Goal: Information Seeking & Learning: Find contact information

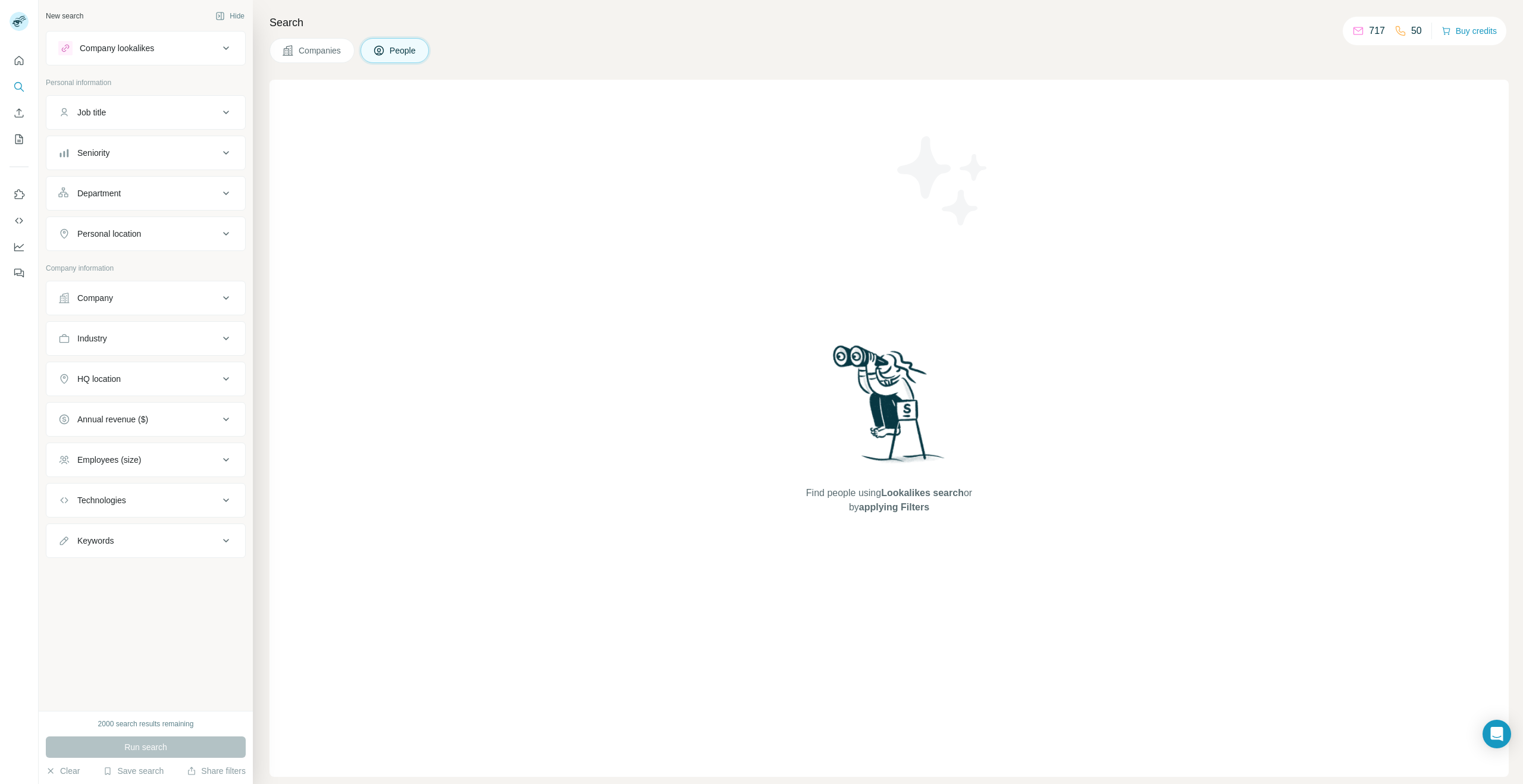
click at [109, 299] on div "Company" at bounding box center [95, 298] width 36 height 12
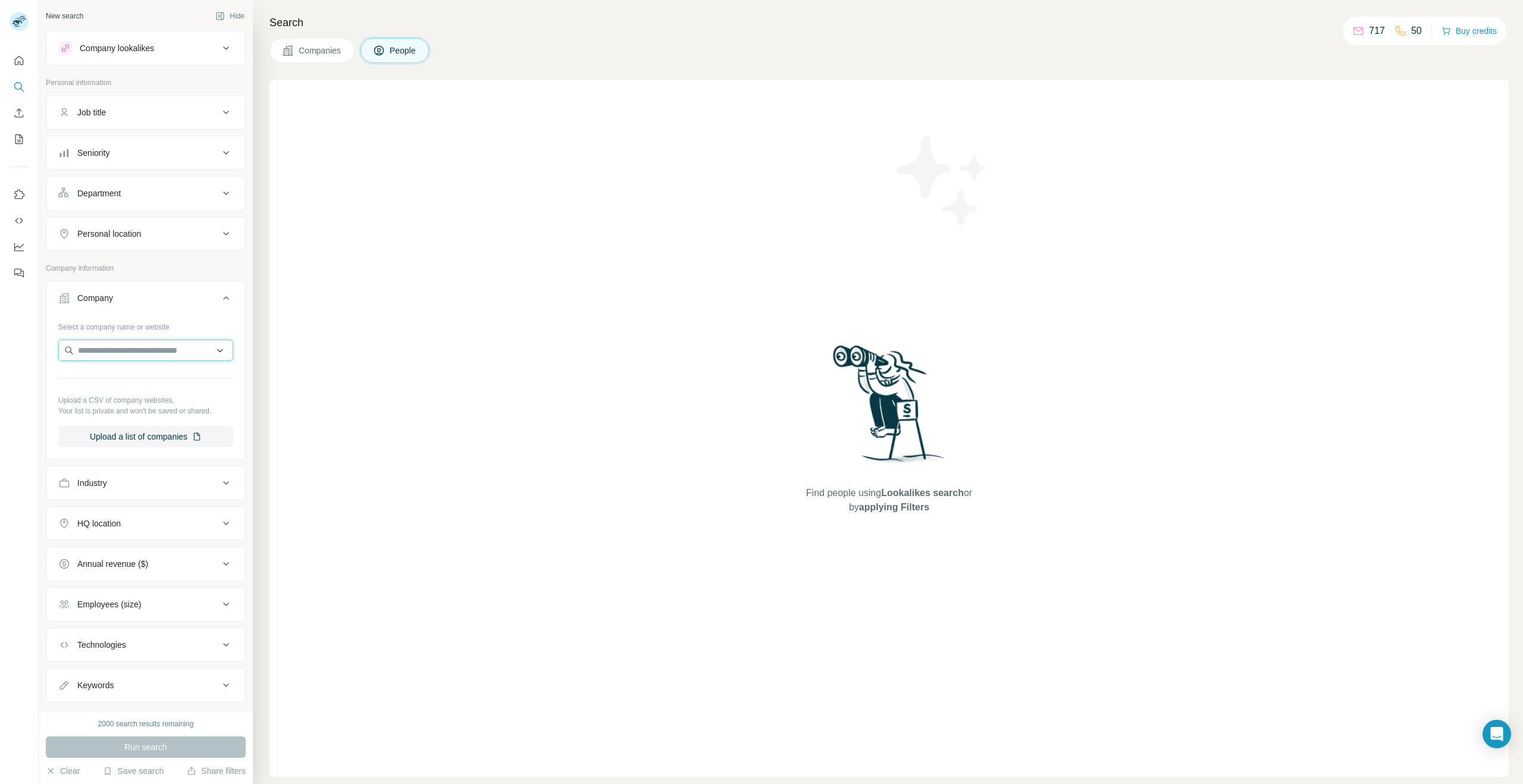
click at [107, 350] on input "text" at bounding box center [145, 351] width 175 height 22
type input "*****"
click at [126, 377] on p "Prose" at bounding box center [121, 377] width 57 height 12
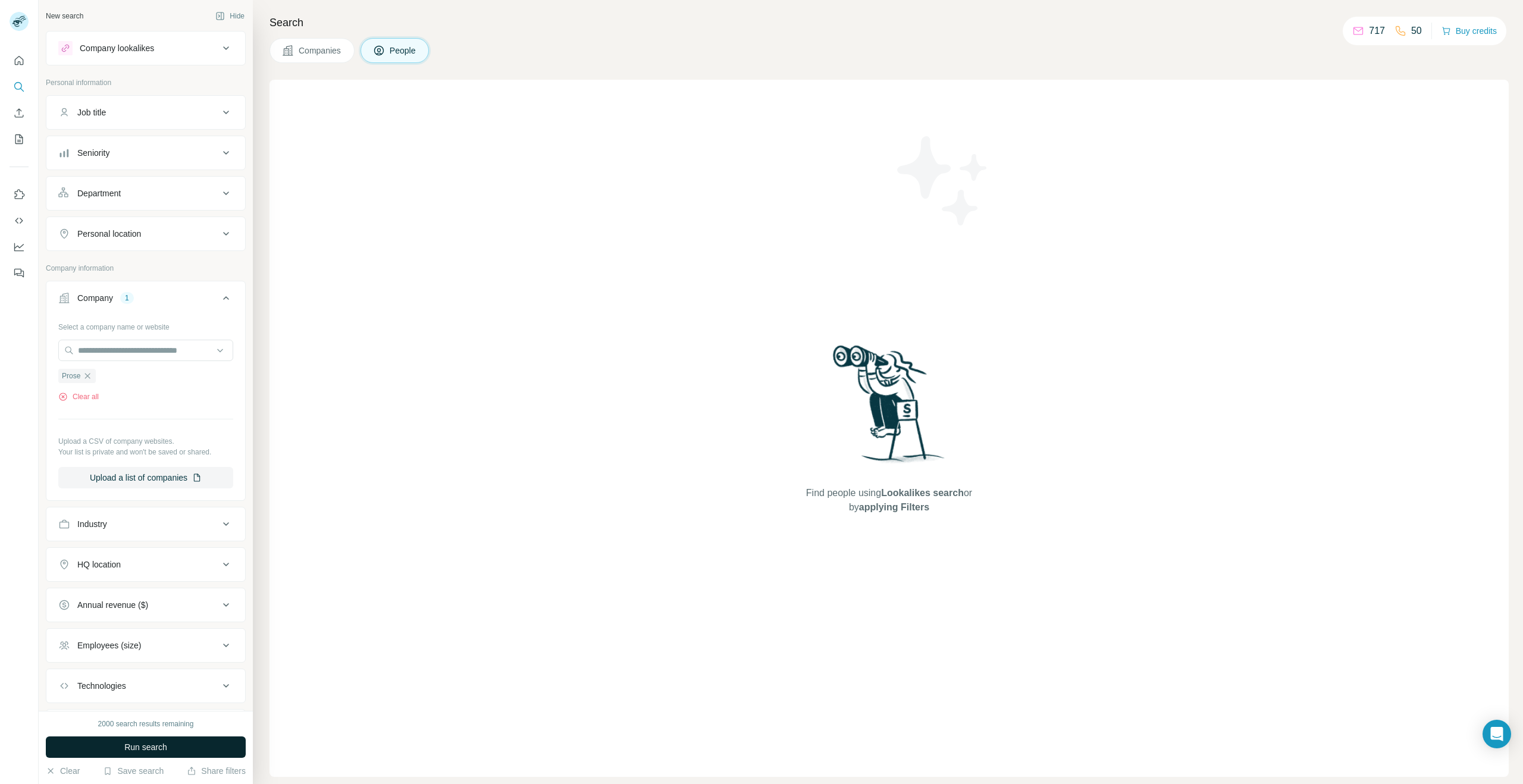
click at [195, 751] on button "Run search" at bounding box center [146, 747] width 200 height 22
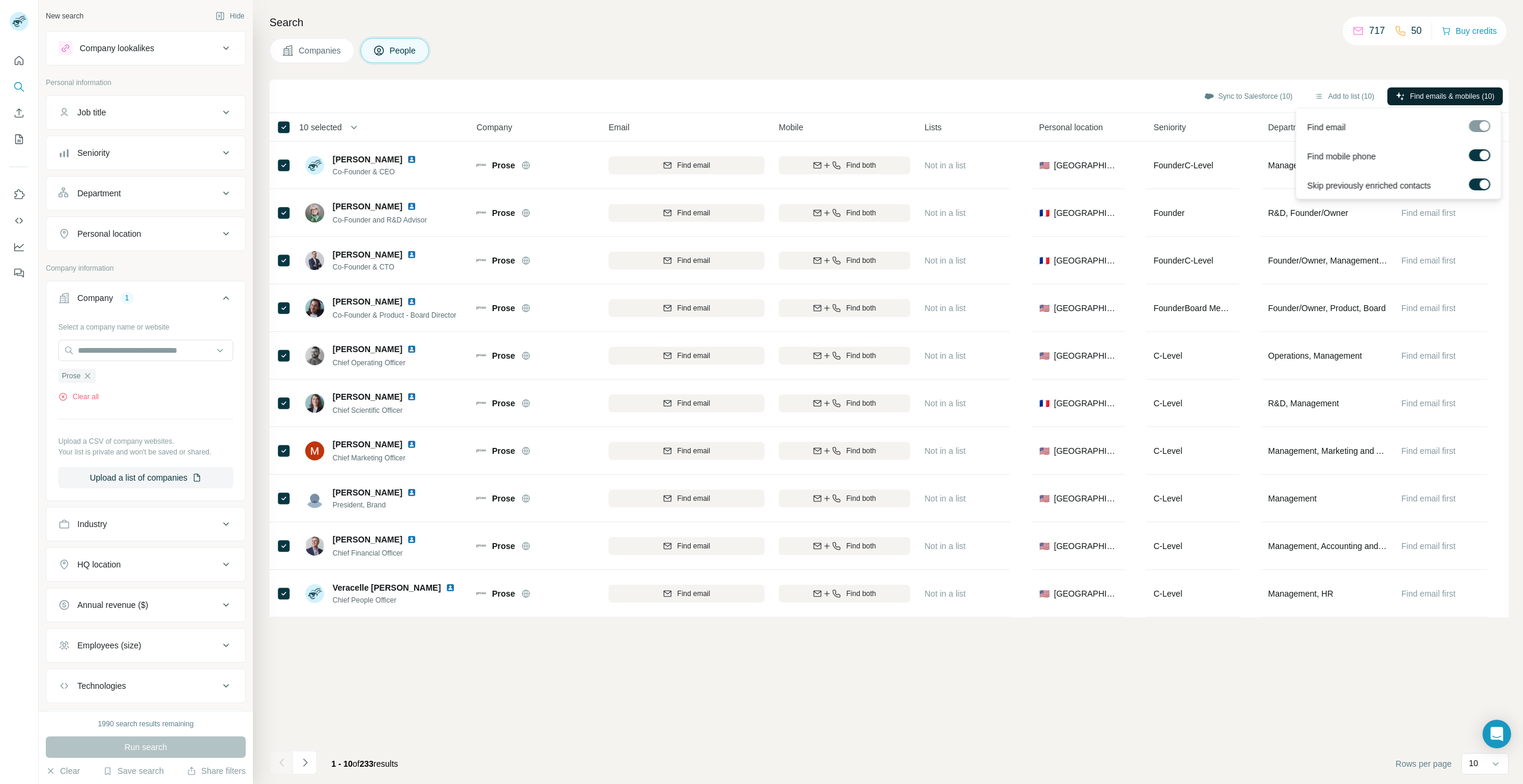
click at [1473, 99] on span "Find emails & mobiles (10)" at bounding box center [1452, 96] width 85 height 11
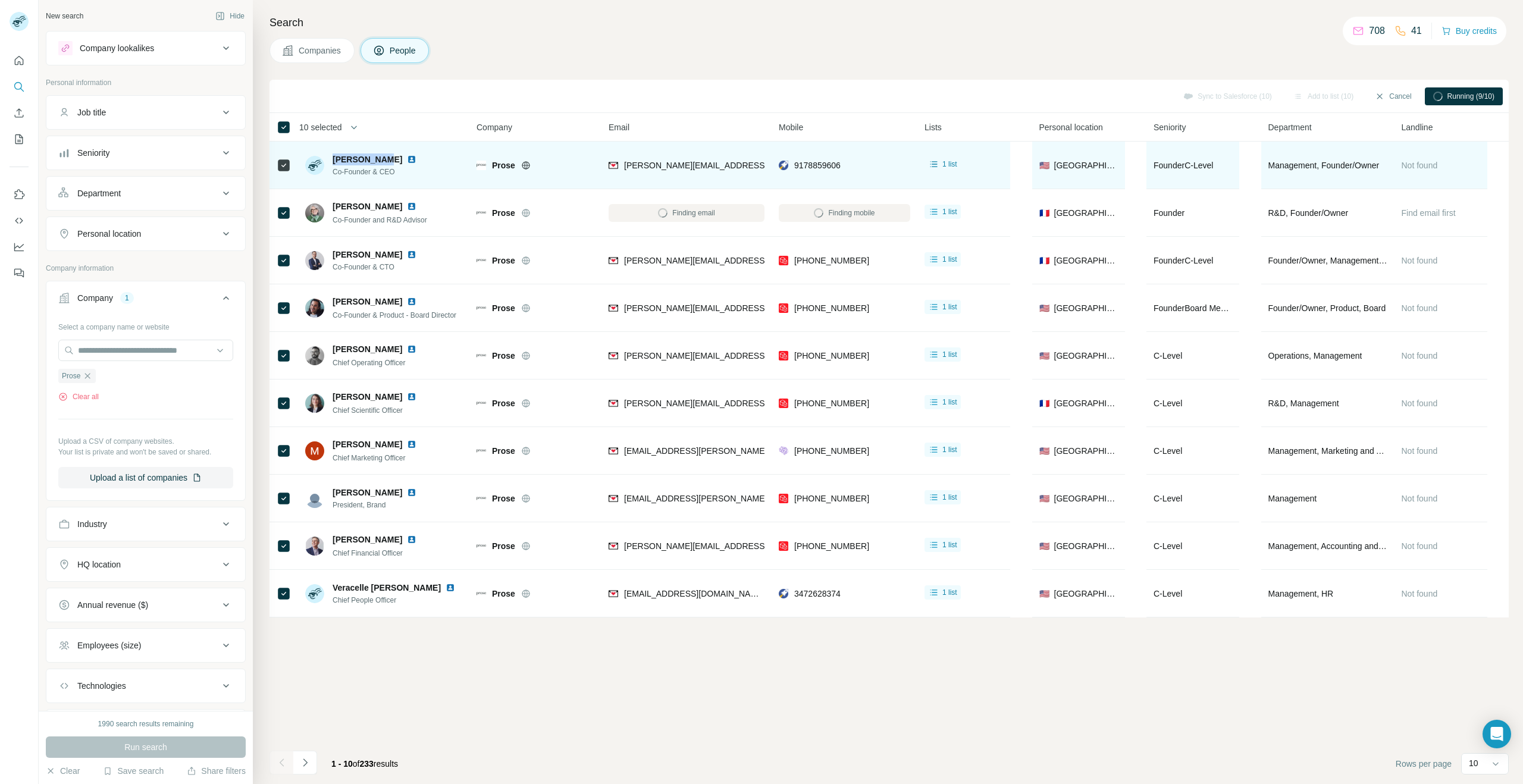
drag, startPoint x: 333, startPoint y: 159, endPoint x: 381, endPoint y: 156, distance: 48.1
click at [381, 156] on div "[PERSON_NAME]" at bounding box center [381, 159] width 98 height 12
copy span "[PERSON_NAME]"
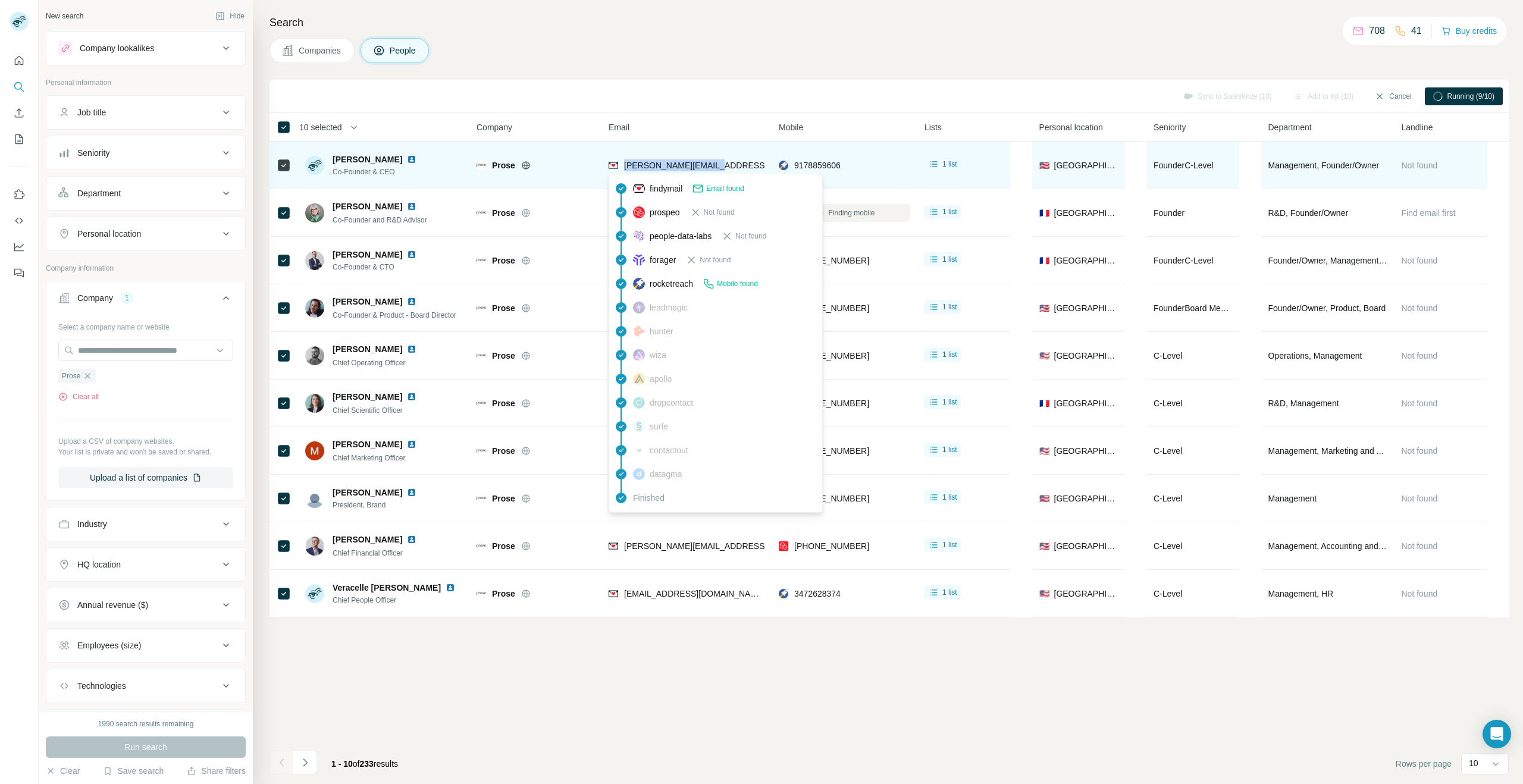
drag, startPoint x: 714, startPoint y: 165, endPoint x: 628, endPoint y: 165, distance: 86.0
click at [624, 165] on span "[PERSON_NAME][EMAIL_ADDRESS][DOMAIN_NAME]" at bounding box center [728, 165] width 209 height 9
copy span "[PERSON_NAME][EMAIL_ADDRESS][DOMAIN_NAME]"
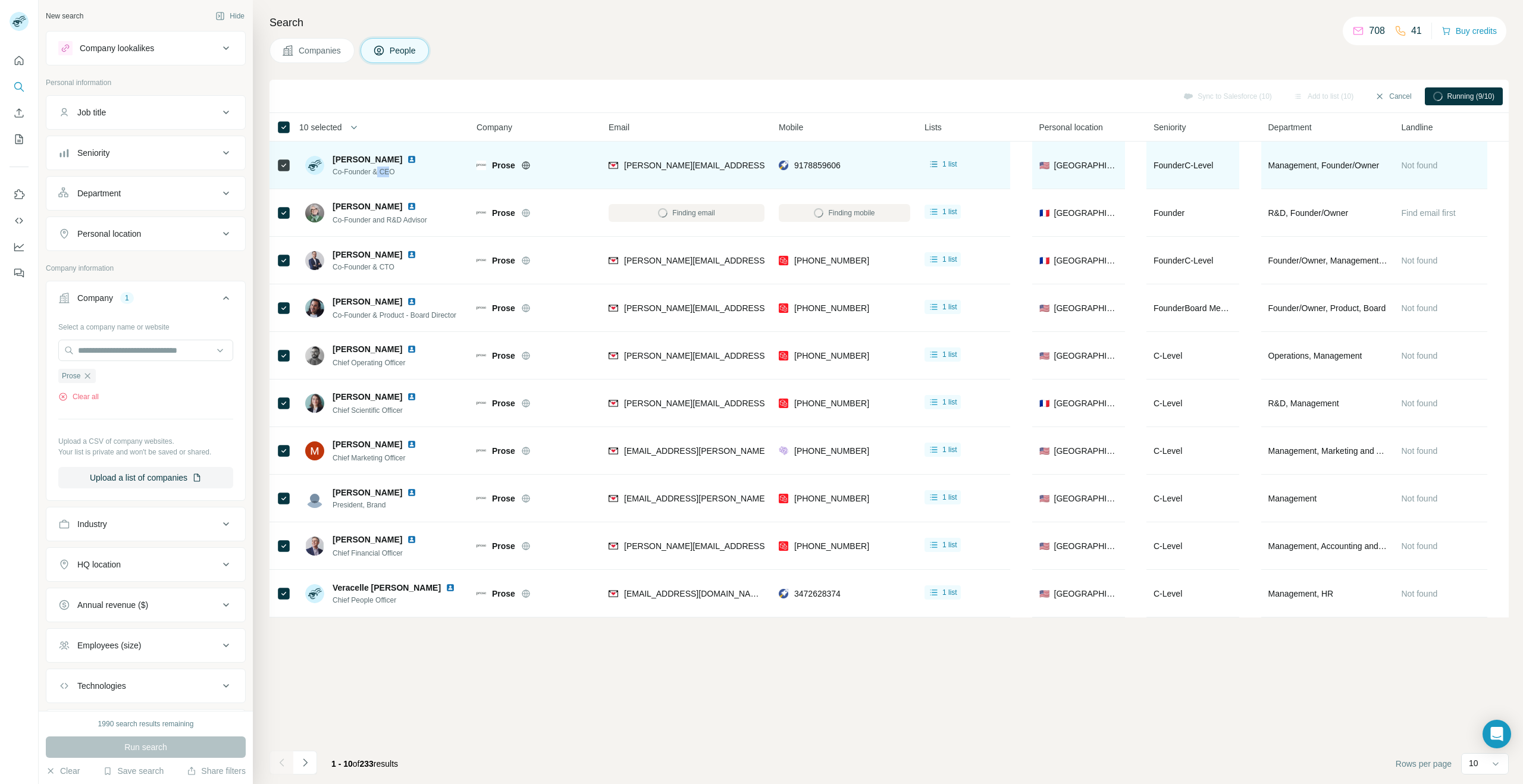
drag, startPoint x: 393, startPoint y: 169, endPoint x: 380, endPoint y: 175, distance: 14.3
click at [380, 175] on span "Co-Founder & CEO" at bounding box center [381, 171] width 98 height 11
drag, startPoint x: 395, startPoint y: 172, endPoint x: 336, endPoint y: 174, distance: 59.0
click at [332, 174] on div "[PERSON_NAME] Co-Founder & CEO" at bounding box center [369, 165] width 126 height 24
copy span "Co-Founder & CEO"
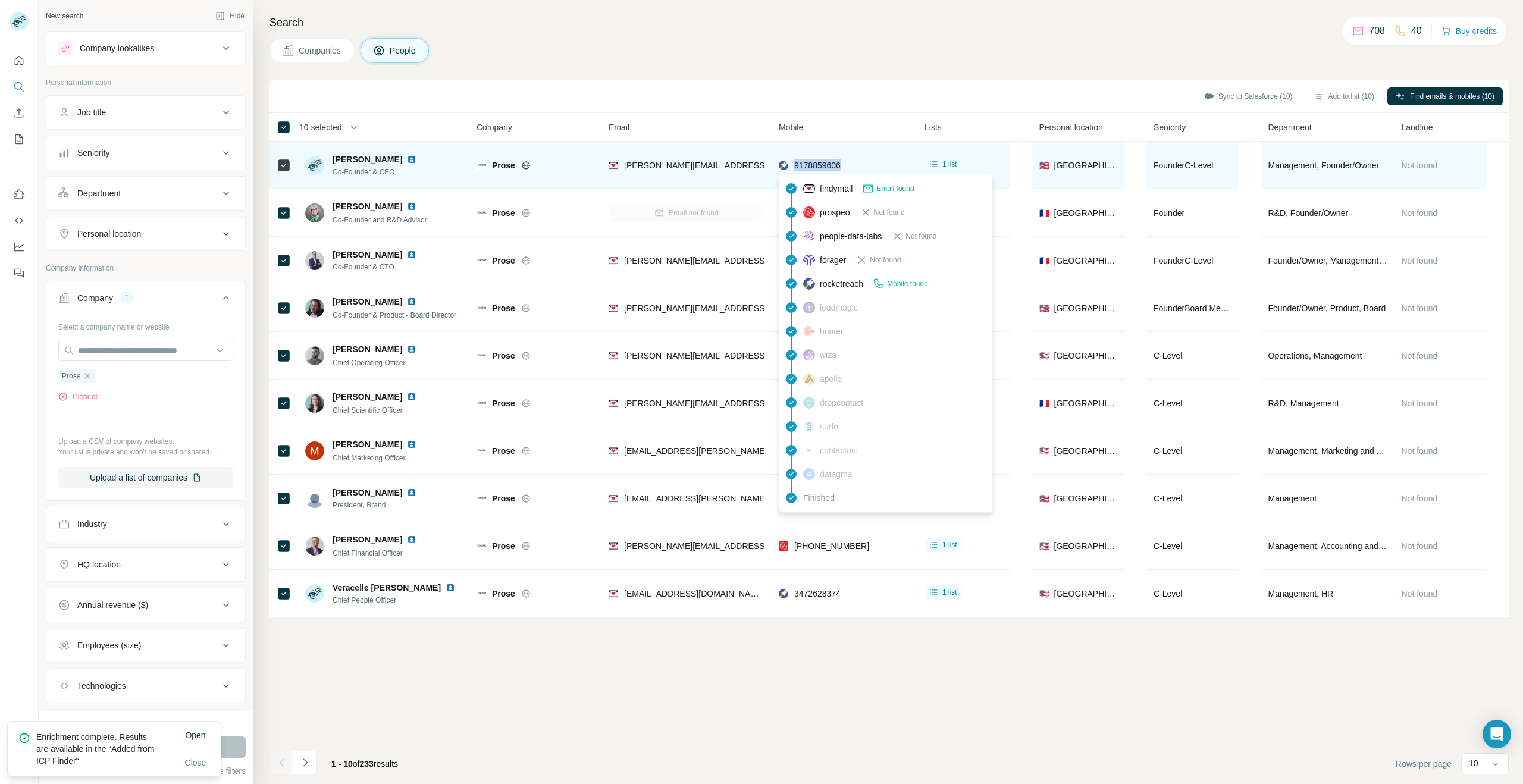
drag, startPoint x: 818, startPoint y: 166, endPoint x: 807, endPoint y: 162, distance: 11.7
click at [793, 163] on div "9178859606" at bounding box center [845, 165] width 132 height 33
copy span "9178859606"
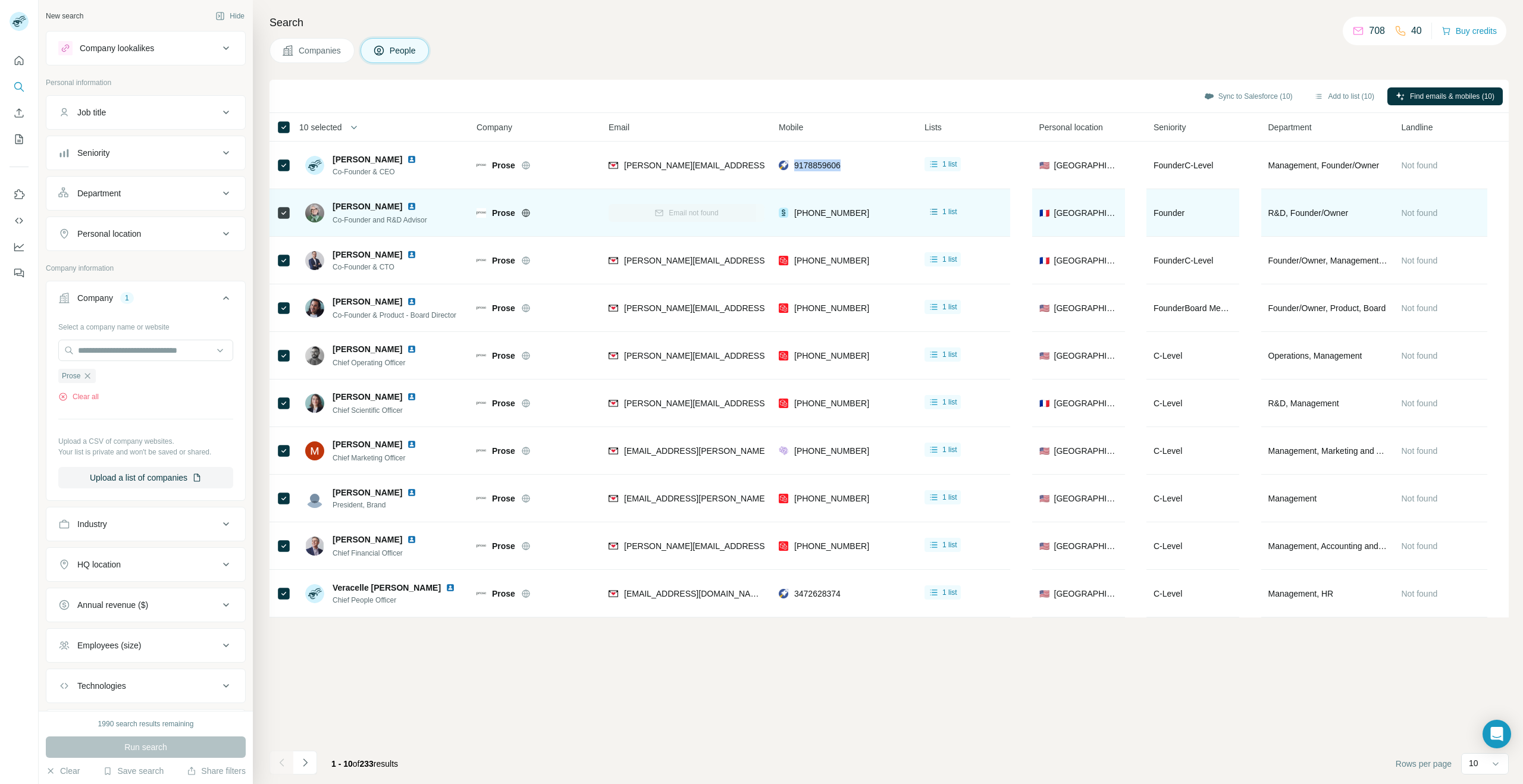
drag, startPoint x: 400, startPoint y: 206, endPoint x: 348, endPoint y: 207, distance: 52.0
click at [327, 206] on div "[PERSON_NAME] Co-Founder and R&D Advisor" at bounding box center [369, 213] width 126 height 25
copy div "[PERSON_NAME]"
drag, startPoint x: 441, startPoint y: 222, endPoint x: 328, endPoint y: 222, distance: 113.0
click at [328, 222] on div "[PERSON_NAME] Co-Founder and R&D Advisor" at bounding box center [385, 212] width 158 height 33
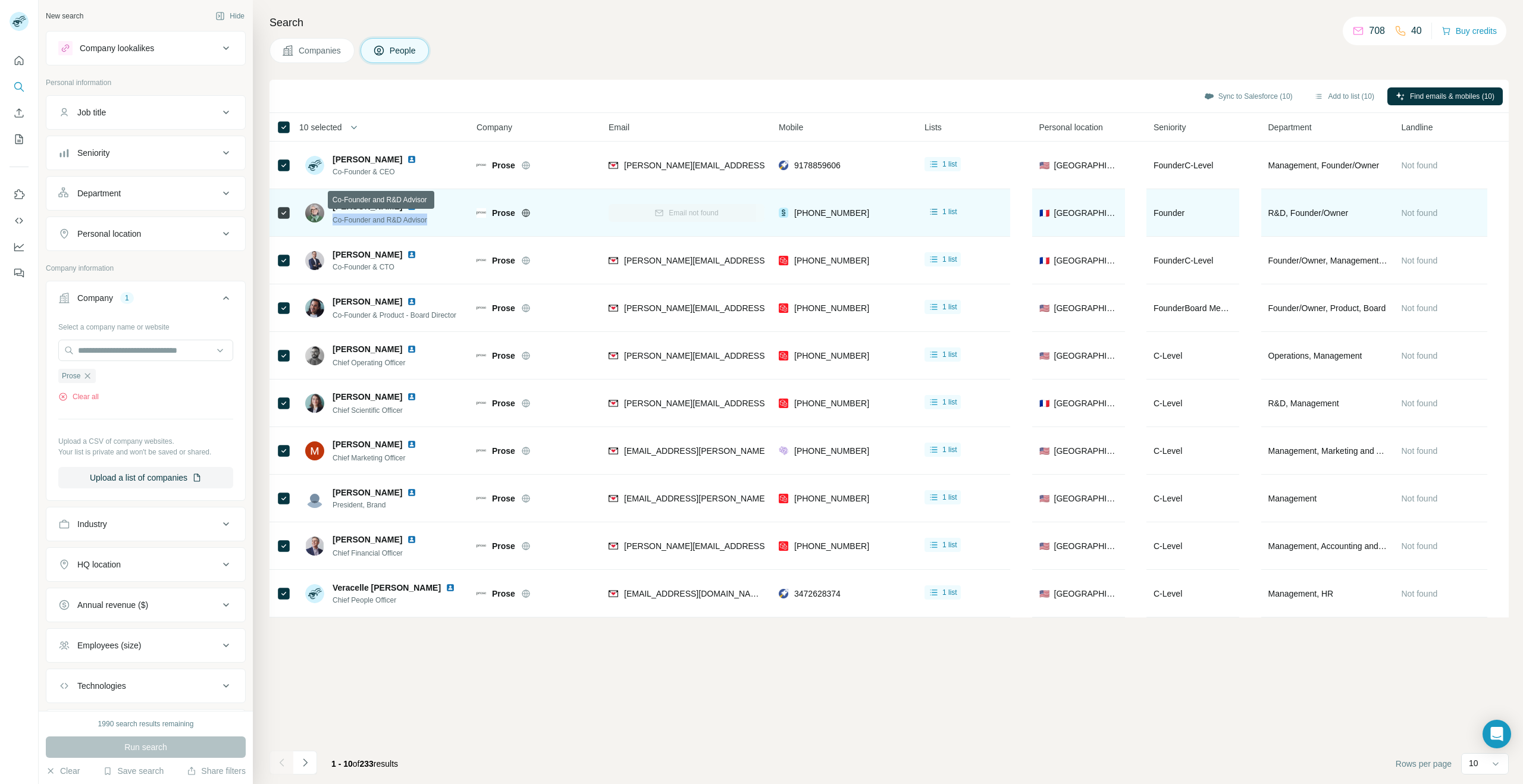
copy span "Co-Founder and R&D Advisor"
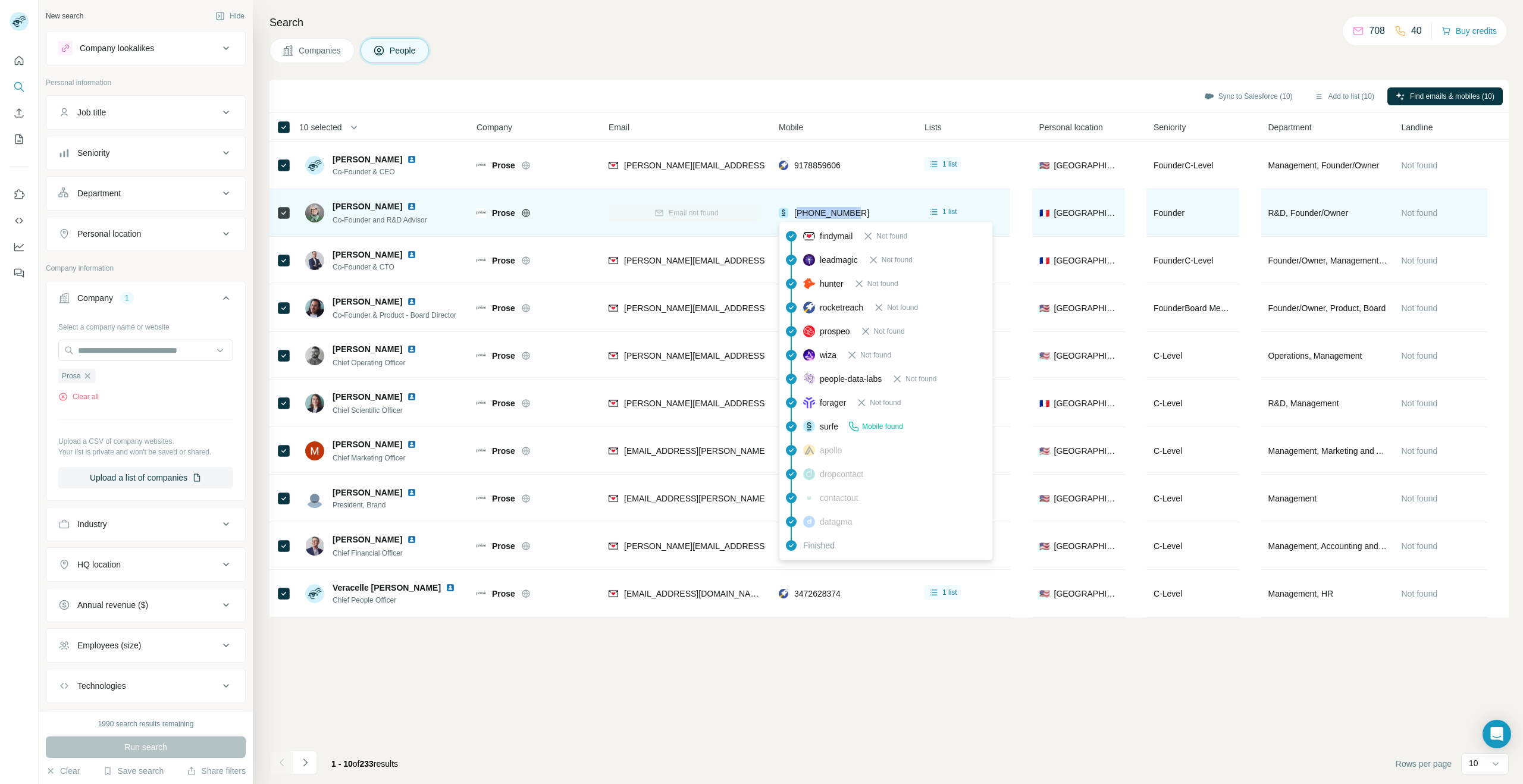
drag, startPoint x: 864, startPoint y: 214, endPoint x: 810, endPoint y: 213, distance: 54.0
click at [798, 216] on div "[PHONE_NUMBER]" at bounding box center [845, 212] width 132 height 33
copy span "33674201047"
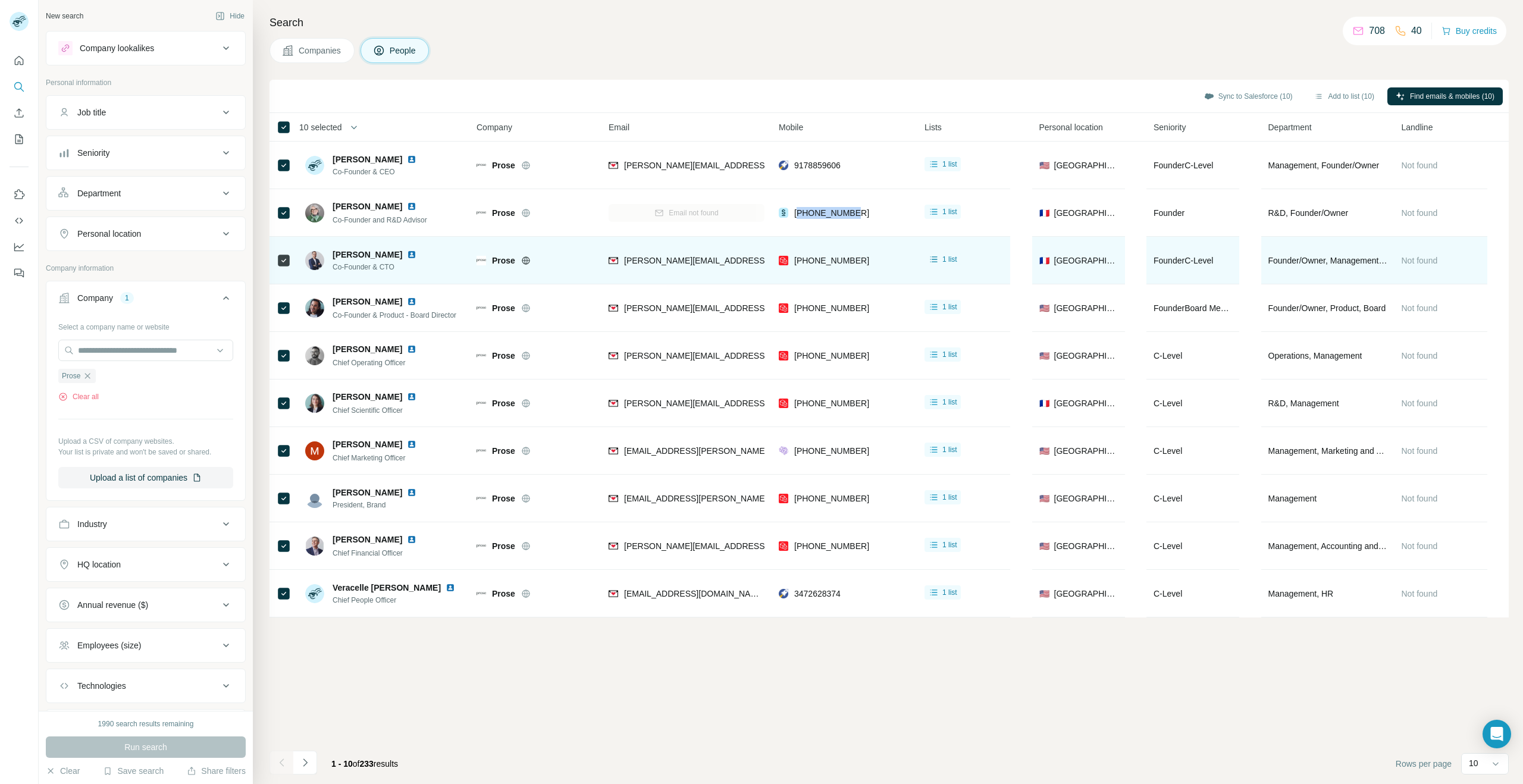
drag, startPoint x: 393, startPoint y: 253, endPoint x: 343, endPoint y: 256, distance: 50.1
click at [330, 254] on div "[PERSON_NAME] Co-Founder & CTO" at bounding box center [369, 260] width 126 height 24
copy span "[PERSON_NAME]"
drag, startPoint x: 416, startPoint y: 268, endPoint x: 332, endPoint y: 271, distance: 84.1
click at [330, 270] on div "[PERSON_NAME] Co-Founder & CTO" at bounding box center [369, 260] width 126 height 24
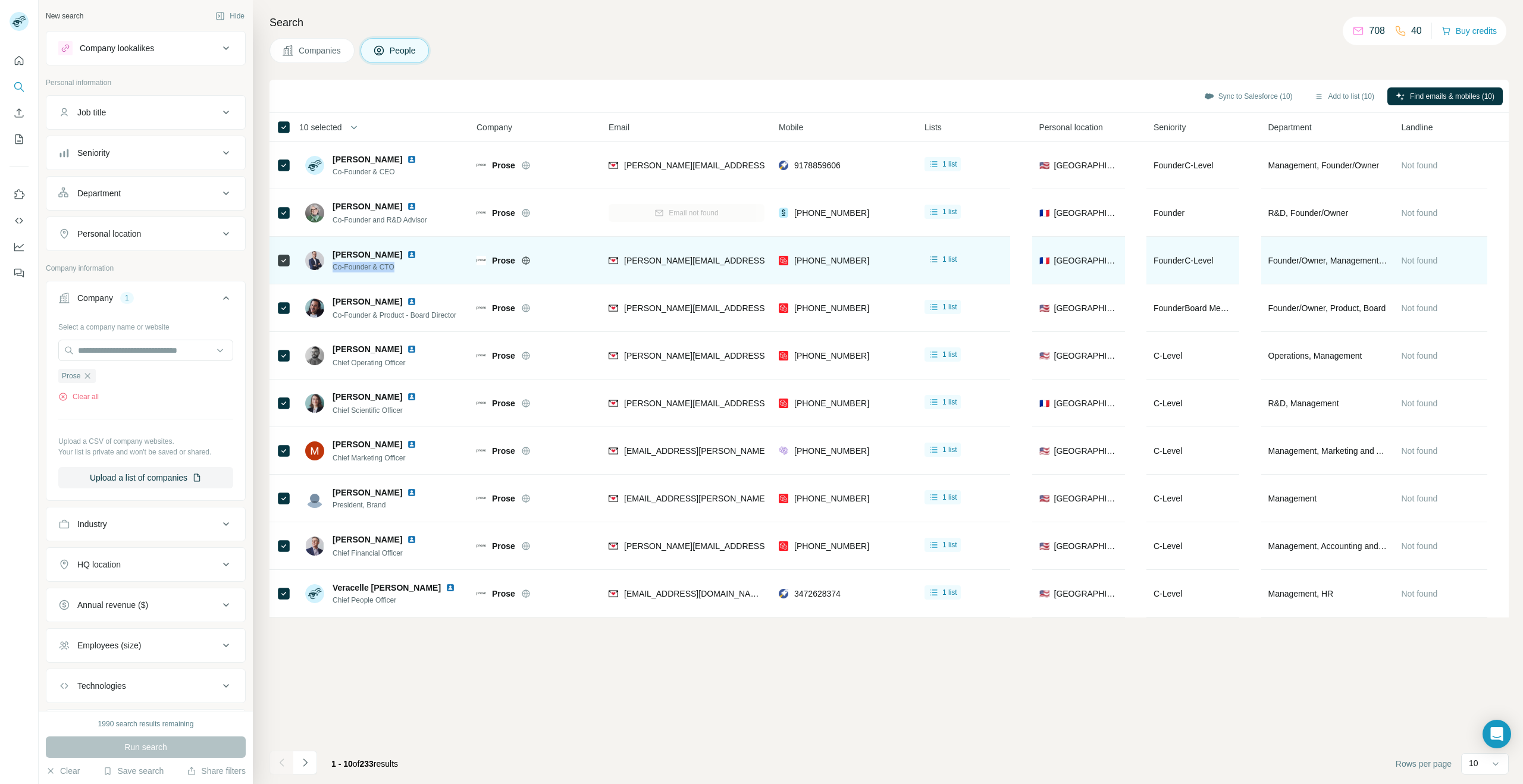
copy span "Co-Founder & CTO"
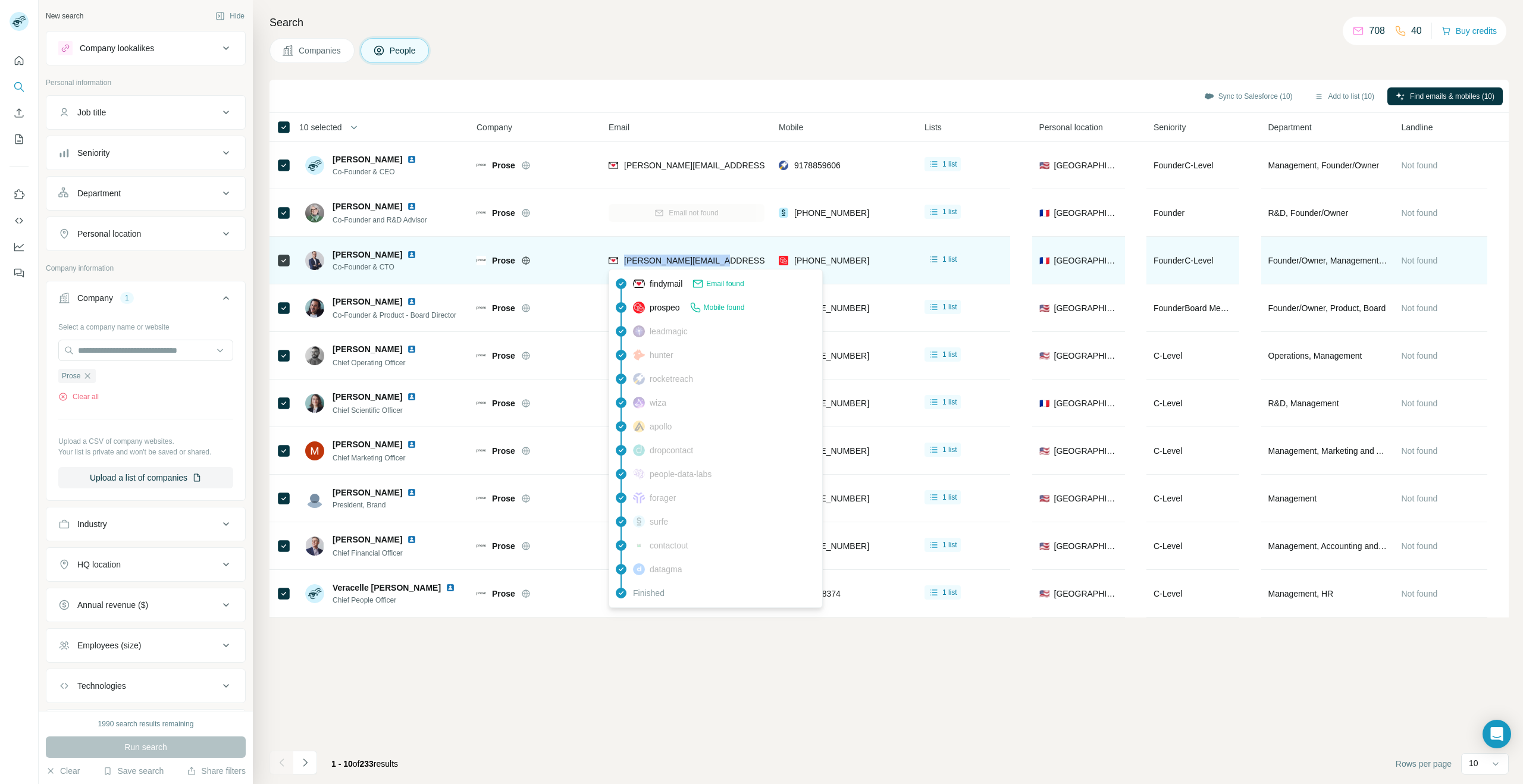
drag, startPoint x: 675, startPoint y: 266, endPoint x: 622, endPoint y: 260, distance: 53.3
click at [622, 260] on div "[PERSON_NAME][EMAIL_ADDRESS][DOMAIN_NAME]" at bounding box center [687, 260] width 156 height 33
copy span "[PERSON_NAME][EMAIL_ADDRESS][DOMAIN_NAME]"
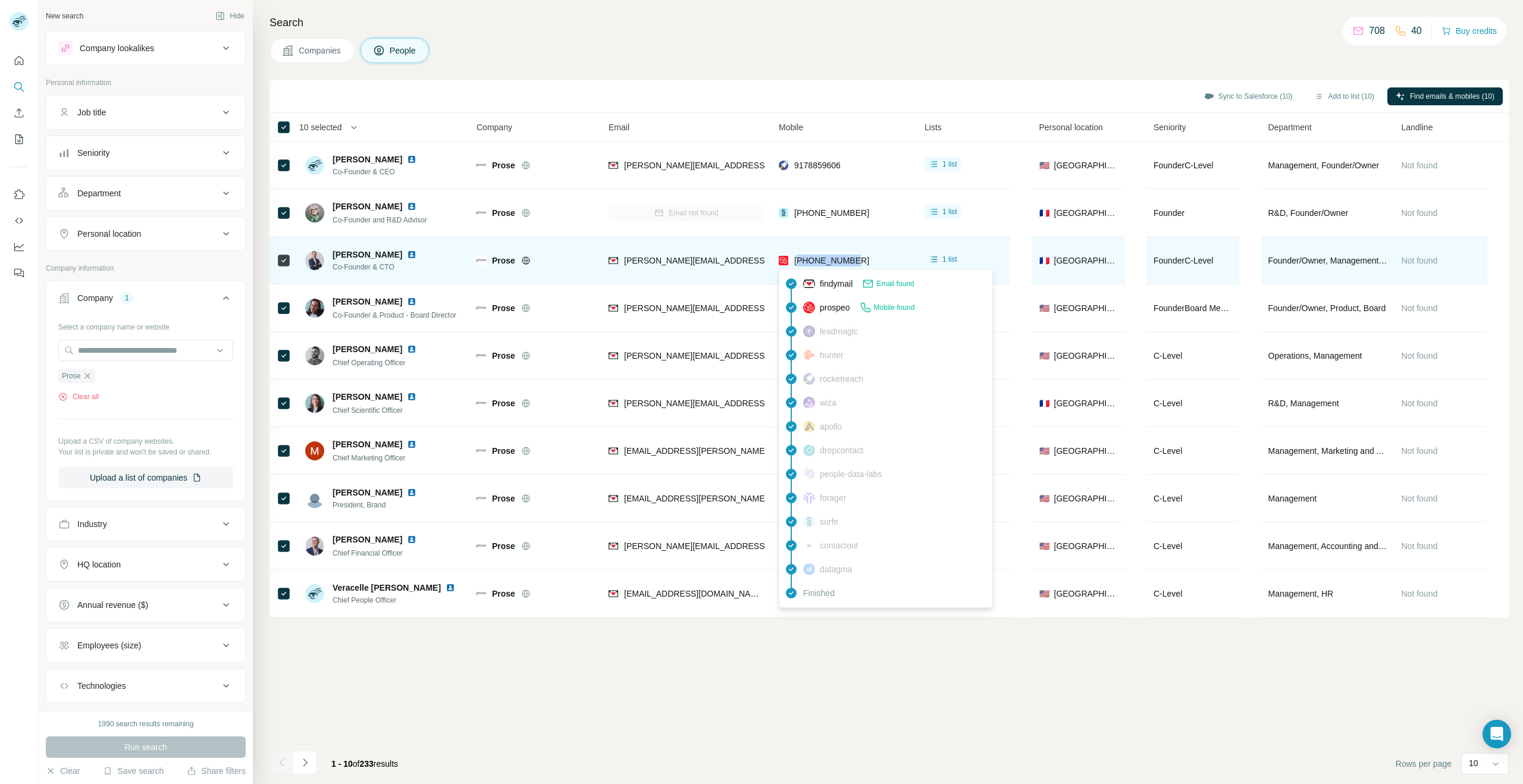
drag, startPoint x: 864, startPoint y: 259, endPoint x: 815, endPoint y: 255, distance: 49.2
click at [799, 258] on div "[PHONE_NUMBER]" at bounding box center [845, 260] width 132 height 33
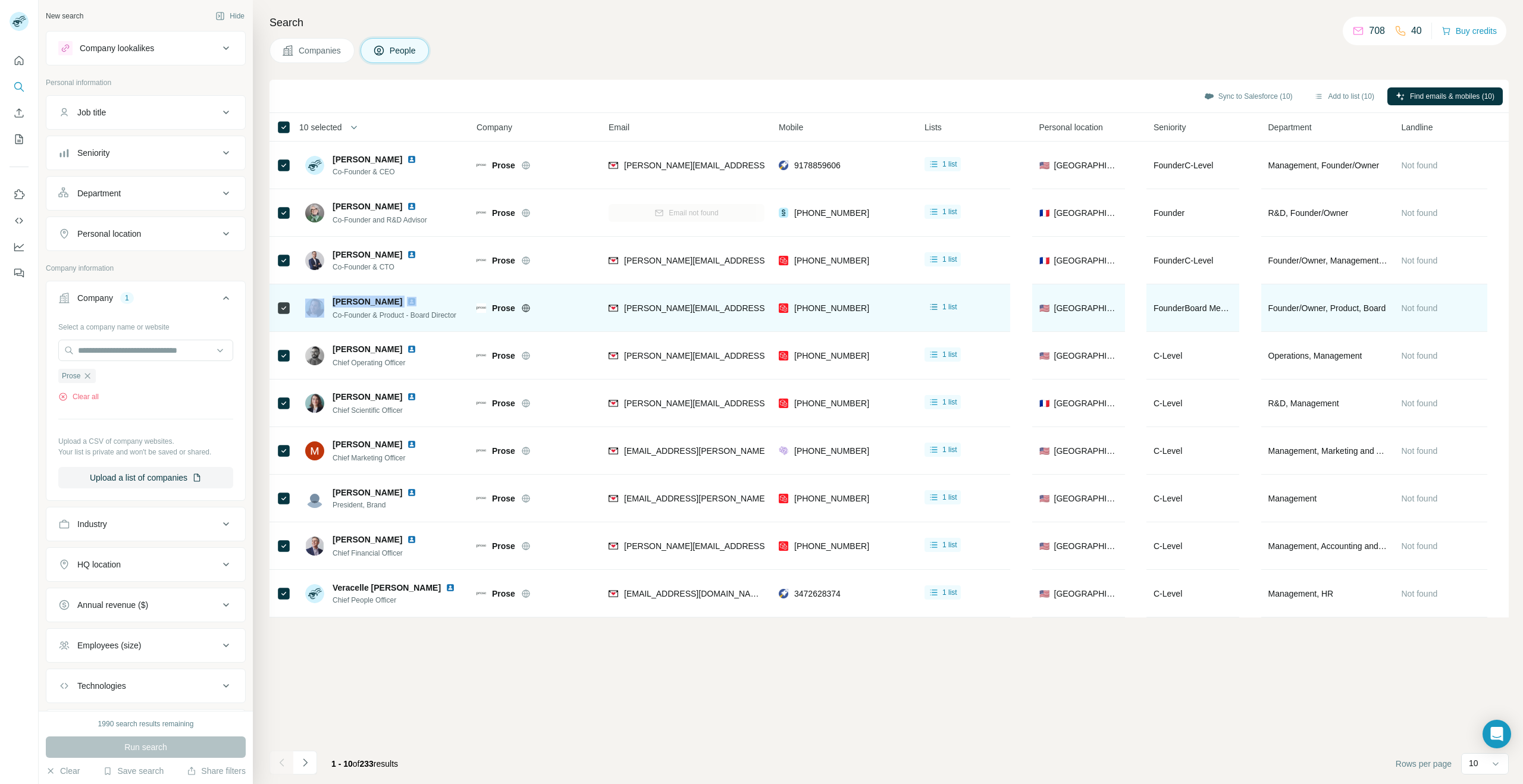
drag, startPoint x: 390, startPoint y: 300, endPoint x: 314, endPoint y: 301, distance: 76.0
click at [314, 301] on div "[PERSON_NAME] Co-Founder & Product - Board Director" at bounding box center [381, 308] width 151 height 25
drag, startPoint x: 329, startPoint y: 316, endPoint x: 437, endPoint y: 317, distance: 108.0
click at [437, 317] on div "[PERSON_NAME] Co-Founder & Product - Board Director" at bounding box center [381, 308] width 151 height 25
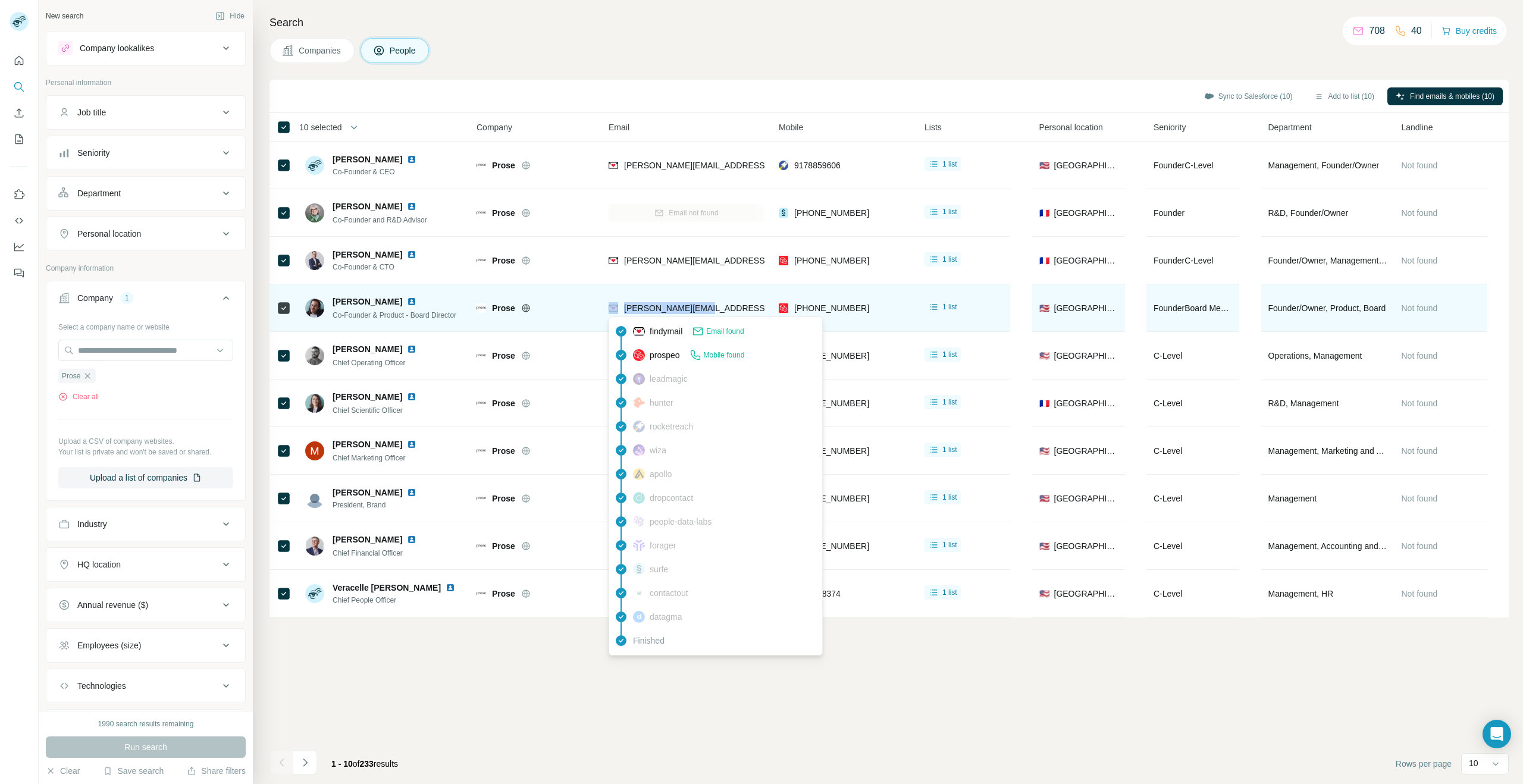
drag, startPoint x: 711, startPoint y: 307, endPoint x: 620, endPoint y: 309, distance: 91.0
click at [620, 309] on div "[PERSON_NAME][EMAIL_ADDRESS][DOMAIN_NAME]" at bounding box center [687, 307] width 156 height 33
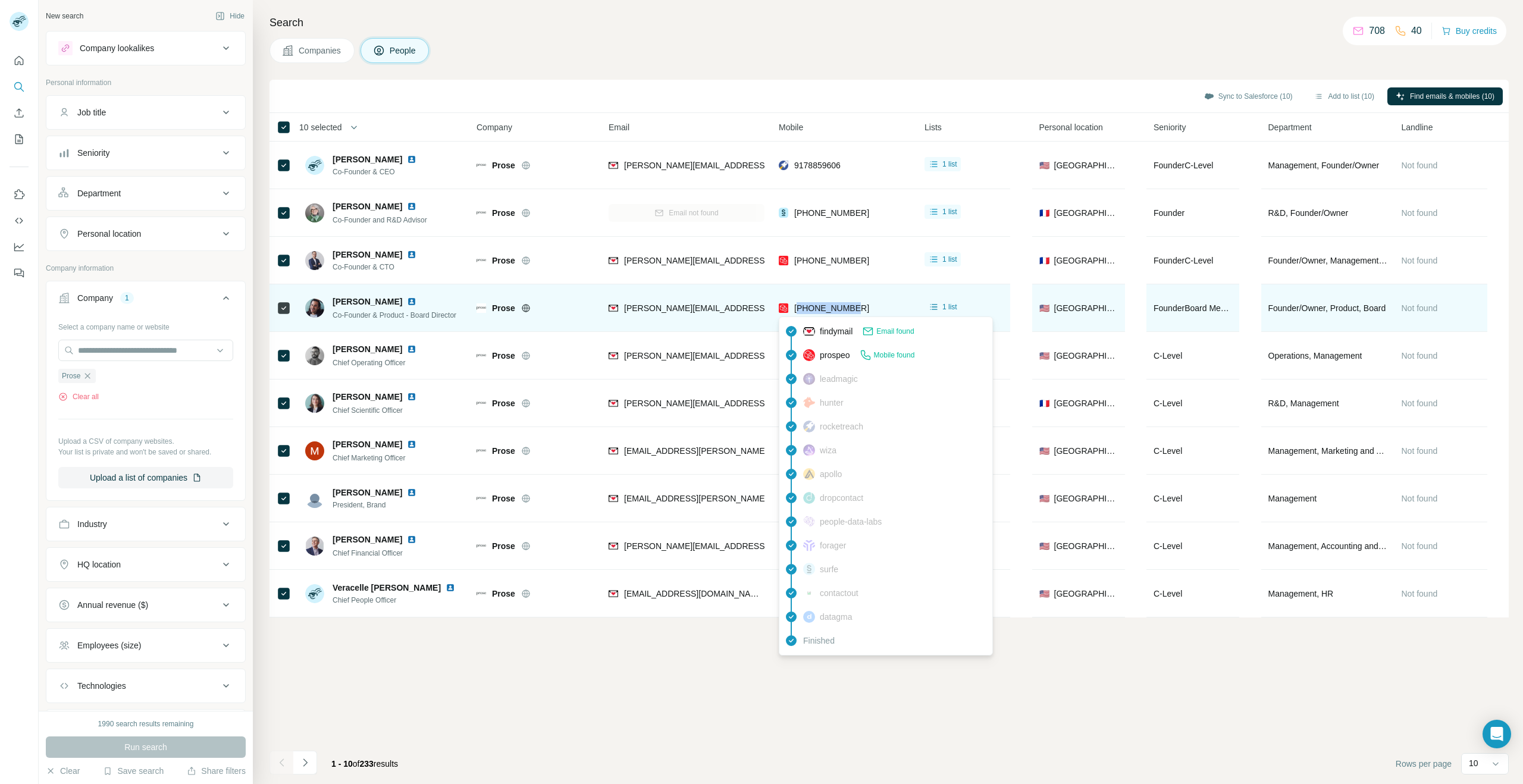
drag, startPoint x: 881, startPoint y: 309, endPoint x: 801, endPoint y: 312, distance: 80.1
click at [801, 312] on div "[PHONE_NUMBER]" at bounding box center [845, 307] width 132 height 33
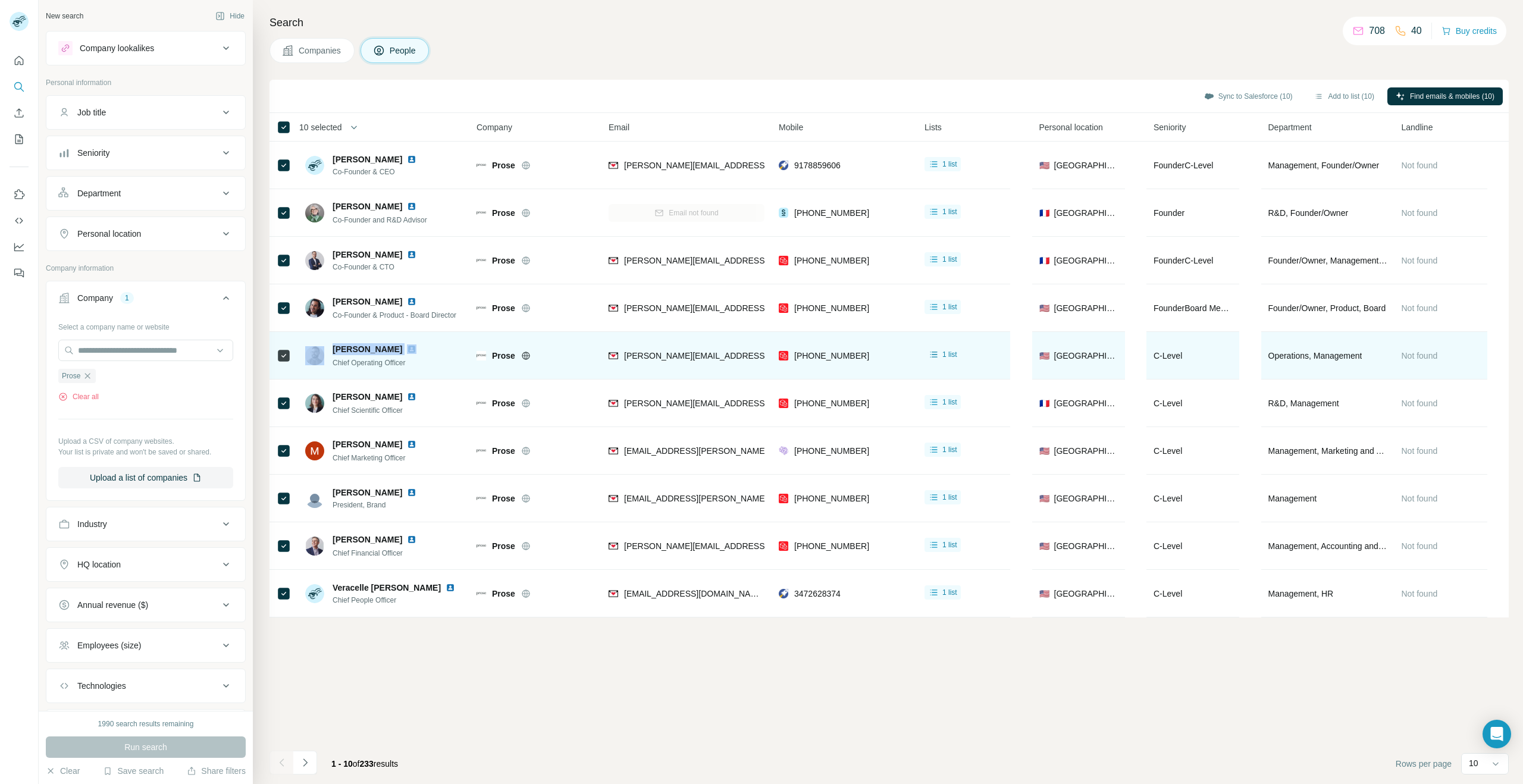
drag, startPoint x: 406, startPoint y: 348, endPoint x: 360, endPoint y: 348, distance: 46.0
click at [325, 352] on div "[PERSON_NAME] Chief Operating Officer" at bounding box center [369, 356] width 126 height 25
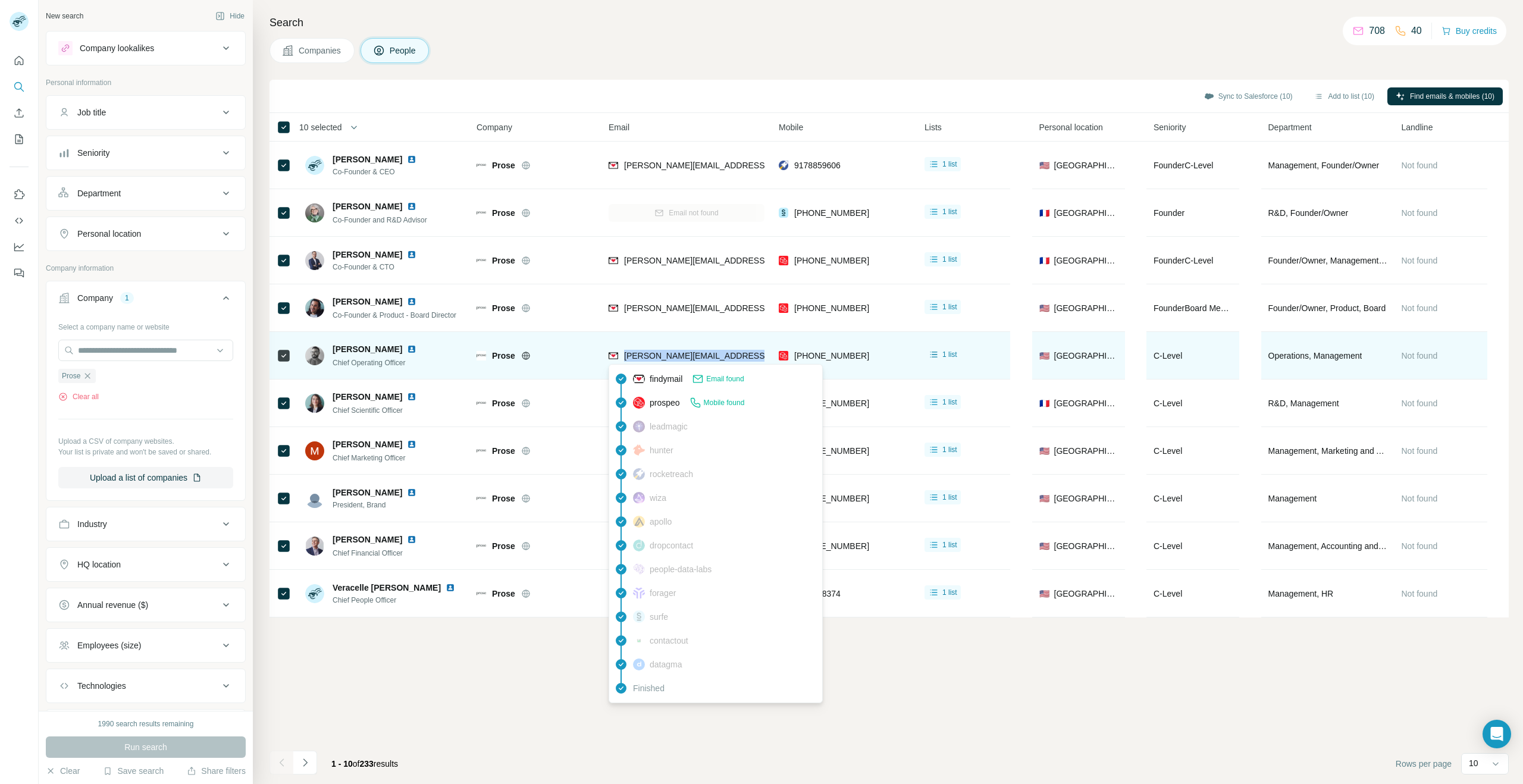
drag, startPoint x: 765, startPoint y: 356, endPoint x: 625, endPoint y: 356, distance: 140.0
click at [625, 356] on td "[PERSON_NAME][EMAIL_ADDRESS][PERSON_NAME][DOMAIN_NAME]" at bounding box center [686, 355] width 170 height 48
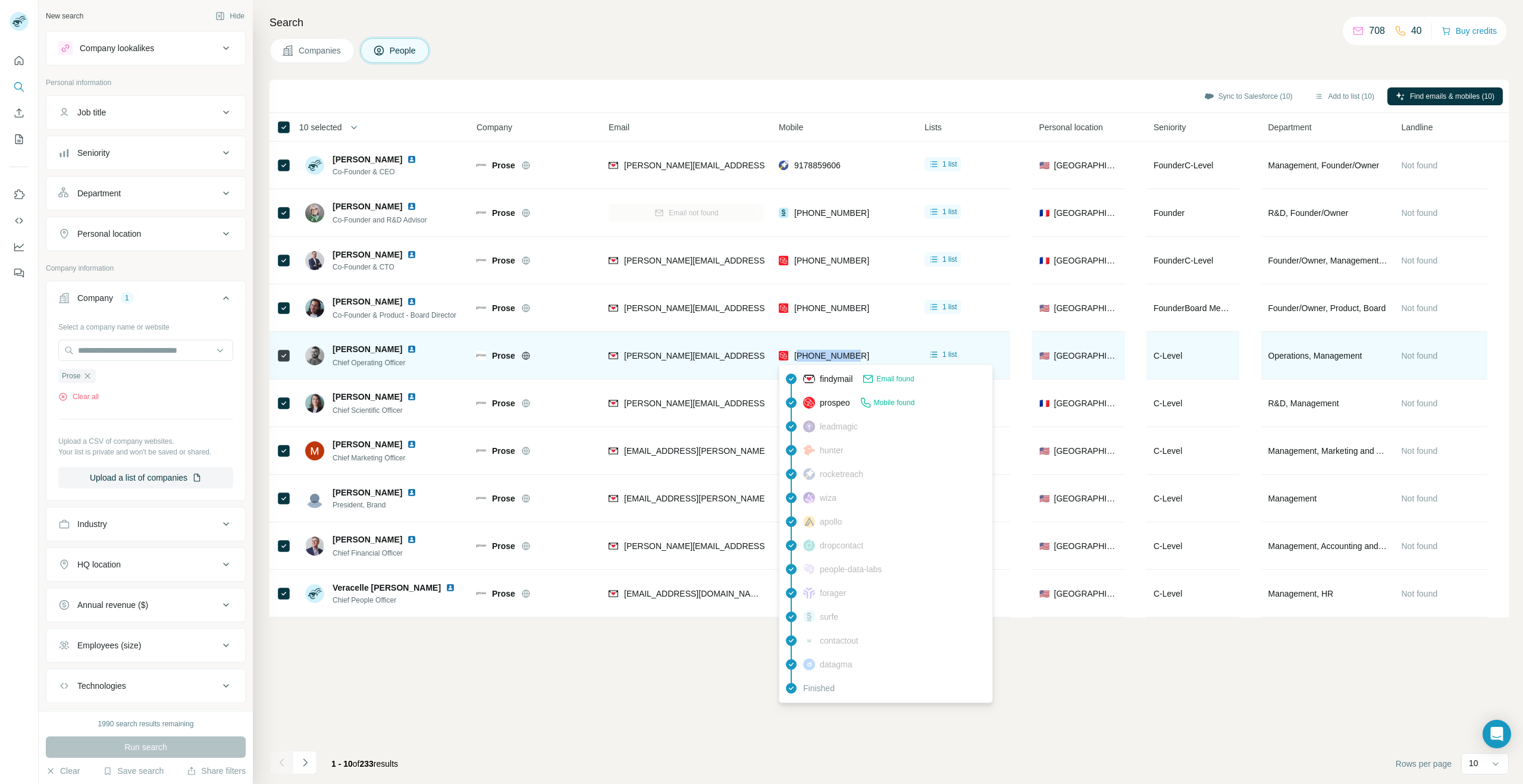
drag, startPoint x: 866, startPoint y: 358, endPoint x: 819, endPoint y: 354, distance: 47.2
click at [799, 358] on div "[PHONE_NUMBER]" at bounding box center [845, 355] width 132 height 33
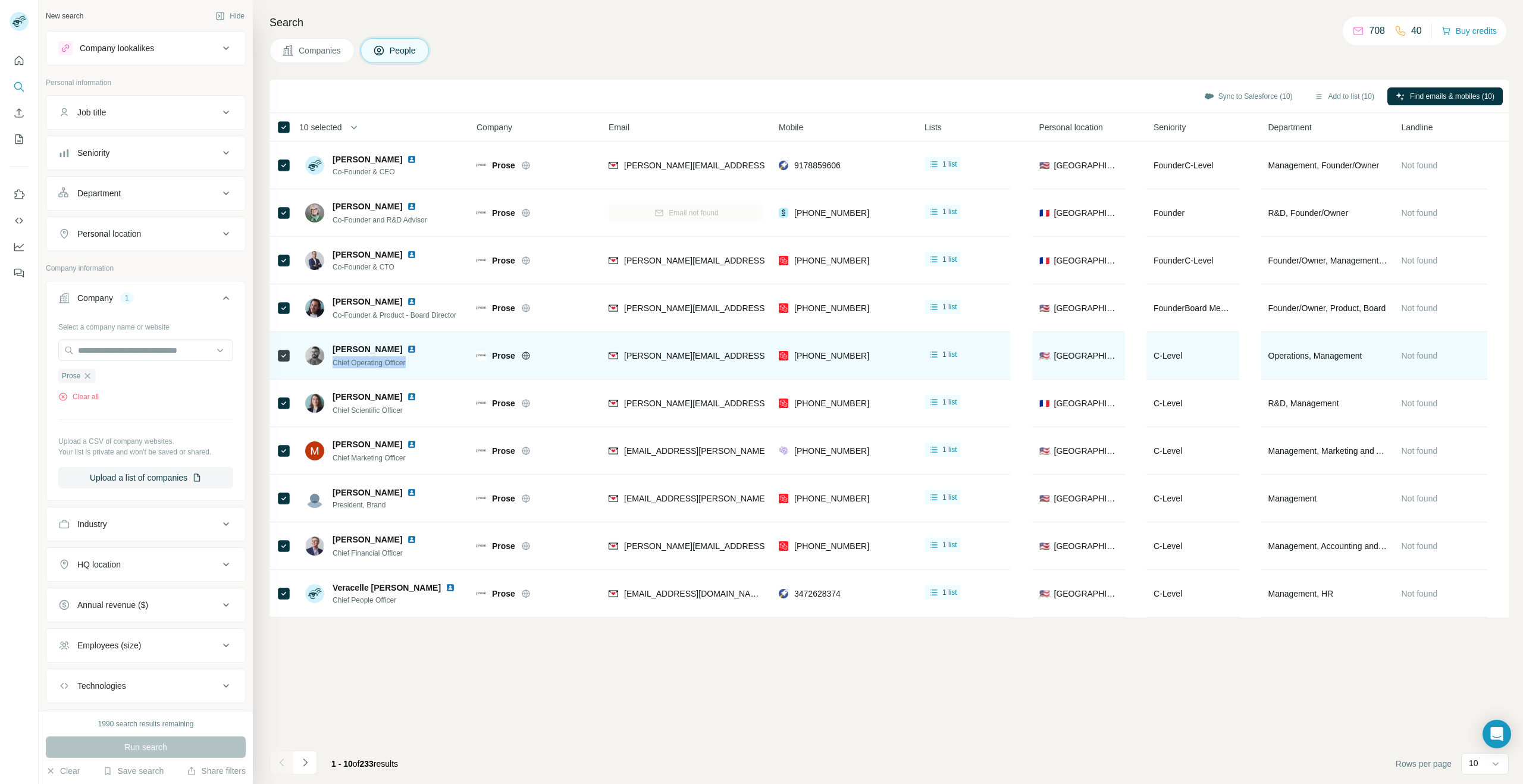
drag, startPoint x: 407, startPoint y: 365, endPoint x: 329, endPoint y: 364, distance: 78.0
click at [329, 364] on div "[PERSON_NAME] Chief Operating Officer" at bounding box center [369, 356] width 126 height 25
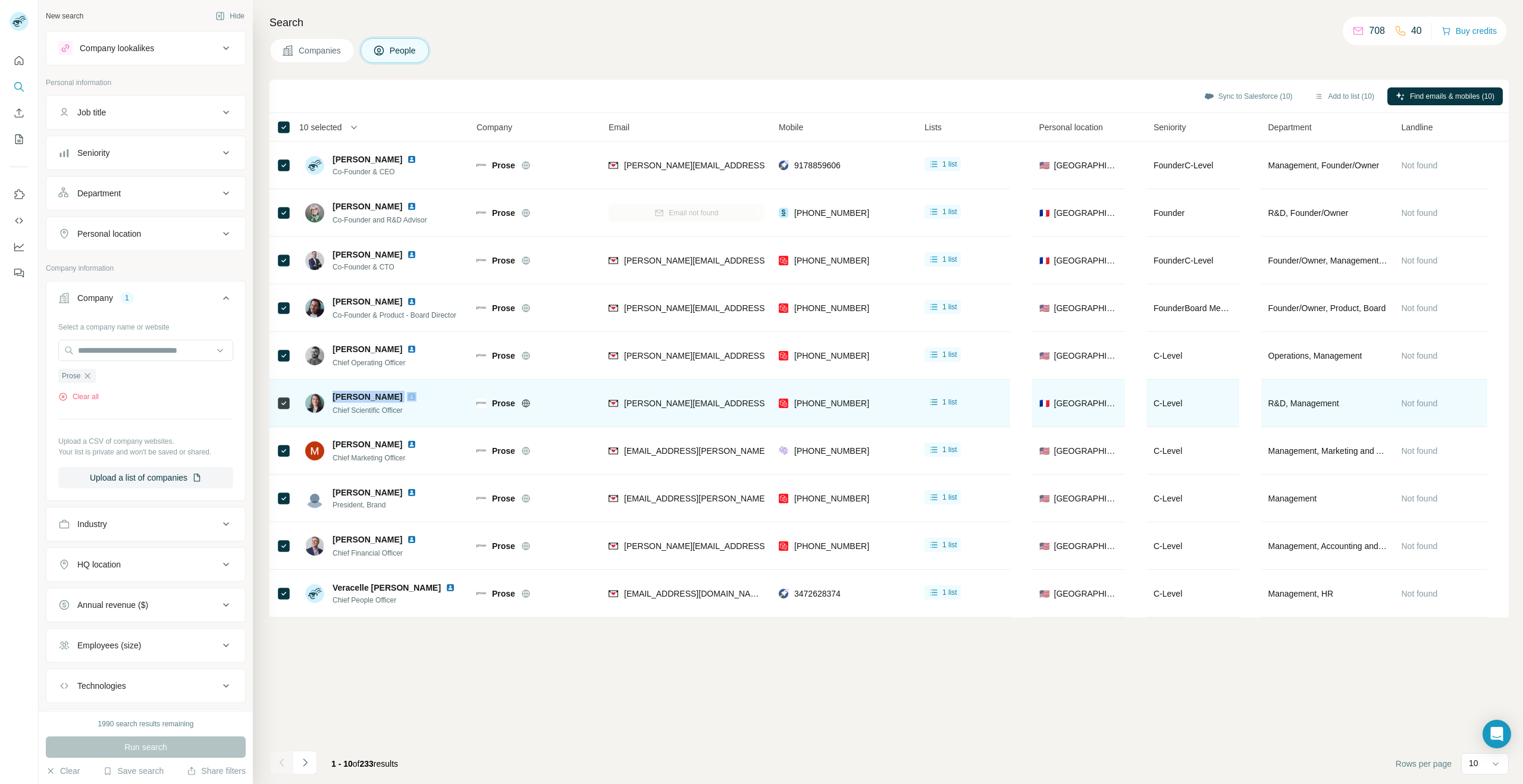
drag, startPoint x: 390, startPoint y: 396, endPoint x: 336, endPoint y: 398, distance: 54.0
click at [336, 398] on div "[PERSON_NAME]" at bounding box center [381, 397] width 98 height 12
drag, startPoint x: 432, startPoint y: 417, endPoint x: 356, endPoint y: 411, distance: 76.2
click at [327, 412] on div "[PERSON_NAME] Chief Scientific Officer" at bounding box center [385, 403] width 158 height 33
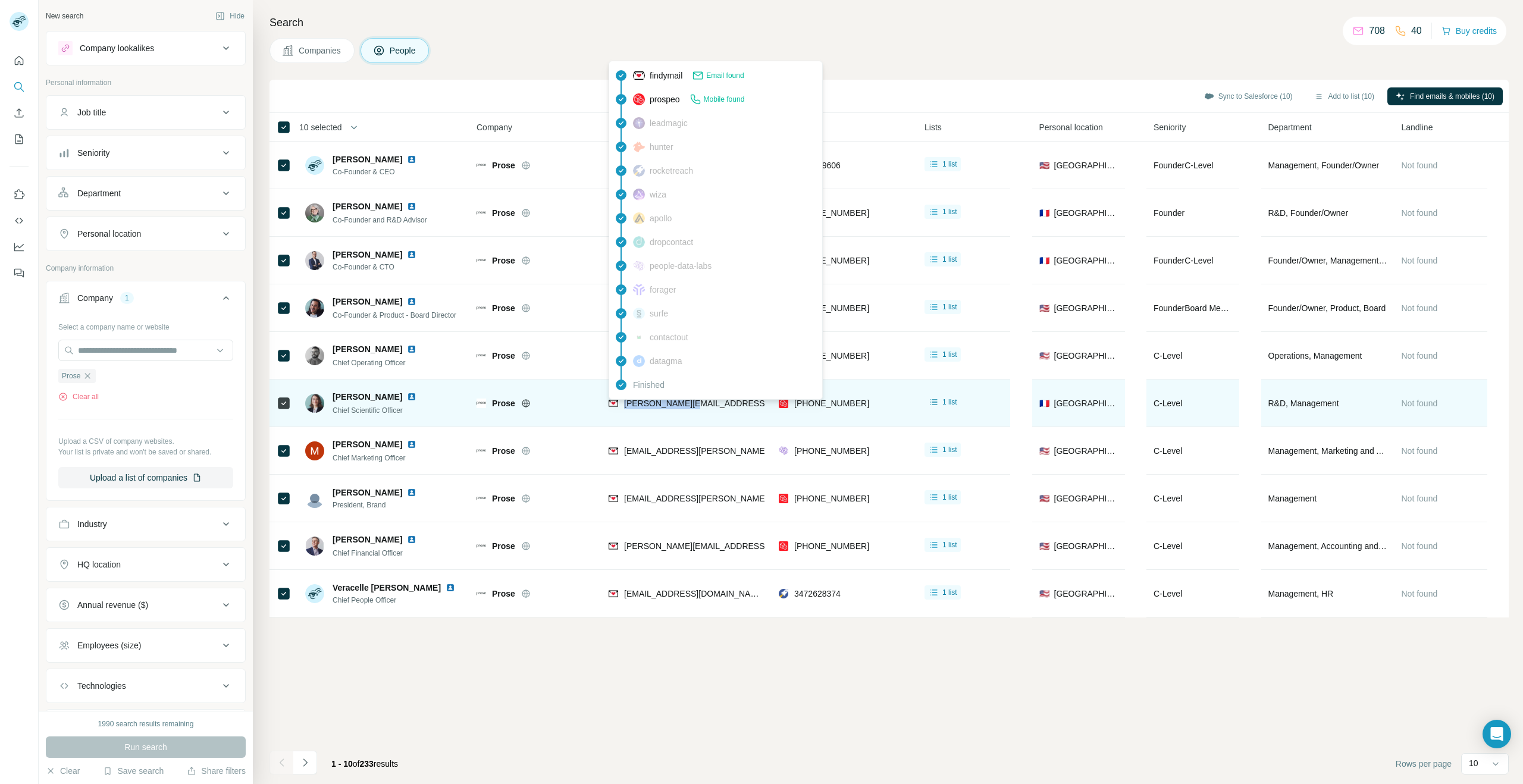
drag, startPoint x: 700, startPoint y: 406, endPoint x: 626, endPoint y: 405, distance: 74.0
click at [627, 405] on div "[PERSON_NAME][EMAIL_ADDRESS][DOMAIN_NAME]" at bounding box center [687, 403] width 156 height 33
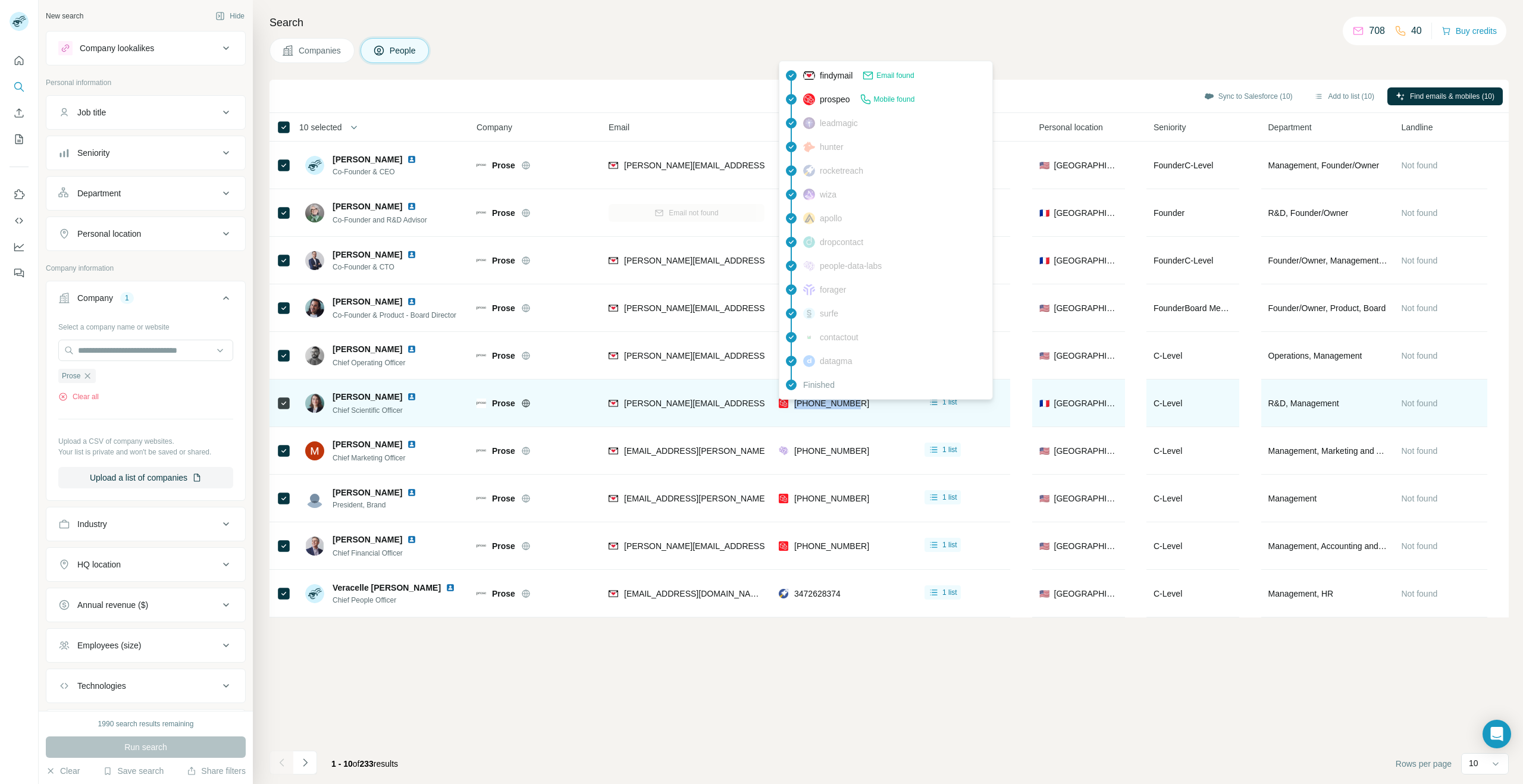
drag, startPoint x: 845, startPoint y: 403, endPoint x: 797, endPoint y: 405, distance: 48.0
click at [797, 405] on div "[PHONE_NUMBER]" at bounding box center [845, 403] width 132 height 33
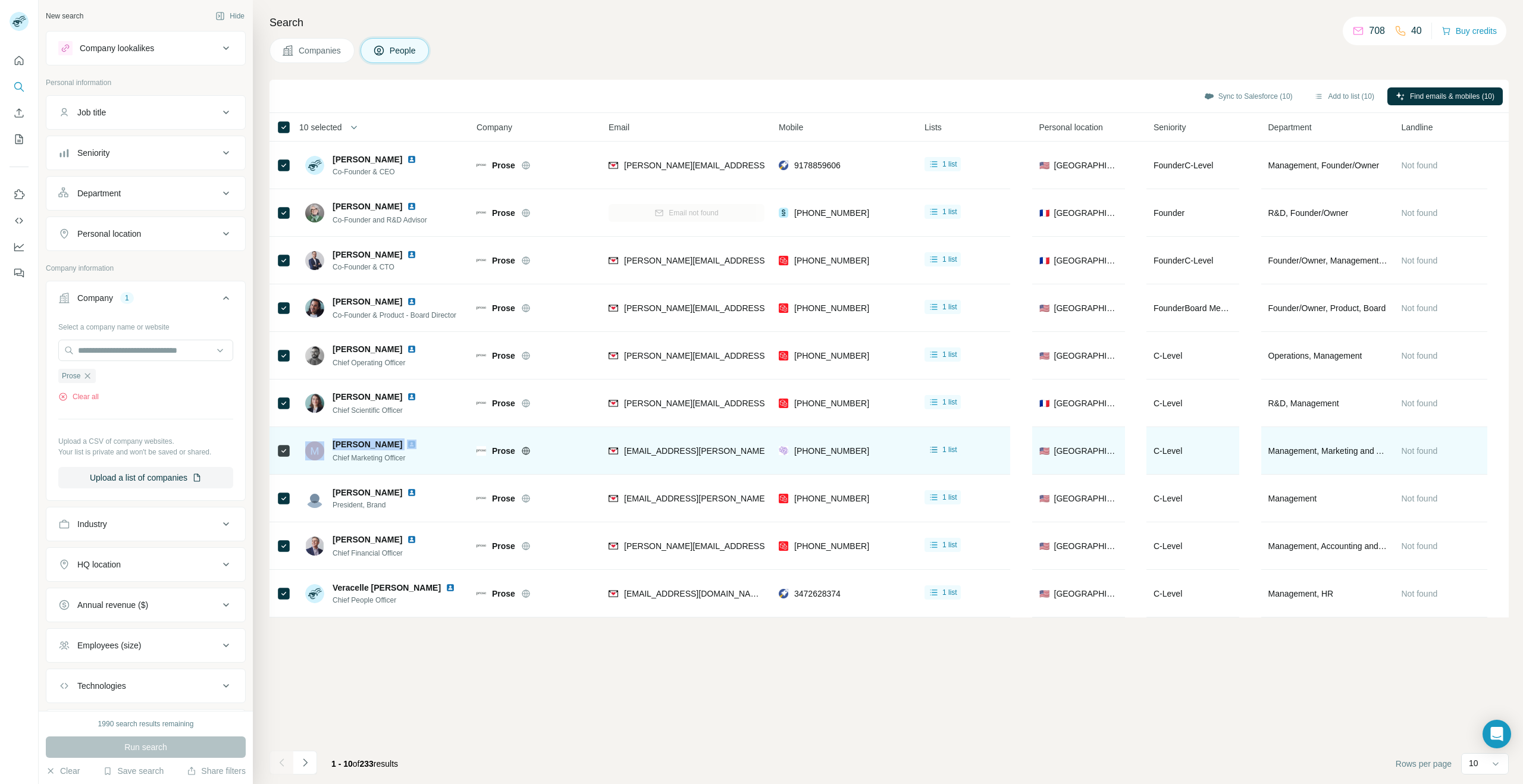
drag, startPoint x: 398, startPoint y: 443, endPoint x: 327, endPoint y: 444, distance: 71.0
click at [327, 444] on div "[PERSON_NAME] Chief Marketing Officer" at bounding box center [369, 451] width 126 height 25
drag, startPoint x: 423, startPoint y: 457, endPoint x: 338, endPoint y: 460, distance: 85.1
click at [327, 459] on div "[PERSON_NAME] Chief Marketing Officer" at bounding box center [369, 451] width 126 height 25
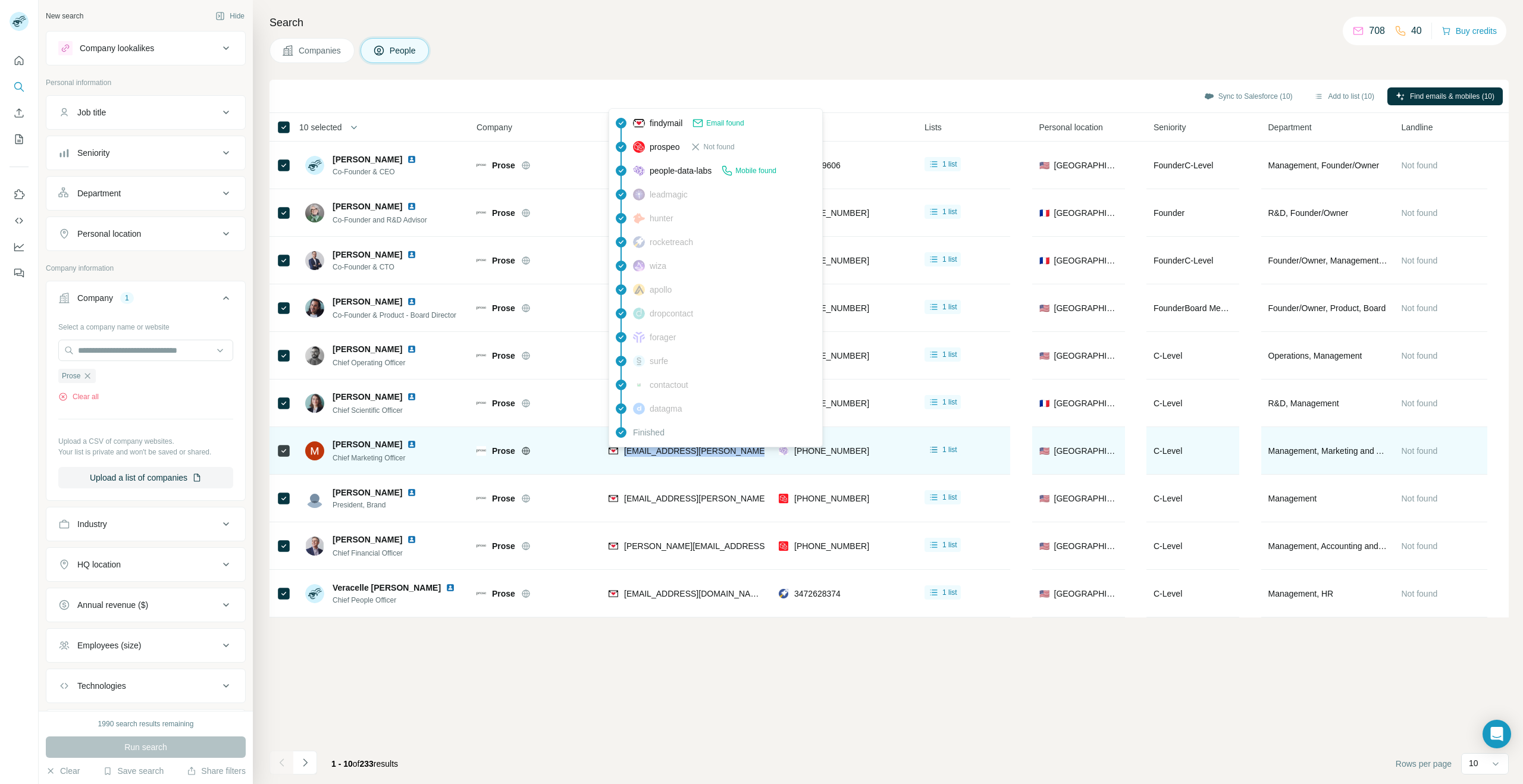
drag, startPoint x: 752, startPoint y: 452, endPoint x: 631, endPoint y: 452, distance: 121.0
click at [622, 452] on div "[EMAIL_ADDRESS][PERSON_NAME][DOMAIN_NAME]" at bounding box center [687, 450] width 156 height 33
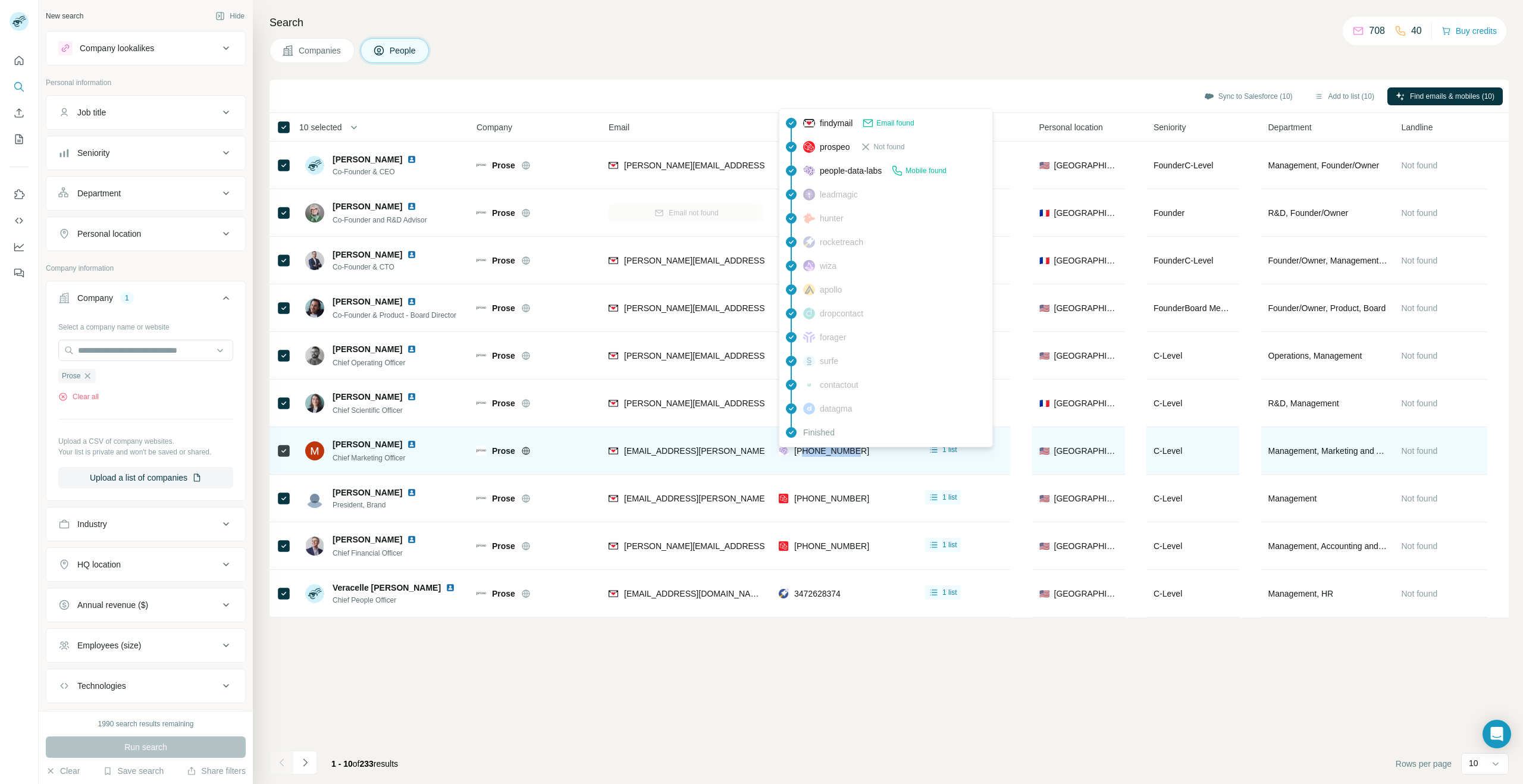
drag, startPoint x: 864, startPoint y: 448, endPoint x: 803, endPoint y: 452, distance: 61.1
click at [802, 452] on div "[PHONE_NUMBER]" at bounding box center [845, 450] width 132 height 33
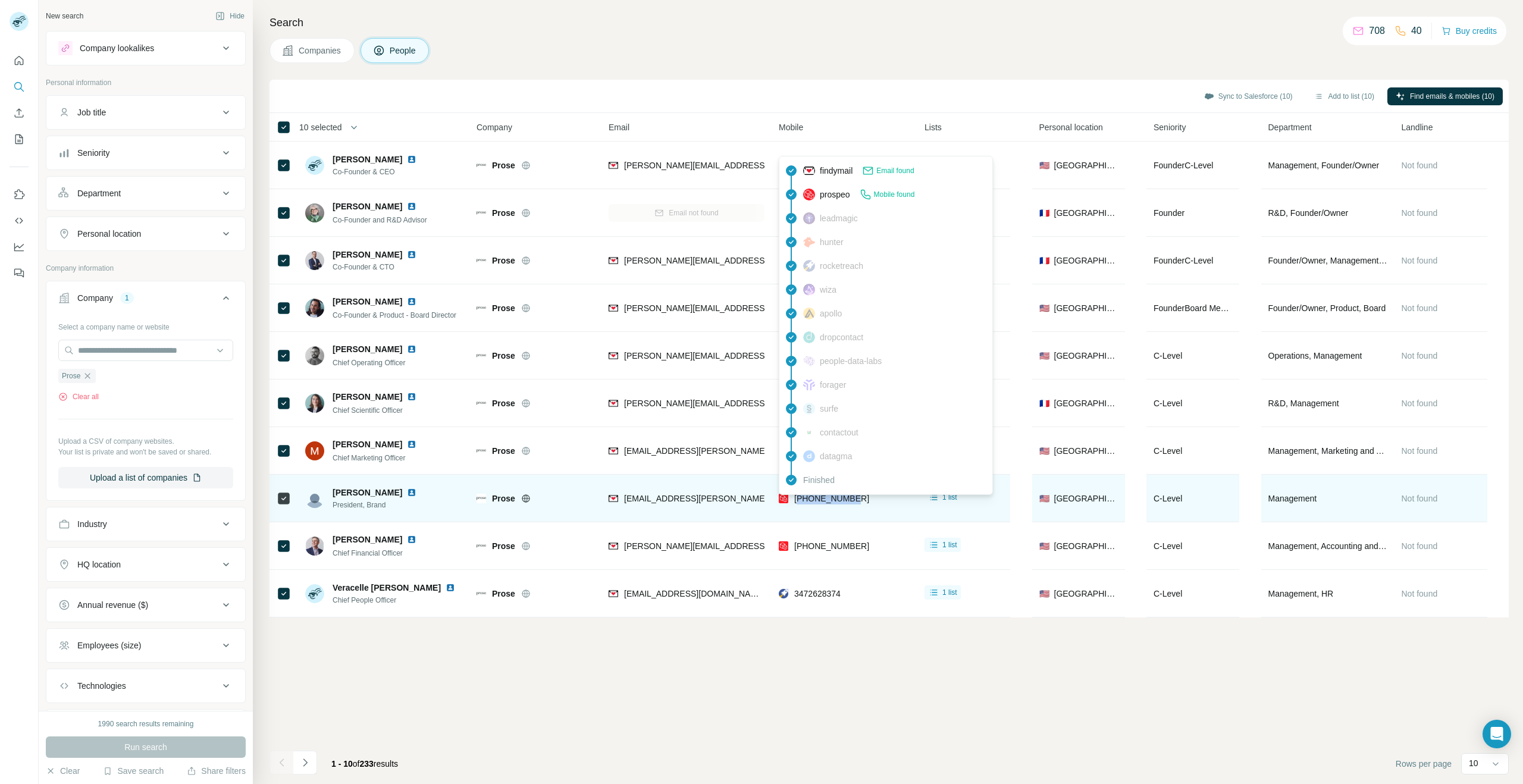
drag, startPoint x: 865, startPoint y: 498, endPoint x: 814, endPoint y: 497, distance: 51.0
click at [802, 495] on div "[PHONE_NUMBER]" at bounding box center [845, 498] width 132 height 33
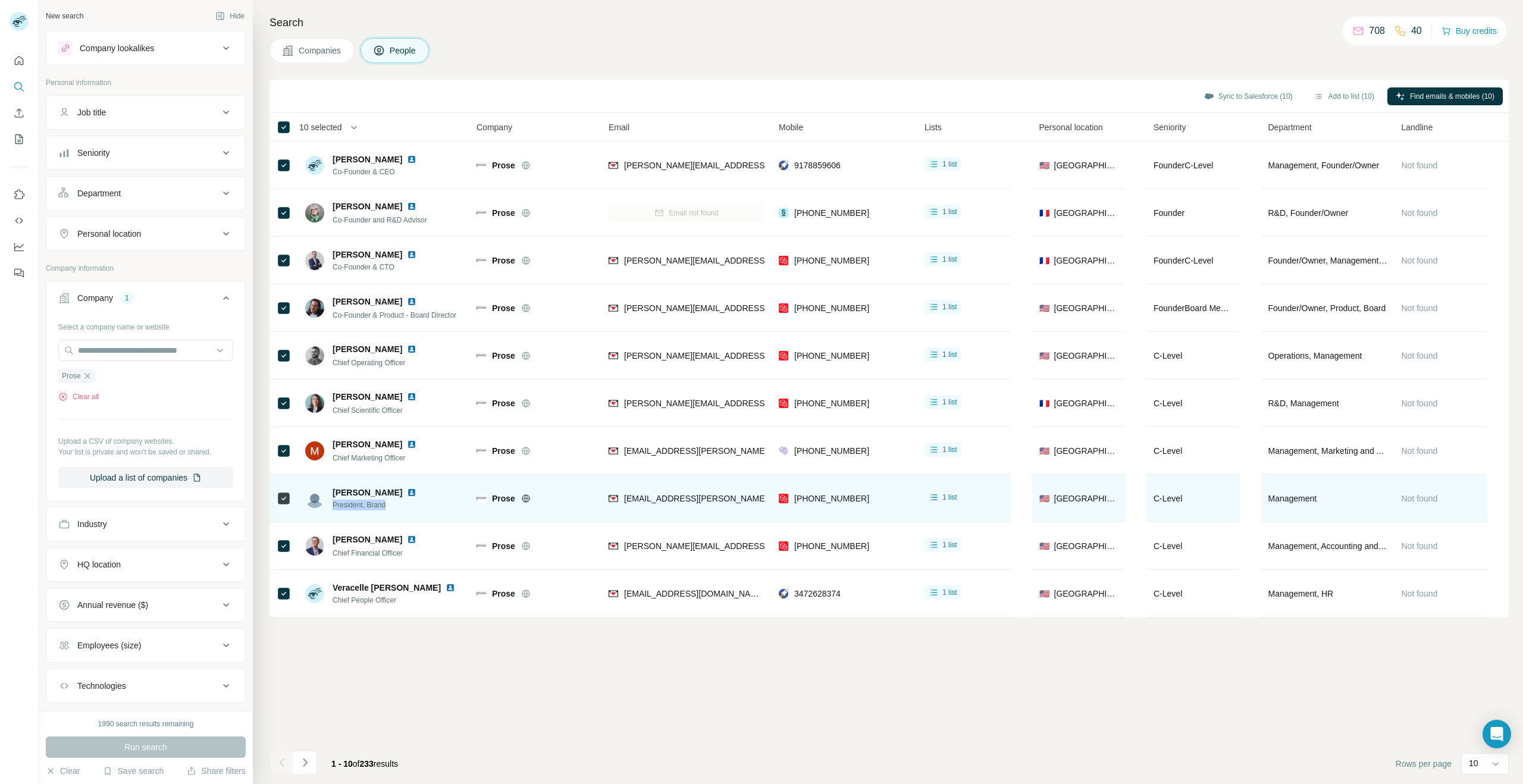
drag, startPoint x: 409, startPoint y: 504, endPoint x: 350, endPoint y: 508, distance: 59.1
click at [332, 506] on div "[PERSON_NAME] President, Brand" at bounding box center [369, 499] width 126 height 24
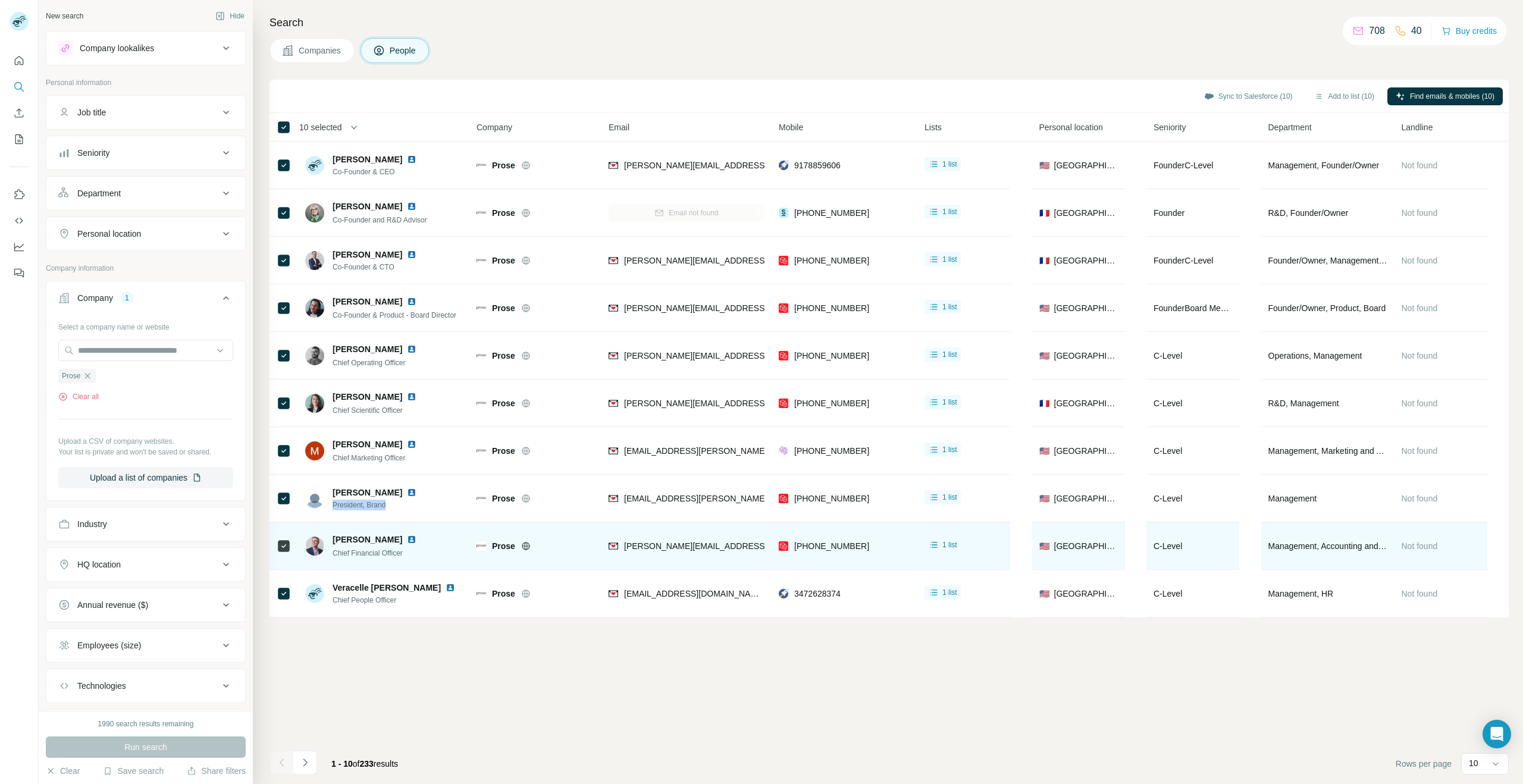
drag, startPoint x: 411, startPoint y: 540, endPoint x: 327, endPoint y: 540, distance: 84.0
click at [327, 540] on div "[PERSON_NAME] Chief Financial Officer" at bounding box center [369, 546] width 126 height 25
drag, startPoint x: 416, startPoint y: 561, endPoint x: 369, endPoint y: 554, distance: 47.5
click at [327, 555] on div "[PERSON_NAME] Chief Financial Officer" at bounding box center [385, 546] width 158 height 33
click at [431, 557] on div "Chief Financial Officer" at bounding box center [381, 552] width 98 height 12
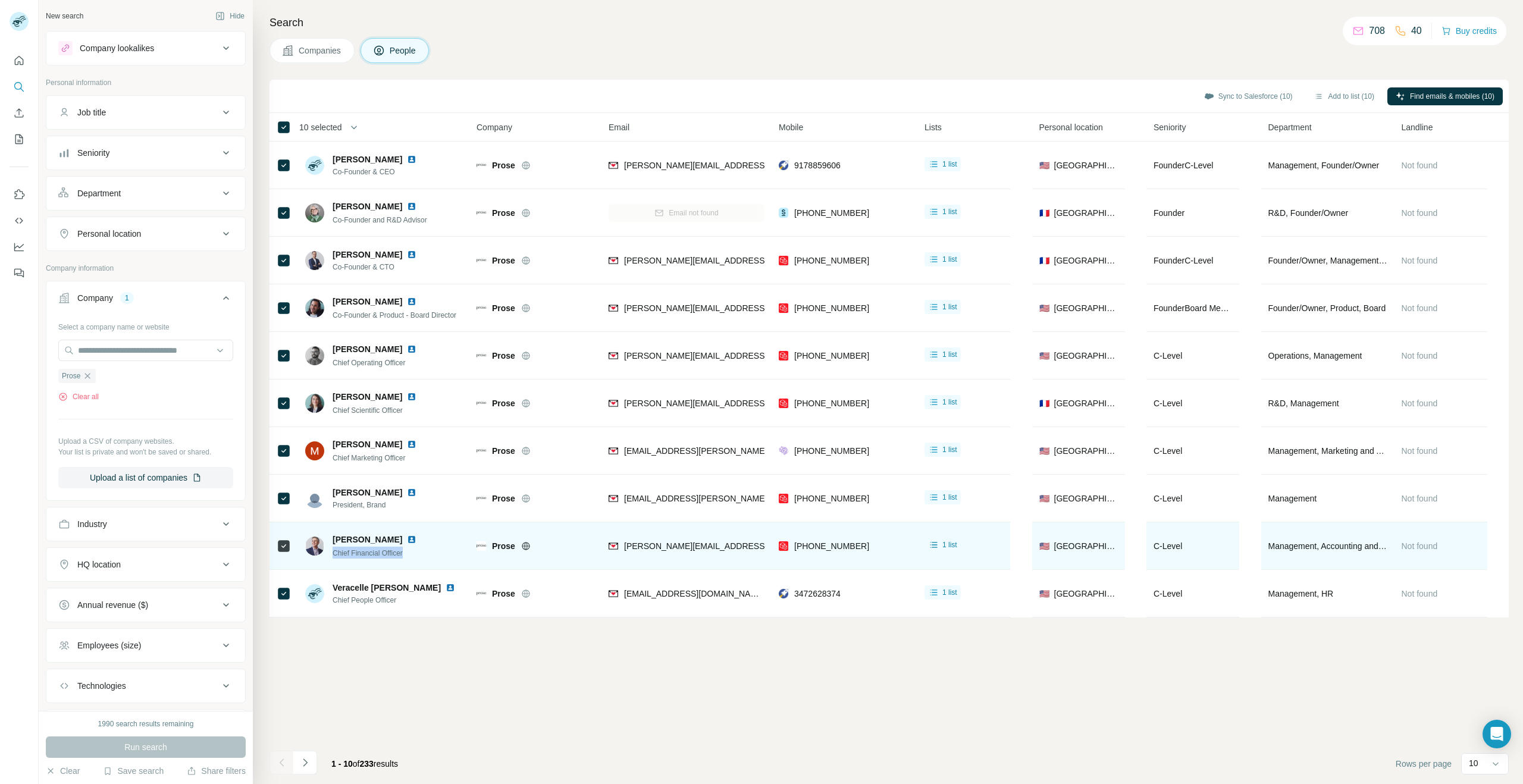
drag, startPoint x: 421, startPoint y: 557, endPoint x: 332, endPoint y: 557, distance: 89.0
click at [332, 557] on div "Chief Financial Officer" at bounding box center [381, 552] width 98 height 12
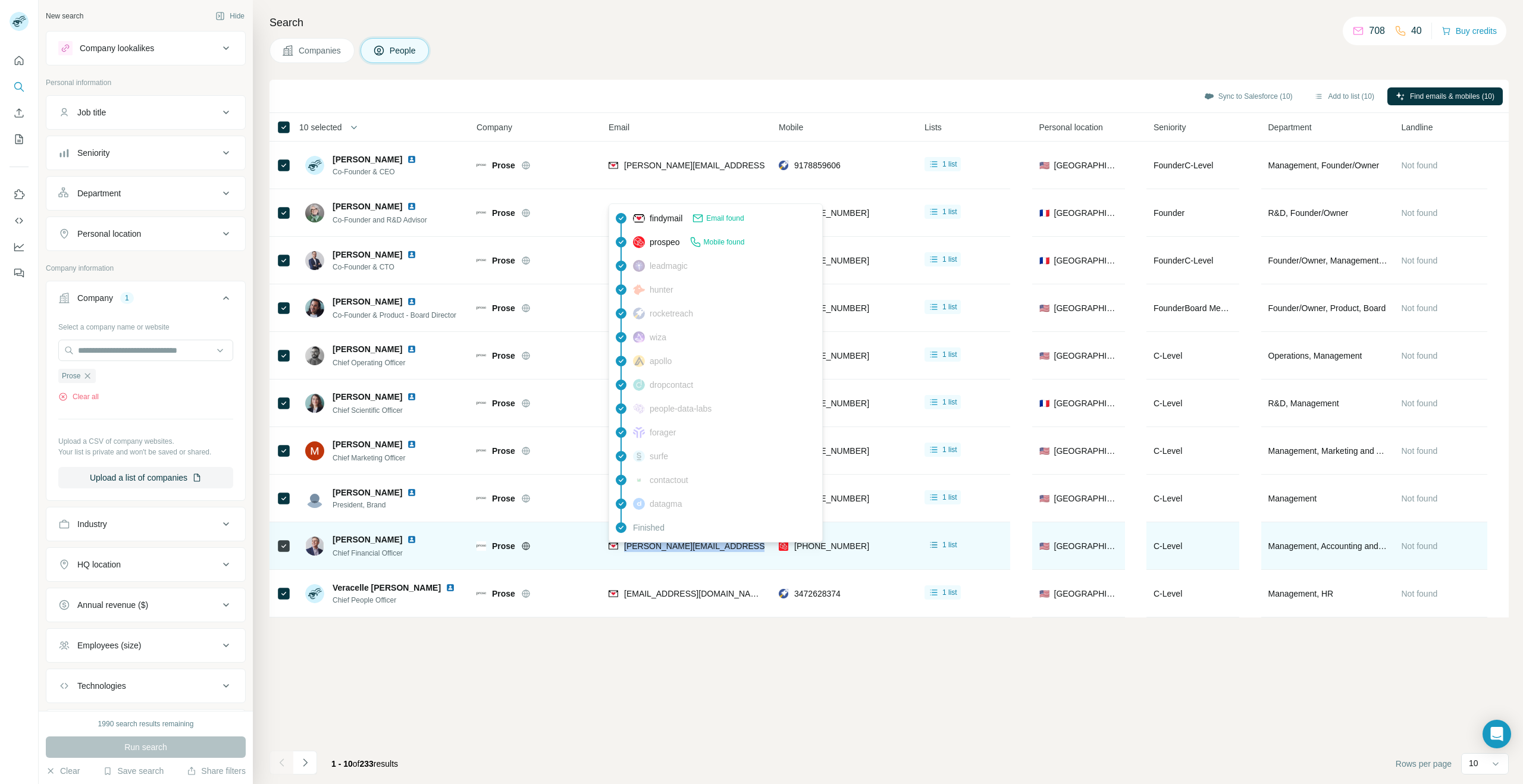
drag, startPoint x: 762, startPoint y: 549, endPoint x: 625, endPoint y: 547, distance: 137.0
click at [625, 547] on div "[PERSON_NAME][EMAIL_ADDRESS][PERSON_NAME][DOMAIN_NAME]" at bounding box center [687, 546] width 156 height 33
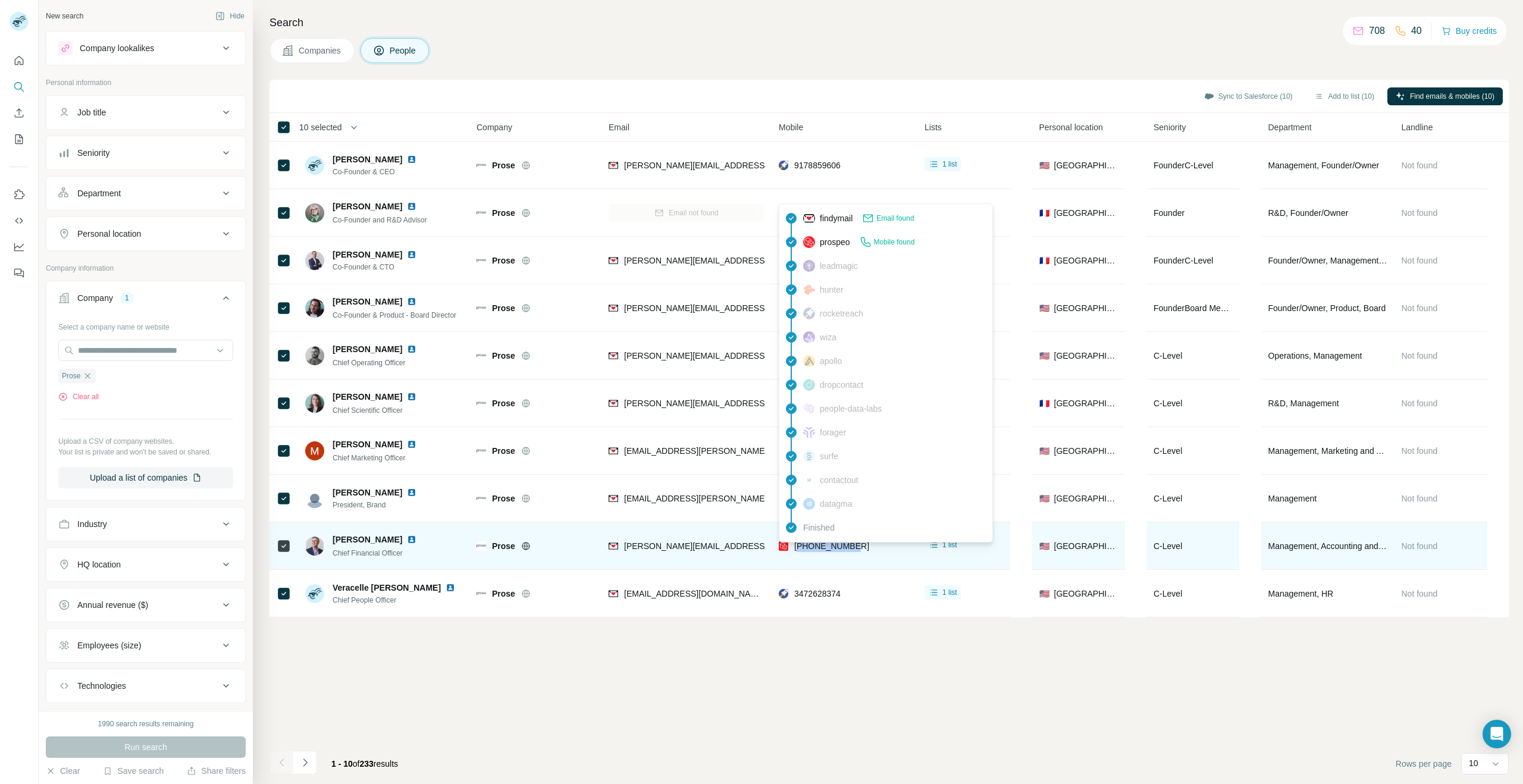
drag, startPoint x: 861, startPoint y: 546, endPoint x: 803, endPoint y: 546, distance: 58.0
click at [802, 546] on div "[PHONE_NUMBER]" at bounding box center [845, 546] width 132 height 33
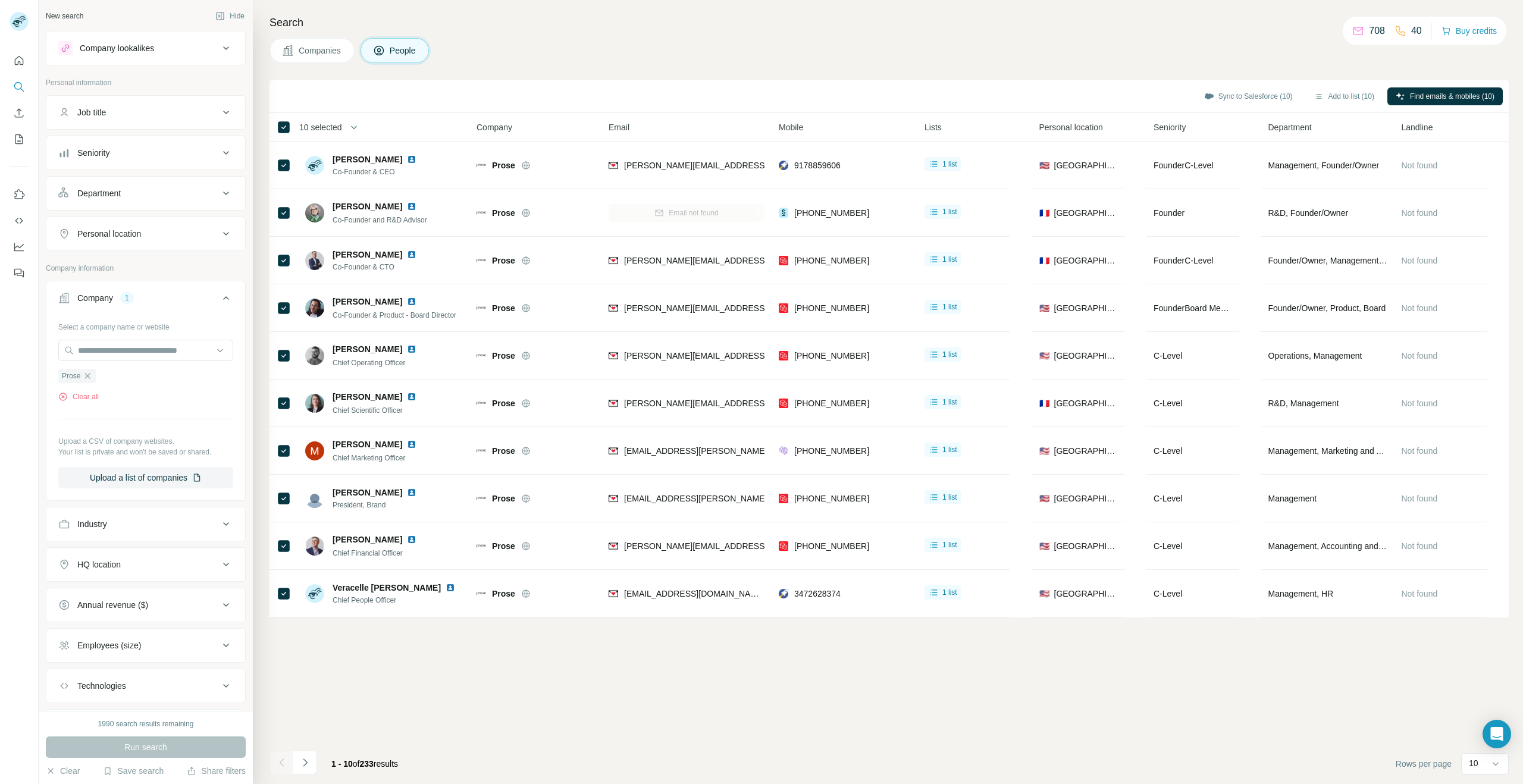
click at [424, 656] on div "Sync to Salesforce (10) Add to list (10) Find emails & mobiles (10) 10 selected…" at bounding box center [889, 431] width 1239 height 704
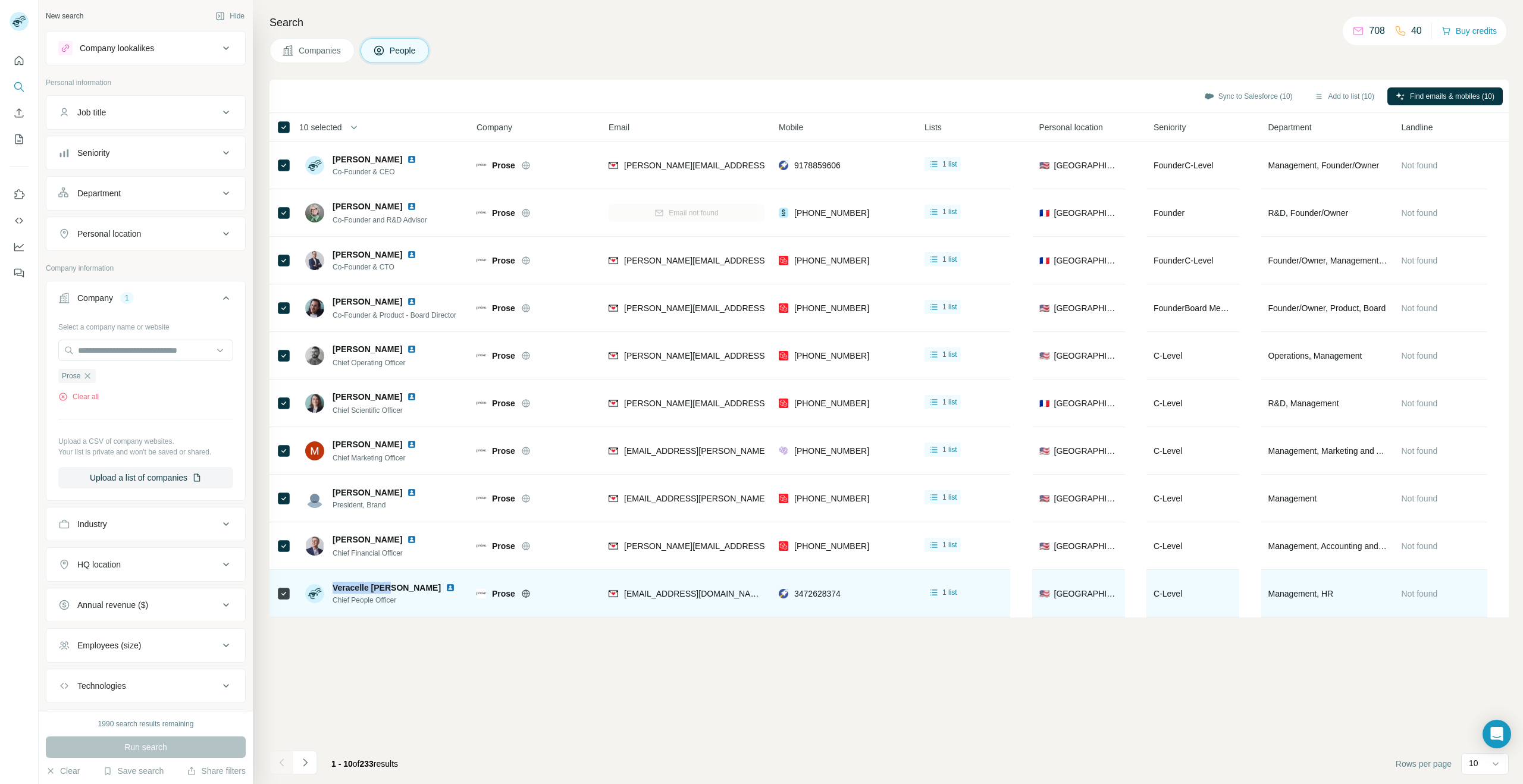
drag, startPoint x: 394, startPoint y: 593, endPoint x: 330, endPoint y: 591, distance: 64.0
click at [330, 591] on div "[PERSON_NAME] Chief People Officer" at bounding box center [385, 593] width 158 height 24
drag, startPoint x: 407, startPoint y: 599, endPoint x: 344, endPoint y: 604, distance: 63.2
click at [334, 602] on span "Chief People Officer" at bounding box center [398, 600] width 131 height 11
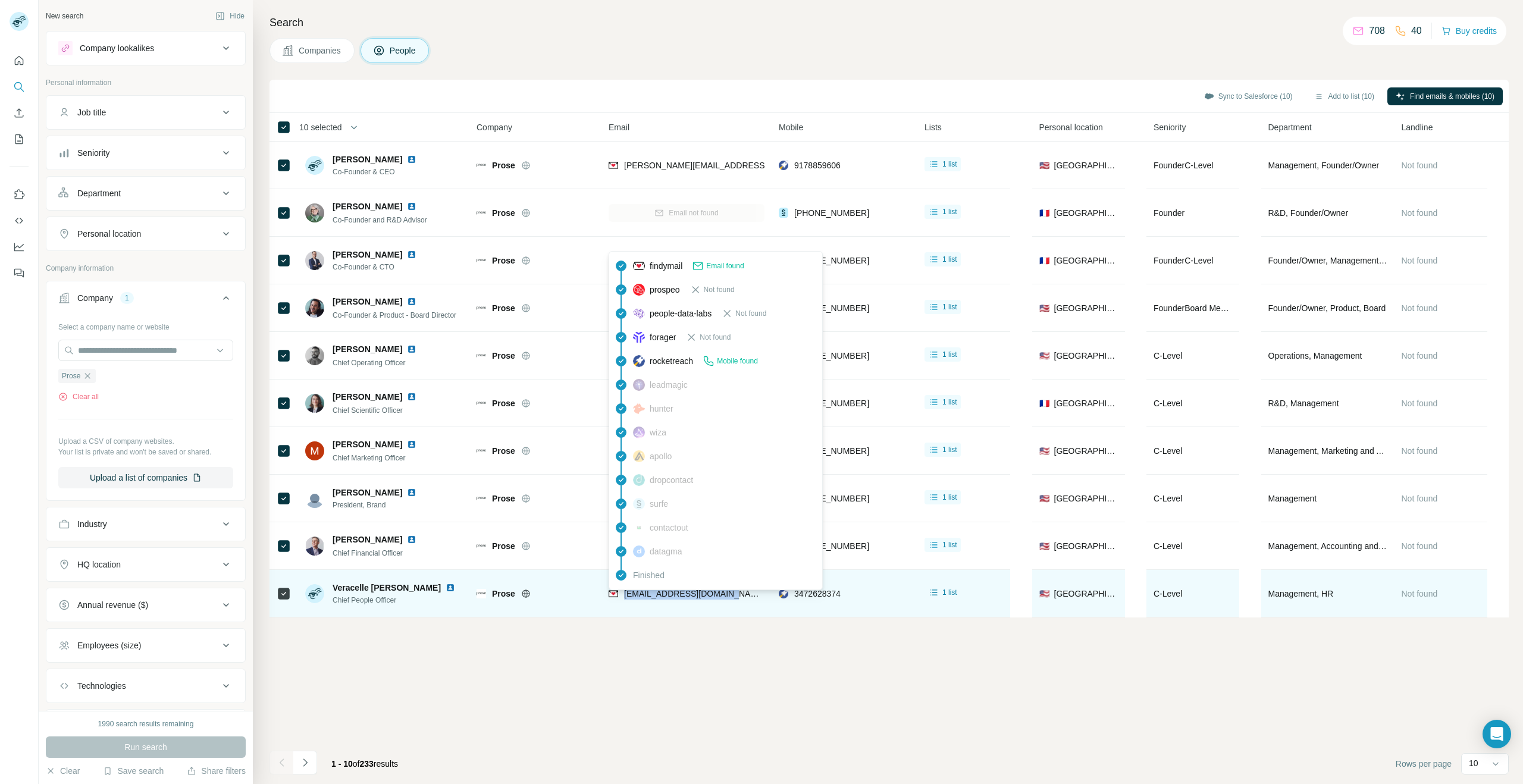
drag, startPoint x: 744, startPoint y: 597, endPoint x: 624, endPoint y: 596, distance: 120.0
click at [624, 596] on div "[EMAIL_ADDRESS][DOMAIN_NAME]" at bounding box center [687, 593] width 156 height 33
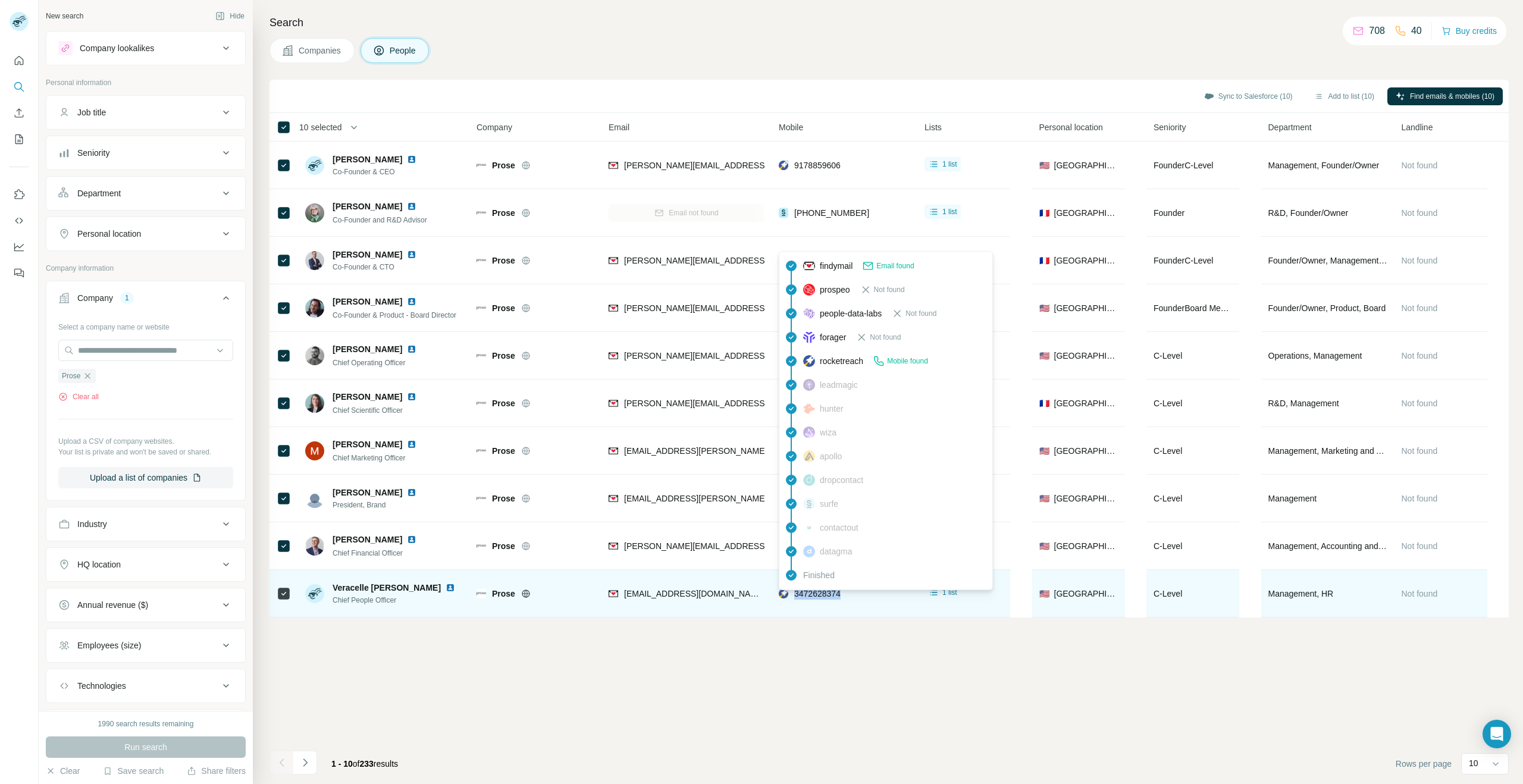
drag, startPoint x: 855, startPoint y: 589, endPoint x: 808, endPoint y: 590, distance: 47.0
click at [794, 595] on div "3472628374" at bounding box center [845, 593] width 132 height 33
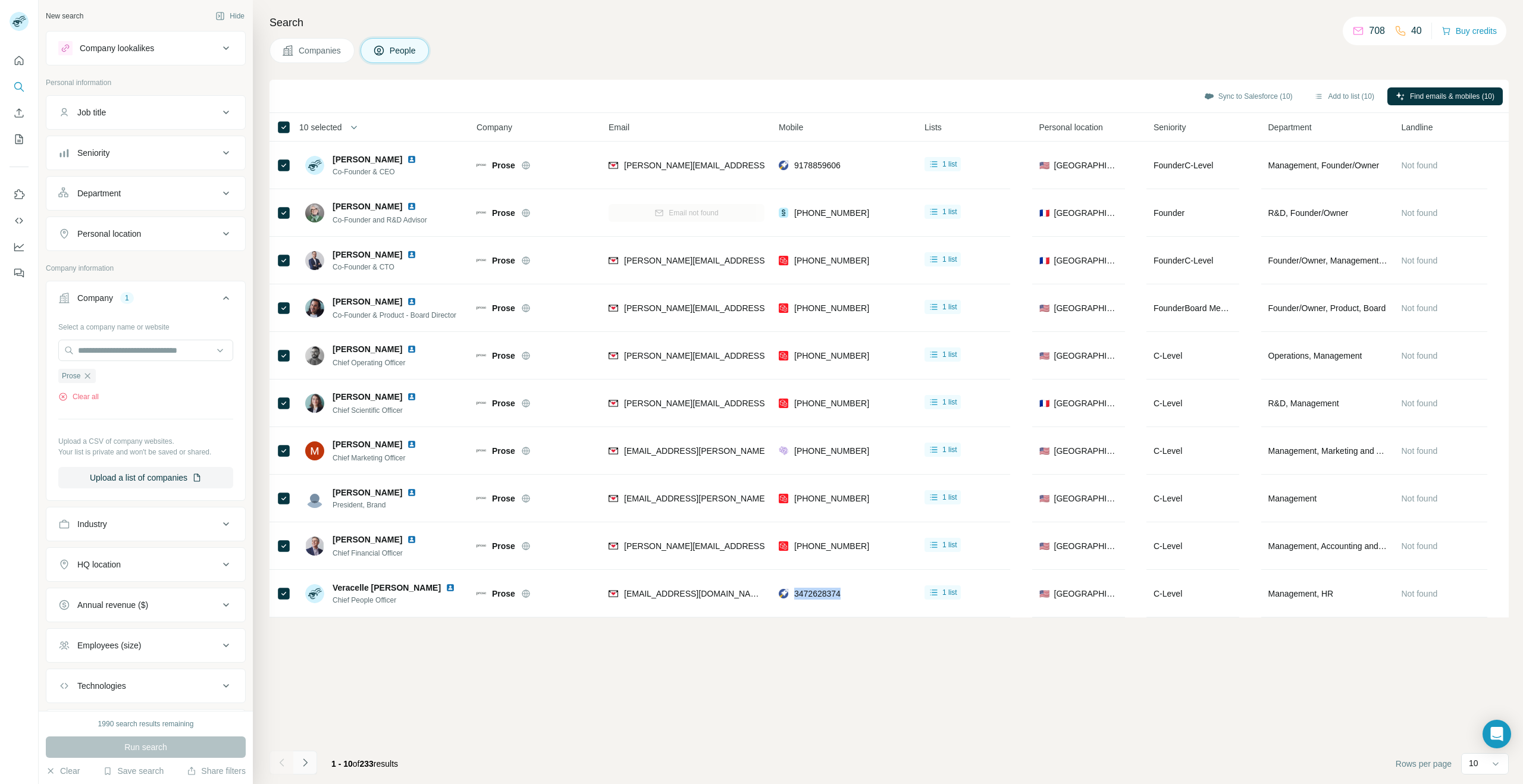
click at [305, 759] on icon "Navigate to next page" at bounding box center [305, 762] width 12 height 12
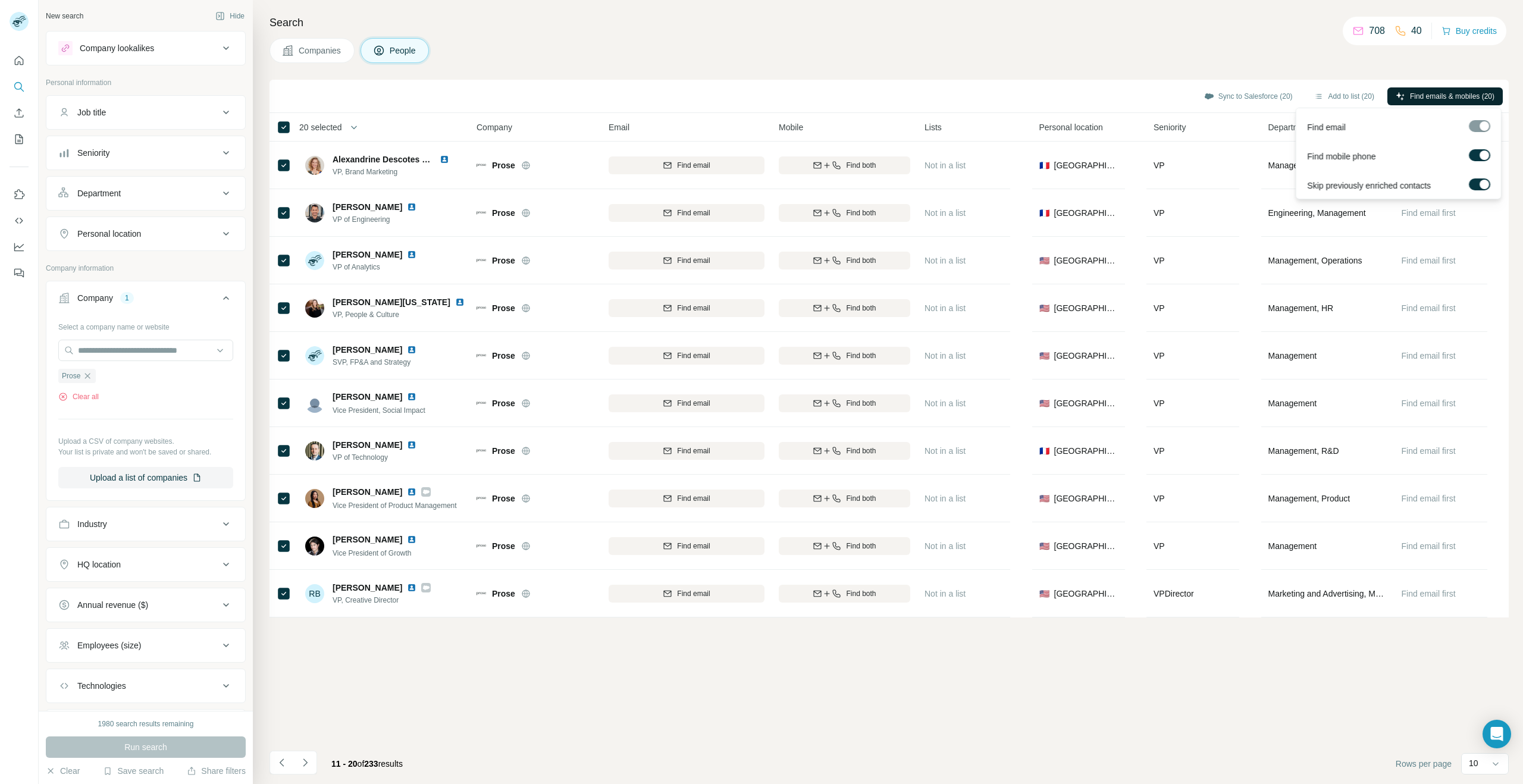
click at [1436, 93] on span "Find emails & mobiles (20)" at bounding box center [1452, 96] width 85 height 11
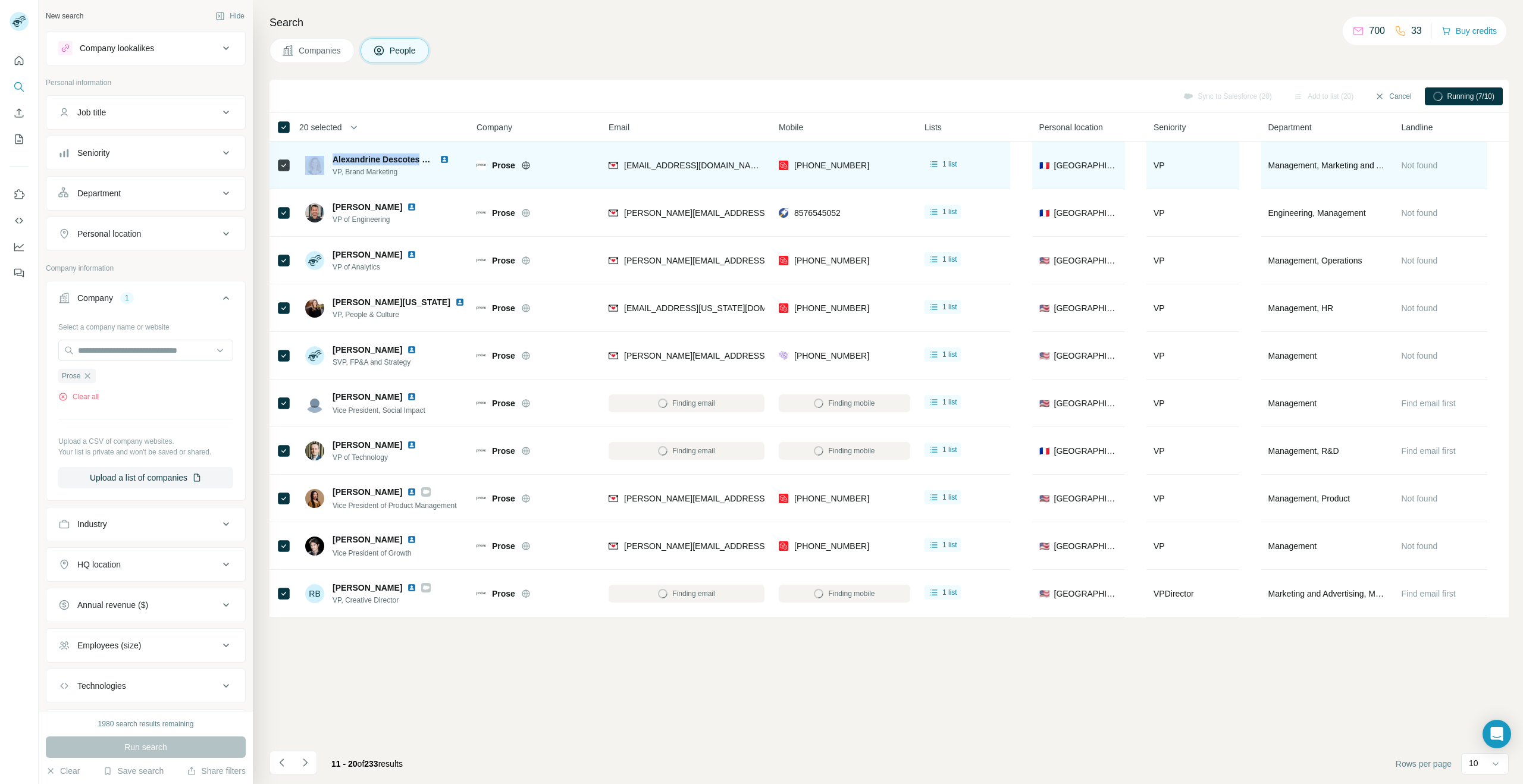
drag, startPoint x: 417, startPoint y: 160, endPoint x: 339, endPoint y: 160, distance: 78.0
click at [327, 160] on div "Alexandrine Descotes Delrue VP, Brand Marketing" at bounding box center [385, 165] width 158 height 24
drag, startPoint x: 411, startPoint y: 175, endPoint x: 324, endPoint y: 174, distance: 87.0
click at [324, 174] on div "Alexandrine Descotes Delrue VP, Brand Marketing" at bounding box center [385, 165] width 158 height 24
click at [443, 184] on td "Alexandrine Descotes Delrue VP, Brand Marketing" at bounding box center [384, 165] width 172 height 48
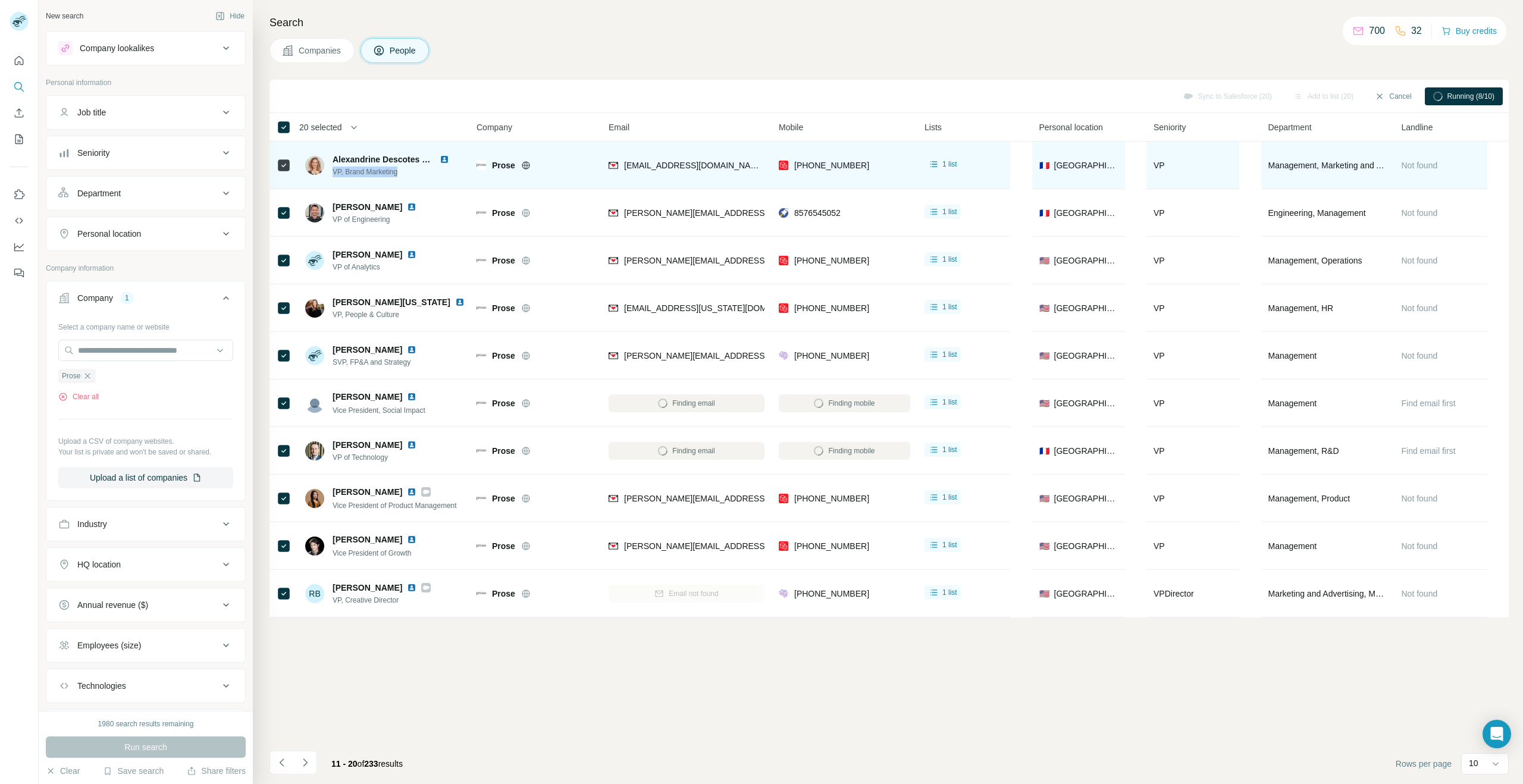
drag, startPoint x: 409, startPoint y: 174, endPoint x: 334, endPoint y: 175, distance: 75.0
click at [334, 175] on span "VP, Brand Marketing" at bounding box center [398, 171] width 131 height 11
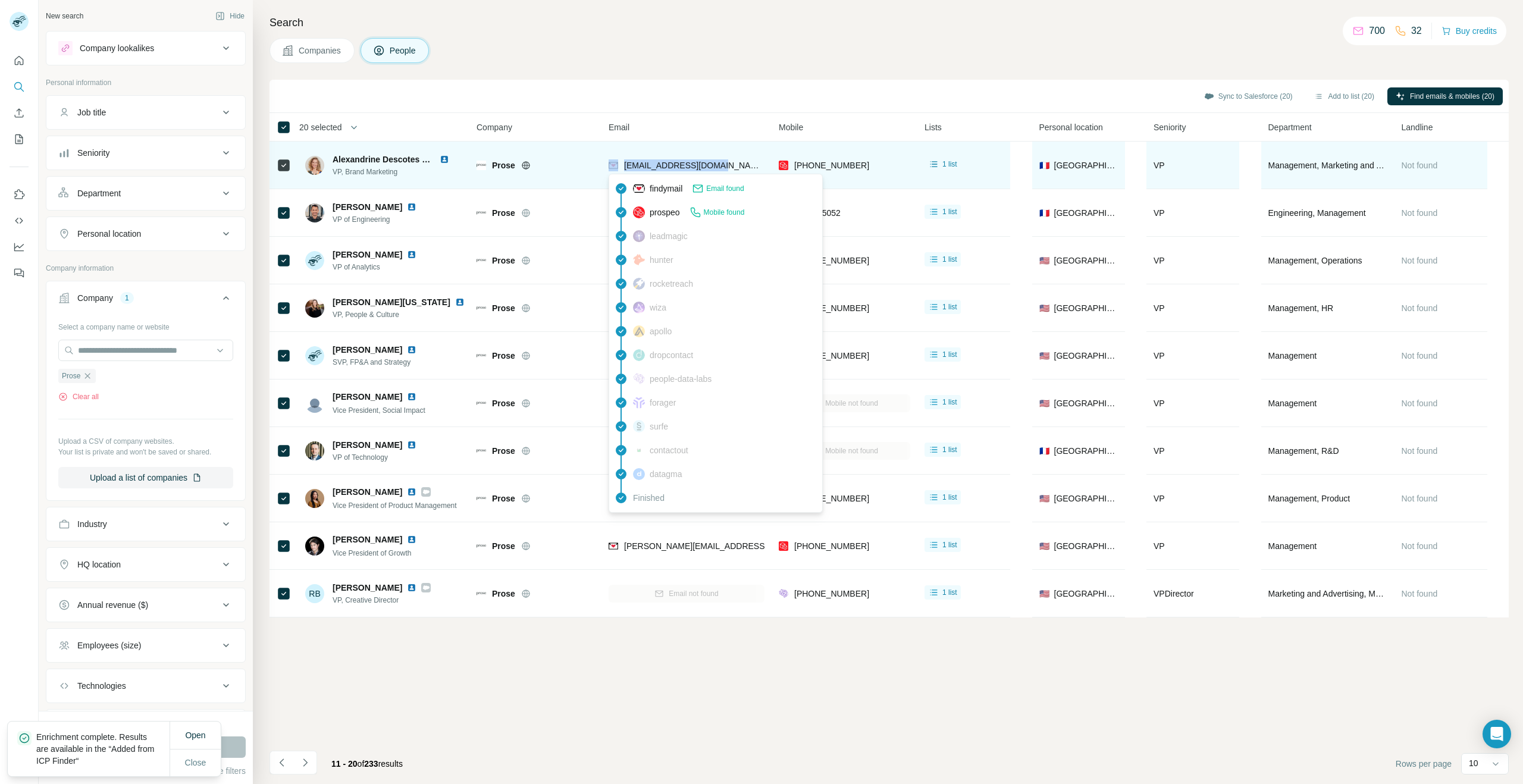
drag, startPoint x: 740, startPoint y: 175, endPoint x: 618, endPoint y: 169, distance: 122.1
click at [618, 169] on div "[EMAIL_ADDRESS][DOMAIN_NAME]" at bounding box center [687, 165] width 156 height 33
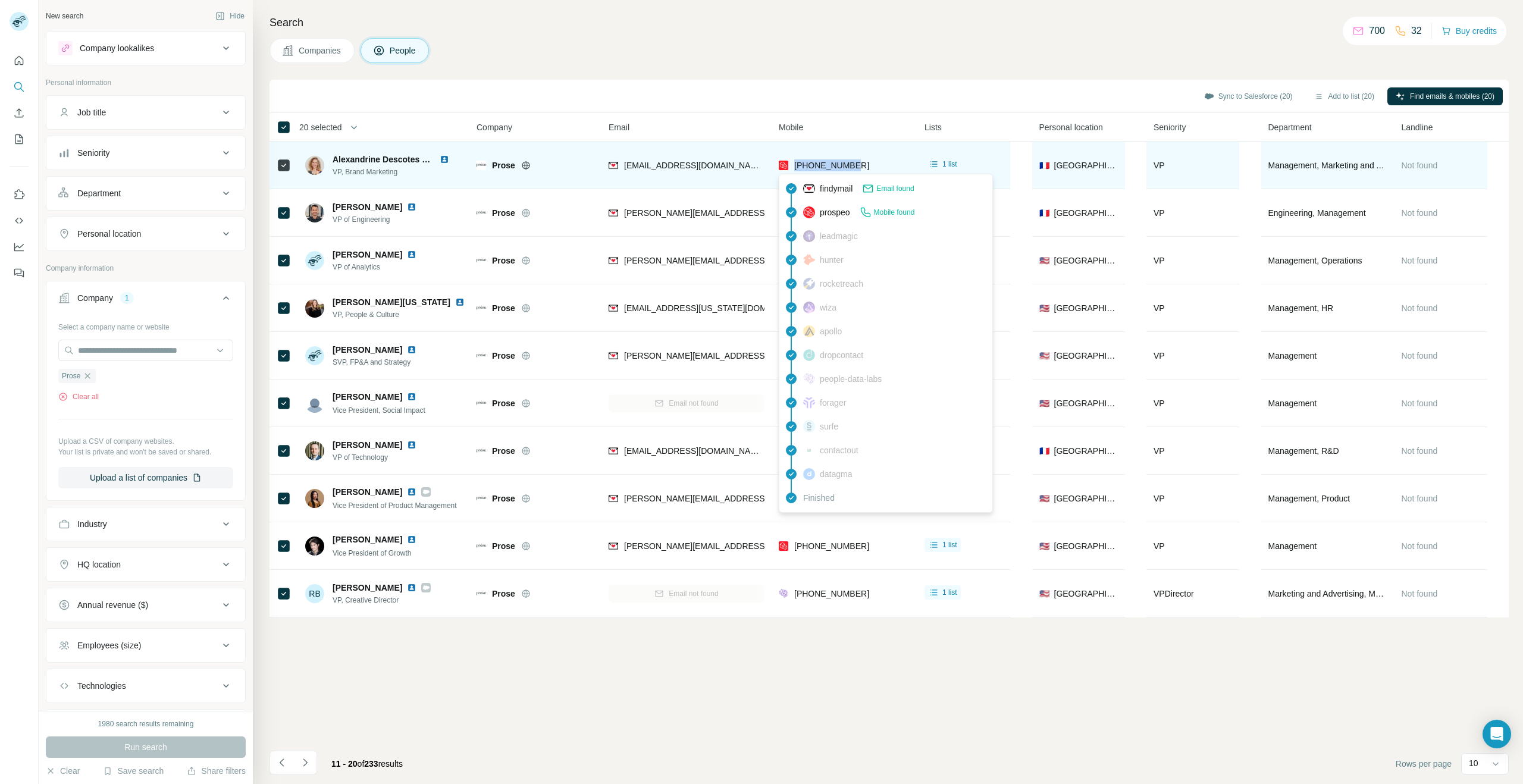
drag, startPoint x: 869, startPoint y: 162, endPoint x: 795, endPoint y: 166, distance: 74.1
click at [795, 166] on div "[PHONE_NUMBER]" at bounding box center [845, 165] width 132 height 33
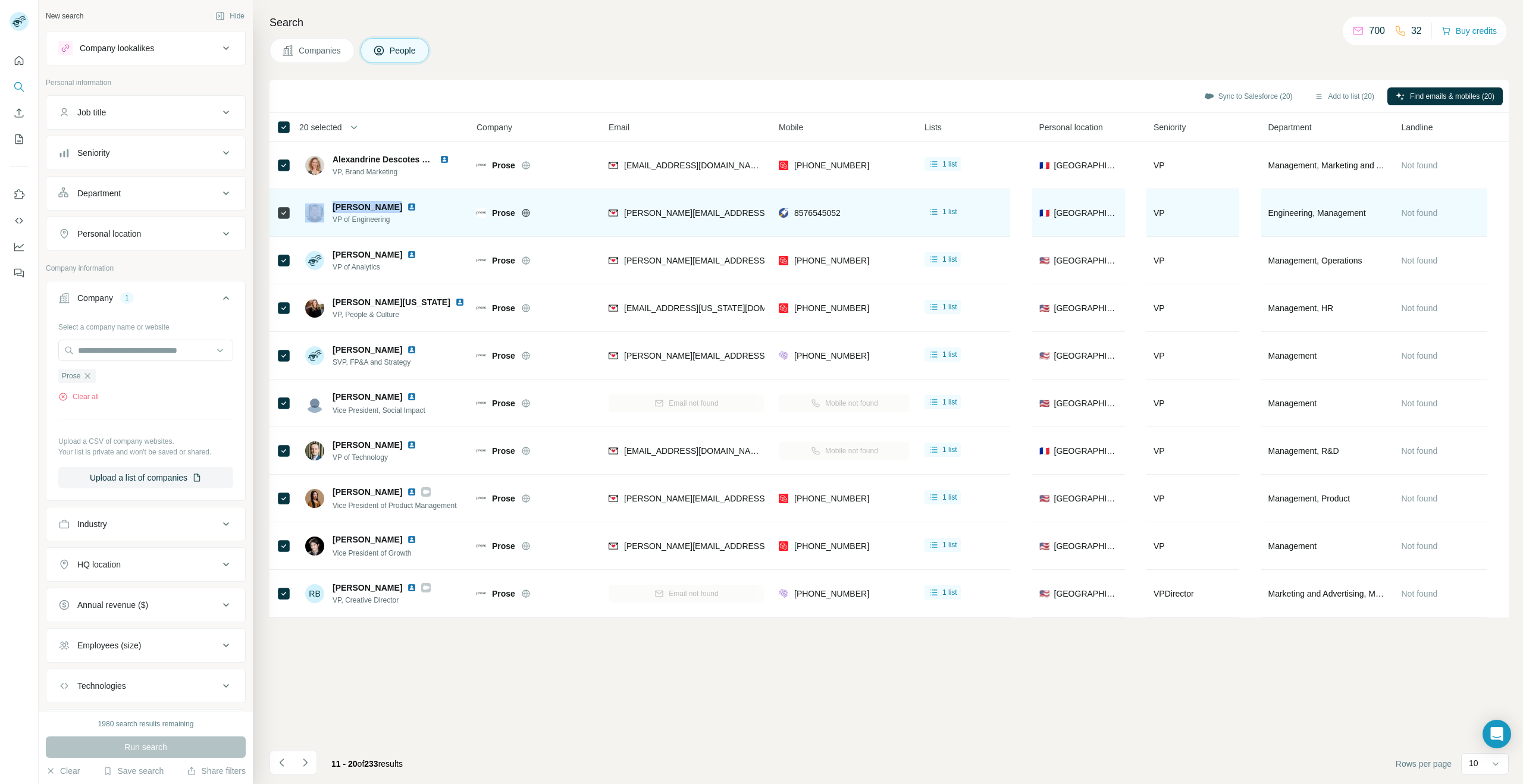
drag, startPoint x: 390, startPoint y: 206, endPoint x: 327, endPoint y: 206, distance: 63.0
click at [327, 206] on div "[PERSON_NAME] VP of Engineering" at bounding box center [369, 213] width 126 height 24
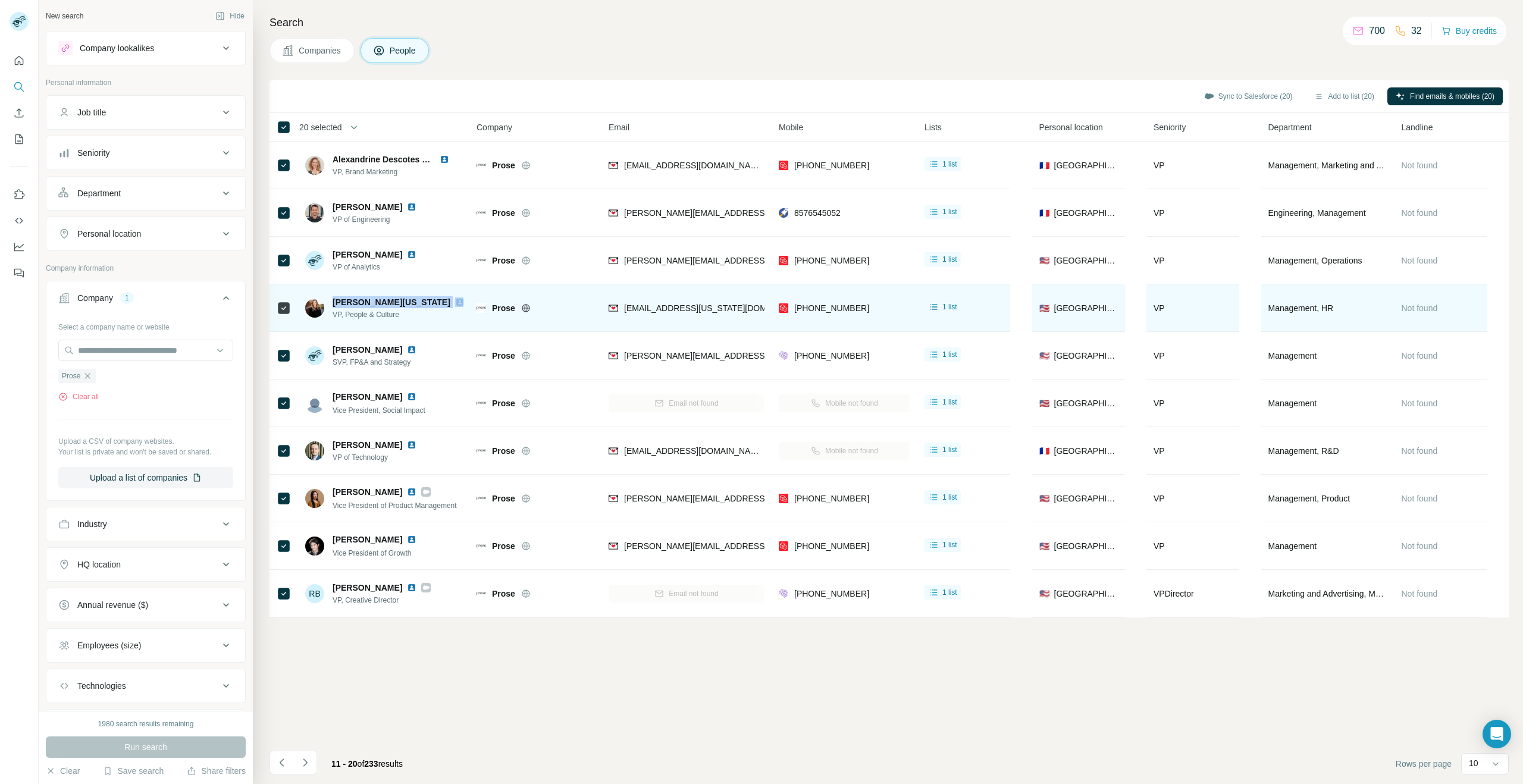
drag, startPoint x: 392, startPoint y: 299, endPoint x: 332, endPoint y: 304, distance: 60.2
click at [332, 304] on div "[PERSON_NAME][US_STATE] VP, People & Culture" at bounding box center [385, 308] width 158 height 24
drag, startPoint x: 413, startPoint y: 317, endPoint x: 337, endPoint y: 316, distance: 76.0
click at [331, 316] on div "[PERSON_NAME][US_STATE] VP, People & Culture" at bounding box center [385, 308] width 158 height 24
drag, startPoint x: 624, startPoint y: 309, endPoint x: 748, endPoint y: 313, distance: 124.1
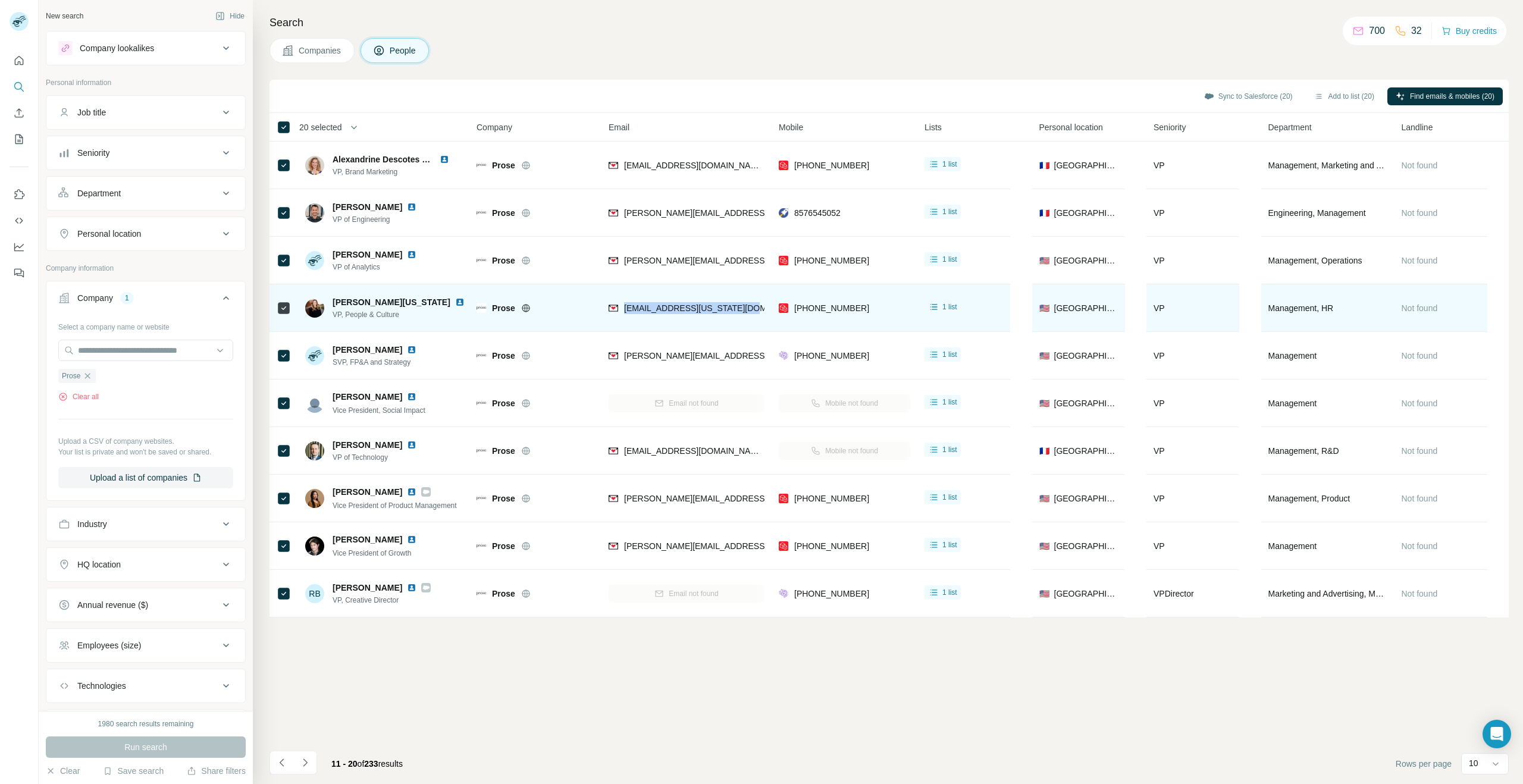
click at [748, 313] on div "[EMAIL_ADDRESS][US_STATE][DOMAIN_NAME]" at bounding box center [687, 307] width 156 height 33
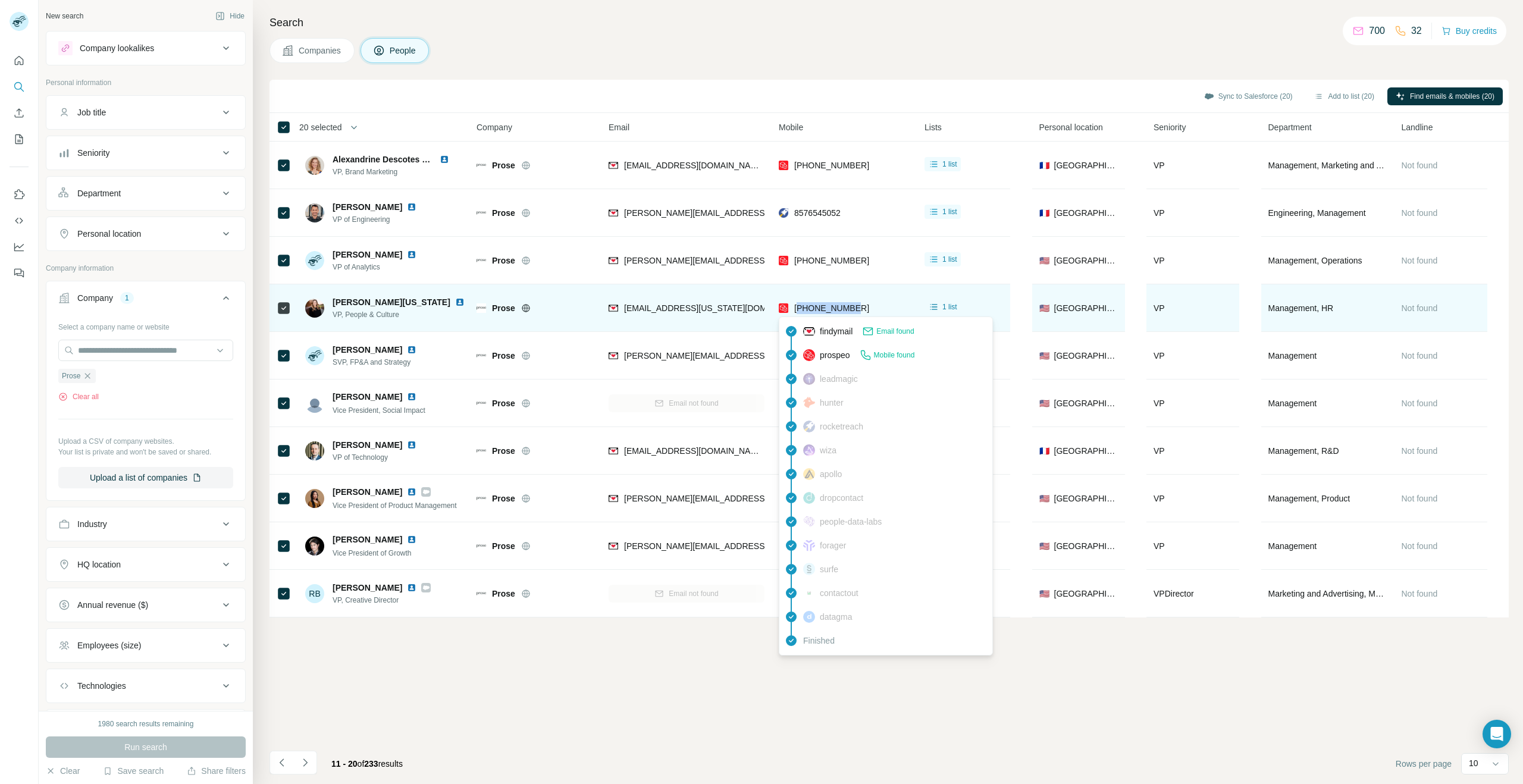
drag, startPoint x: 862, startPoint y: 306, endPoint x: 799, endPoint y: 308, distance: 63.0
click at [799, 308] on div "[PHONE_NUMBER]" at bounding box center [845, 307] width 132 height 33
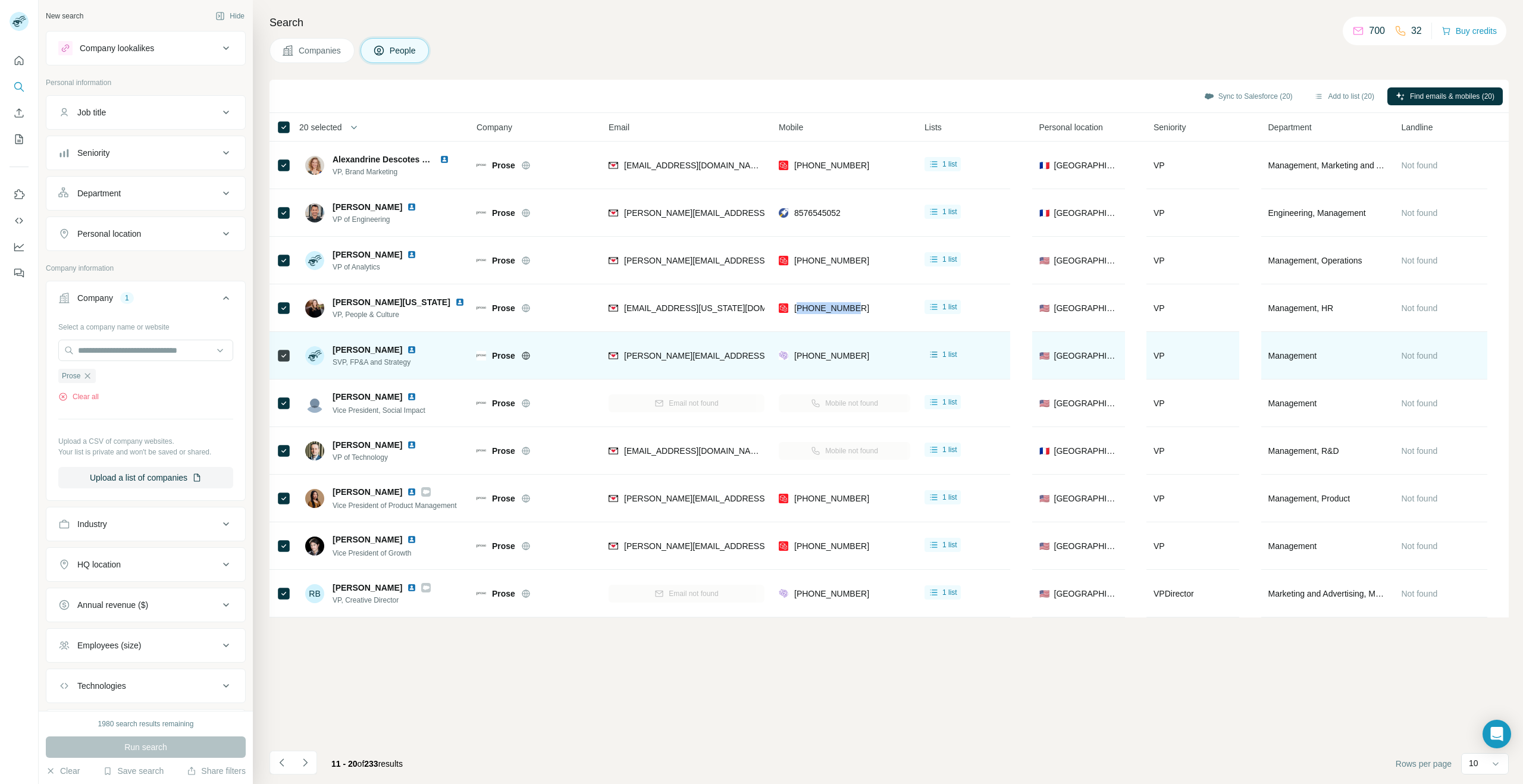
drag, startPoint x: 401, startPoint y: 348, endPoint x: 330, endPoint y: 352, distance: 71.1
click at [330, 352] on div "[PERSON_NAME] SVP, FP&A and Strategy" at bounding box center [369, 356] width 126 height 24
drag, startPoint x: 421, startPoint y: 363, endPoint x: 329, endPoint y: 361, distance: 92.0
click at [326, 361] on div "[PERSON_NAME] SVP, FP&A and Strategy" at bounding box center [369, 356] width 126 height 24
drag, startPoint x: 430, startPoint y: 363, endPoint x: 419, endPoint y: 365, distance: 11.2
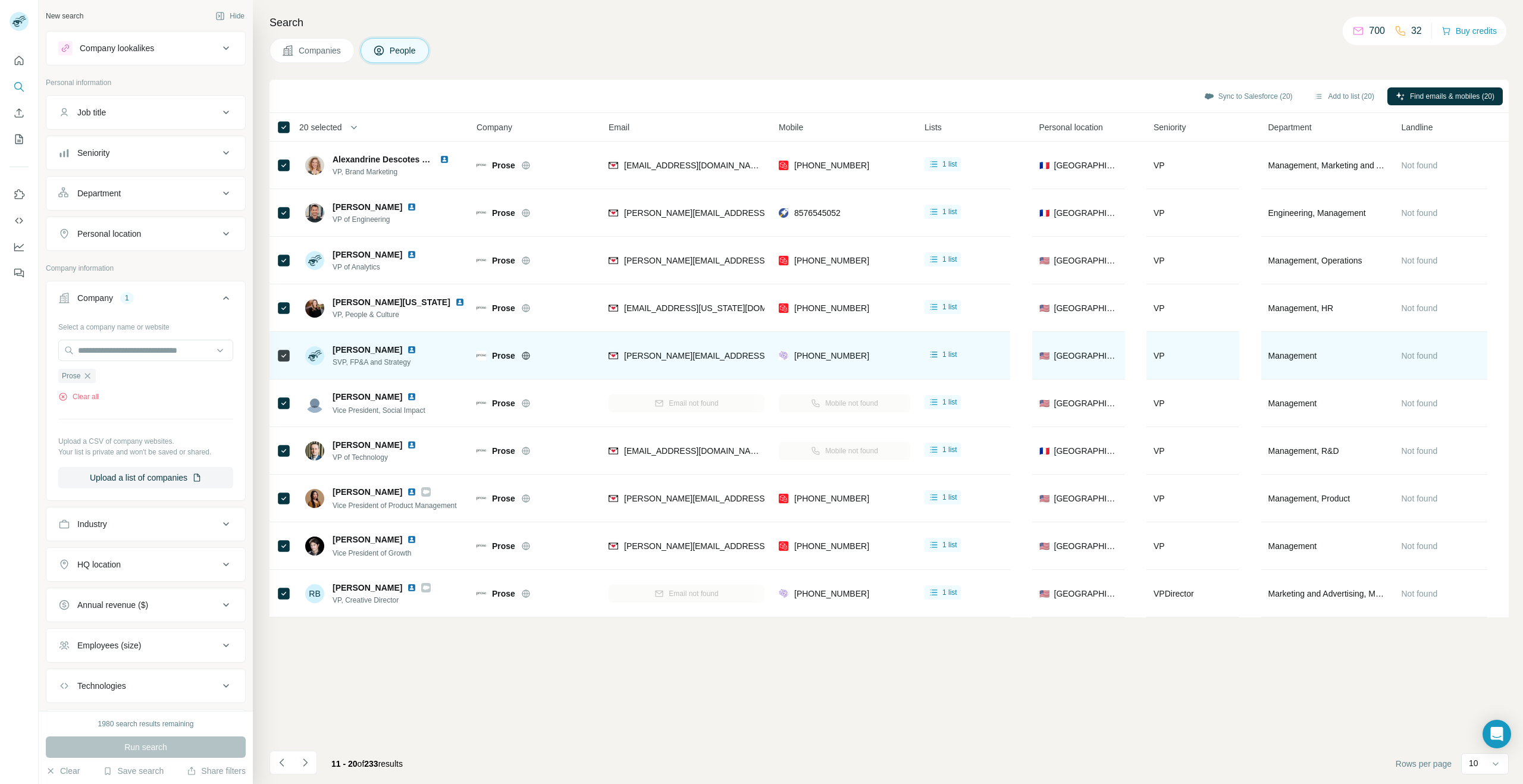
click at [430, 364] on div "[PERSON_NAME] SVP, FP&A and Strategy" at bounding box center [385, 355] width 158 height 33
drag, startPoint x: 418, startPoint y: 365, endPoint x: 353, endPoint y: 364, distance: 65.0
click at [326, 367] on div "[PERSON_NAME] SVP, FP&A and Strategy" at bounding box center [369, 356] width 126 height 24
click at [351, 374] on td "[PERSON_NAME] SVP, FP&A and Strategy" at bounding box center [384, 355] width 172 height 48
drag, startPoint x: 409, startPoint y: 362, endPoint x: 343, endPoint y: 362, distance: 66.0
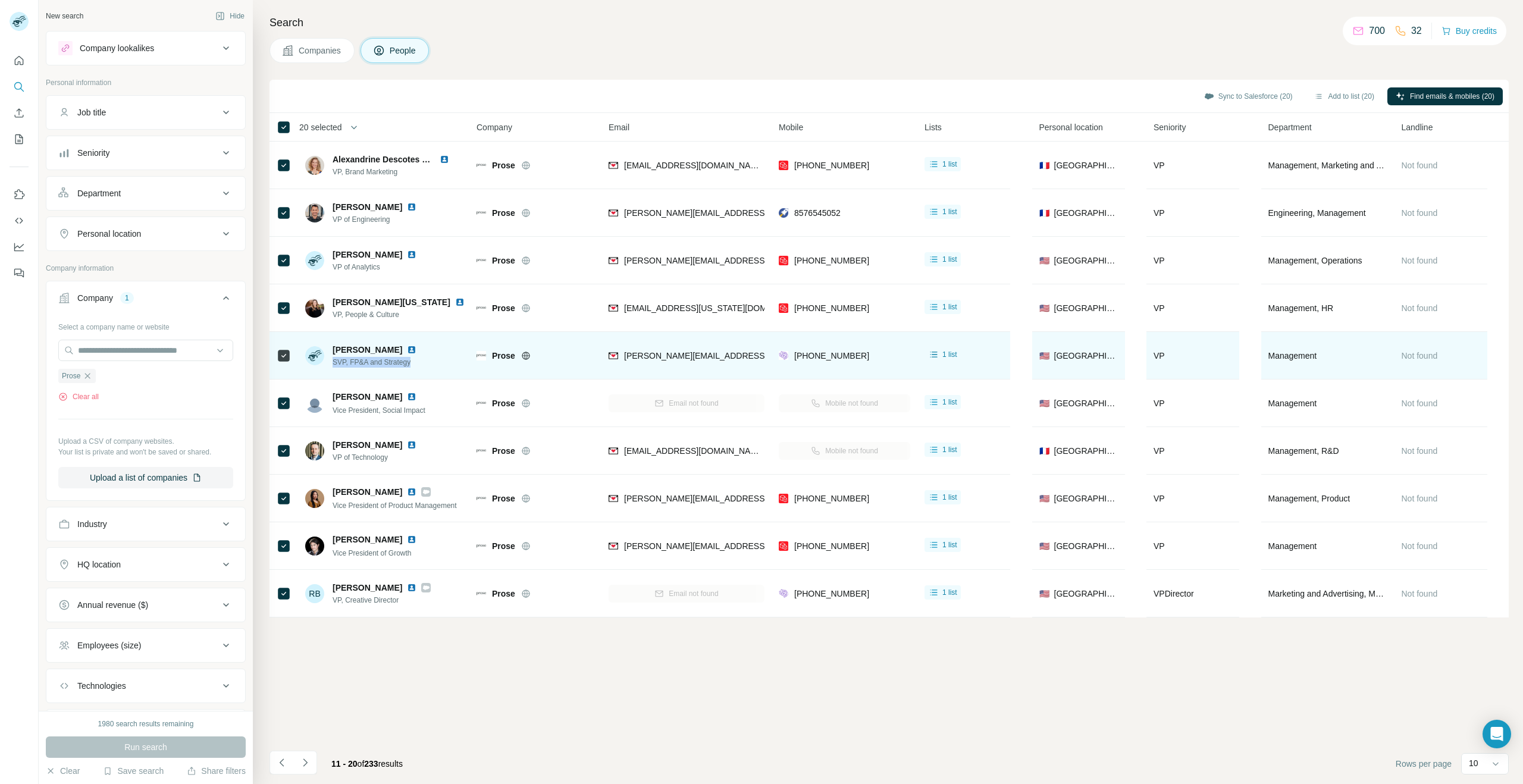
click at [330, 363] on div "[PERSON_NAME] SVP, FP&A and Strategy" at bounding box center [385, 355] width 158 height 33
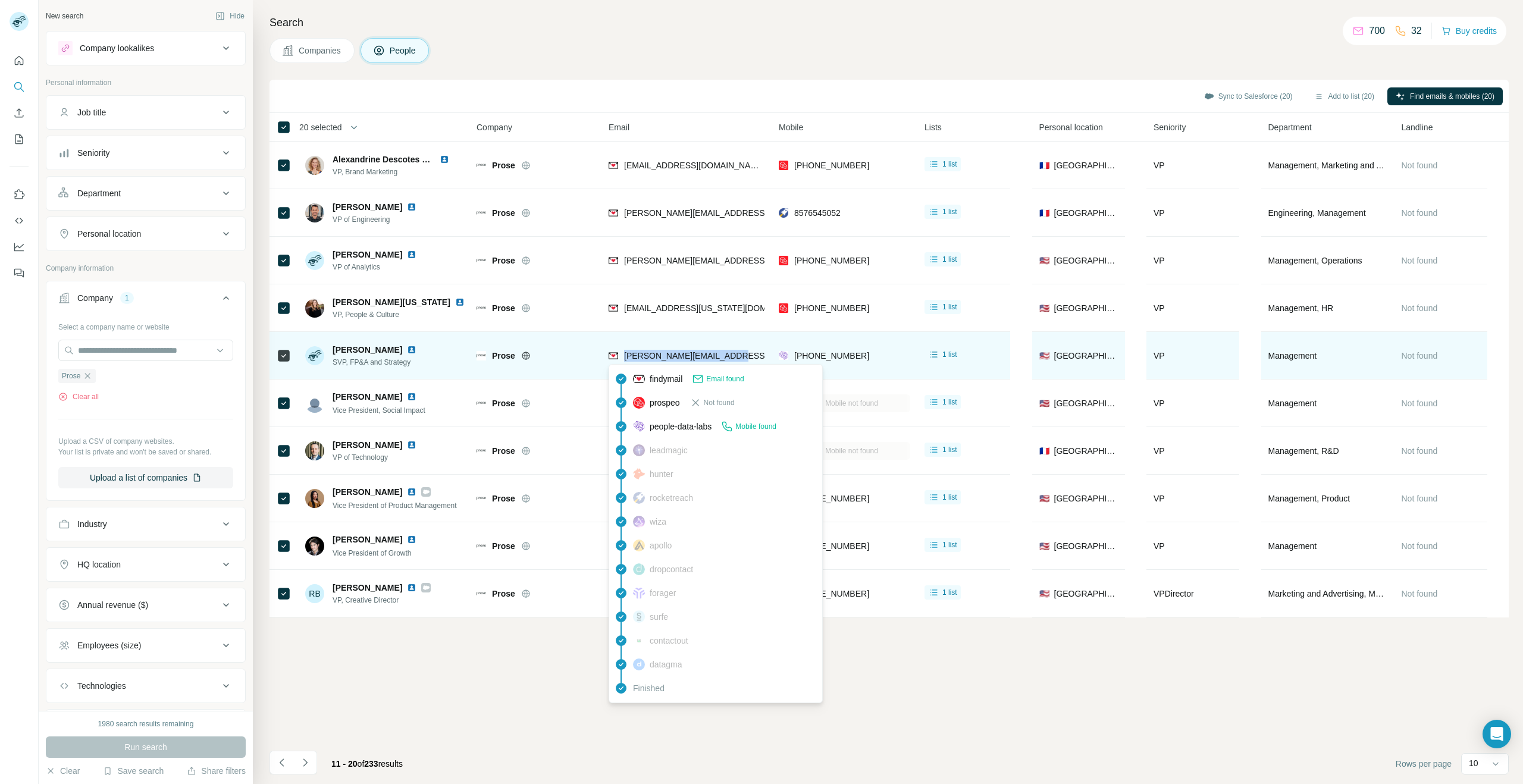
drag, startPoint x: 751, startPoint y: 356, endPoint x: 622, endPoint y: 358, distance: 129.0
click at [622, 358] on div "[PERSON_NAME][EMAIL_ADDRESS][DOMAIN_NAME]" at bounding box center [687, 355] width 156 height 33
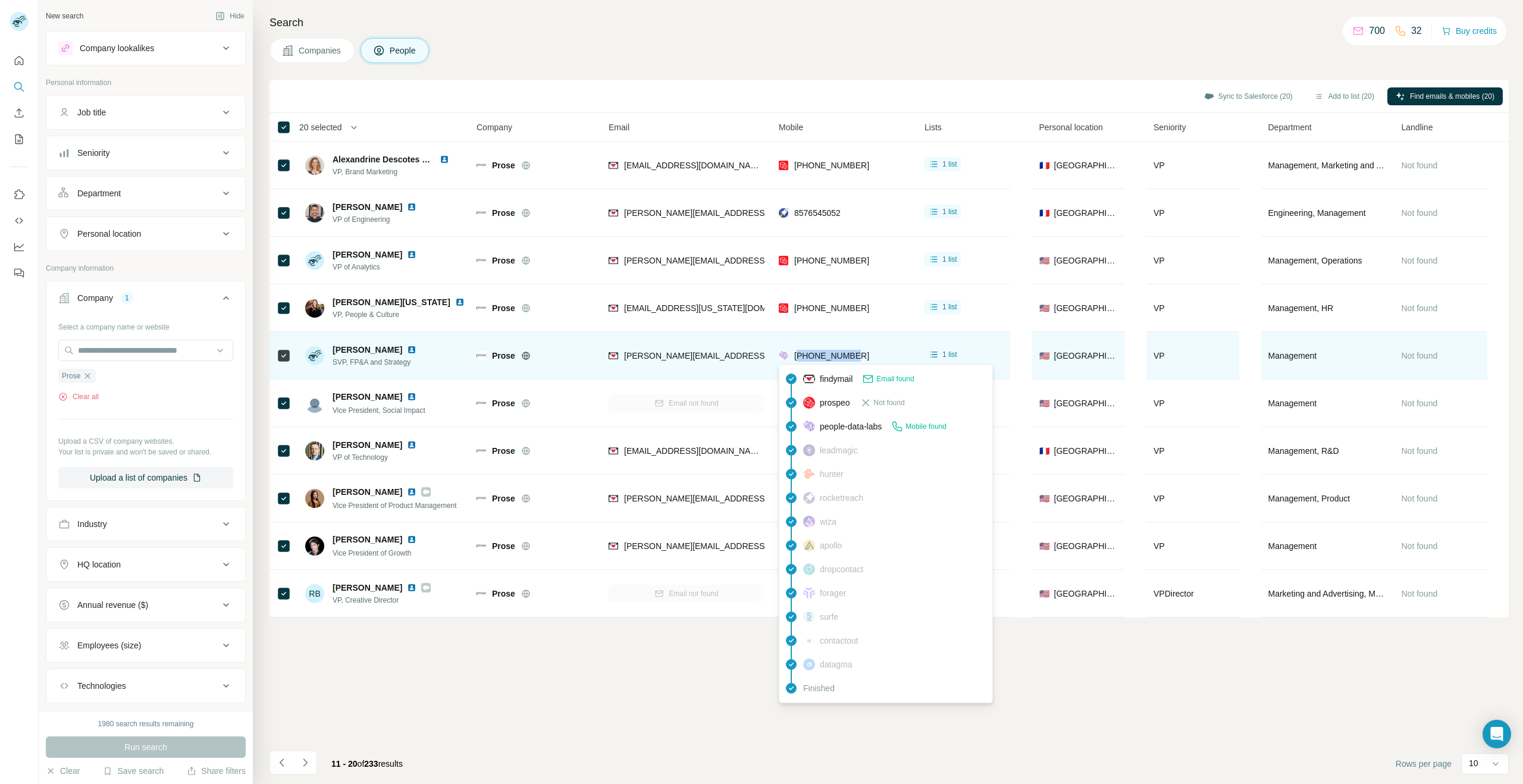
drag, startPoint x: 855, startPoint y: 358, endPoint x: 798, endPoint y: 358, distance: 57.0
click at [798, 358] on div "[PHONE_NUMBER]" at bounding box center [845, 355] width 132 height 33
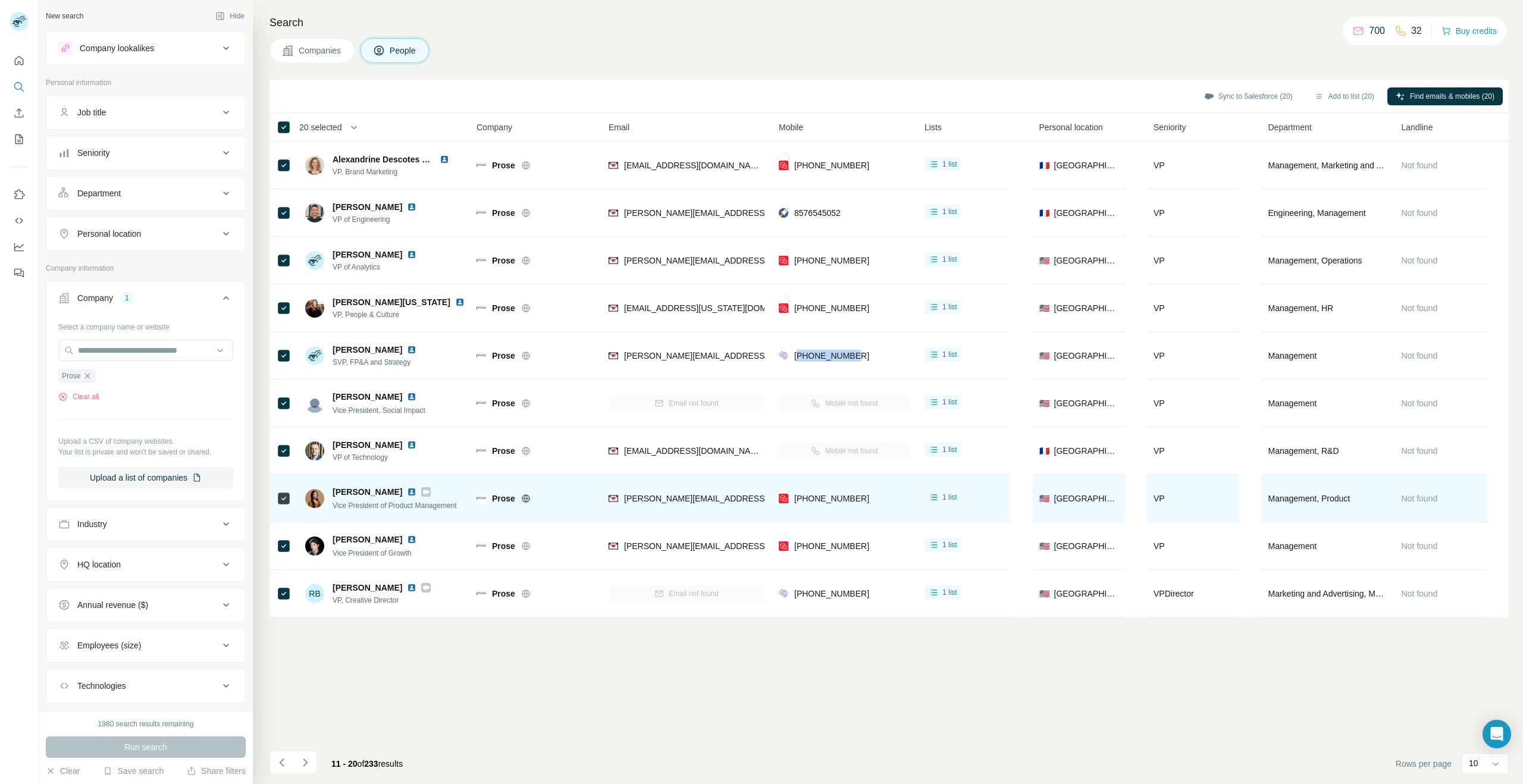
drag, startPoint x: 331, startPoint y: 491, endPoint x: 389, endPoint y: 490, distance: 58.0
click at [389, 490] on div "[PERSON_NAME] Vice President of Product Management" at bounding box center [381, 499] width 152 height 25
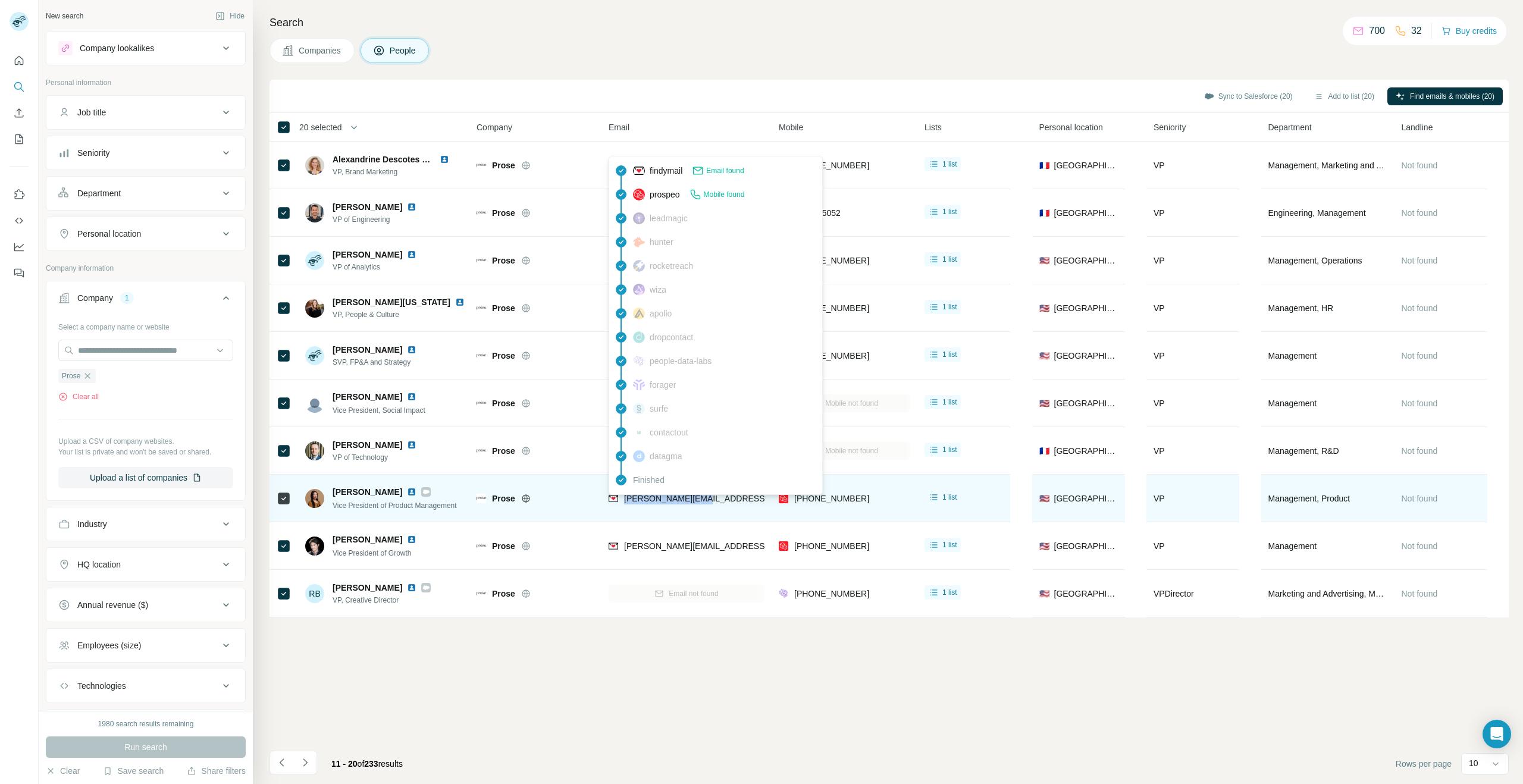
drag, startPoint x: 730, startPoint y: 506, endPoint x: 645, endPoint y: 502, distance: 85.1
click at [625, 500] on div "[PERSON_NAME][EMAIL_ADDRESS][DOMAIN_NAME]" at bounding box center [687, 498] width 156 height 33
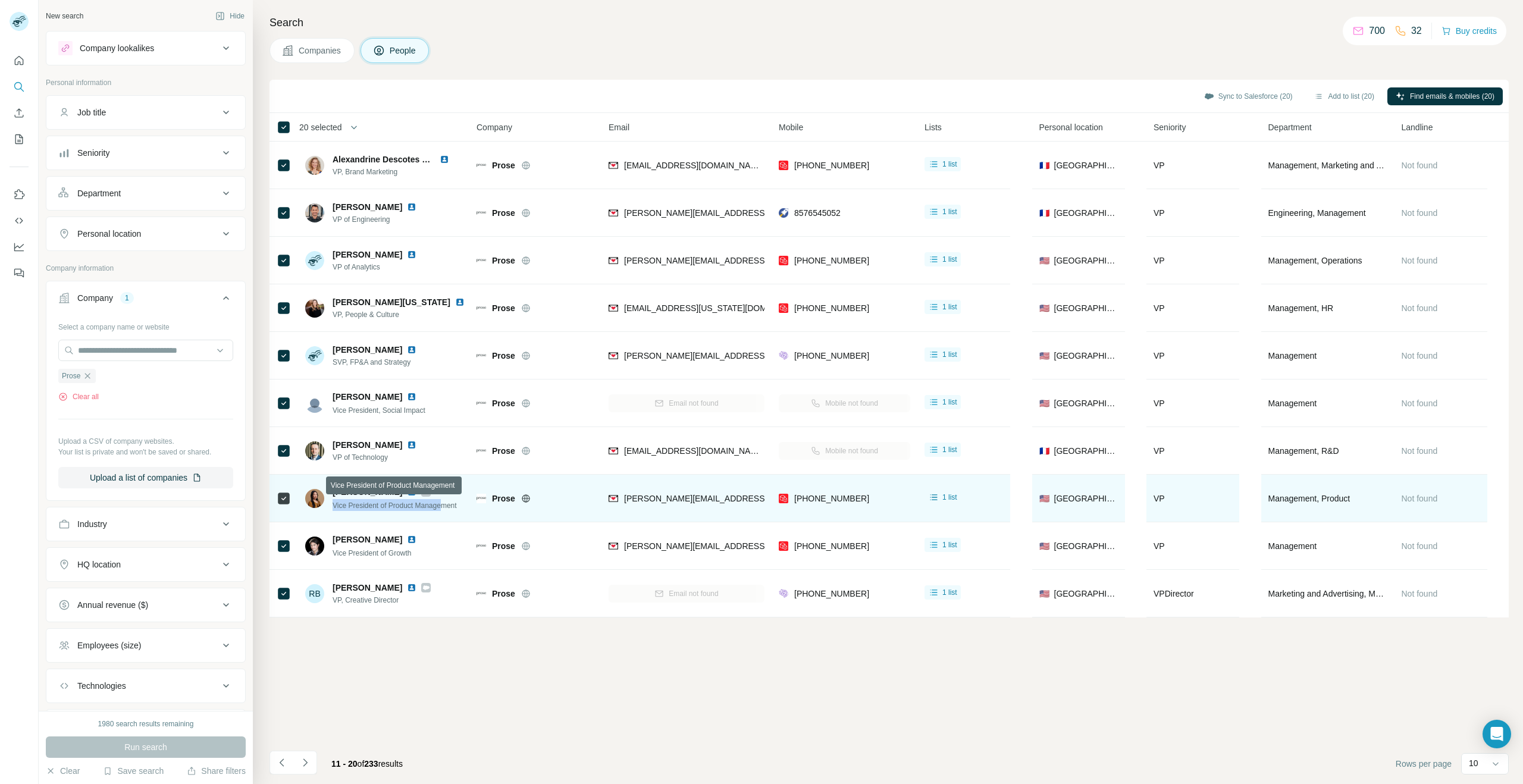
drag, startPoint x: 332, startPoint y: 507, endPoint x: 447, endPoint y: 505, distance: 115.0
click at [447, 505] on div "[PERSON_NAME] Vice President of Product Management" at bounding box center [381, 499] width 152 height 25
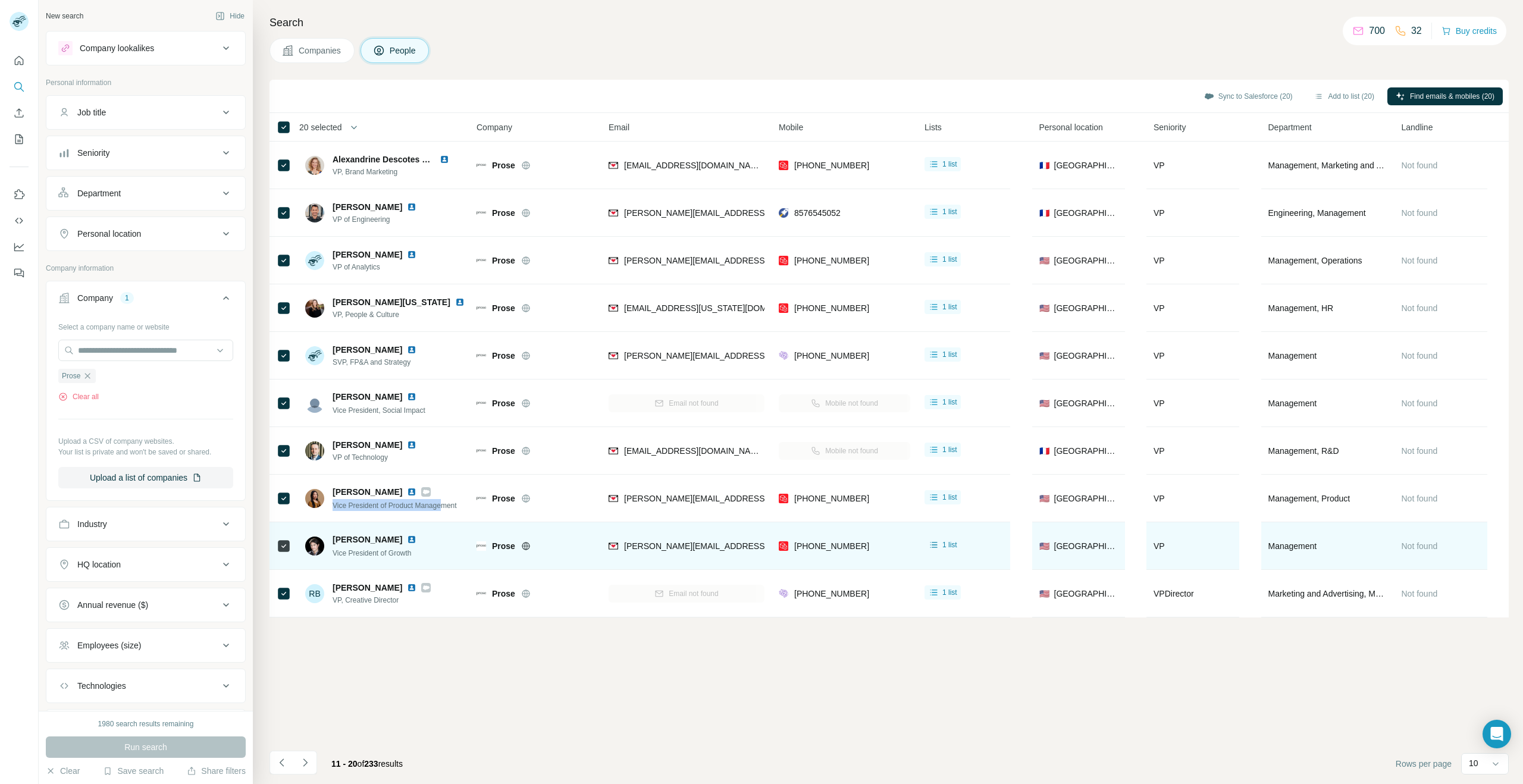
drag, startPoint x: 393, startPoint y: 538, endPoint x: 323, endPoint y: 541, distance: 70.1
click at [323, 541] on div "[PERSON_NAME] Vice President of Growth" at bounding box center [369, 546] width 126 height 25
drag, startPoint x: 432, startPoint y: 552, endPoint x: 332, endPoint y: 550, distance: 100.0
click at [332, 550] on div "[PERSON_NAME] Vice President of Growth" at bounding box center [385, 546] width 158 height 33
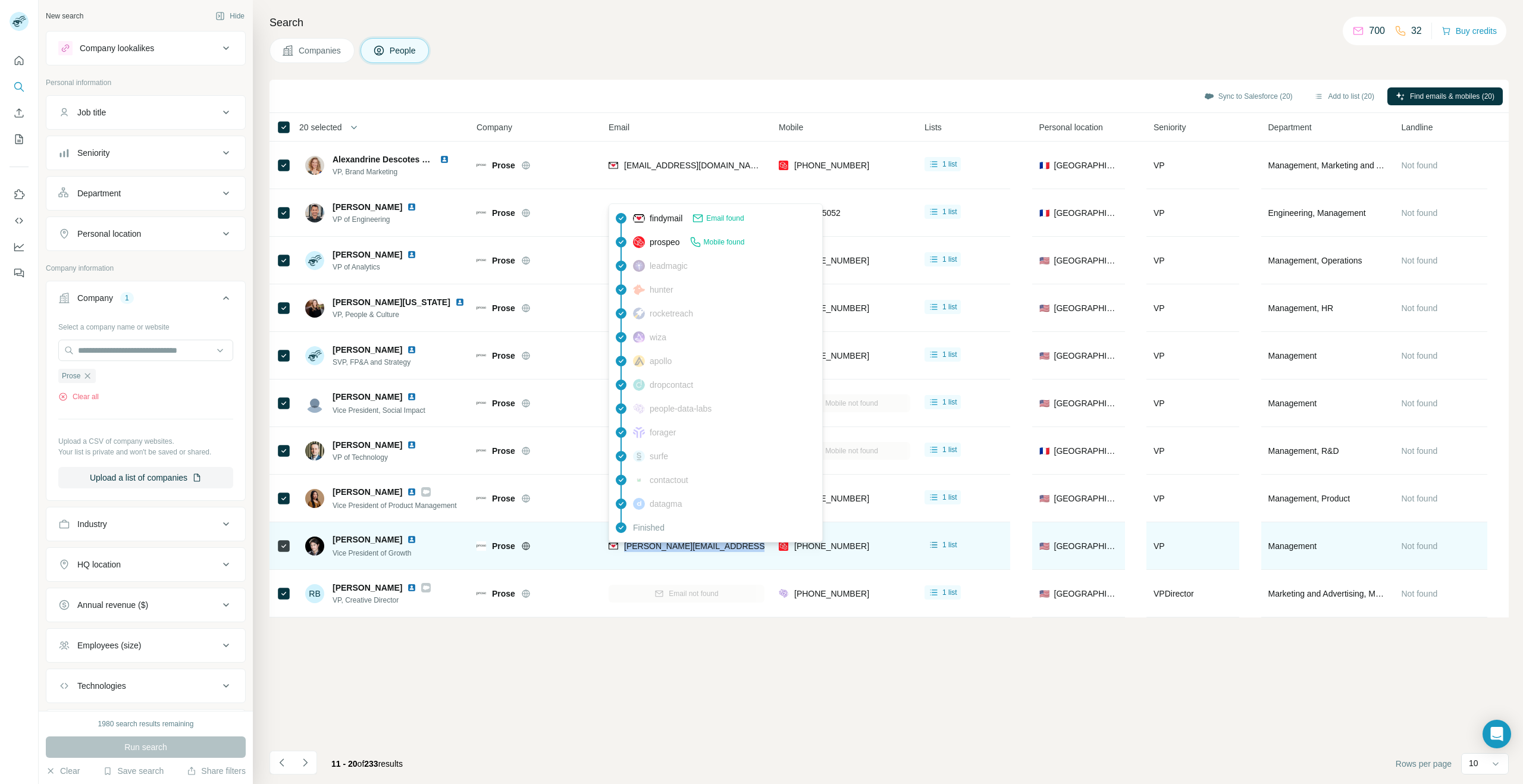
drag, startPoint x: 748, startPoint y: 547, endPoint x: 625, endPoint y: 550, distance: 123.0
click at [625, 550] on div "[PERSON_NAME][EMAIL_ADDRESS][PERSON_NAME][DOMAIN_NAME]" at bounding box center [687, 546] width 156 height 33
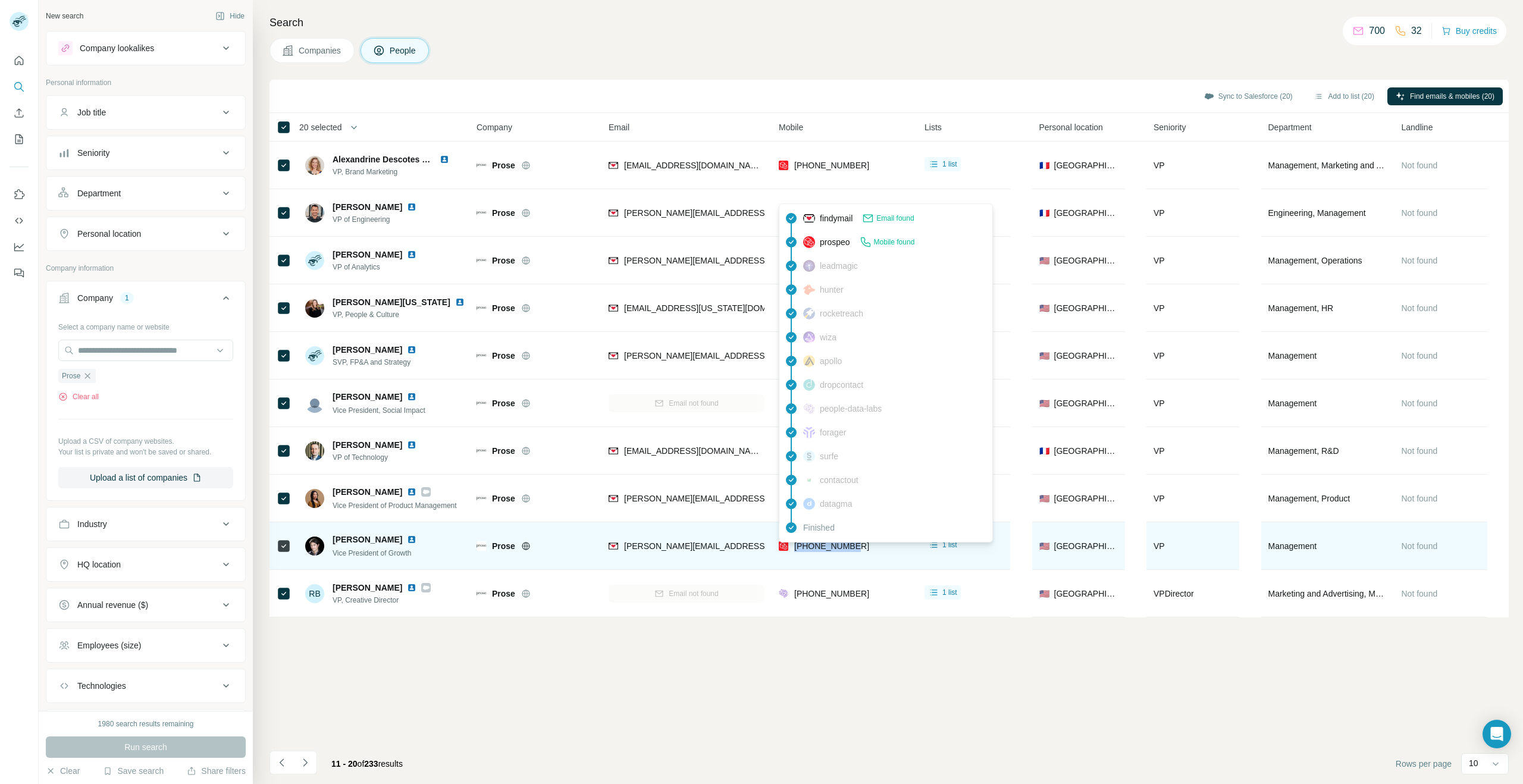
drag, startPoint x: 835, startPoint y: 551, endPoint x: 803, endPoint y: 547, distance: 32.2
click at [797, 550] on div "[PHONE_NUMBER]" at bounding box center [845, 546] width 132 height 33
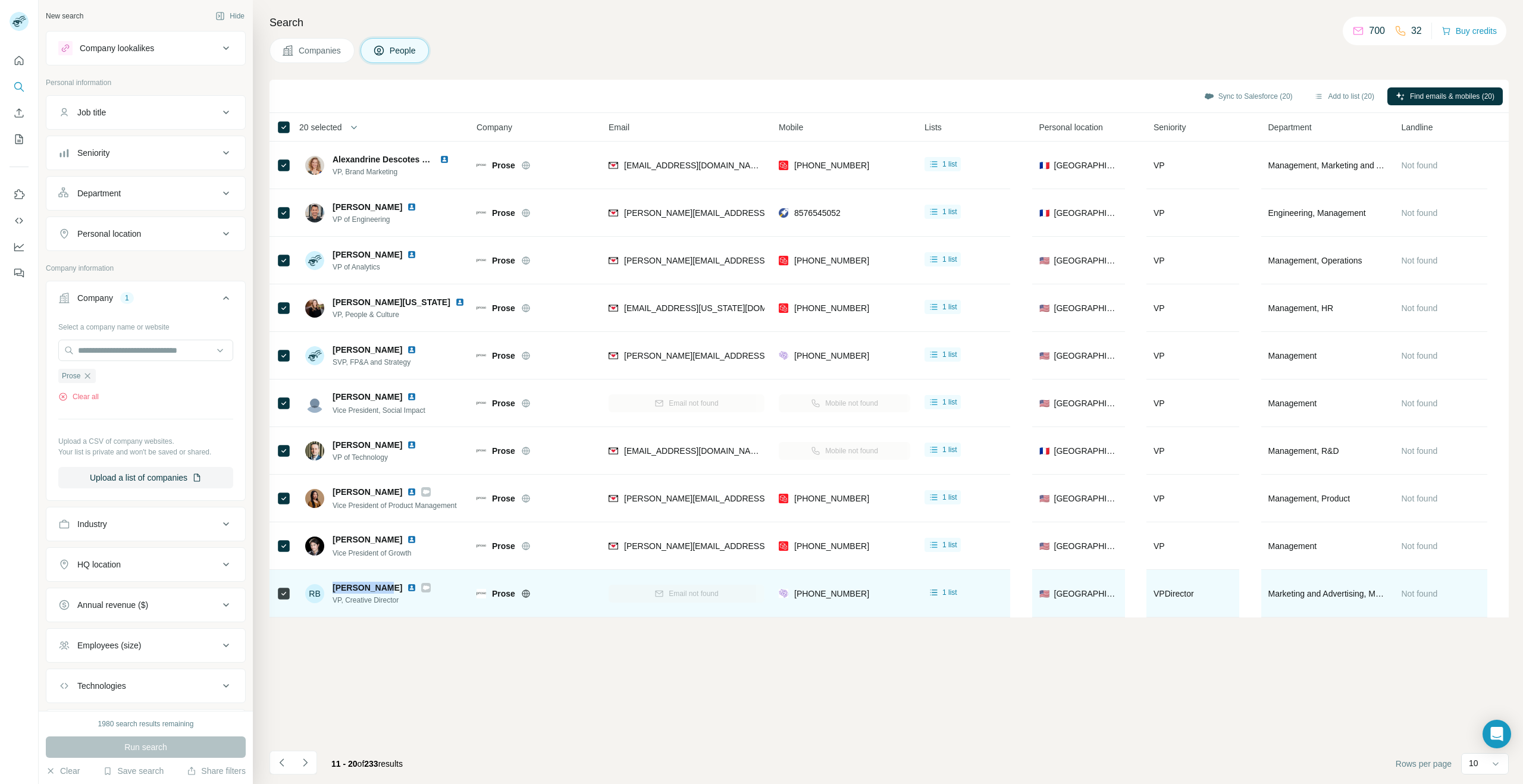
drag, startPoint x: 374, startPoint y: 588, endPoint x: 331, endPoint y: 589, distance: 43.0
click at [327, 589] on div "RB [PERSON_NAME] VP, Creative Director" at bounding box center [369, 593] width 126 height 24
drag, startPoint x: 415, startPoint y: 605, endPoint x: 330, endPoint y: 604, distance: 85.0
click at [330, 604] on div "RB [PERSON_NAME] VP, Creative Director" at bounding box center [385, 593] width 158 height 33
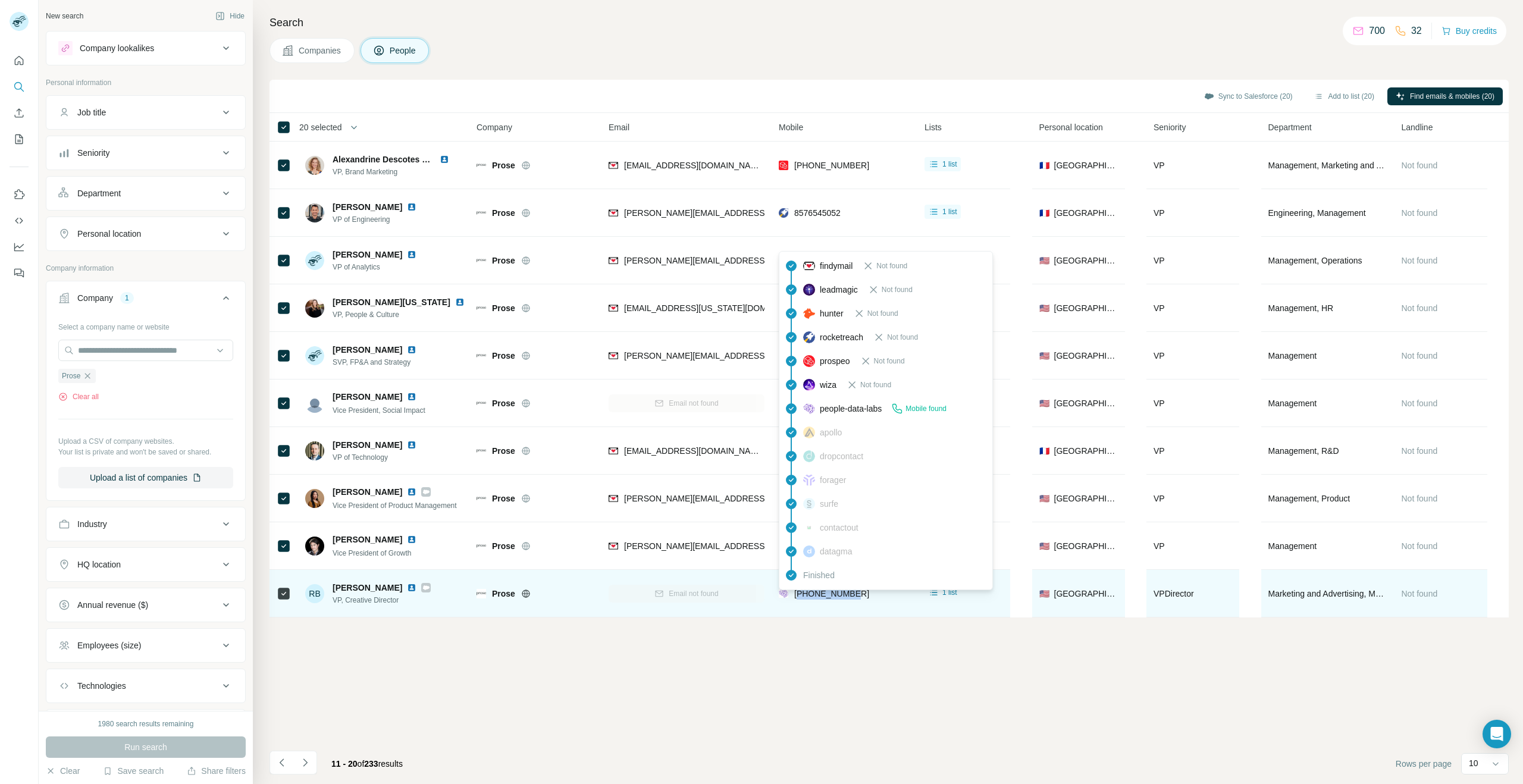
drag, startPoint x: 857, startPoint y: 593, endPoint x: 798, endPoint y: 594, distance: 59.0
click at [798, 594] on div "[PHONE_NUMBER]" at bounding box center [845, 593] width 132 height 33
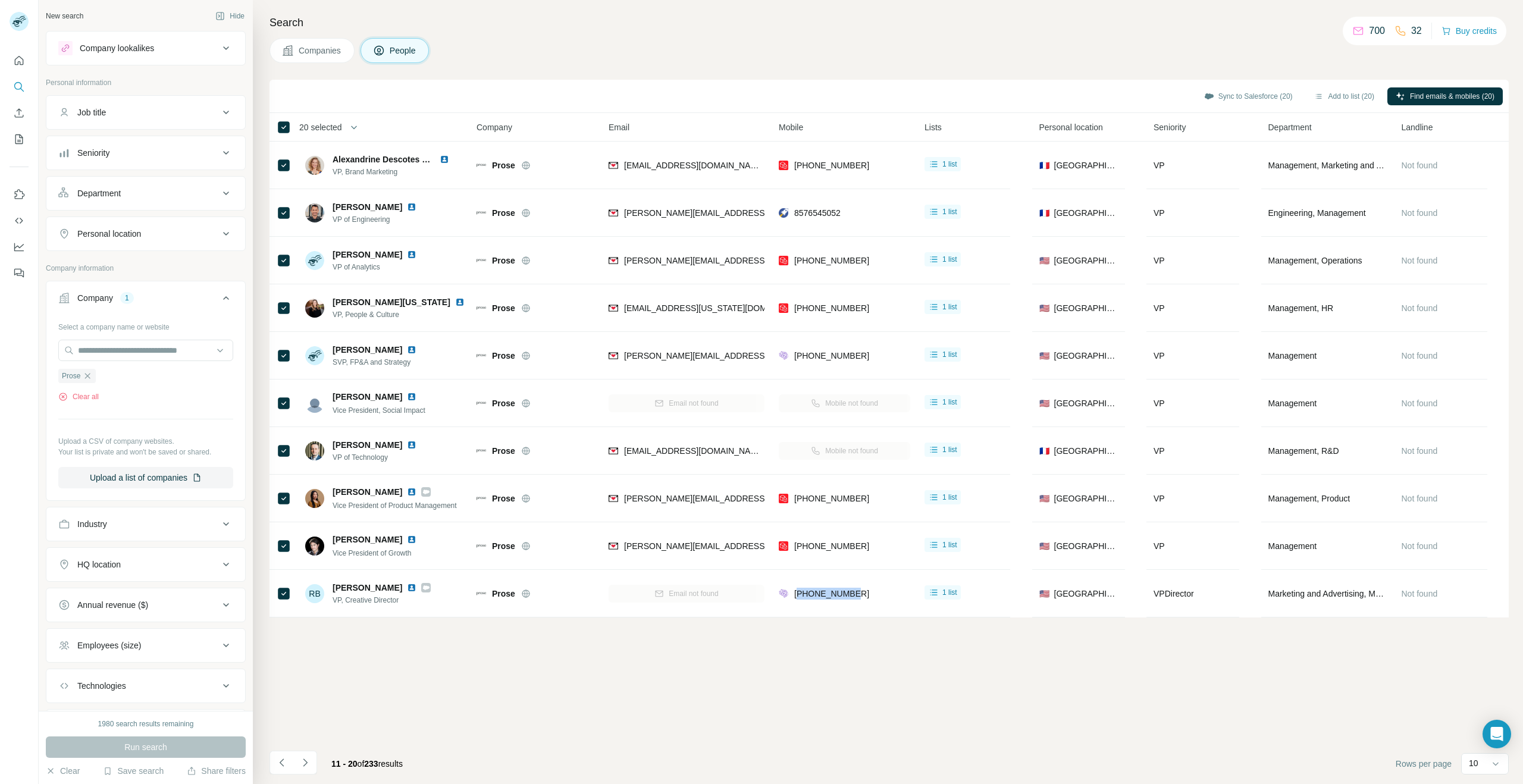
click at [309, 765] on icon "Navigate to next page" at bounding box center [305, 762] width 12 height 12
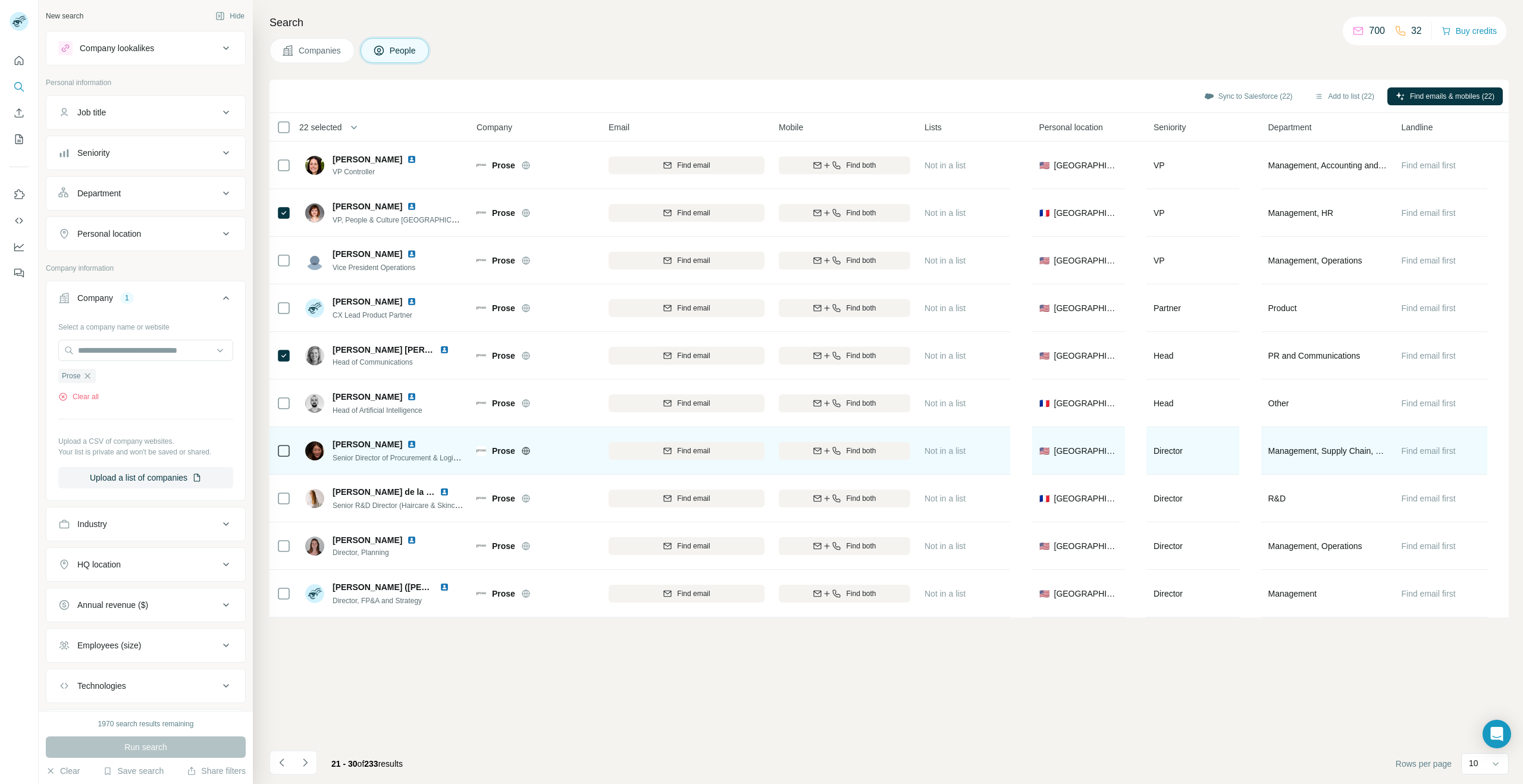
click at [283, 442] on div at bounding box center [284, 450] width 14 height 33
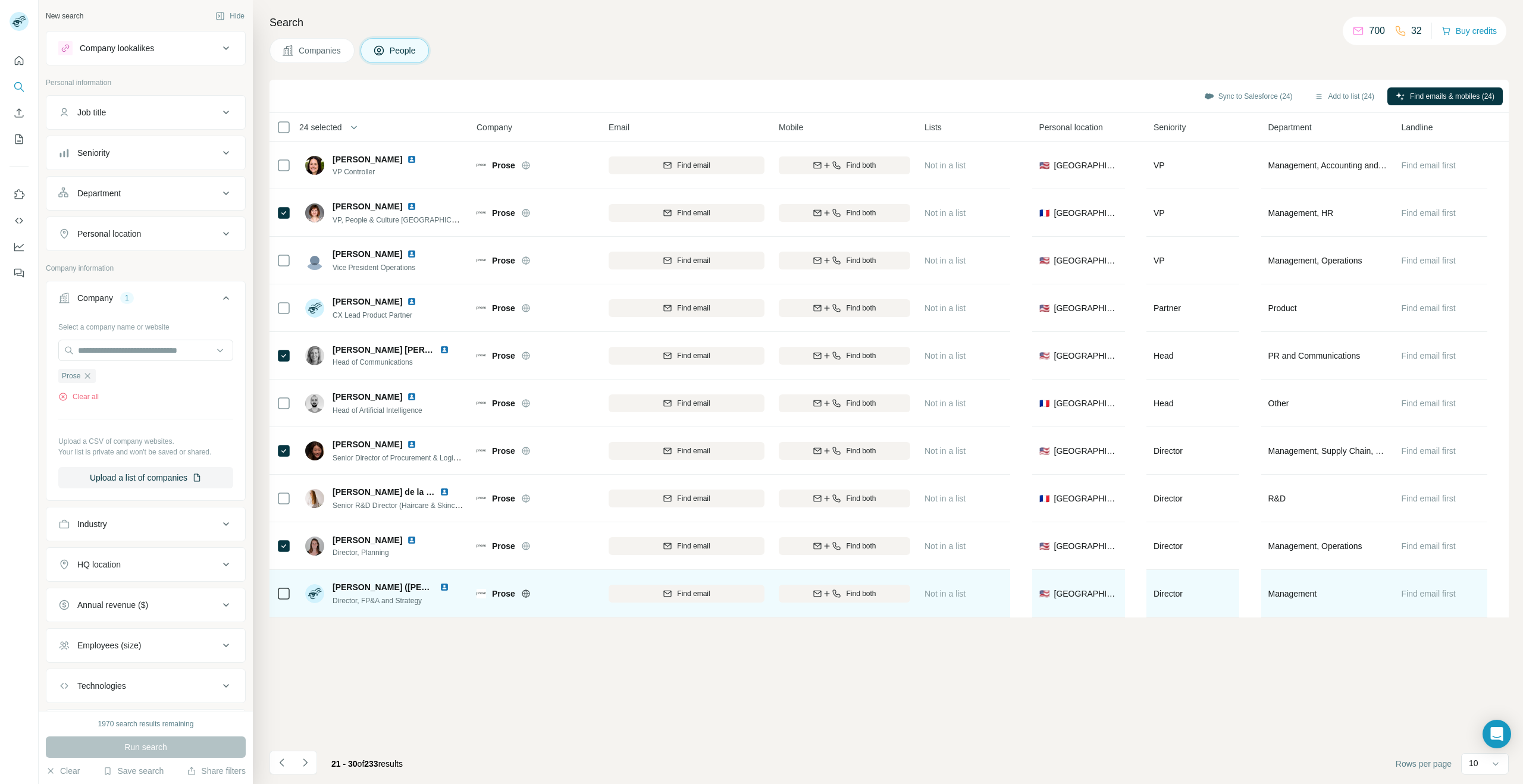
click at [274, 591] on td at bounding box center [284, 593] width 29 height 48
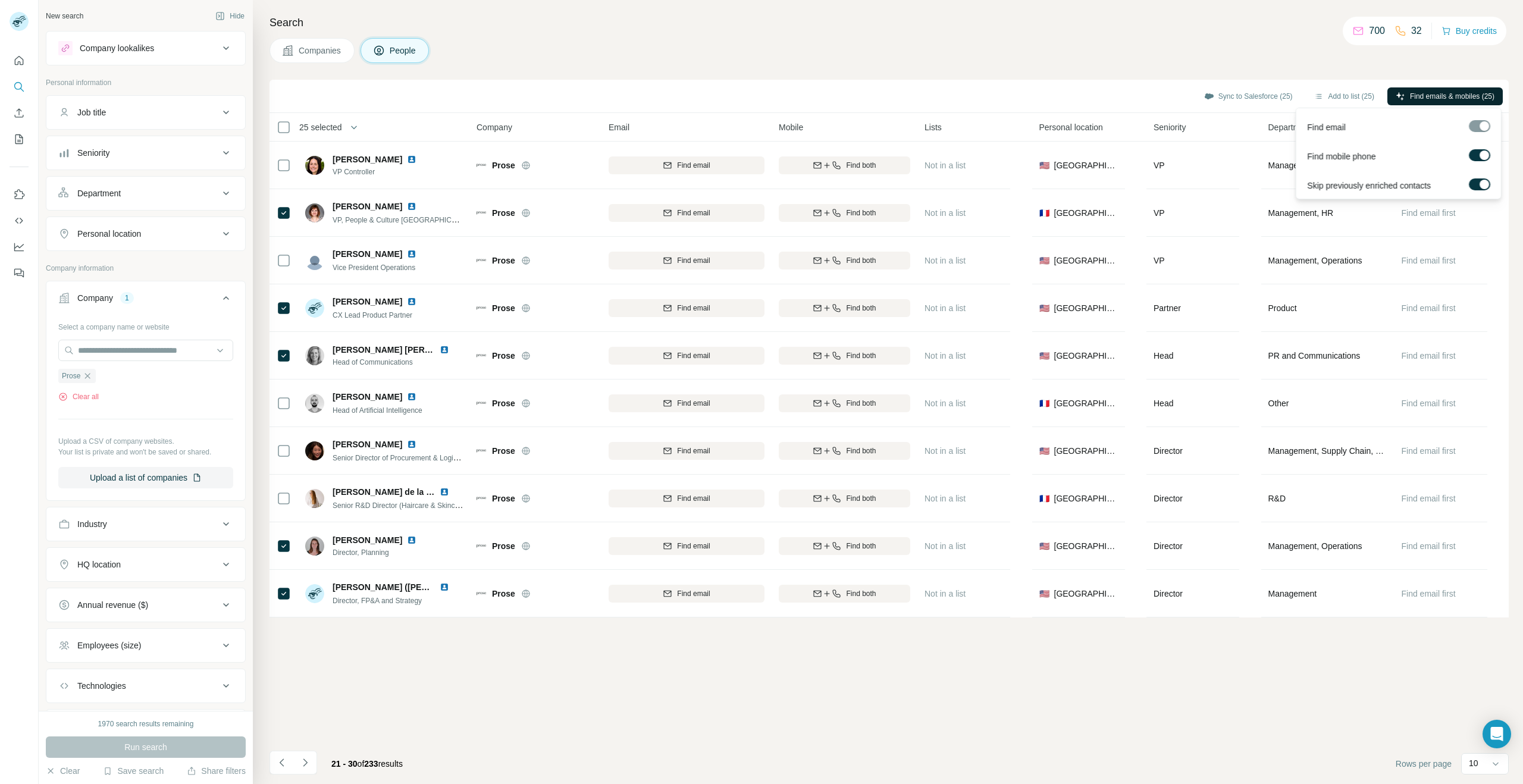
click at [1441, 95] on span "Find emails & mobiles (25)" at bounding box center [1452, 96] width 85 height 11
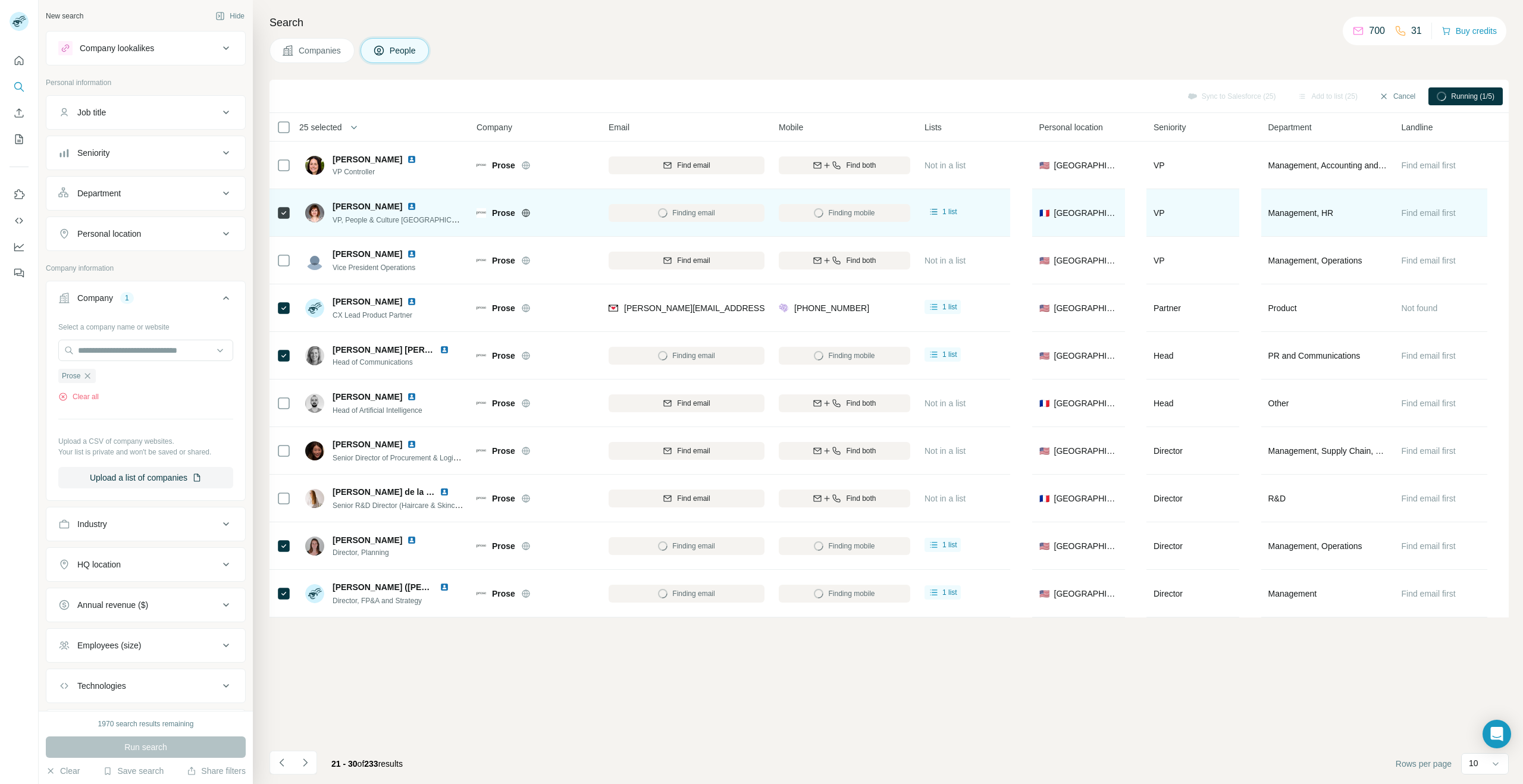
drag, startPoint x: 392, startPoint y: 207, endPoint x: 328, endPoint y: 208, distance: 64.0
click at [328, 208] on div "[PERSON_NAME] VP, People & Culture [GEOGRAPHIC_DATA]" at bounding box center [385, 213] width 158 height 25
drag, startPoint x: 333, startPoint y: 220, endPoint x: 439, endPoint y: 225, distance: 106.1
click at [439, 225] on div "[PERSON_NAME] VP, People & Culture [GEOGRAPHIC_DATA]" at bounding box center [385, 212] width 158 height 33
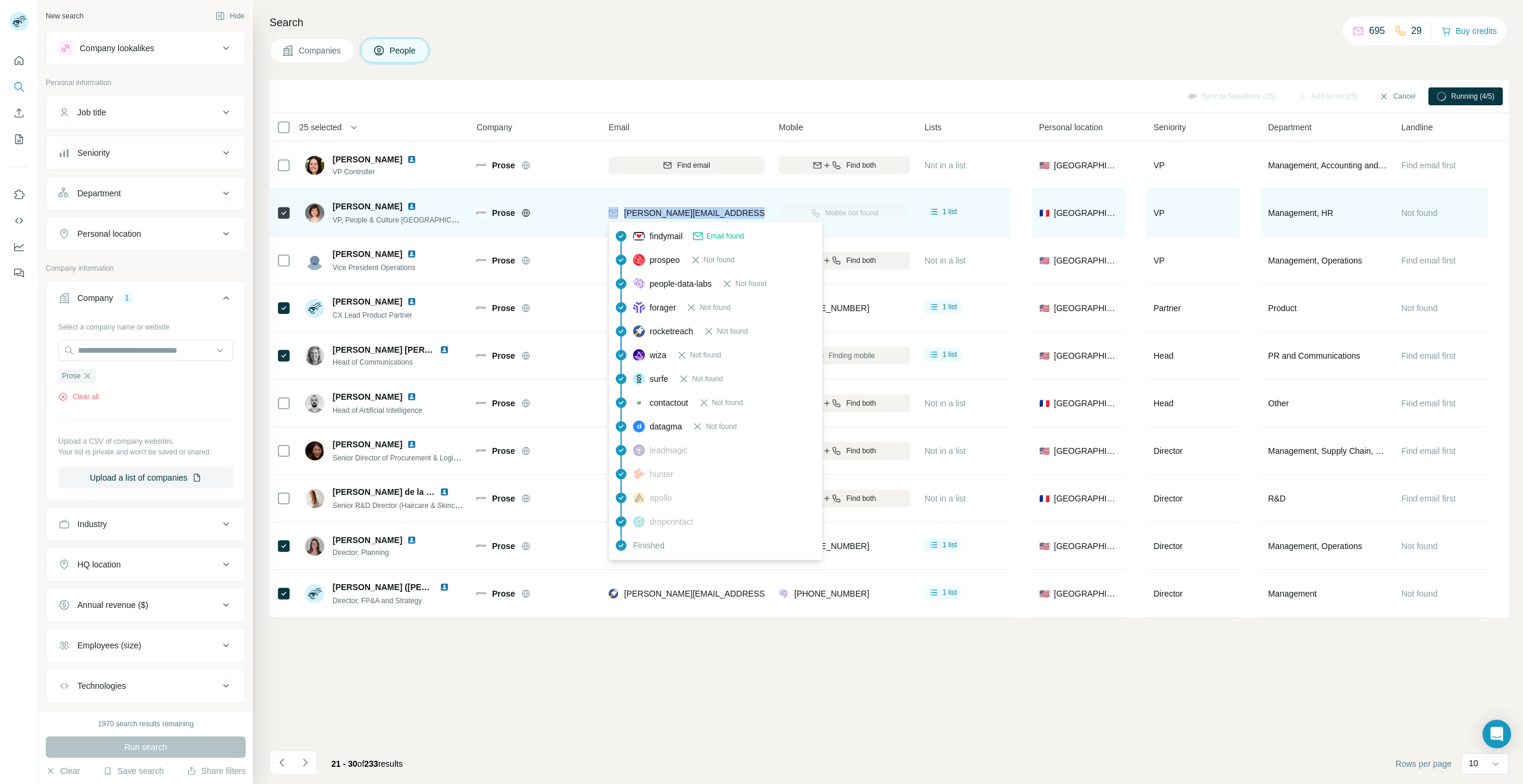
drag, startPoint x: 756, startPoint y: 209, endPoint x: 622, endPoint y: 212, distance: 134.0
click at [619, 211] on div "[PERSON_NAME][EMAIL_ADDRESS][DOMAIN_NAME]" at bounding box center [687, 212] width 156 height 33
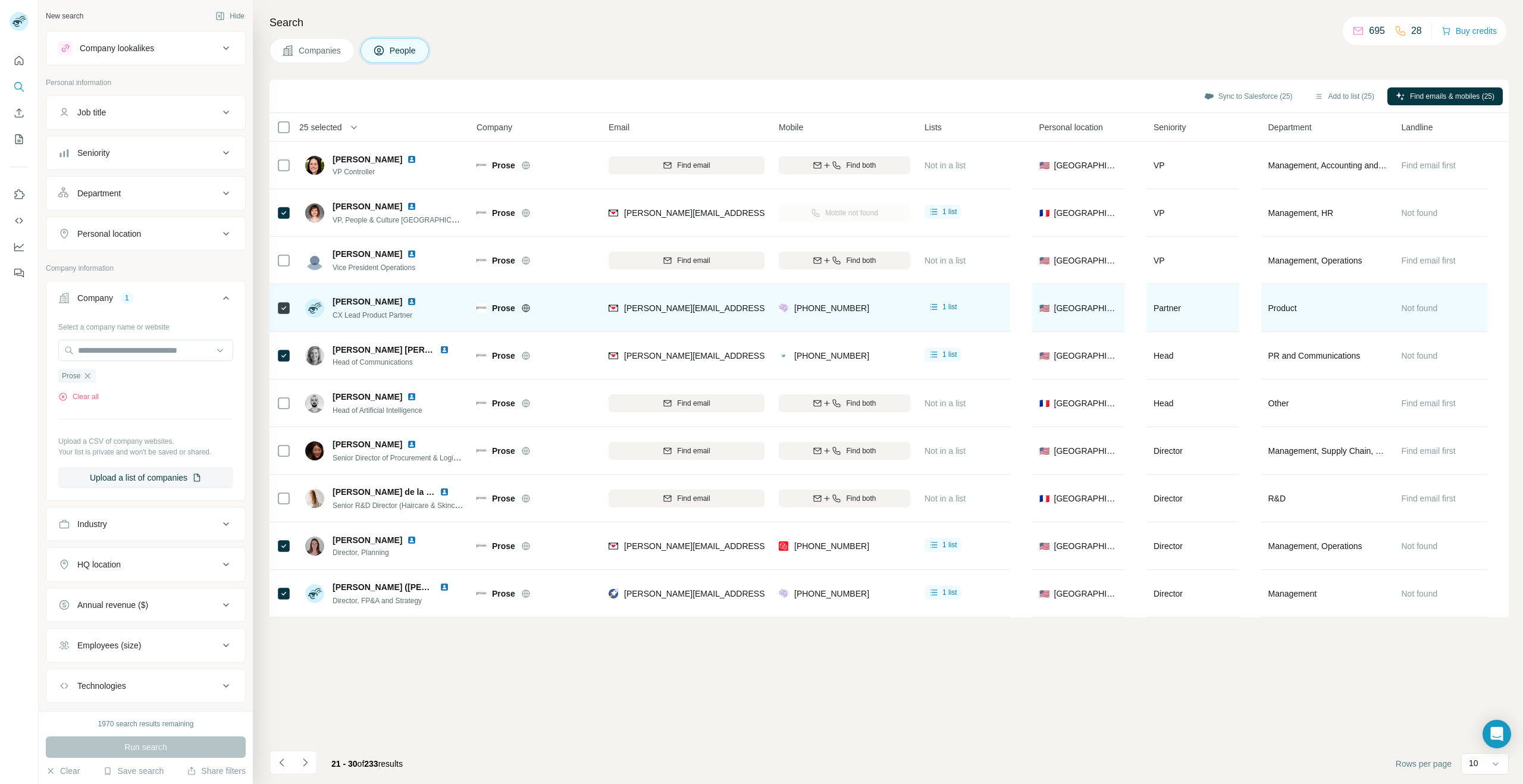
drag, startPoint x: 407, startPoint y: 303, endPoint x: 397, endPoint y: 305, distance: 10.2
click at [407, 303] on div at bounding box center [419, 301] width 24 height 9
drag, startPoint x: 390, startPoint y: 301, endPoint x: 339, endPoint y: 301, distance: 51.0
click at [329, 301] on div "[PERSON_NAME] CX Lead Product Partner" at bounding box center [369, 308] width 126 height 25
drag, startPoint x: 426, startPoint y: 317, endPoint x: 327, endPoint y: 318, distance: 99.0
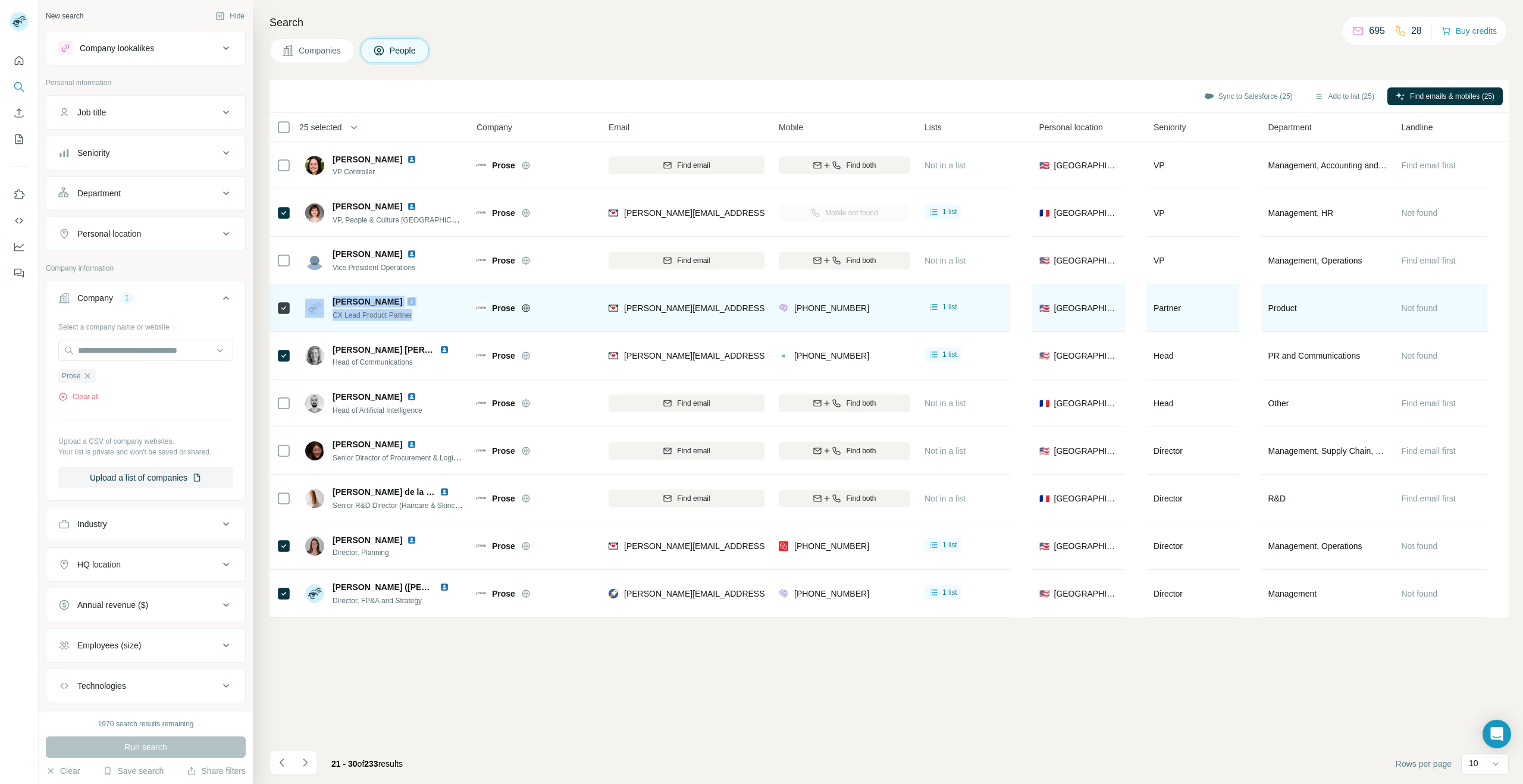
click at [327, 318] on div "[PERSON_NAME] CX Lead Product Partner" at bounding box center [385, 307] width 158 height 33
click at [427, 315] on div "[PERSON_NAME] CX Lead Product Partner" at bounding box center [385, 307] width 158 height 33
drag, startPoint x: 423, startPoint y: 316, endPoint x: 334, endPoint y: 316, distance: 89.0
click at [334, 316] on div "[PERSON_NAME] CX Lead Product Partner" at bounding box center [385, 307] width 158 height 33
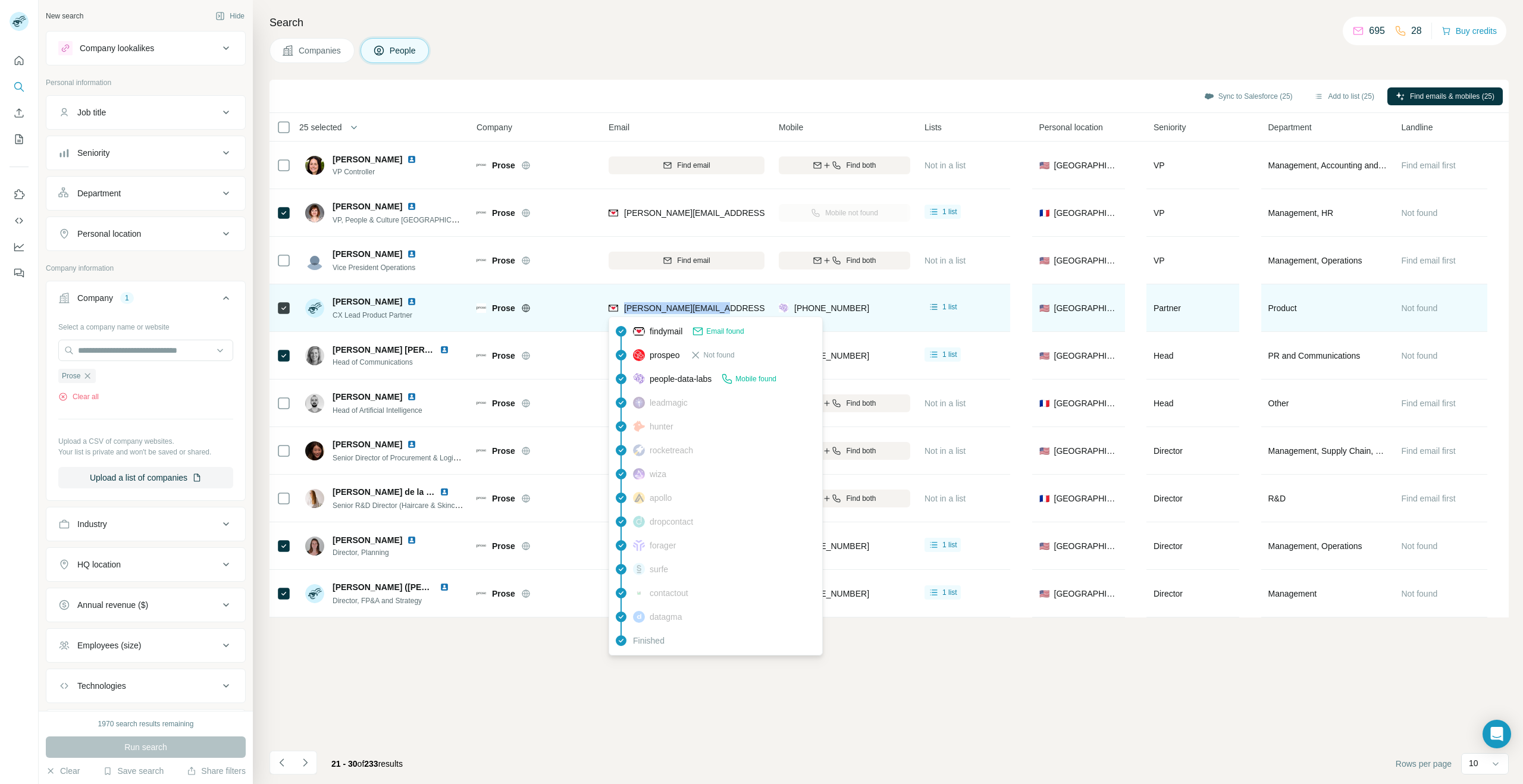
drag, startPoint x: 715, startPoint y: 303, endPoint x: 622, endPoint y: 312, distance: 93.4
click at [622, 312] on div "[PERSON_NAME][EMAIL_ADDRESS][DOMAIN_NAME]" at bounding box center [687, 307] width 156 height 33
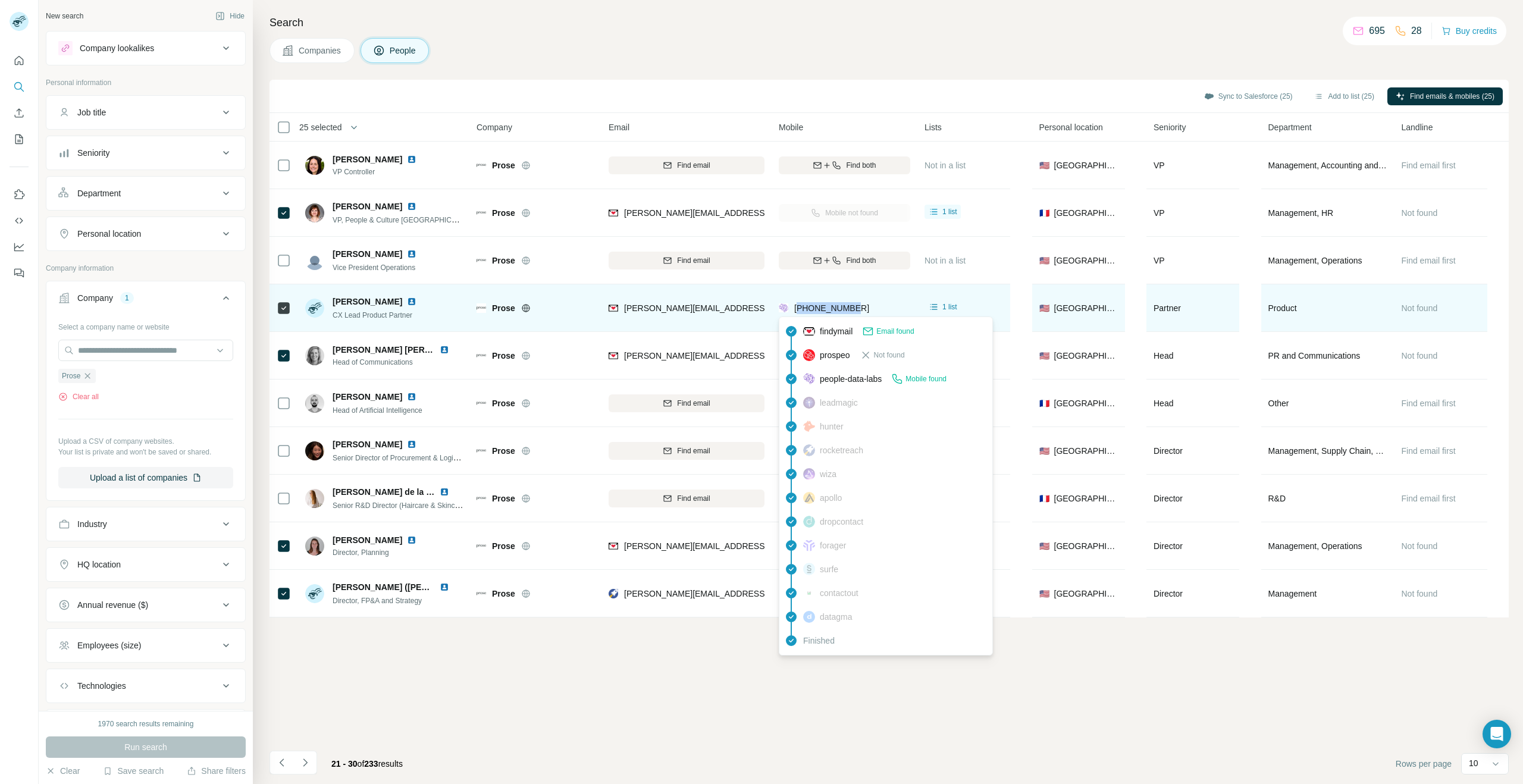
drag, startPoint x: 861, startPoint y: 311, endPoint x: 800, endPoint y: 310, distance: 61.0
click at [800, 310] on div "[PHONE_NUMBER]" at bounding box center [845, 307] width 132 height 33
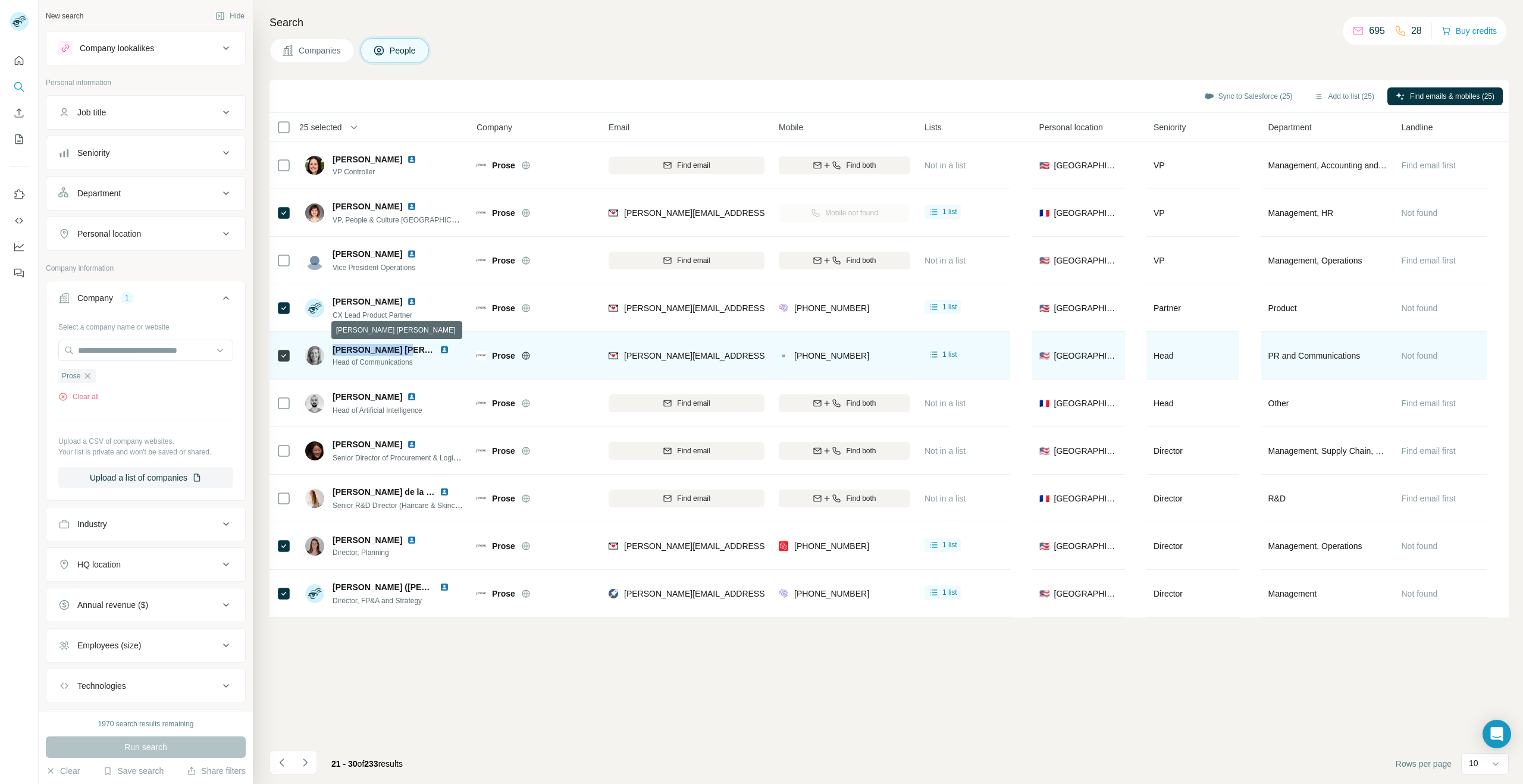
drag, startPoint x: 333, startPoint y: 350, endPoint x: 400, endPoint y: 348, distance: 67.0
click at [400, 348] on span "[PERSON_NAME] [PERSON_NAME]" at bounding box center [403, 349] width 142 height 9
drag, startPoint x: 344, startPoint y: 352, endPoint x: 424, endPoint y: 351, distance: 80.0
click at [424, 351] on div "[PERSON_NAME] [PERSON_NAME] Head of Communications" at bounding box center [385, 356] width 158 height 24
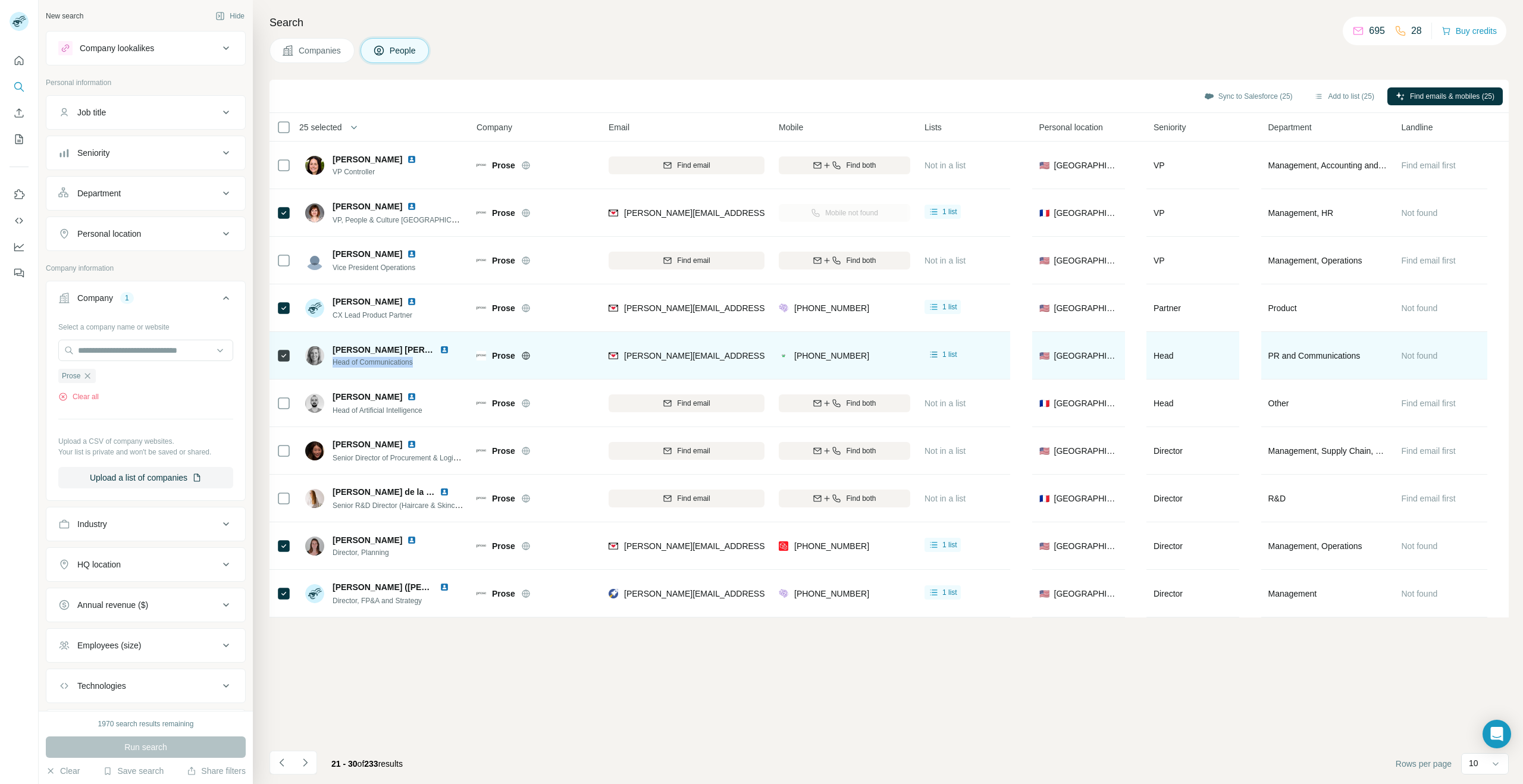
drag, startPoint x: 438, startPoint y: 364, endPoint x: 330, endPoint y: 363, distance: 108.0
click at [330, 363] on div "[PERSON_NAME] [PERSON_NAME] Head of Communications" at bounding box center [385, 356] width 158 height 24
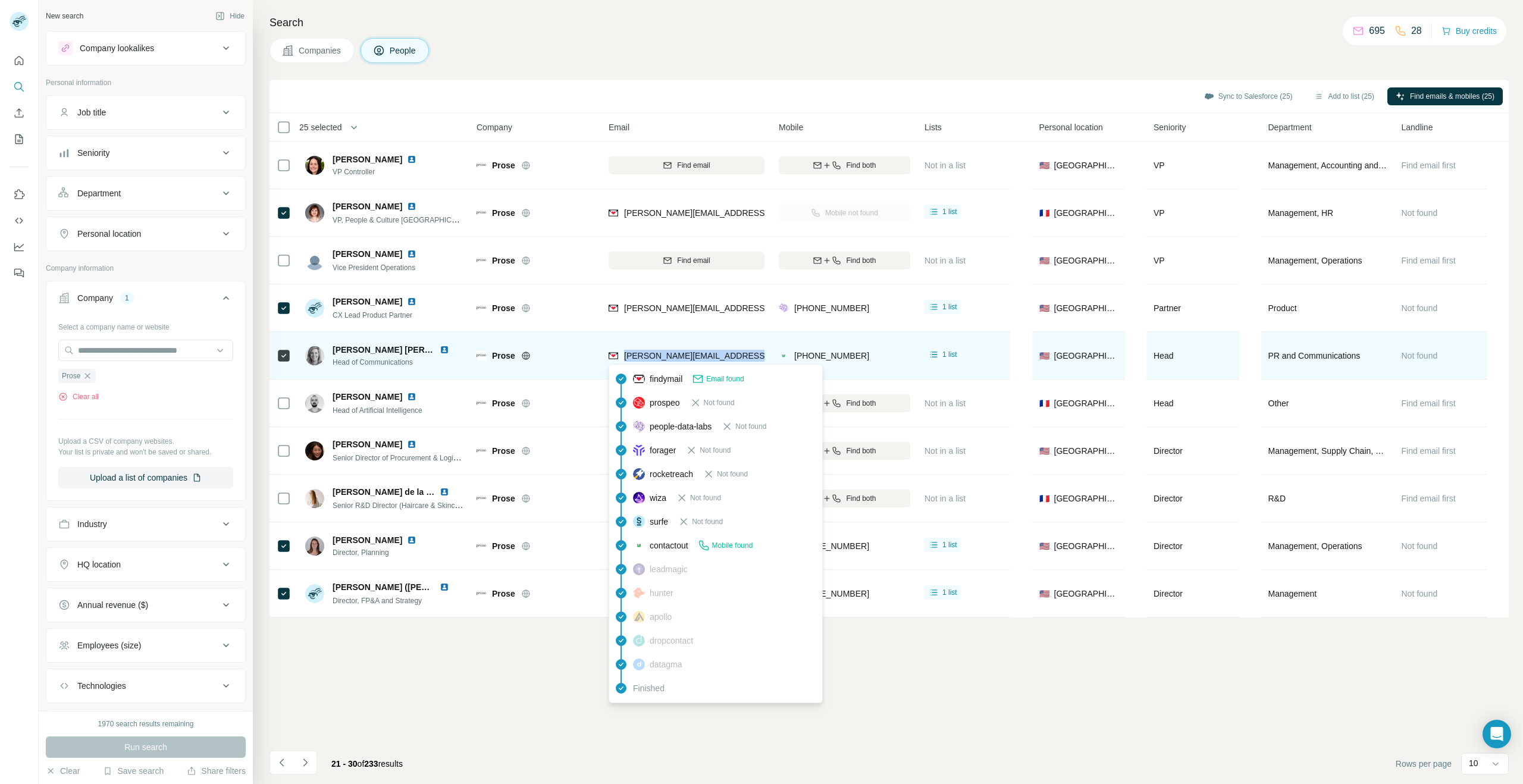
drag, startPoint x: 754, startPoint y: 356, endPoint x: 622, endPoint y: 359, distance: 132.0
click at [622, 359] on div "[PERSON_NAME][EMAIL_ADDRESS][PERSON_NAME][DOMAIN_NAME]" at bounding box center [687, 355] width 156 height 33
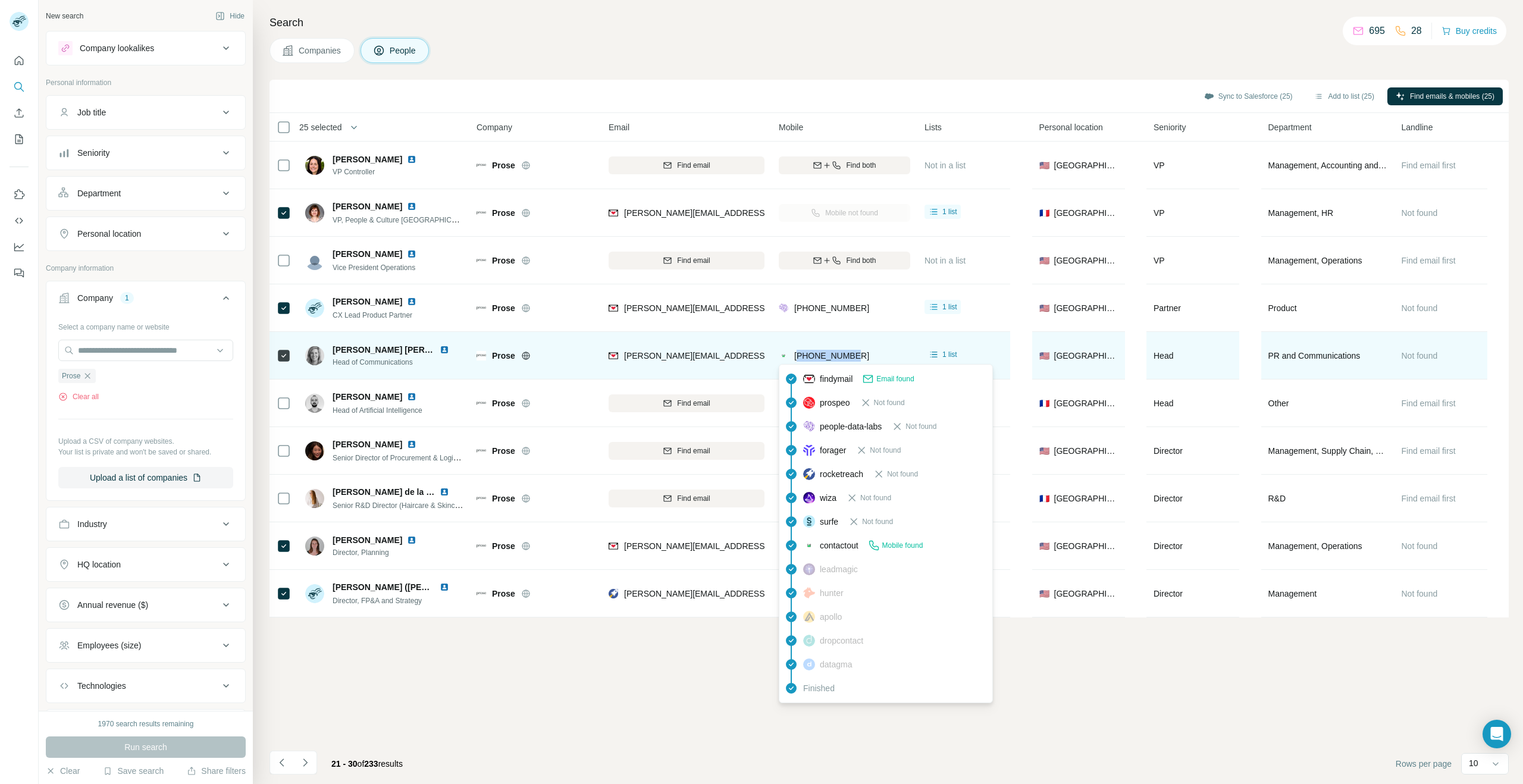
drag, startPoint x: 859, startPoint y: 353, endPoint x: 800, endPoint y: 356, distance: 59.1
click at [800, 356] on div "[PHONE_NUMBER]" at bounding box center [845, 355] width 132 height 33
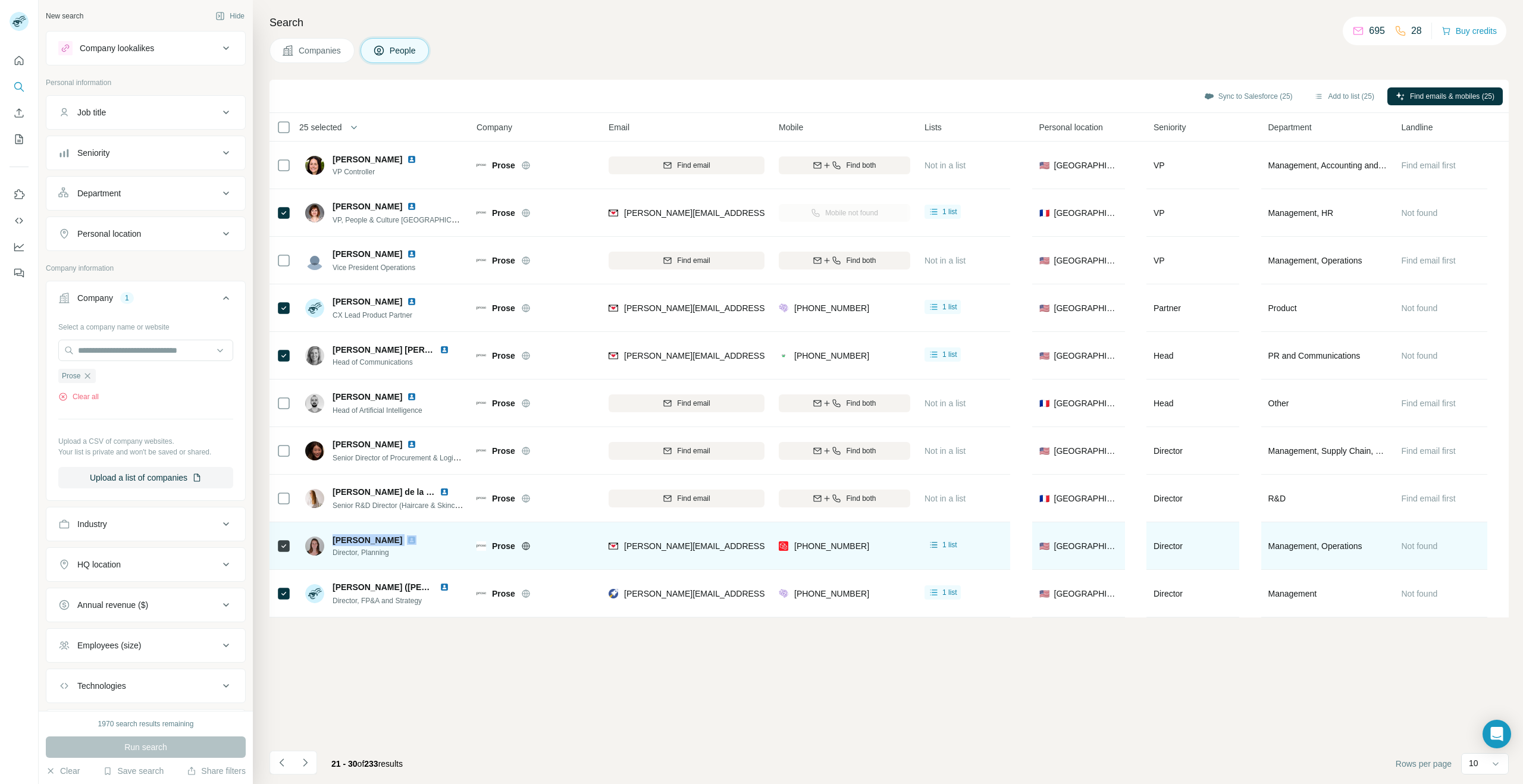
drag, startPoint x: 416, startPoint y: 536, endPoint x: 332, endPoint y: 542, distance: 84.2
click at [332, 542] on div "[PERSON_NAME]" at bounding box center [381, 540] width 98 height 12
drag, startPoint x: 394, startPoint y: 556, endPoint x: 349, endPoint y: 554, distance: 45.0
click at [329, 554] on div "[PERSON_NAME] Director, Planning" at bounding box center [369, 546] width 126 height 24
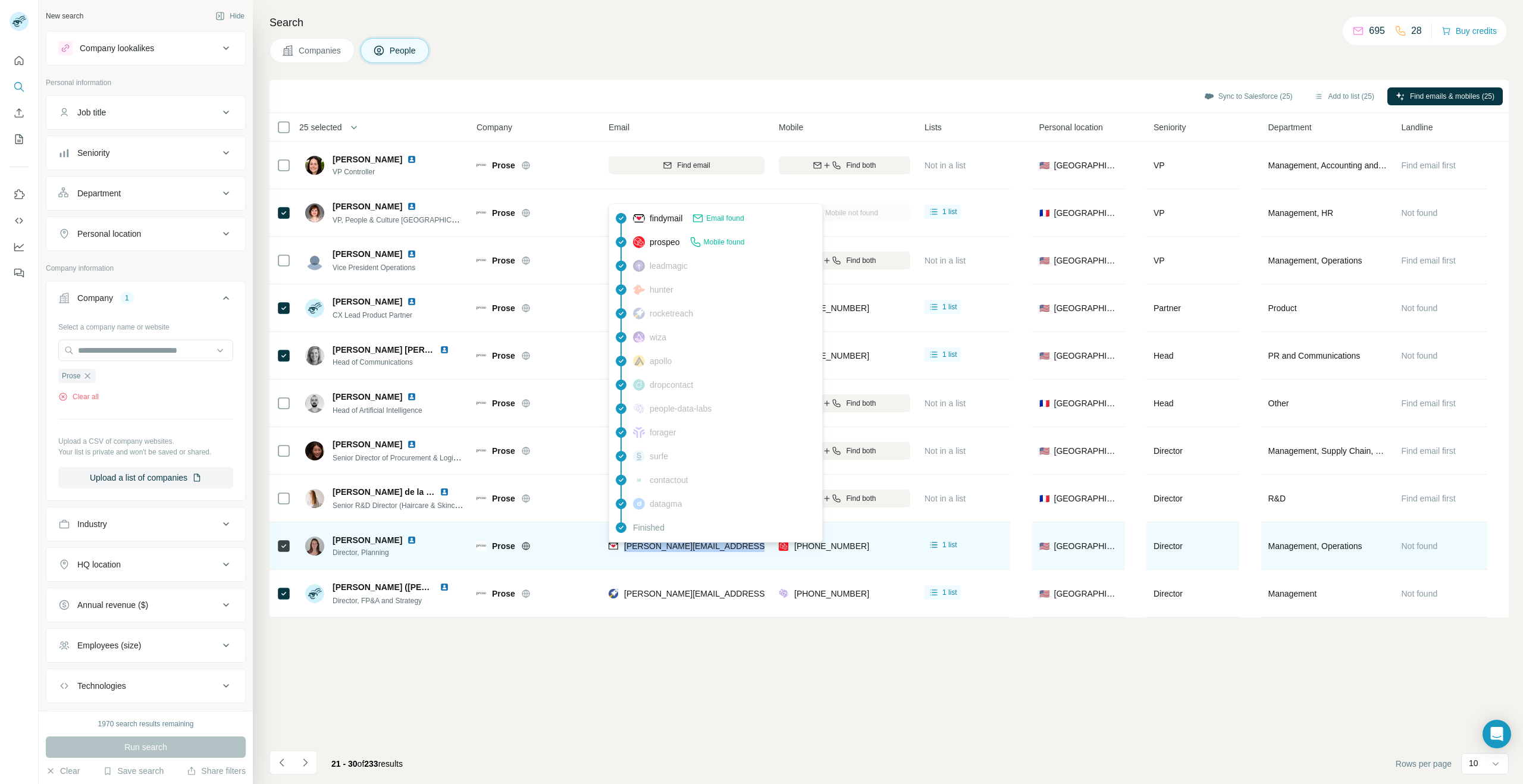
drag, startPoint x: 752, startPoint y: 546, endPoint x: 628, endPoint y: 548, distance: 124.0
click at [625, 548] on div "[PERSON_NAME][EMAIL_ADDRESS][PERSON_NAME][DOMAIN_NAME]" at bounding box center [687, 546] width 156 height 33
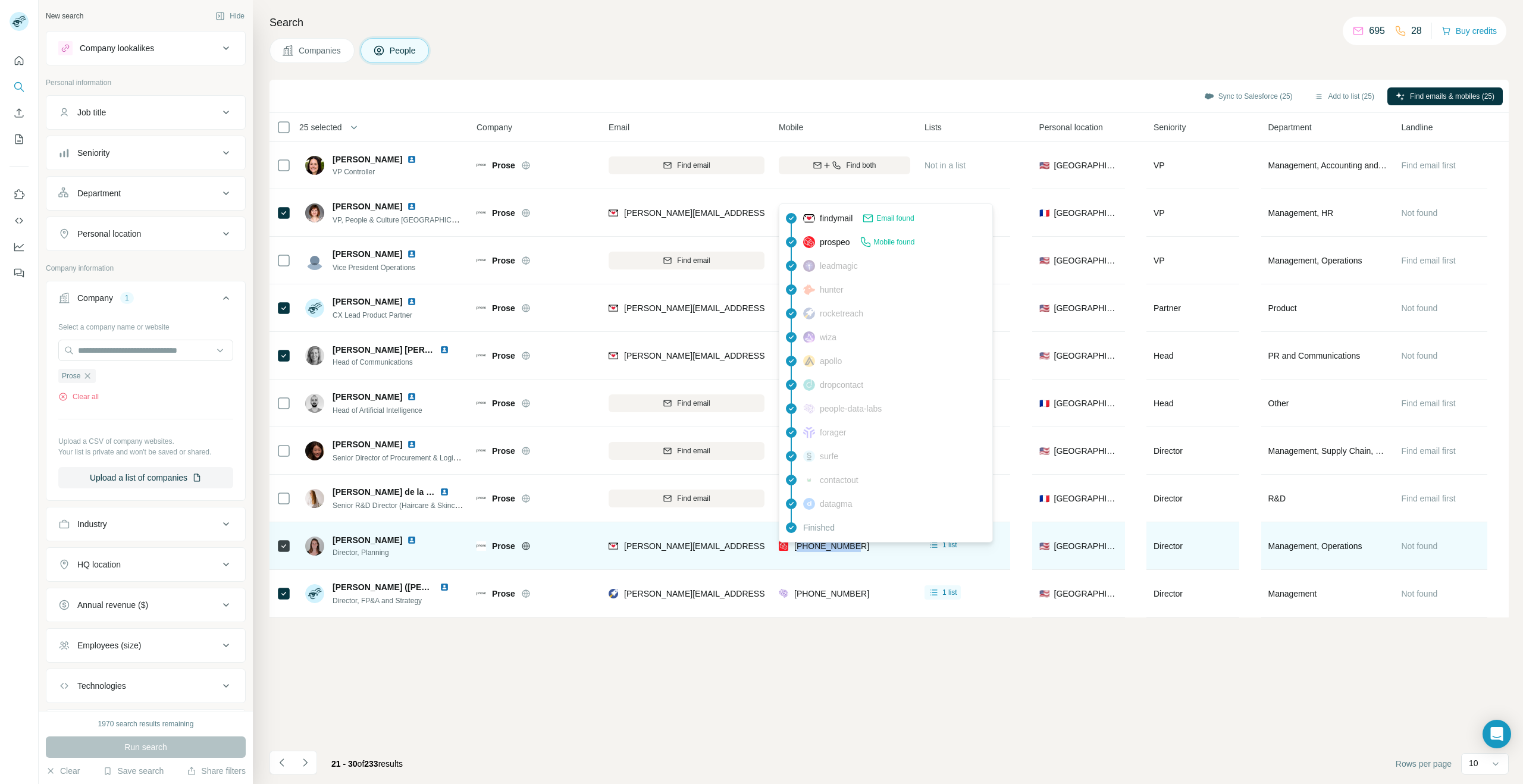
drag, startPoint x: 864, startPoint y: 546, endPoint x: 816, endPoint y: 545, distance: 48.0
click at [799, 546] on div "[PHONE_NUMBER]" at bounding box center [845, 546] width 132 height 33
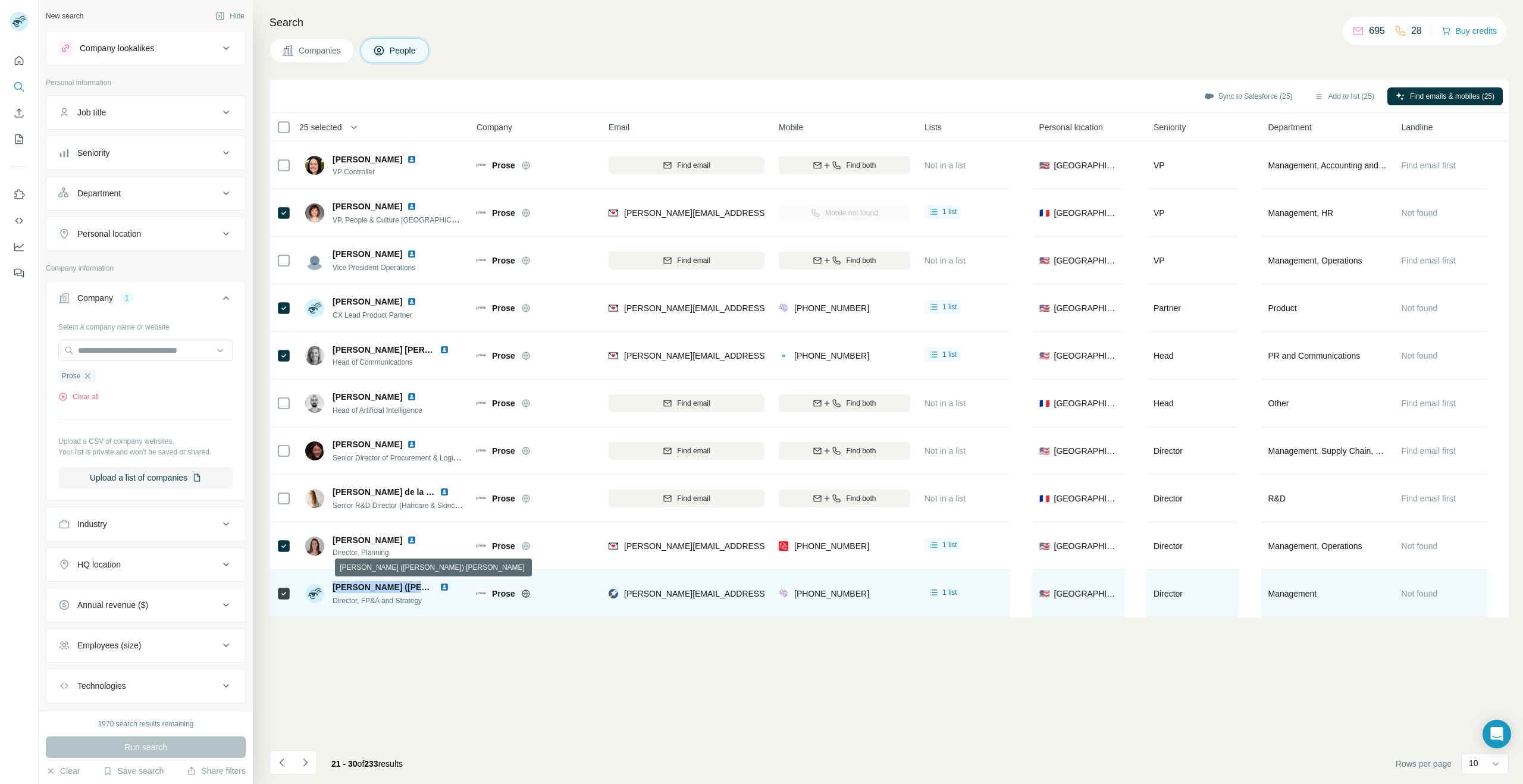
drag, startPoint x: 332, startPoint y: 585, endPoint x: 416, endPoint y: 589, distance: 84.1
click at [426, 585] on span "[PERSON_NAME] ([PERSON_NAME]) [PERSON_NAME]" at bounding box center [442, 587] width 219 height 9
drag, startPoint x: 438, startPoint y: 607, endPoint x: 334, endPoint y: 603, distance: 104.1
click at [334, 603] on div "[PERSON_NAME] ([PERSON_NAME]) [PERSON_NAME] Director, FP&A and Strategy" at bounding box center [385, 593] width 158 height 33
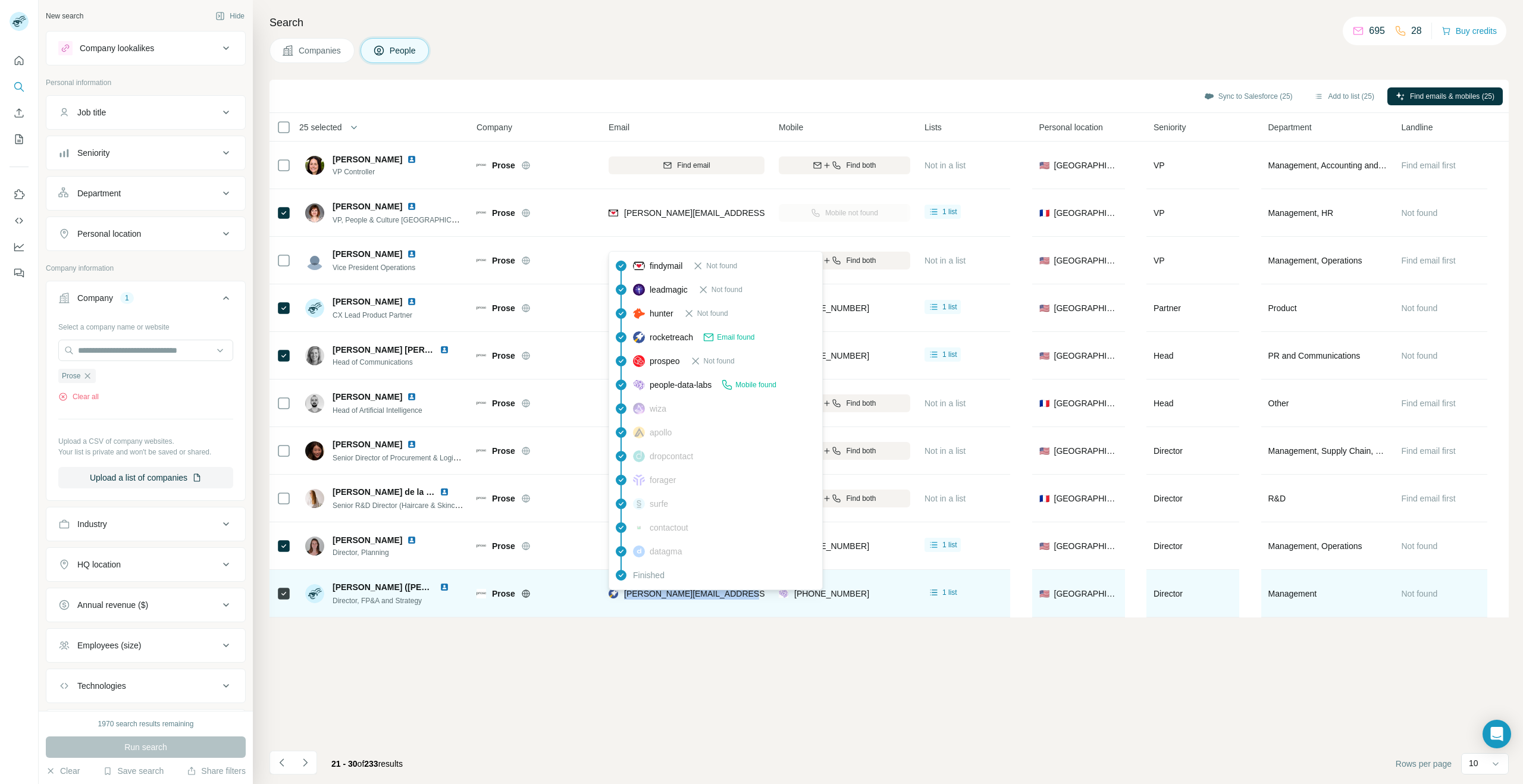
drag, startPoint x: 746, startPoint y: 594, endPoint x: 624, endPoint y: 593, distance: 122.0
click at [624, 593] on div "[PERSON_NAME][EMAIL_ADDRESS][PERSON_NAME][DOMAIN_NAME]" at bounding box center [687, 593] width 156 height 33
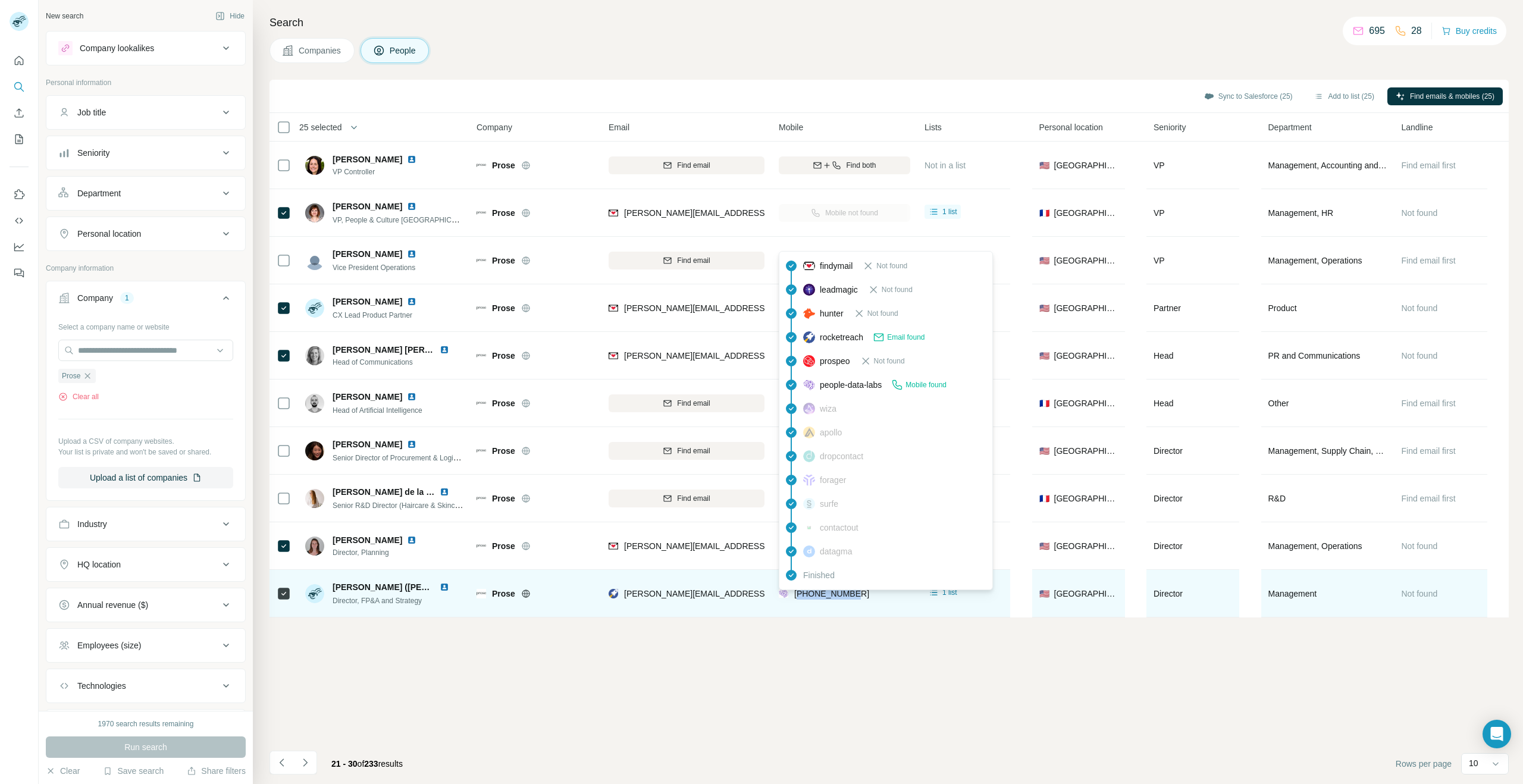
drag, startPoint x: 859, startPoint y: 593, endPoint x: 799, endPoint y: 593, distance: 60.0
click at [799, 593] on div "[PHONE_NUMBER]" at bounding box center [845, 593] width 132 height 33
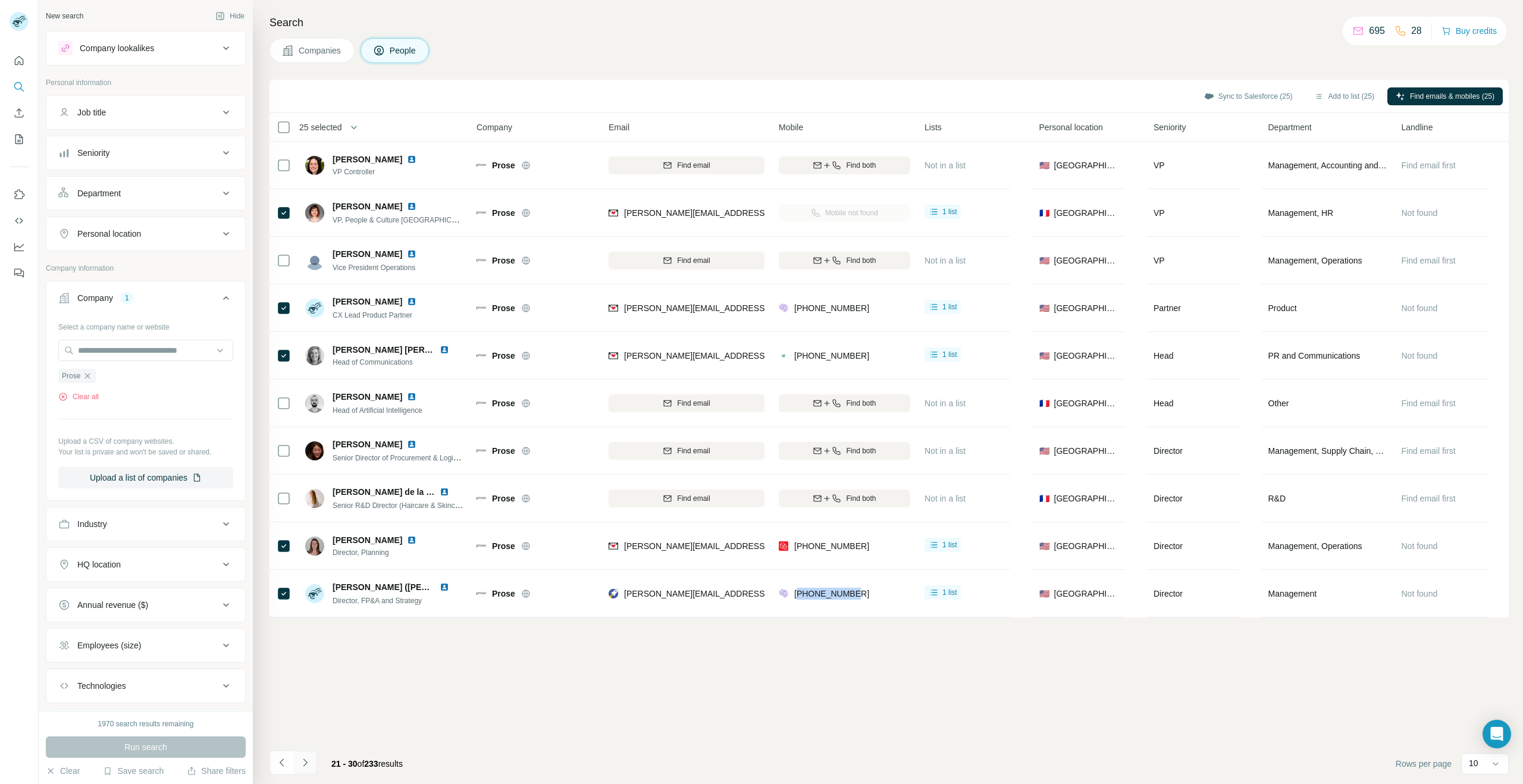
click at [307, 760] on icon "Navigate to next page" at bounding box center [305, 762] width 12 height 12
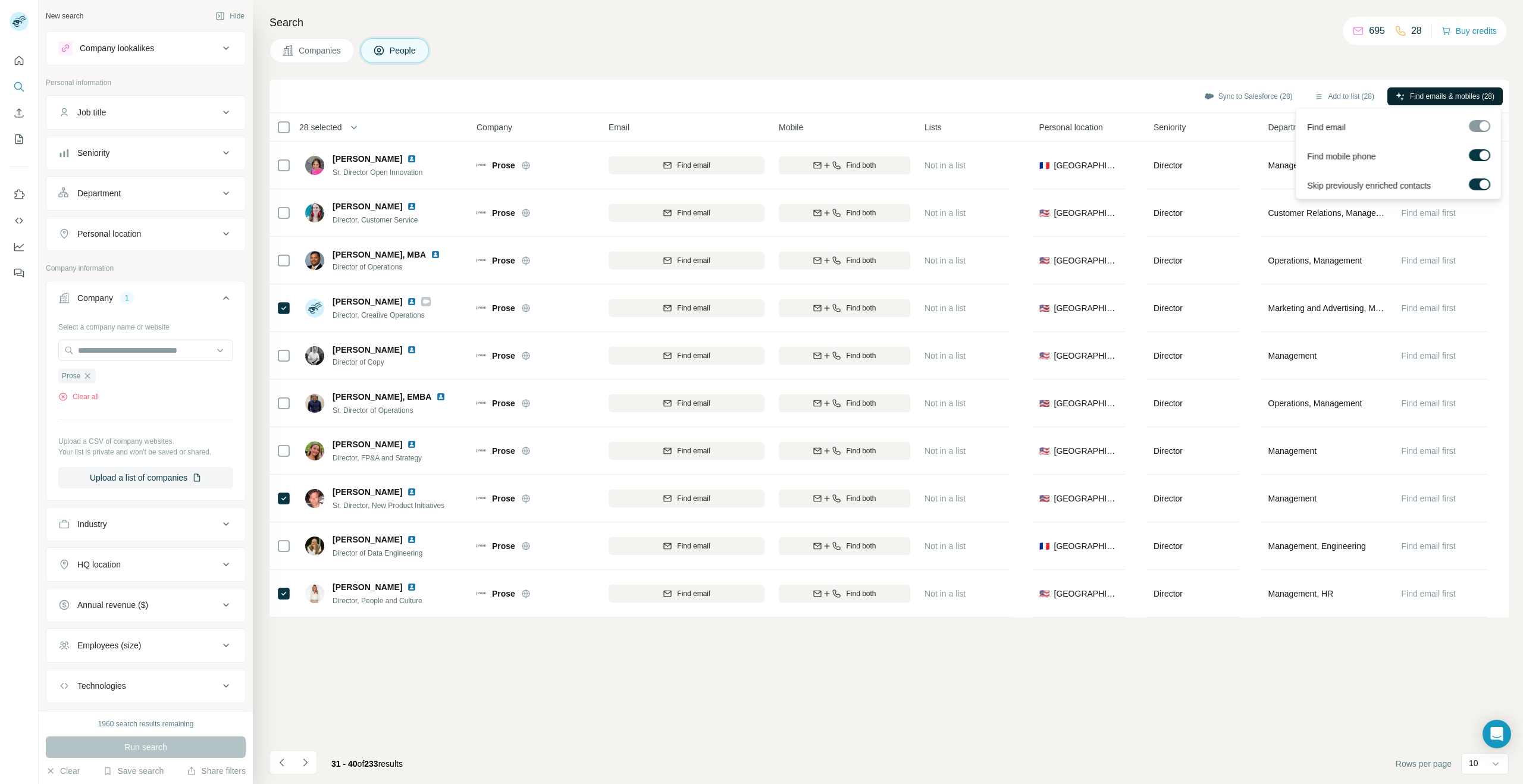
click at [1454, 97] on span "Find emails & mobiles (28)" at bounding box center [1452, 96] width 85 height 11
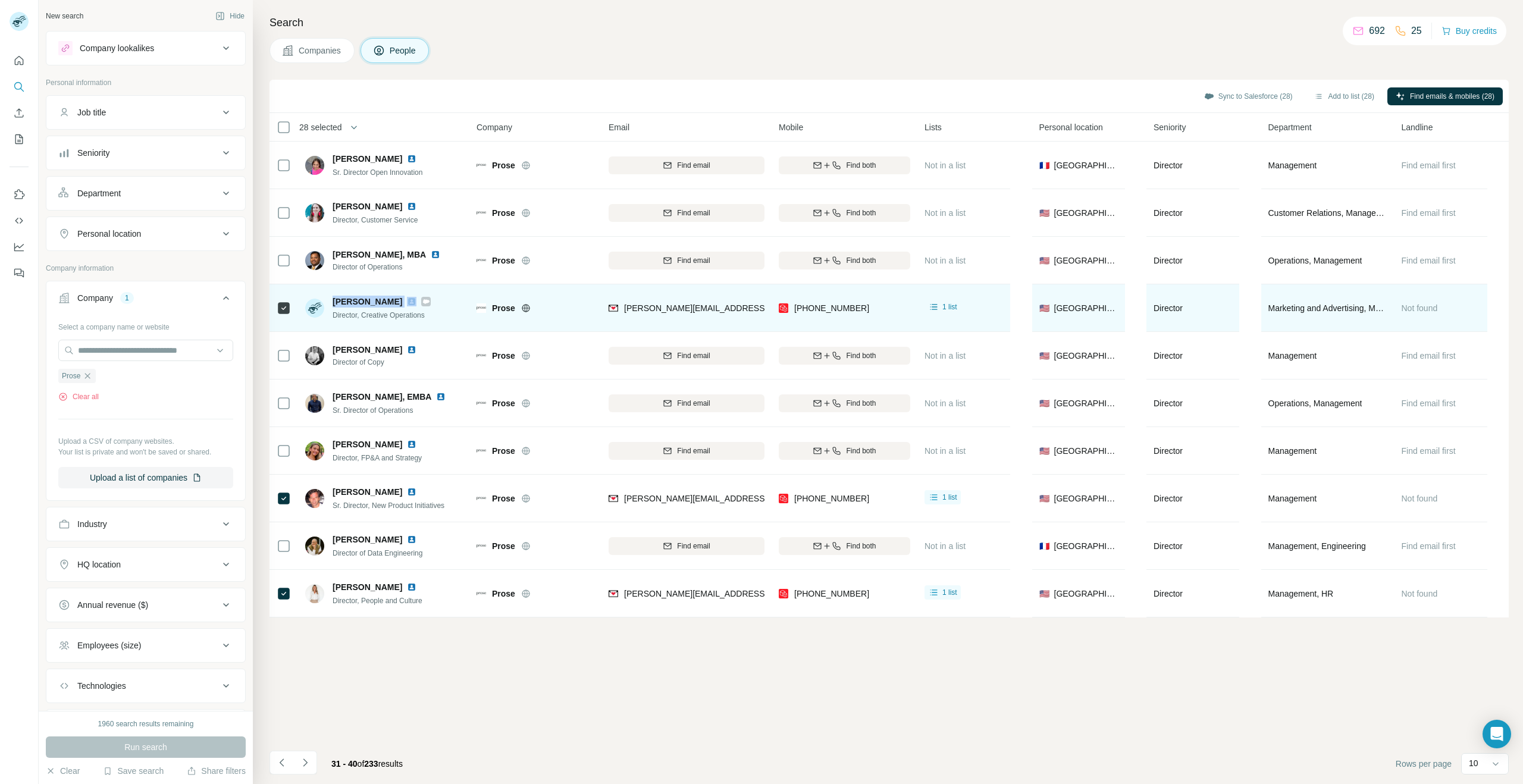
drag, startPoint x: 332, startPoint y: 303, endPoint x: 404, endPoint y: 299, distance: 72.1
click at [405, 299] on div "[PERSON_NAME]" at bounding box center [381, 301] width 98 height 12
drag, startPoint x: 622, startPoint y: 309, endPoint x: 763, endPoint y: 313, distance: 141.1
click at [763, 313] on div "[PERSON_NAME][EMAIL_ADDRESS][PERSON_NAME][DOMAIN_NAME]" at bounding box center [687, 307] width 156 height 33
drag, startPoint x: 442, startPoint y: 314, endPoint x: 330, endPoint y: 318, distance: 112.1
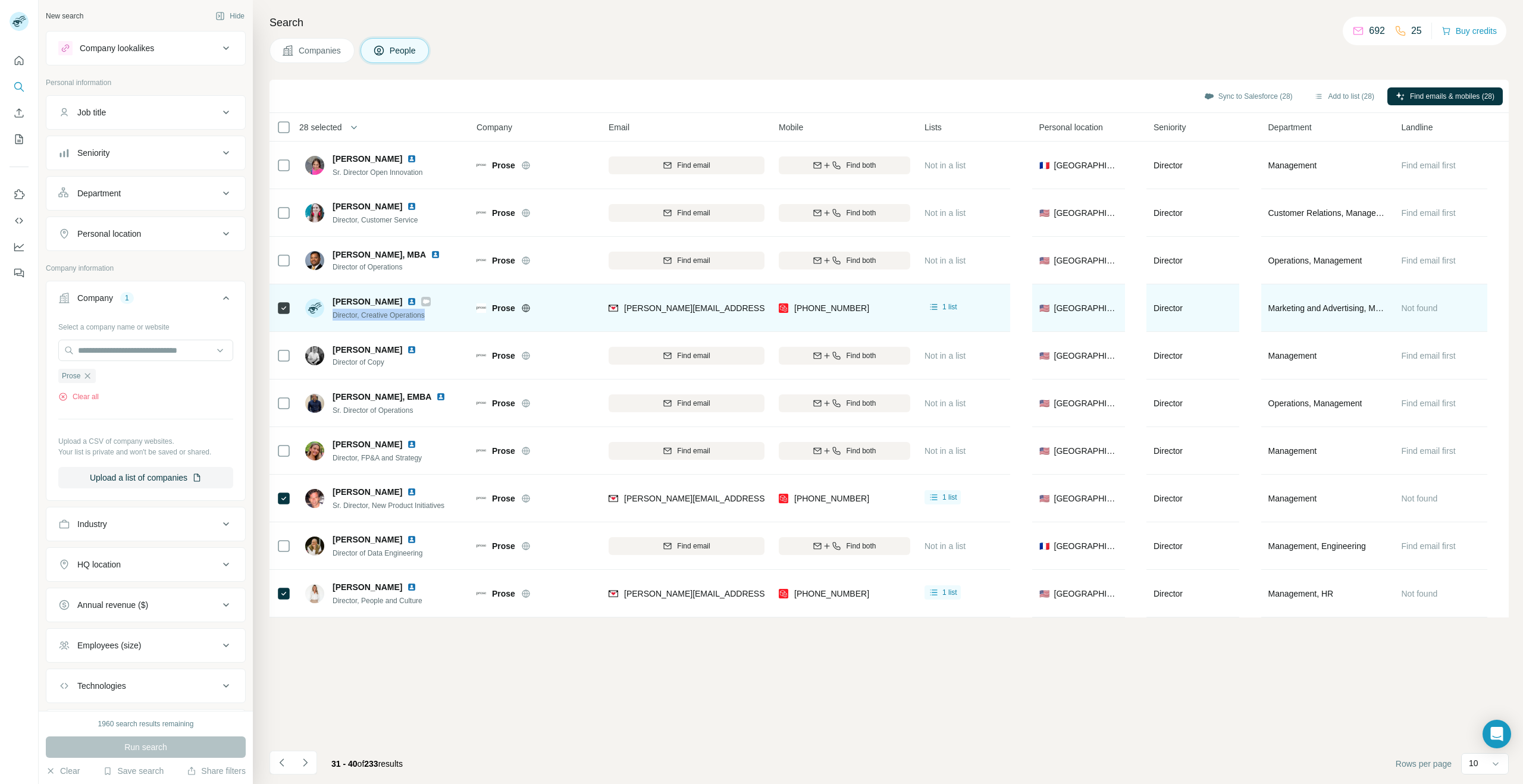
click at [330, 318] on div "[PERSON_NAME] Director, Creative Operations" at bounding box center [385, 307] width 158 height 33
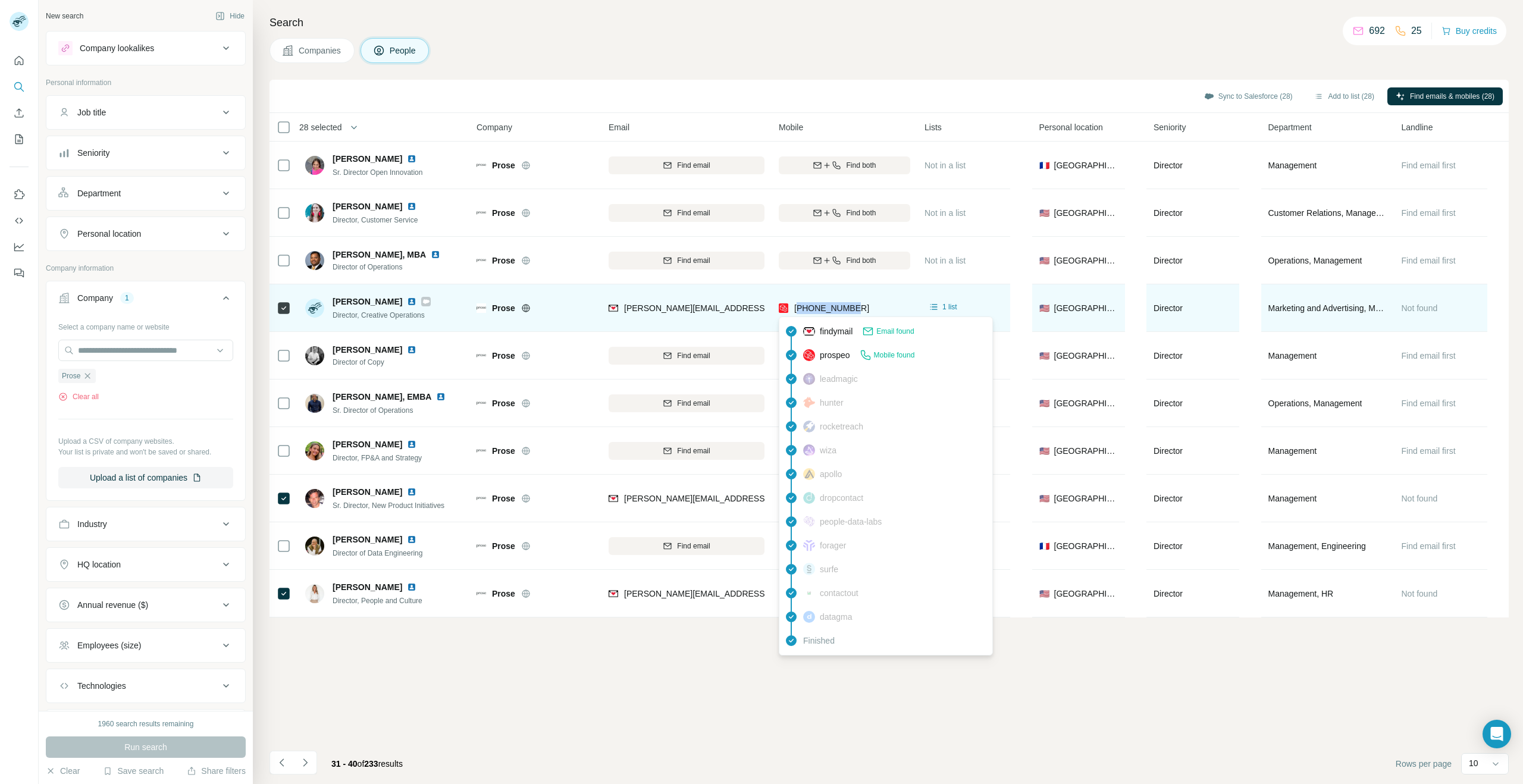
drag, startPoint x: 853, startPoint y: 309, endPoint x: 799, endPoint y: 310, distance: 54.0
click at [799, 310] on div "[PHONE_NUMBER]" at bounding box center [845, 307] width 132 height 33
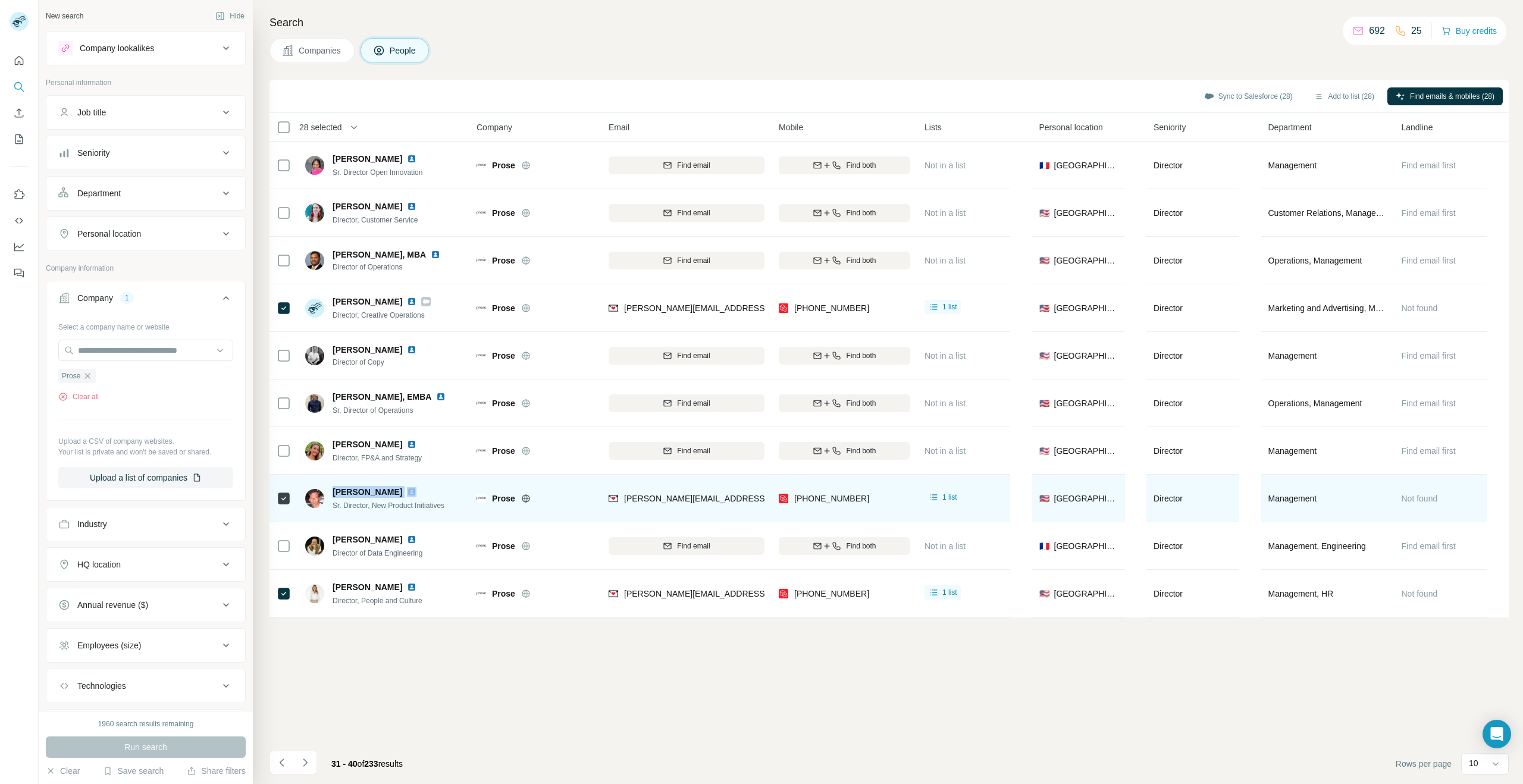
drag, startPoint x: 383, startPoint y: 491, endPoint x: 330, endPoint y: 489, distance: 53.0
click at [330, 489] on div "[PERSON_NAME] Director, New Product Initiatives" at bounding box center [375, 499] width 139 height 25
drag, startPoint x: 434, startPoint y: 503, endPoint x: 343, endPoint y: 507, distance: 91.1
click at [332, 505] on div "[PERSON_NAME] Director, New Product Initiatives" at bounding box center [385, 498] width 158 height 33
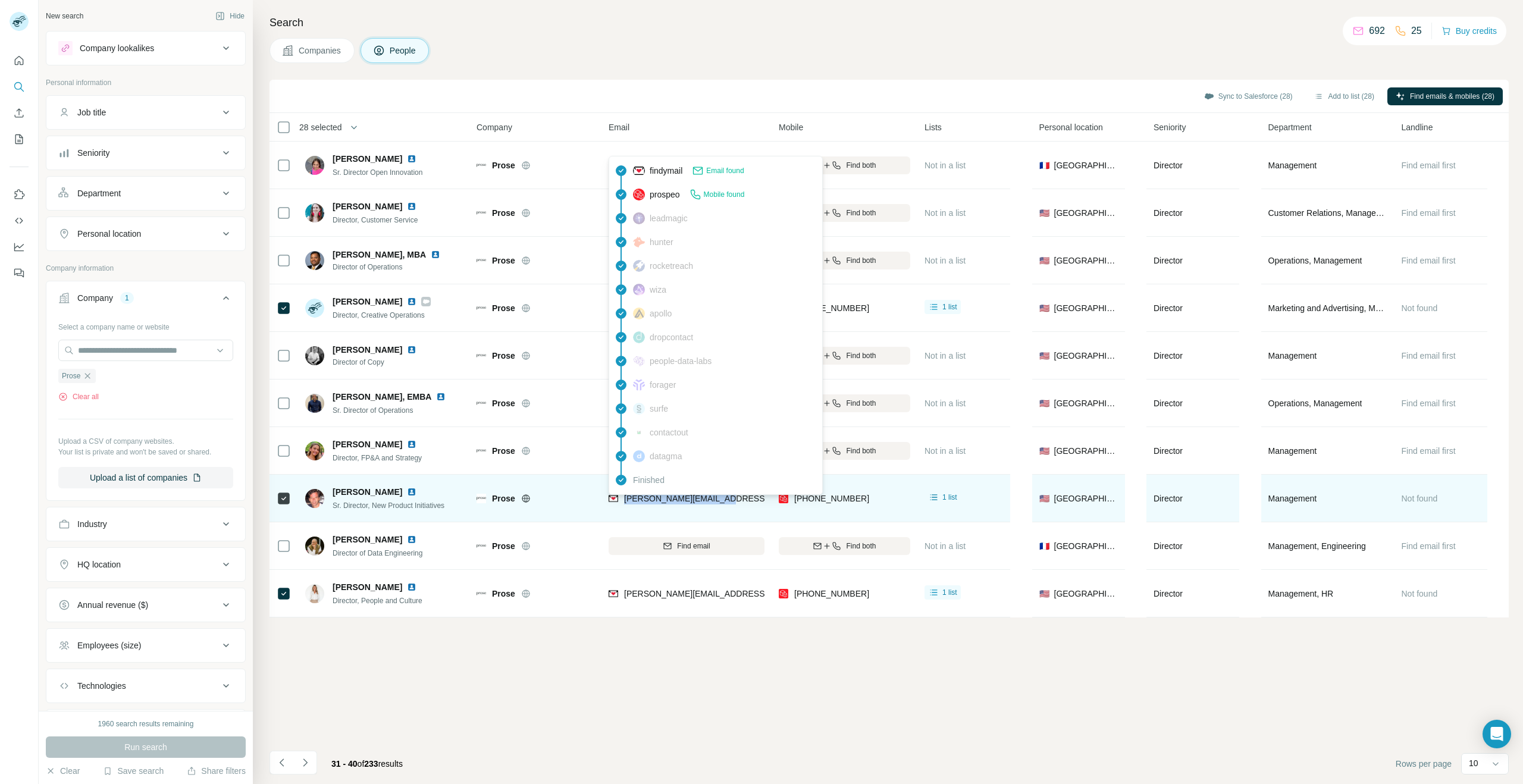
drag, startPoint x: 715, startPoint y: 501, endPoint x: 621, endPoint y: 499, distance: 94.0
click at [621, 499] on div "[PERSON_NAME][EMAIL_ADDRESS][PERSON_NAME][DOMAIN_NAME]" at bounding box center [687, 498] width 156 height 33
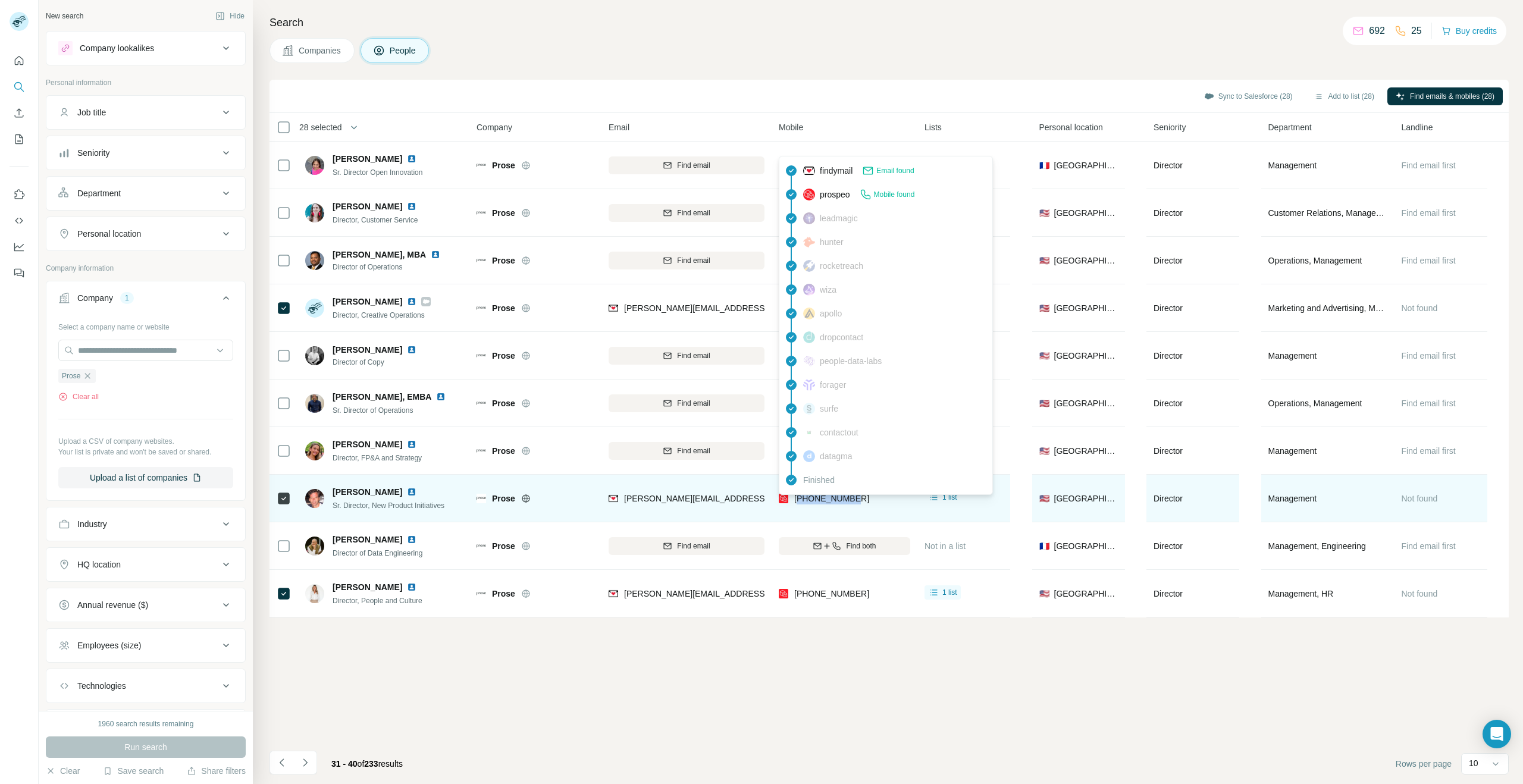
drag, startPoint x: 870, startPoint y: 500, endPoint x: 800, endPoint y: 499, distance: 70.0
click at [800, 499] on div "[PHONE_NUMBER]" at bounding box center [845, 498] width 132 height 33
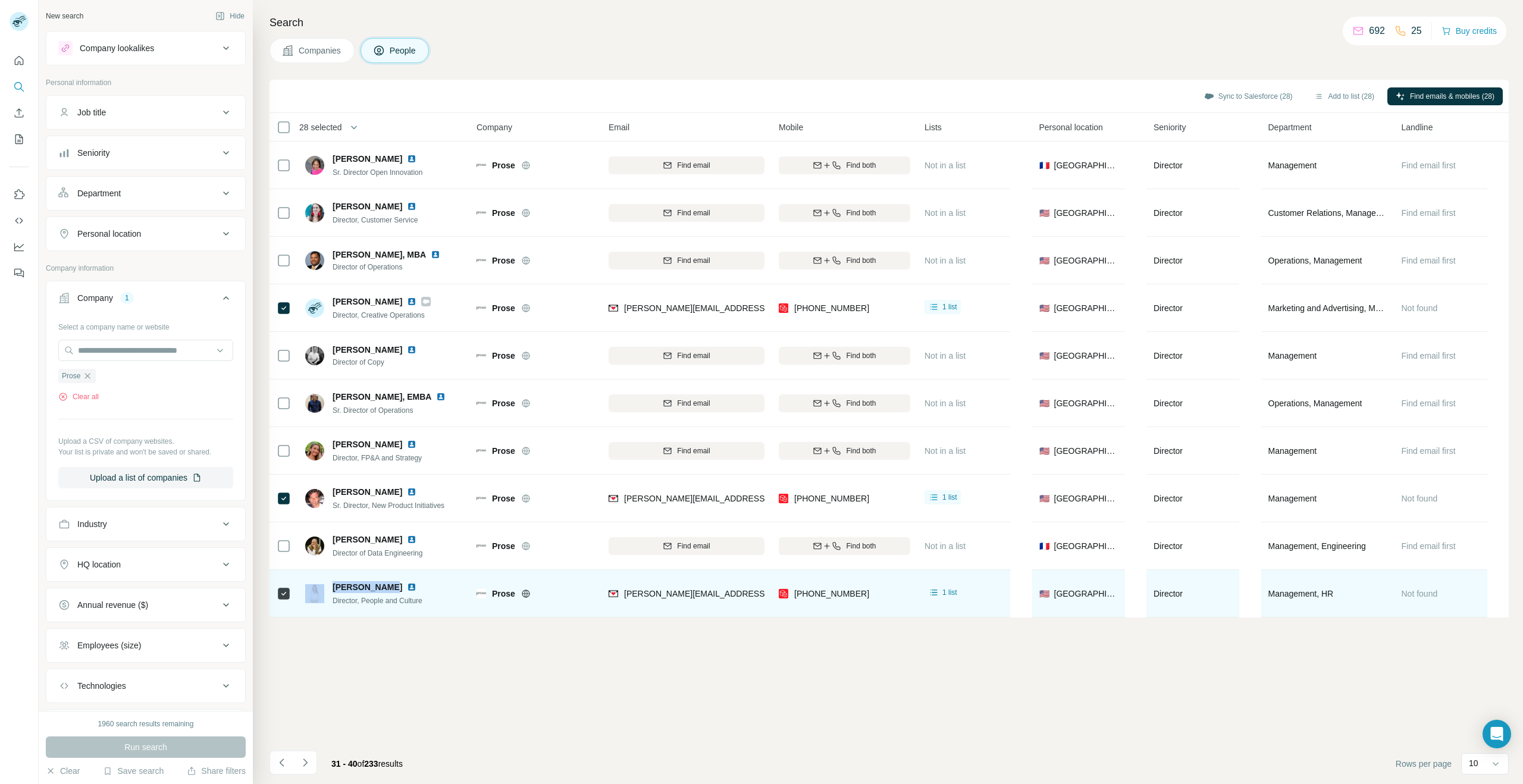
drag, startPoint x: 385, startPoint y: 588, endPoint x: 338, endPoint y: 583, distance: 47.3
click at [317, 585] on div "[DEMOGRAPHIC_DATA][PERSON_NAME] Director, People and Culture" at bounding box center [369, 593] width 126 height 25
drag, startPoint x: 385, startPoint y: 601, endPoint x: 336, endPoint y: 602, distance: 49.0
click at [332, 603] on div "[DEMOGRAPHIC_DATA][PERSON_NAME] Director, People and Culture" at bounding box center [385, 593] width 158 height 33
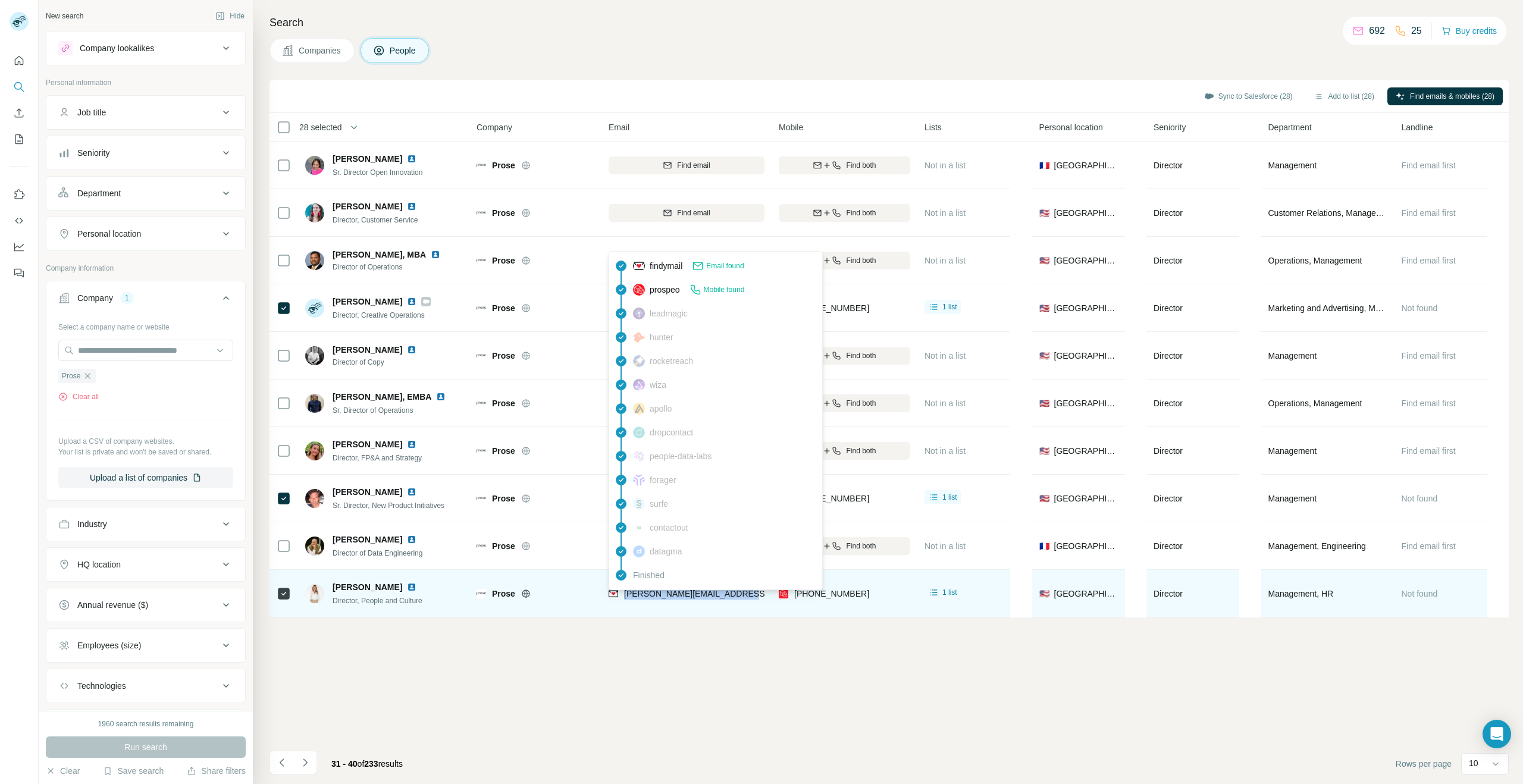
drag, startPoint x: 737, startPoint y: 597, endPoint x: 625, endPoint y: 593, distance: 112.1
click at [625, 593] on div "[PERSON_NAME][EMAIL_ADDRESS][PERSON_NAME][DOMAIN_NAME]" at bounding box center [687, 593] width 156 height 33
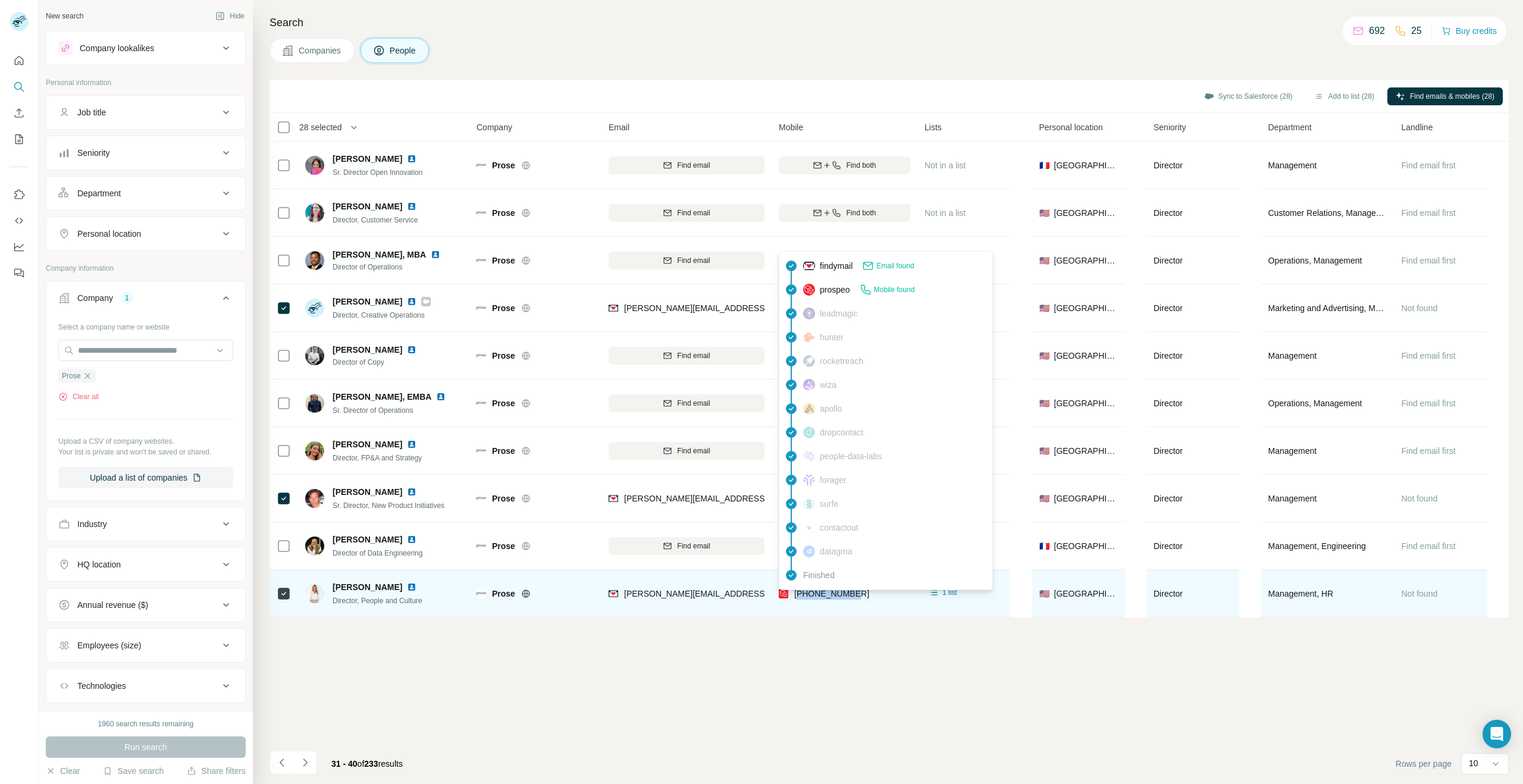
drag, startPoint x: 855, startPoint y: 591, endPoint x: 801, endPoint y: 596, distance: 54.2
click at [801, 596] on div "[PHONE_NUMBER]" at bounding box center [845, 593] width 132 height 33
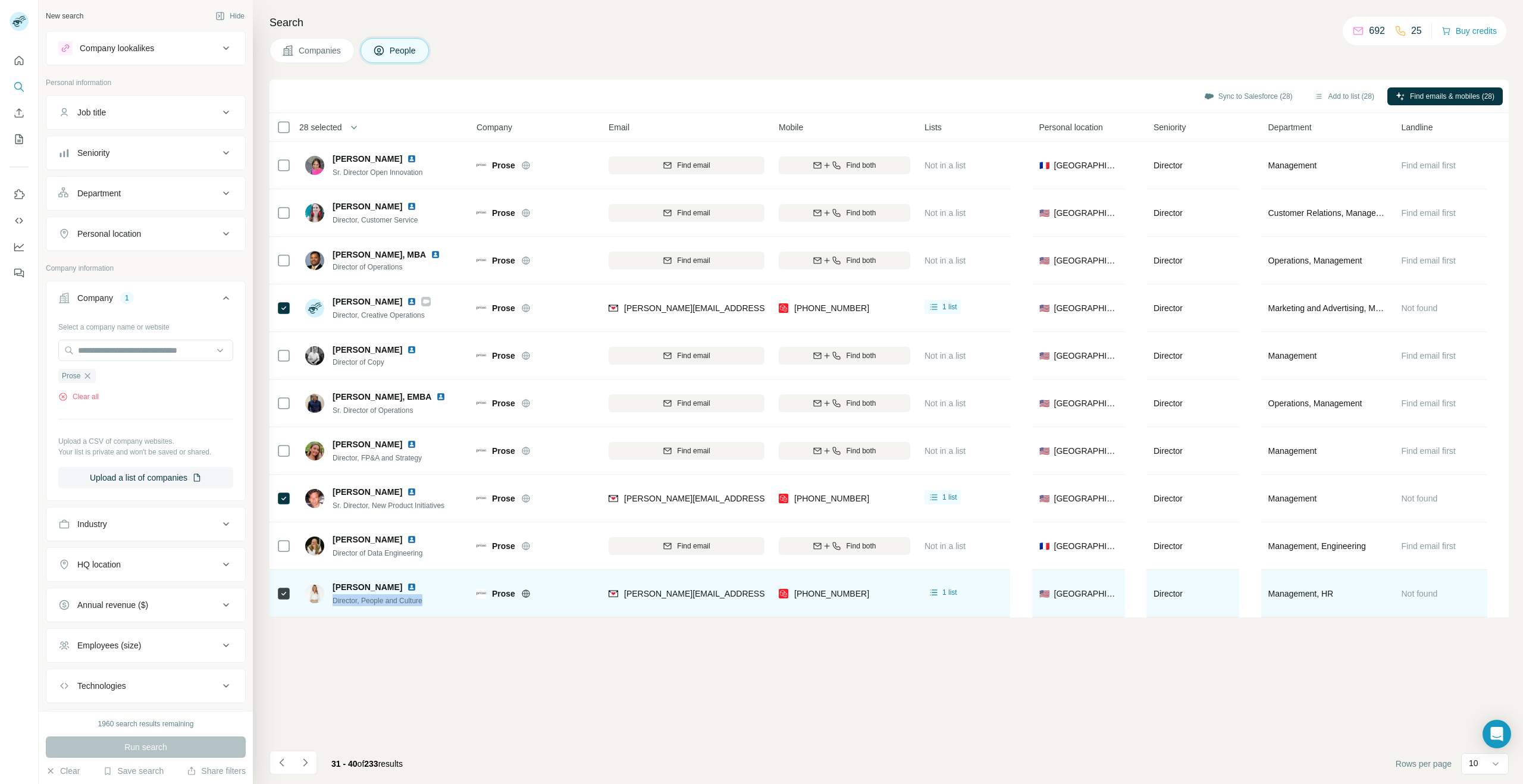
drag, startPoint x: 432, startPoint y: 601, endPoint x: 344, endPoint y: 604, distance: 88.1
click at [327, 602] on div "[DEMOGRAPHIC_DATA][PERSON_NAME] Director, People and Culture" at bounding box center [385, 593] width 158 height 33
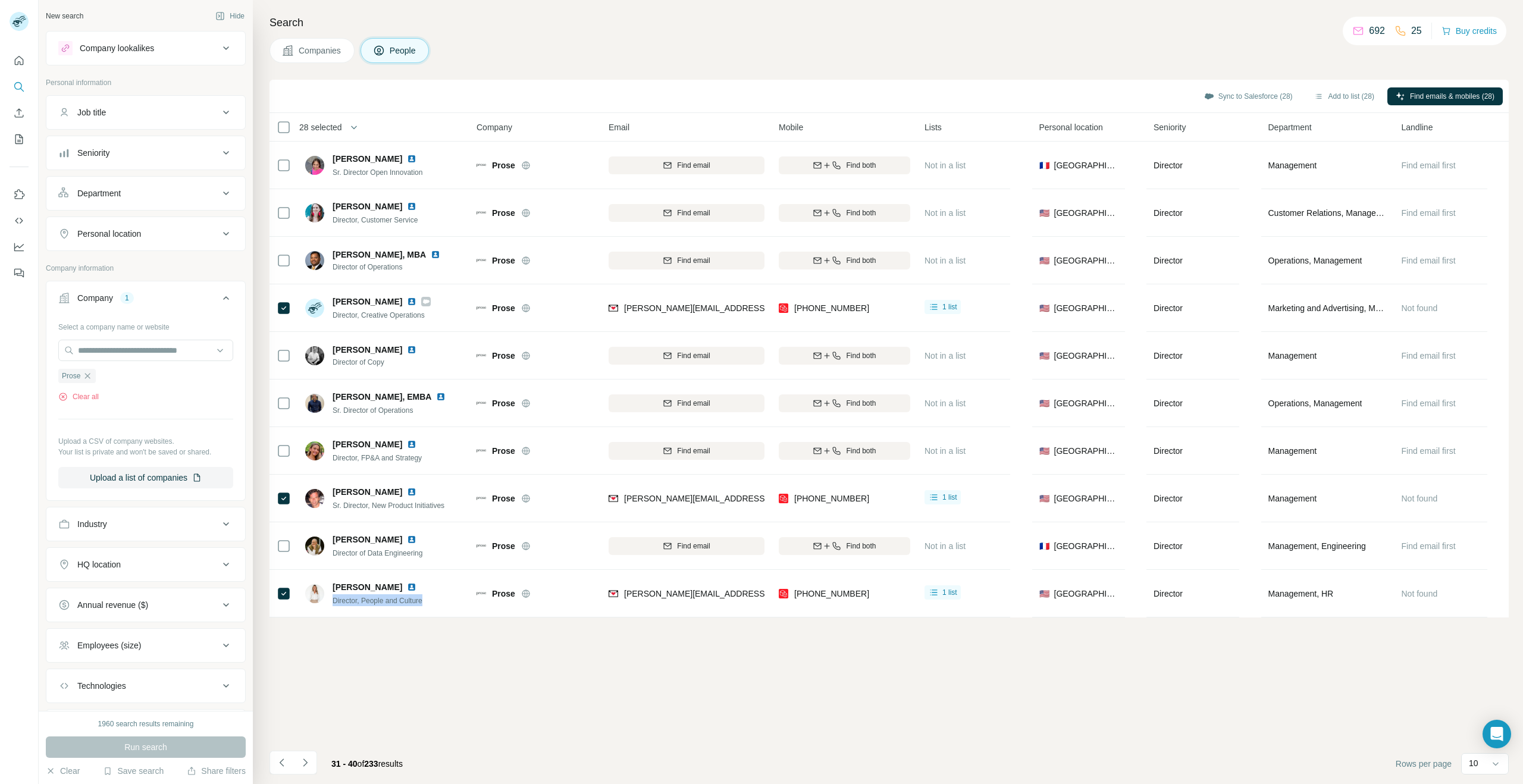
click at [307, 760] on icon "Navigate to next page" at bounding box center [305, 762] width 12 height 12
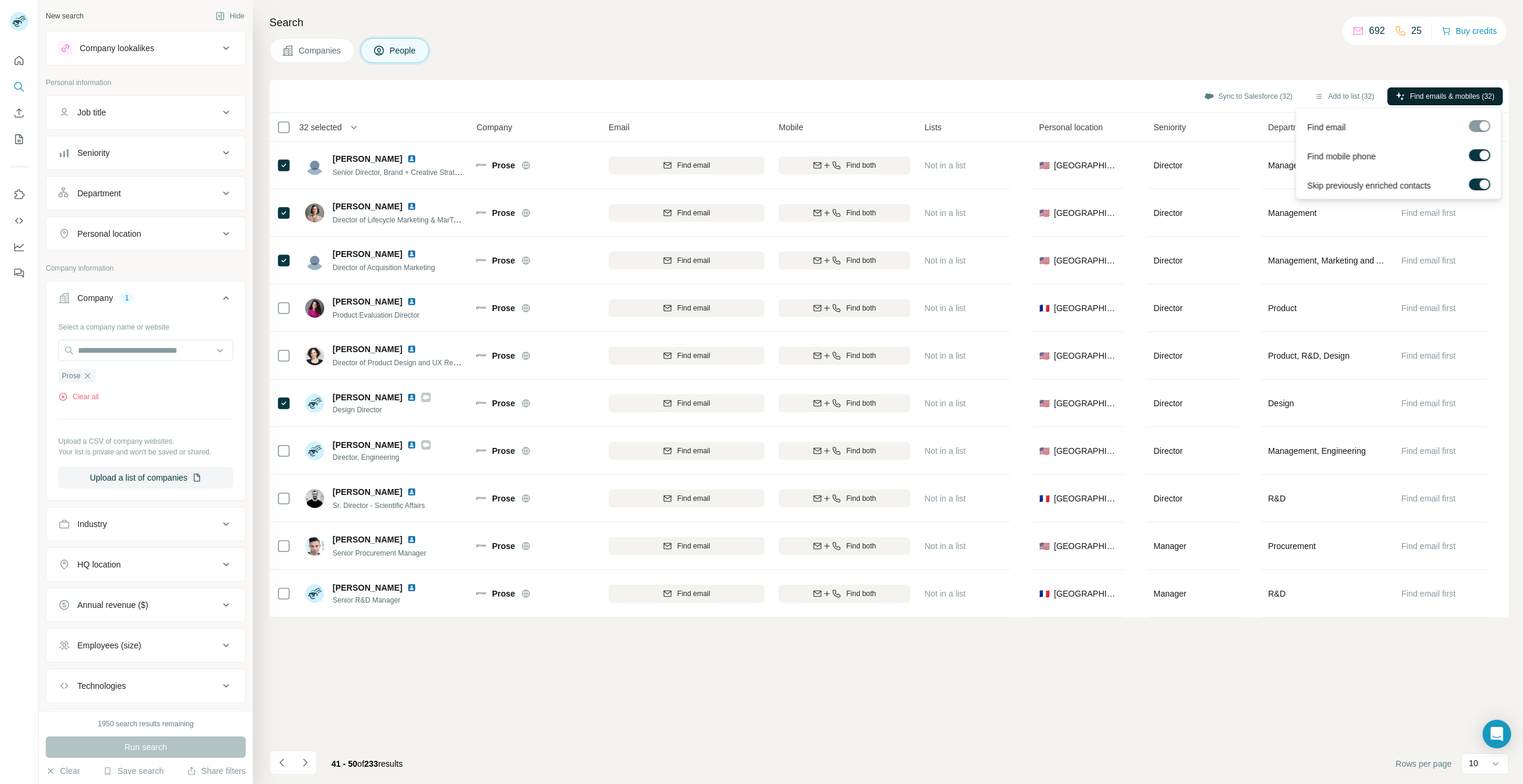
click at [1465, 89] on button "Find emails & mobiles (32)" at bounding box center [1444, 96] width 115 height 18
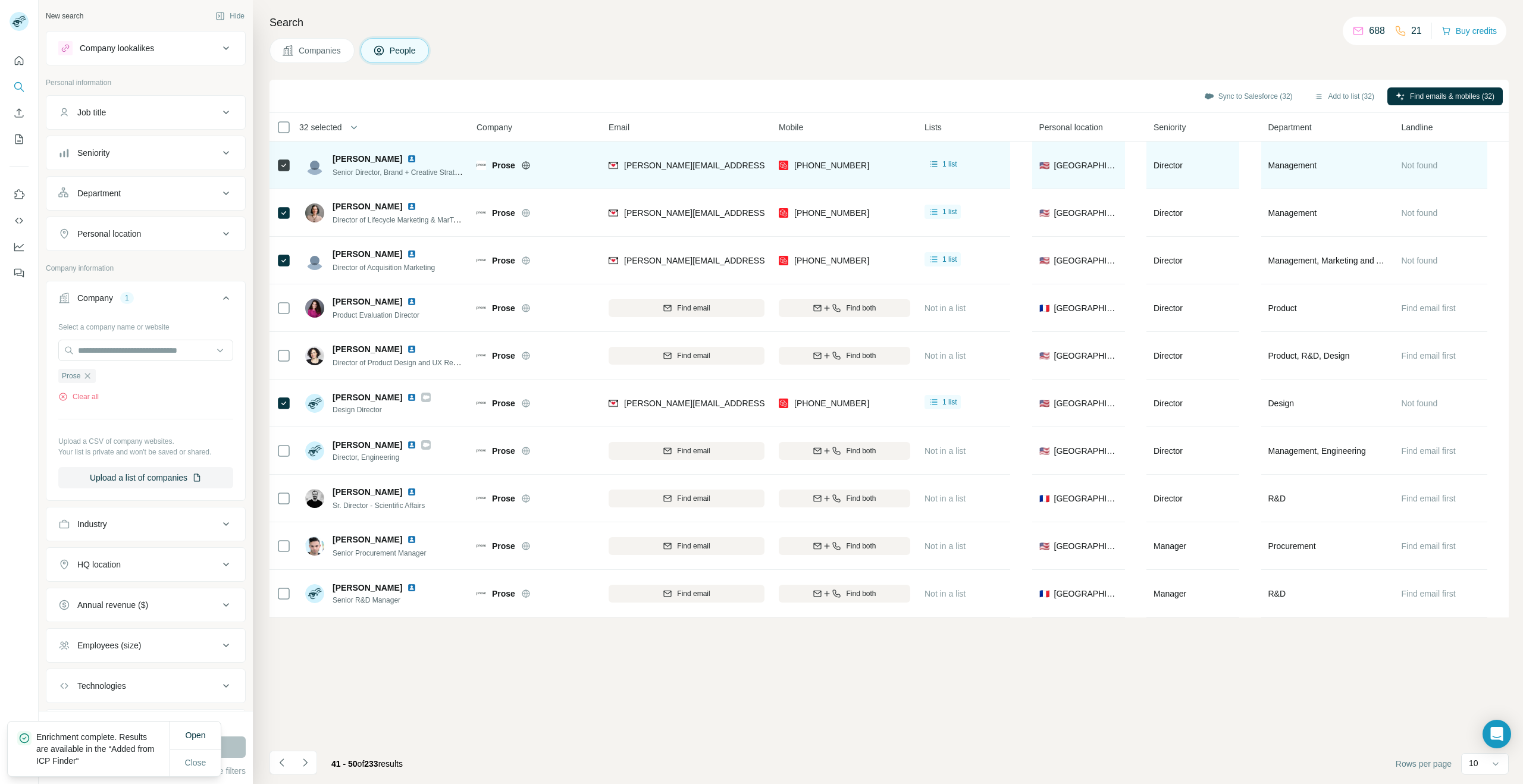
drag, startPoint x: 330, startPoint y: 156, endPoint x: 393, endPoint y: 156, distance: 63.0
click at [393, 156] on div "[PERSON_NAME] Senior Director, Brand + Creative Strategy" at bounding box center [385, 165] width 158 height 25
drag, startPoint x: 329, startPoint y: 175, endPoint x: 453, endPoint y: 172, distance: 124.0
click at [453, 172] on div "[PERSON_NAME] Senior Director, Brand + Creative Strategy" at bounding box center [385, 165] width 158 height 25
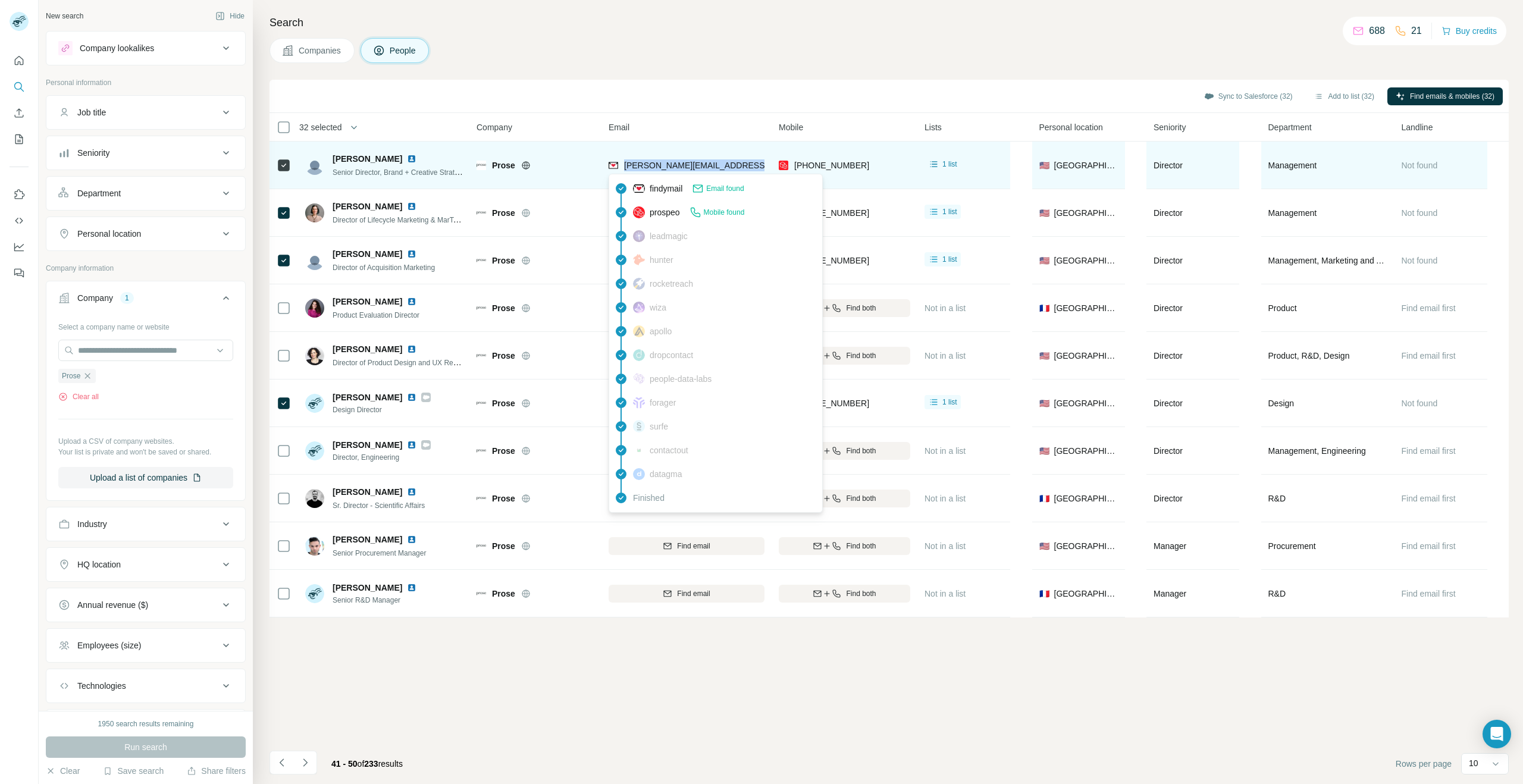
drag, startPoint x: 746, startPoint y: 167, endPoint x: 625, endPoint y: 166, distance: 121.0
click at [625, 166] on div "[PERSON_NAME][EMAIL_ADDRESS][PERSON_NAME][DOMAIN_NAME]" at bounding box center [687, 165] width 156 height 33
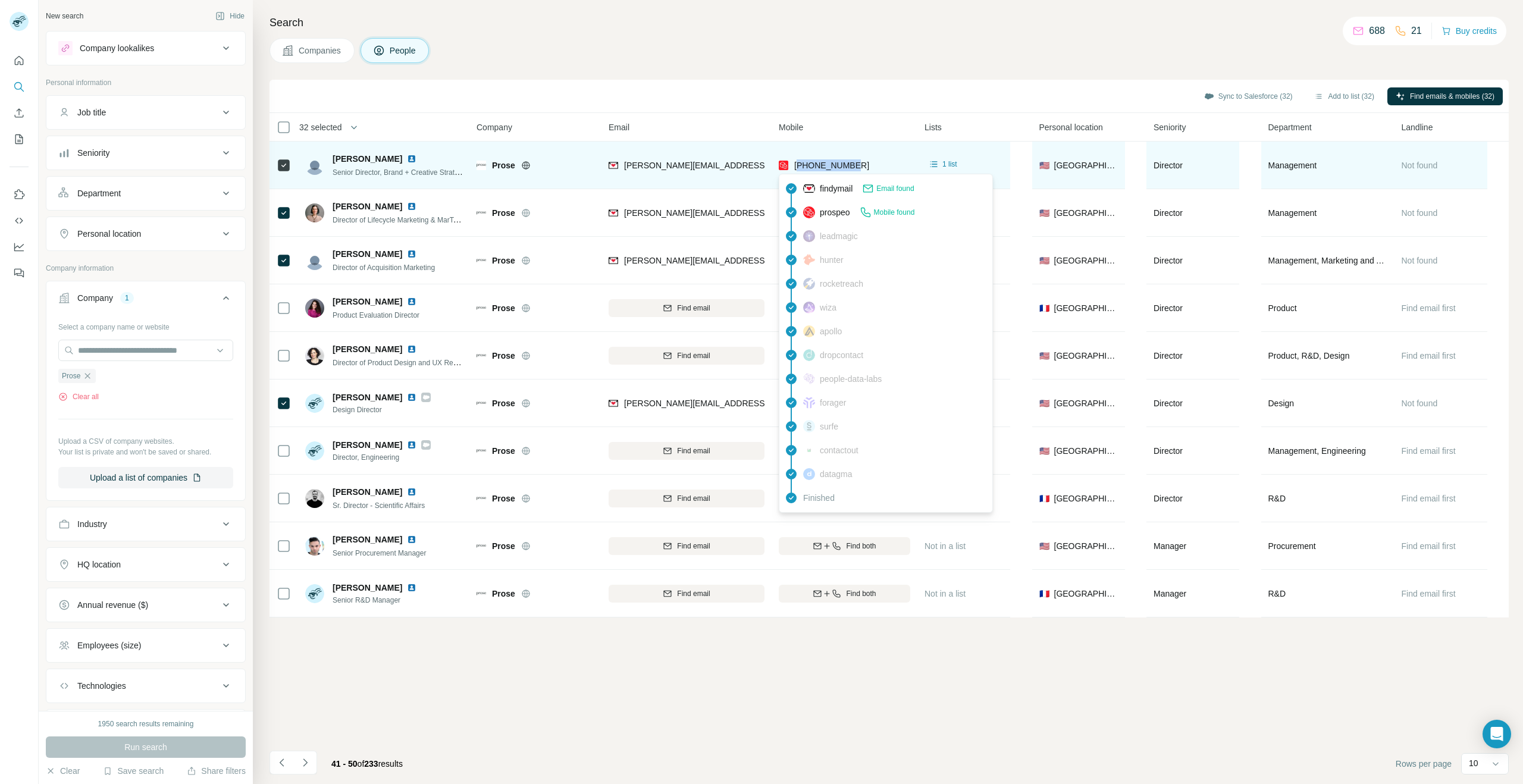
drag, startPoint x: 856, startPoint y: 165, endPoint x: 799, endPoint y: 169, distance: 57.1
click at [799, 169] on div "[PHONE_NUMBER]" at bounding box center [845, 165] width 132 height 33
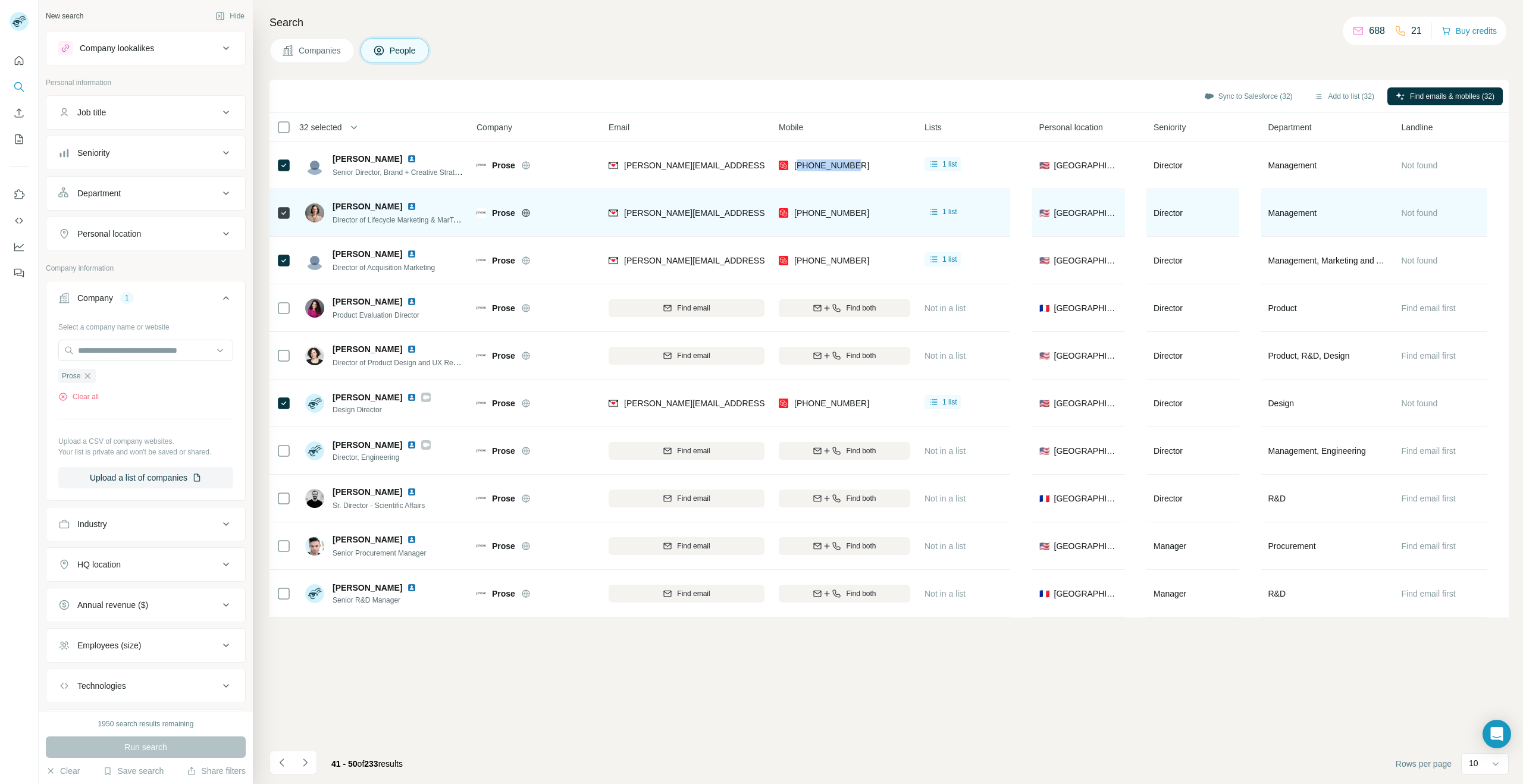
drag, startPoint x: 334, startPoint y: 205, endPoint x: 405, endPoint y: 206, distance: 71.0
click at [405, 206] on div "[PERSON_NAME]" at bounding box center [398, 206] width 131 height 12
drag, startPoint x: 332, startPoint y: 219, endPoint x: 453, endPoint y: 222, distance: 121.0
click at [453, 222] on span "Director of Lifecycle Marketing & MarTech" at bounding box center [398, 219] width 132 height 9
click at [421, 236] on td "[PERSON_NAME] Director of Lifecycle Marketing & MarTech" at bounding box center [384, 212] width 172 height 48
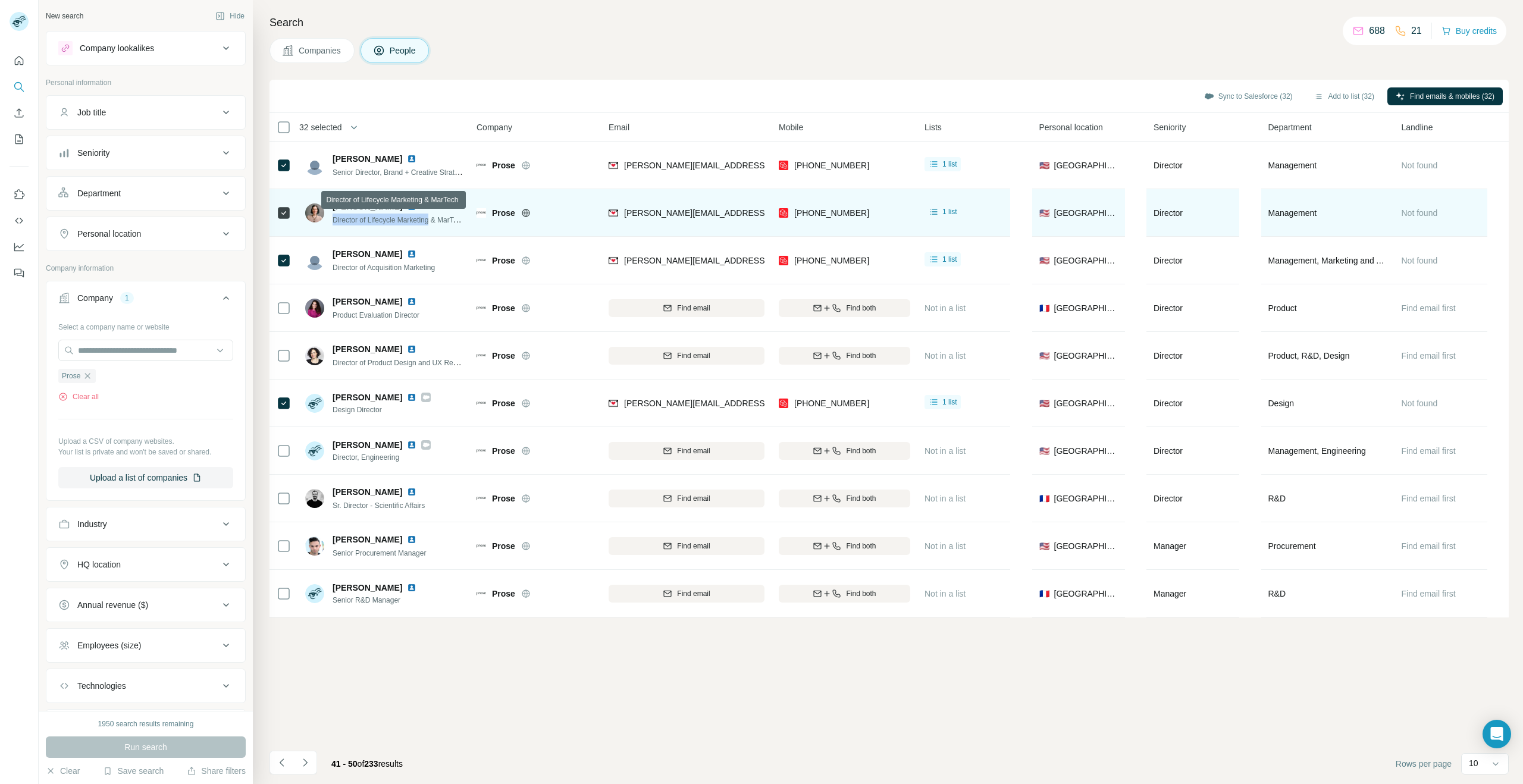
drag, startPoint x: 436, startPoint y: 222, endPoint x: 332, endPoint y: 222, distance: 104.0
click at [332, 222] on span "Director of Lifecycle Marketing & MarTech" at bounding box center [398, 219] width 132 height 9
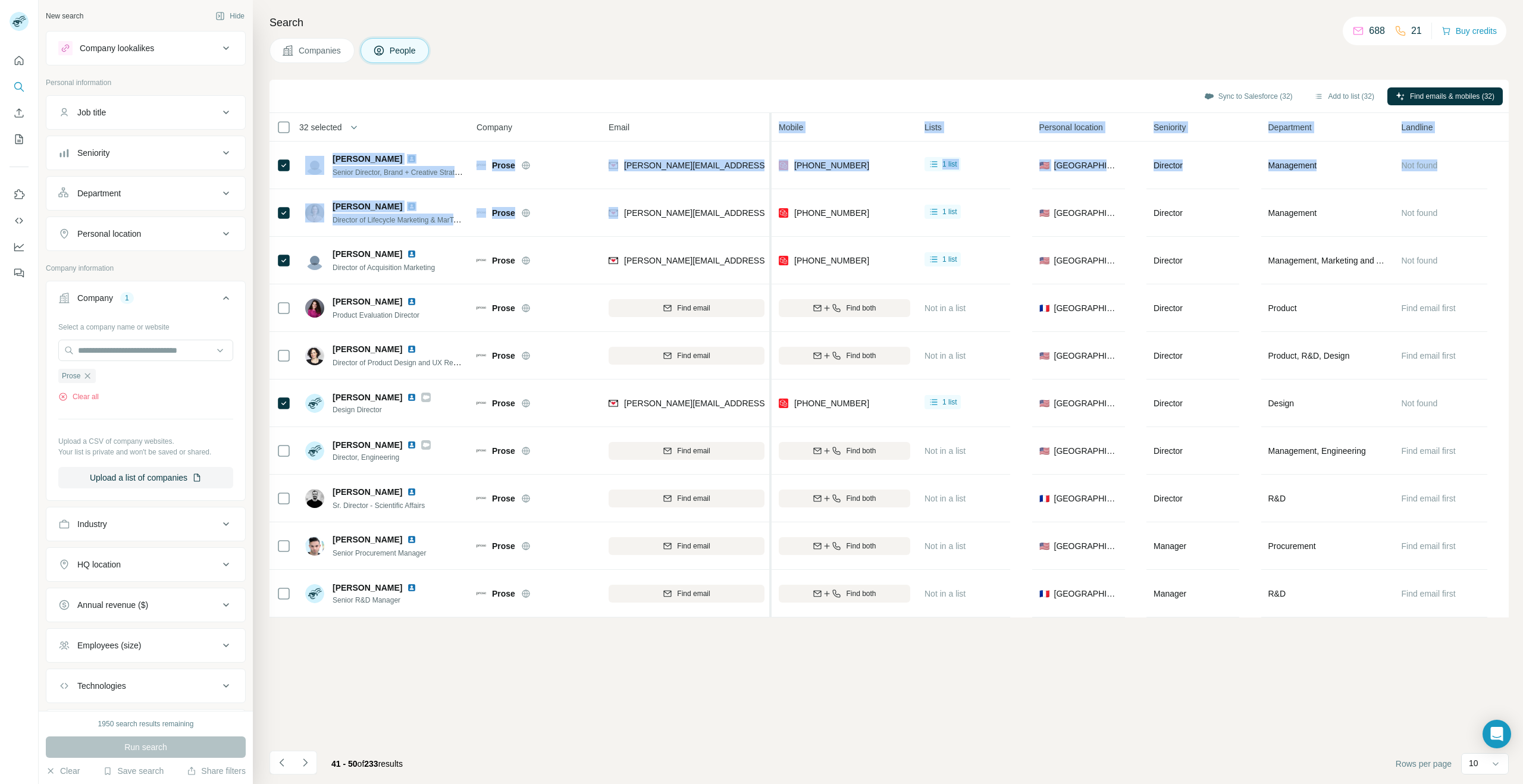
drag, startPoint x: 622, startPoint y: 215, endPoint x: 768, endPoint y: 211, distance: 146.1
click at [771, 211] on table "32 selected People Company Email Mobile Lists Personal location Seniority Depar…" at bounding box center [889, 365] width 1239 height 504
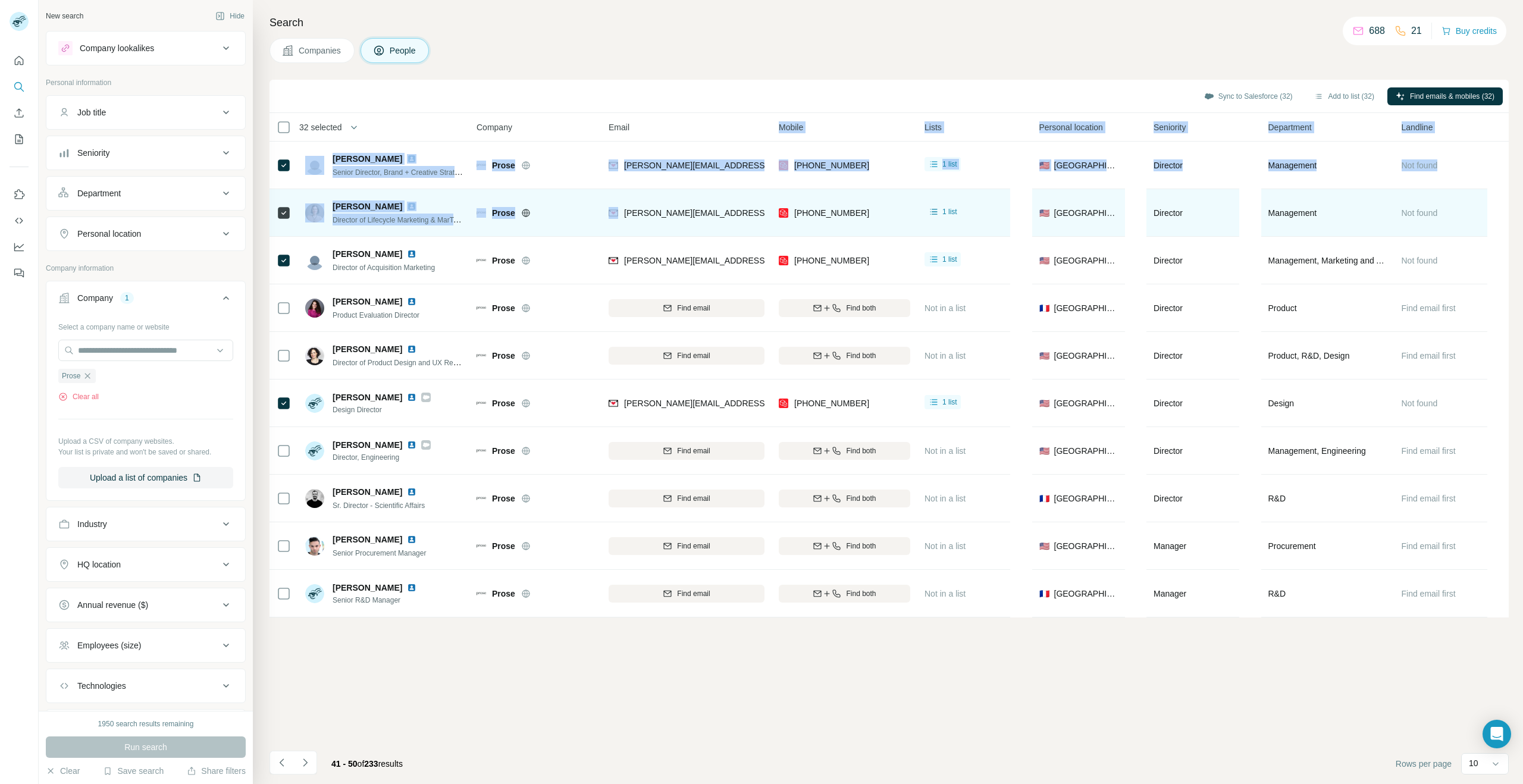
click at [752, 202] on div "[PERSON_NAME][EMAIL_ADDRESS][DOMAIN_NAME]" at bounding box center [687, 212] width 156 height 33
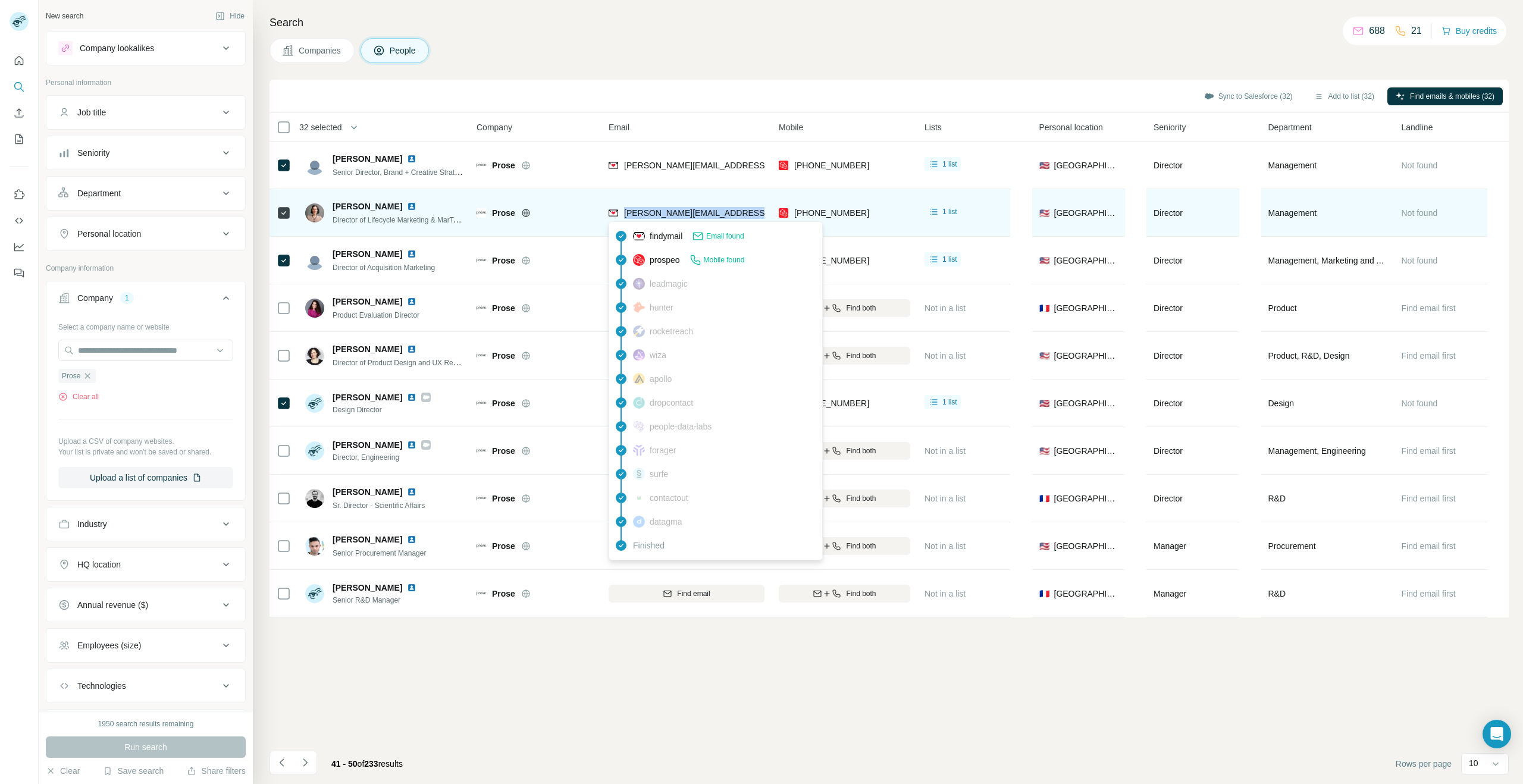
drag, startPoint x: 752, startPoint y: 211, endPoint x: 622, endPoint y: 217, distance: 130.1
click at [622, 217] on div "[PERSON_NAME][EMAIL_ADDRESS][DOMAIN_NAME]" at bounding box center [687, 212] width 156 height 33
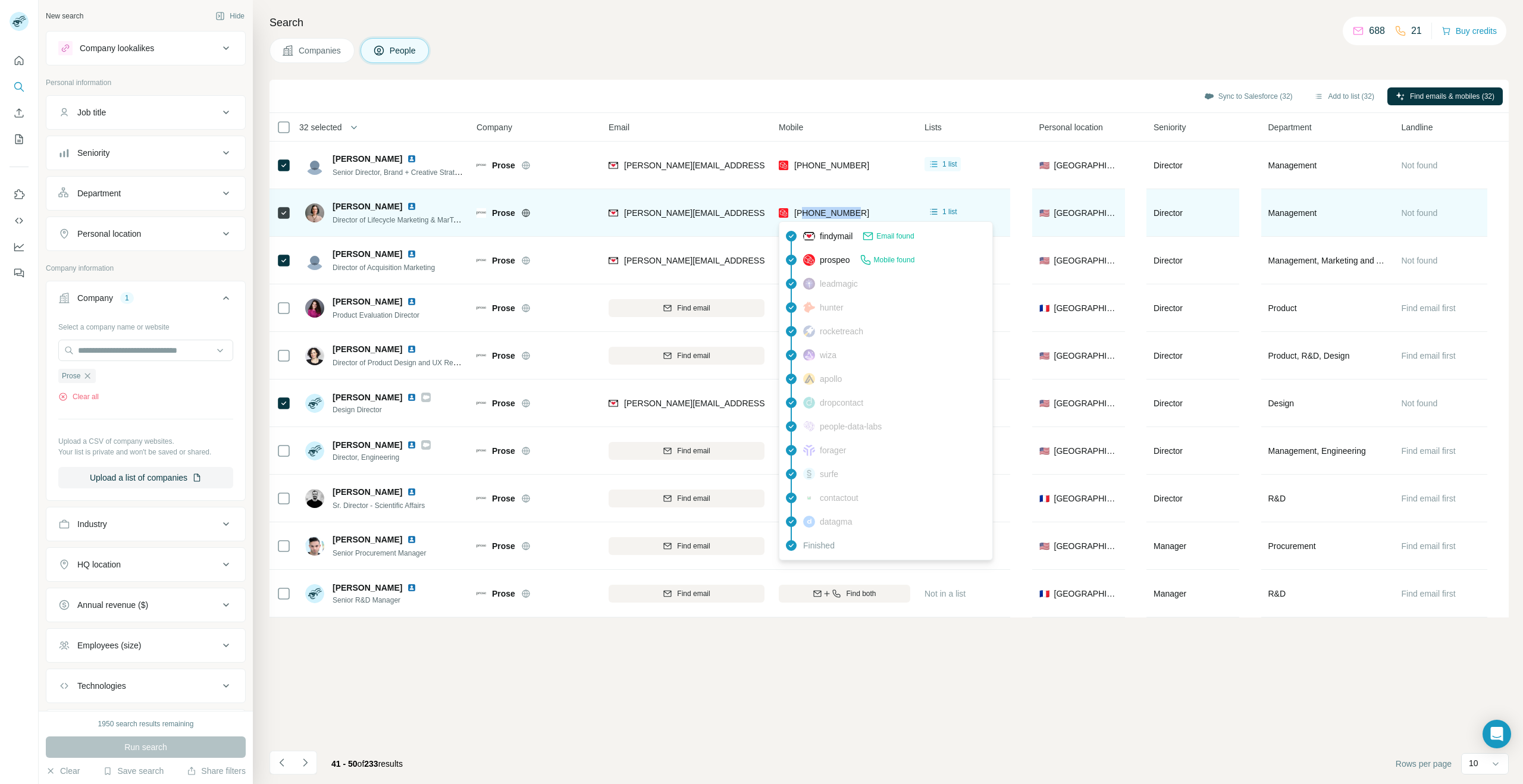
drag, startPoint x: 873, startPoint y: 212, endPoint x: 803, endPoint y: 213, distance: 70.0
click at [802, 213] on div "[PHONE_NUMBER]" at bounding box center [845, 212] width 132 height 33
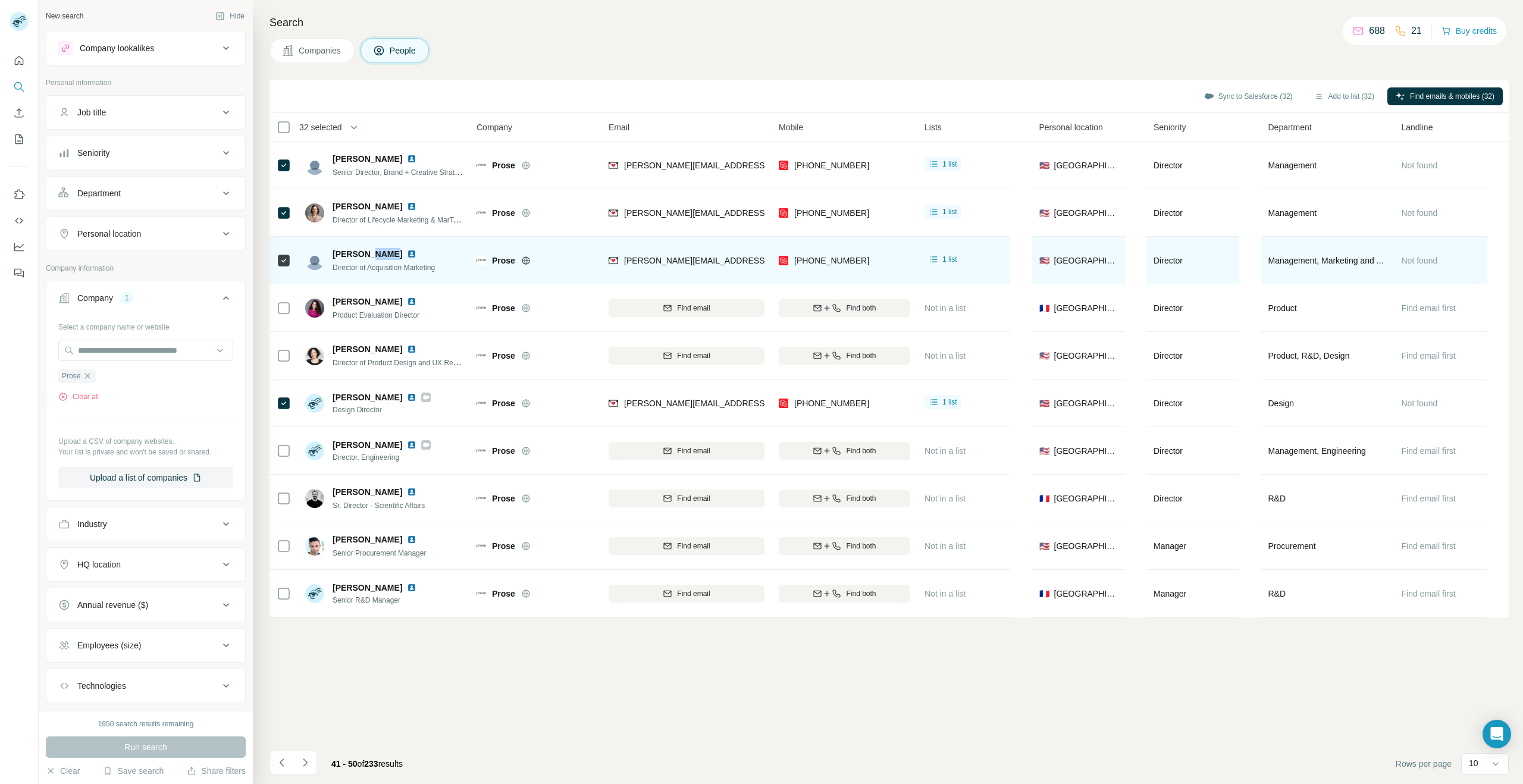
drag, startPoint x: 391, startPoint y: 256, endPoint x: 373, endPoint y: 255, distance: 18.0
click at [369, 255] on span "[PERSON_NAME]" at bounding box center [367, 253] width 70 height 12
drag, startPoint x: 395, startPoint y: 254, endPoint x: 334, endPoint y: 253, distance: 61.0
click at [334, 253] on div "[PERSON_NAME]" at bounding box center [384, 253] width 102 height 12
drag, startPoint x: 452, startPoint y: 266, endPoint x: 338, endPoint y: 269, distance: 114.0
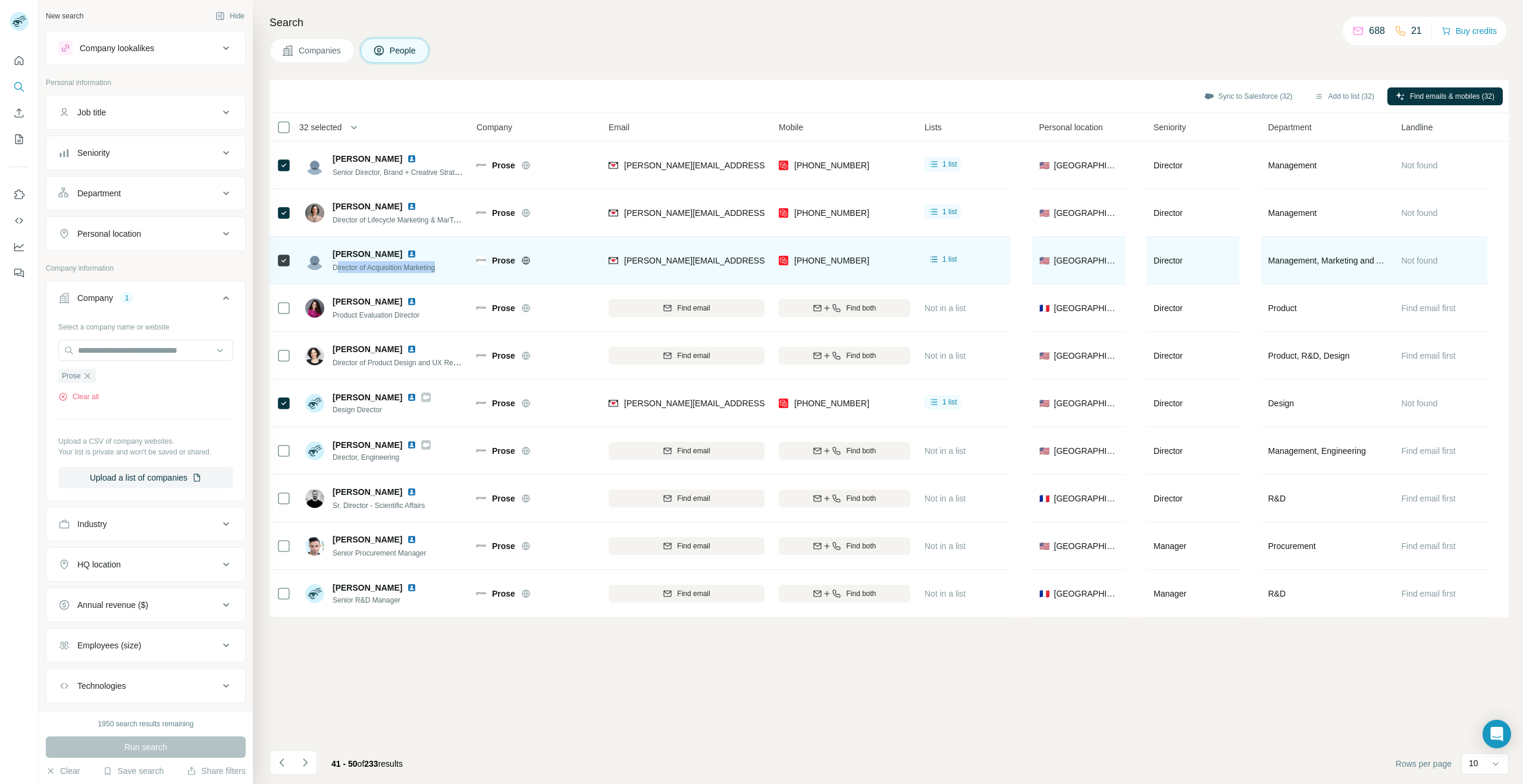
click at [338, 269] on div "[PERSON_NAME] Director of Acquisition Marketing" at bounding box center [385, 260] width 158 height 33
drag, startPoint x: 328, startPoint y: 269, endPoint x: 443, endPoint y: 271, distance: 115.0
click at [443, 271] on div "[PERSON_NAME] Director of Acquisition Marketing" at bounding box center [385, 260] width 158 height 33
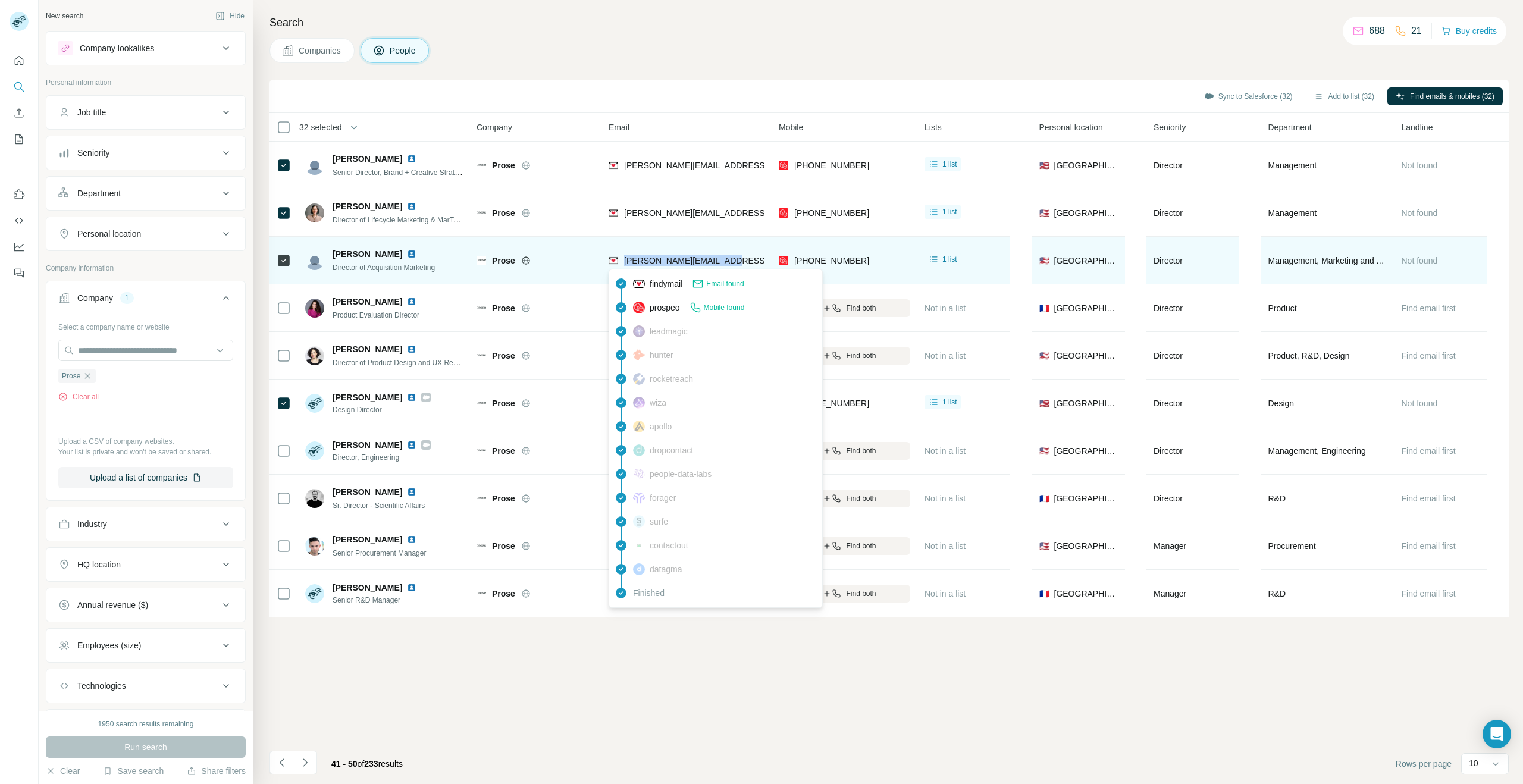
drag, startPoint x: 746, startPoint y: 260, endPoint x: 625, endPoint y: 265, distance: 121.1
click at [624, 264] on div "[PERSON_NAME][EMAIL_ADDRESS][PERSON_NAME][DOMAIN_NAME]" at bounding box center [687, 260] width 156 height 33
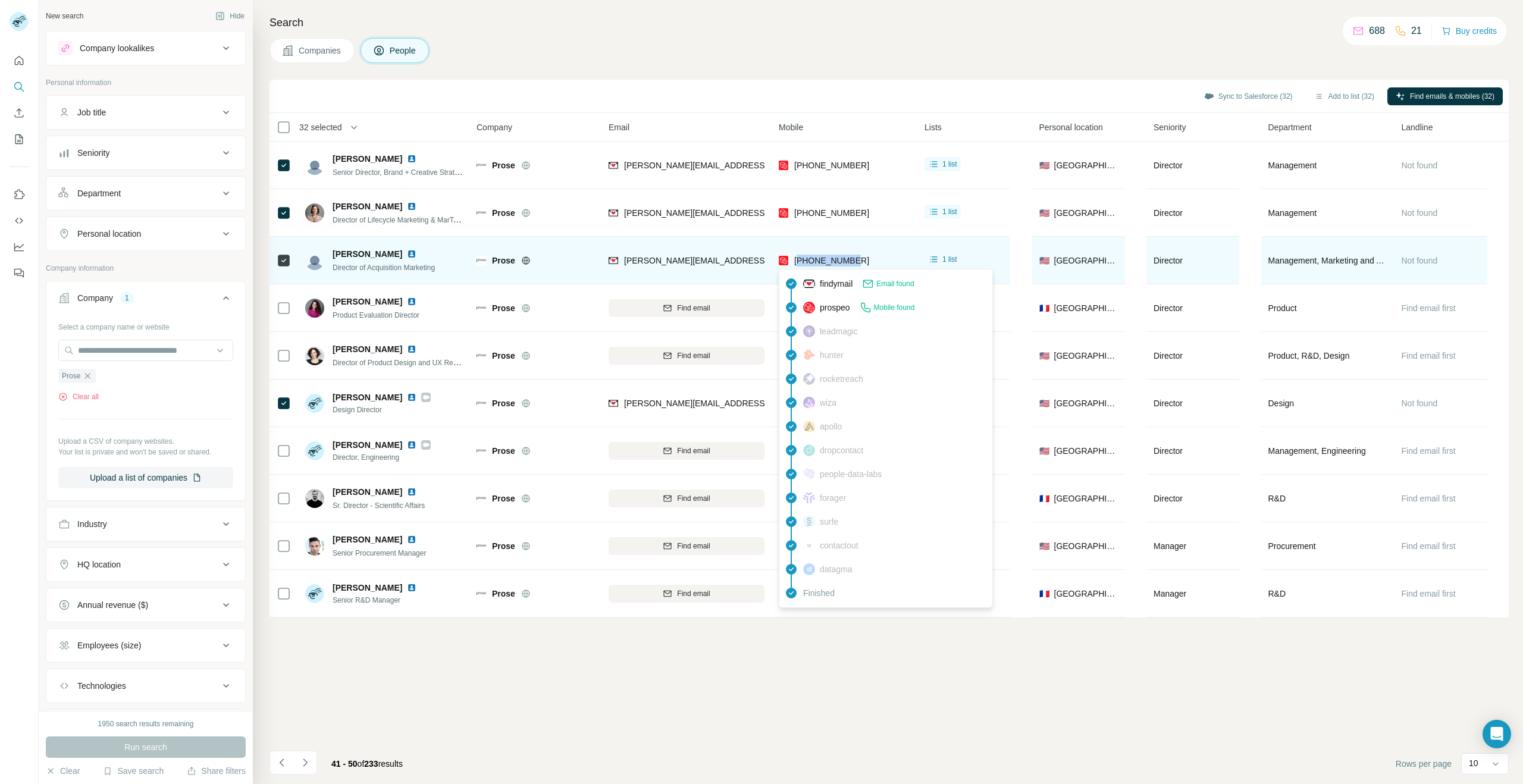
drag, startPoint x: 866, startPoint y: 264, endPoint x: 799, endPoint y: 263, distance: 67.0
click at [799, 263] on div "[PHONE_NUMBER]" at bounding box center [845, 260] width 132 height 33
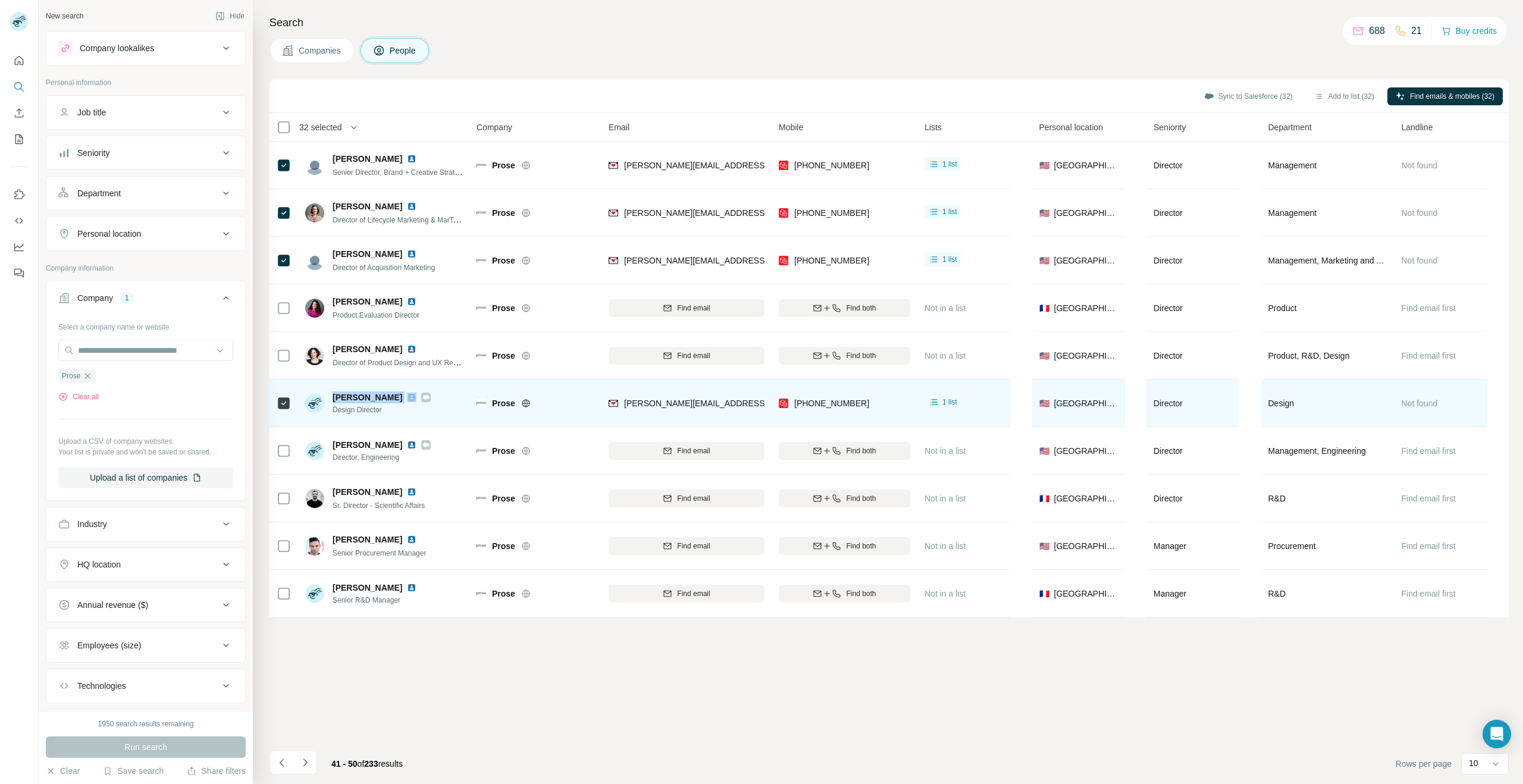
drag, startPoint x: 393, startPoint y: 395, endPoint x: 331, endPoint y: 399, distance: 62.1
click at [331, 397] on div "[PERSON_NAME] Design Director" at bounding box center [369, 403] width 126 height 24
drag, startPoint x: 391, startPoint y: 410, endPoint x: 333, endPoint y: 408, distance: 58.0
click at [333, 408] on span "Design Director" at bounding box center [381, 410] width 98 height 11
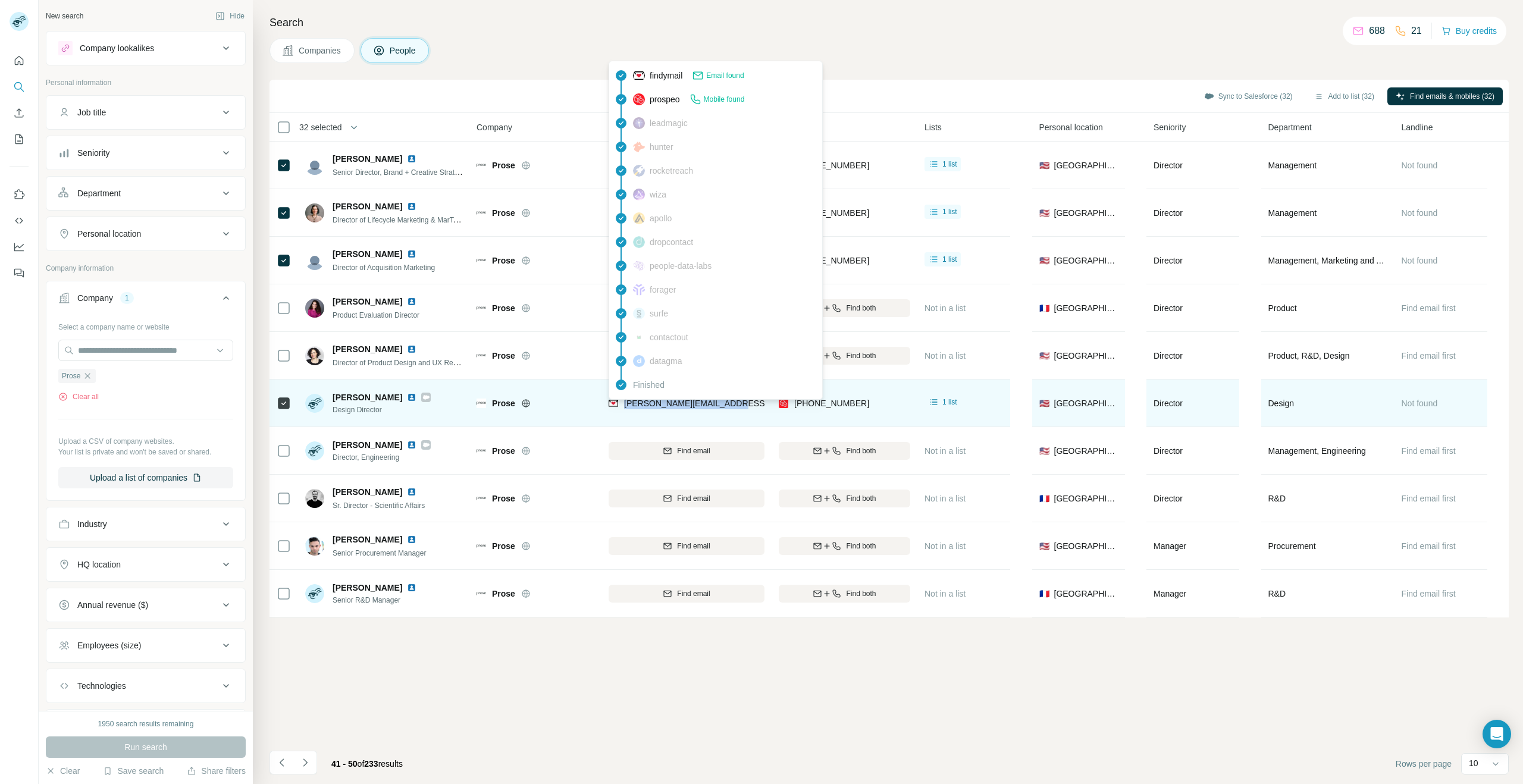
drag, startPoint x: 751, startPoint y: 405, endPoint x: 625, endPoint y: 405, distance: 126.0
click at [625, 405] on div "[PERSON_NAME][EMAIL_ADDRESS][PERSON_NAME][DOMAIN_NAME]" at bounding box center [687, 403] width 156 height 33
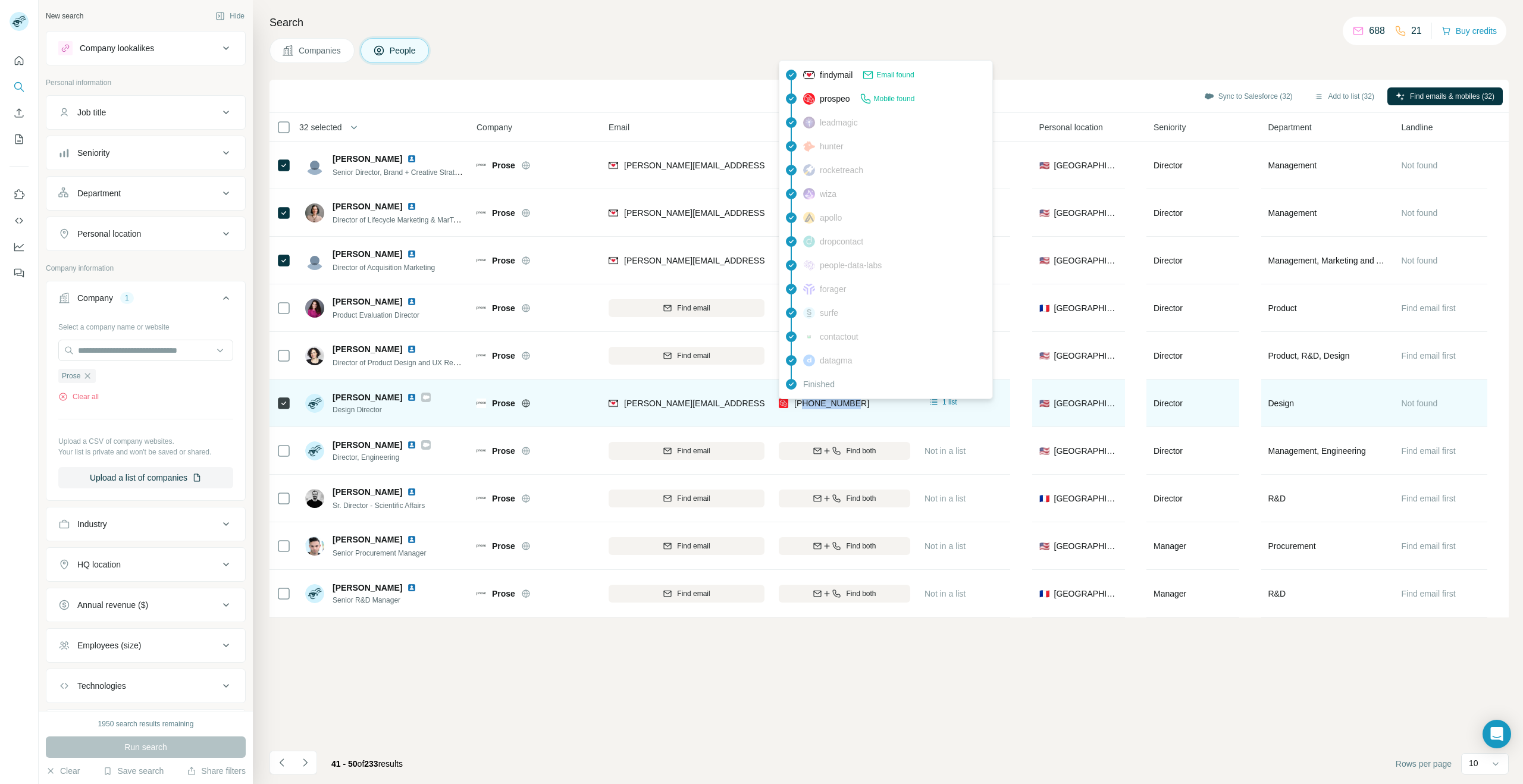
drag, startPoint x: 877, startPoint y: 405, endPoint x: 803, endPoint y: 401, distance: 74.1
click at [803, 401] on div "[PHONE_NUMBER]" at bounding box center [845, 403] width 132 height 33
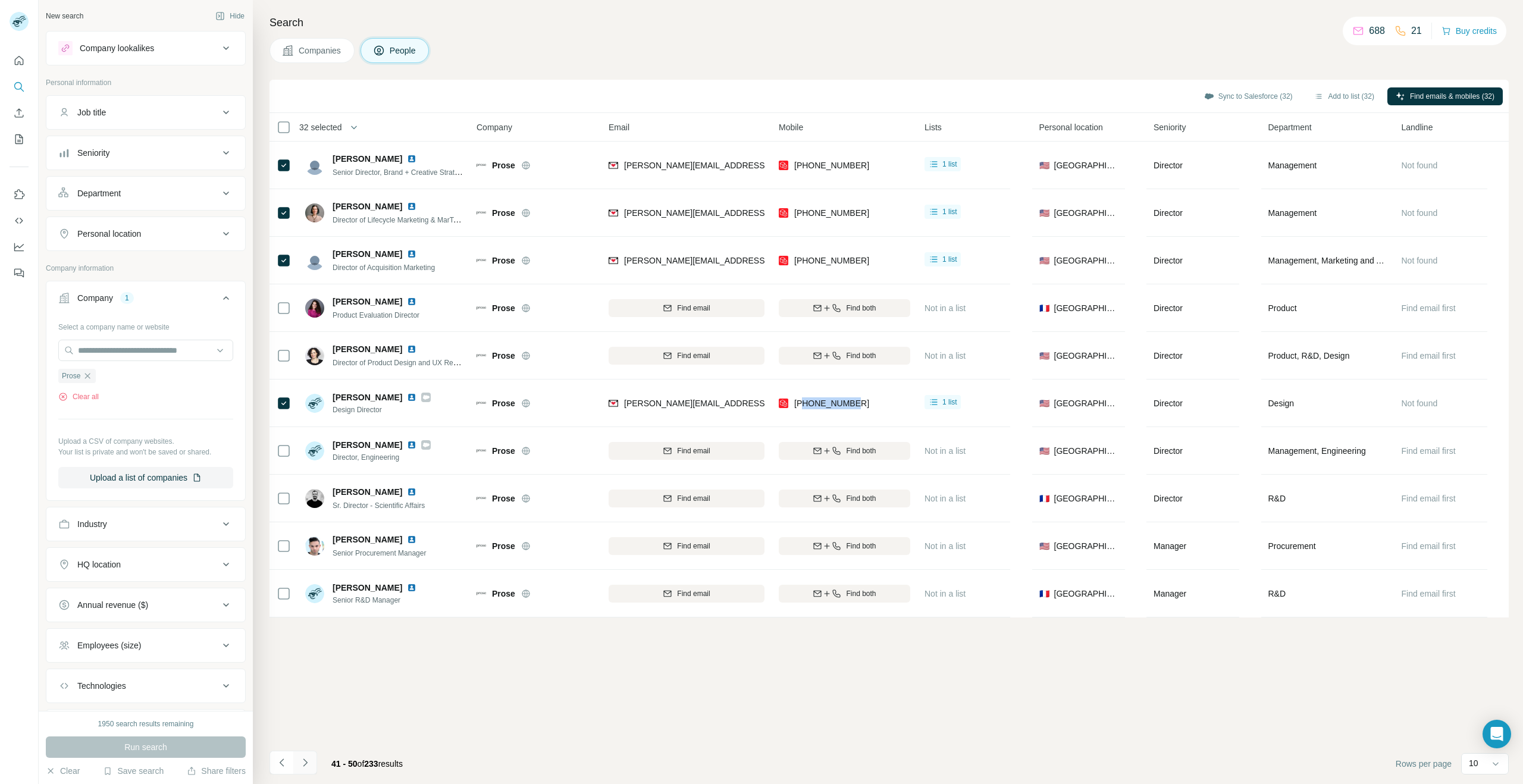
click at [311, 770] on button "Navigate to next page" at bounding box center [305, 762] width 24 height 24
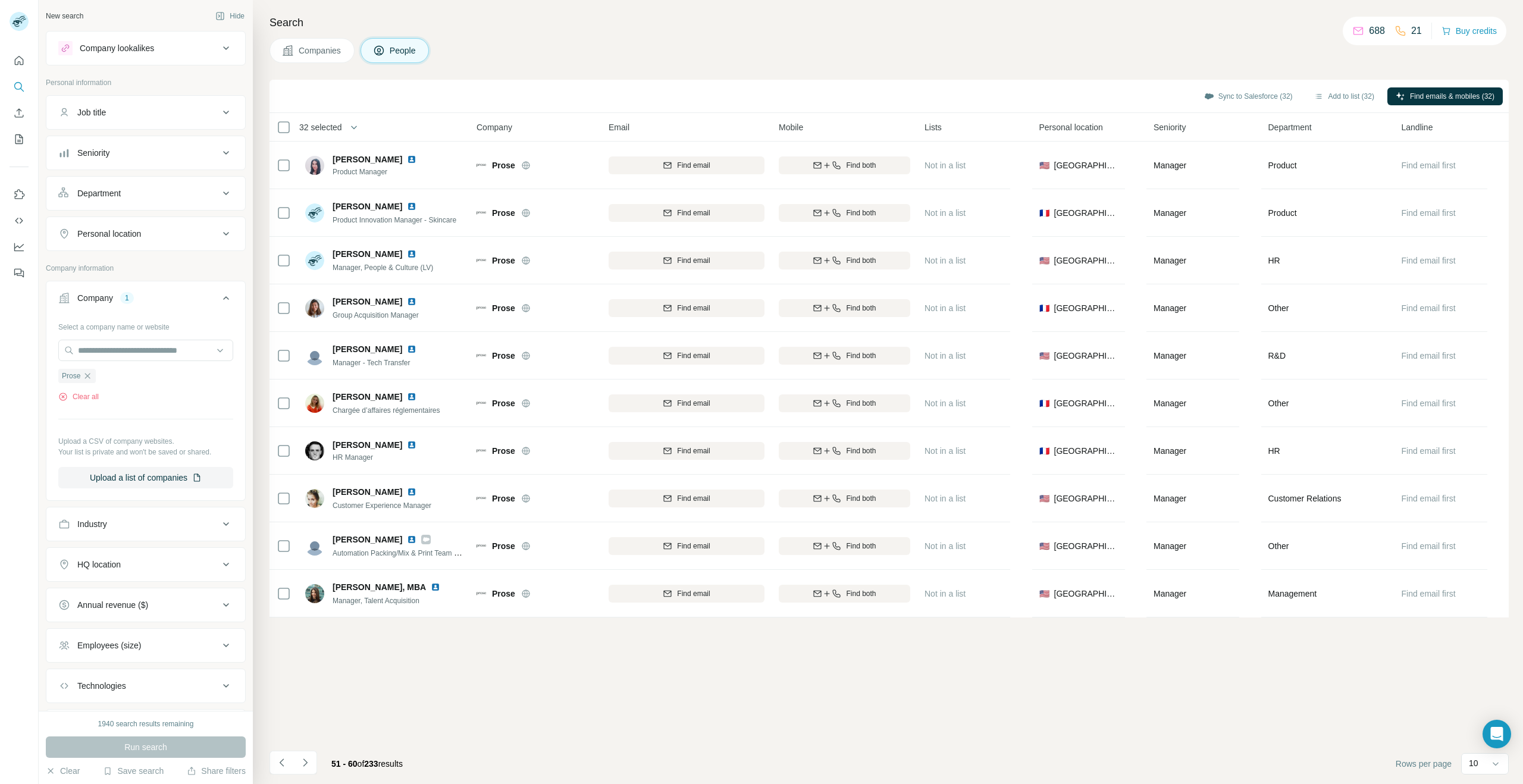
click at [313, 762] on button "Navigate to next page" at bounding box center [305, 762] width 24 height 24
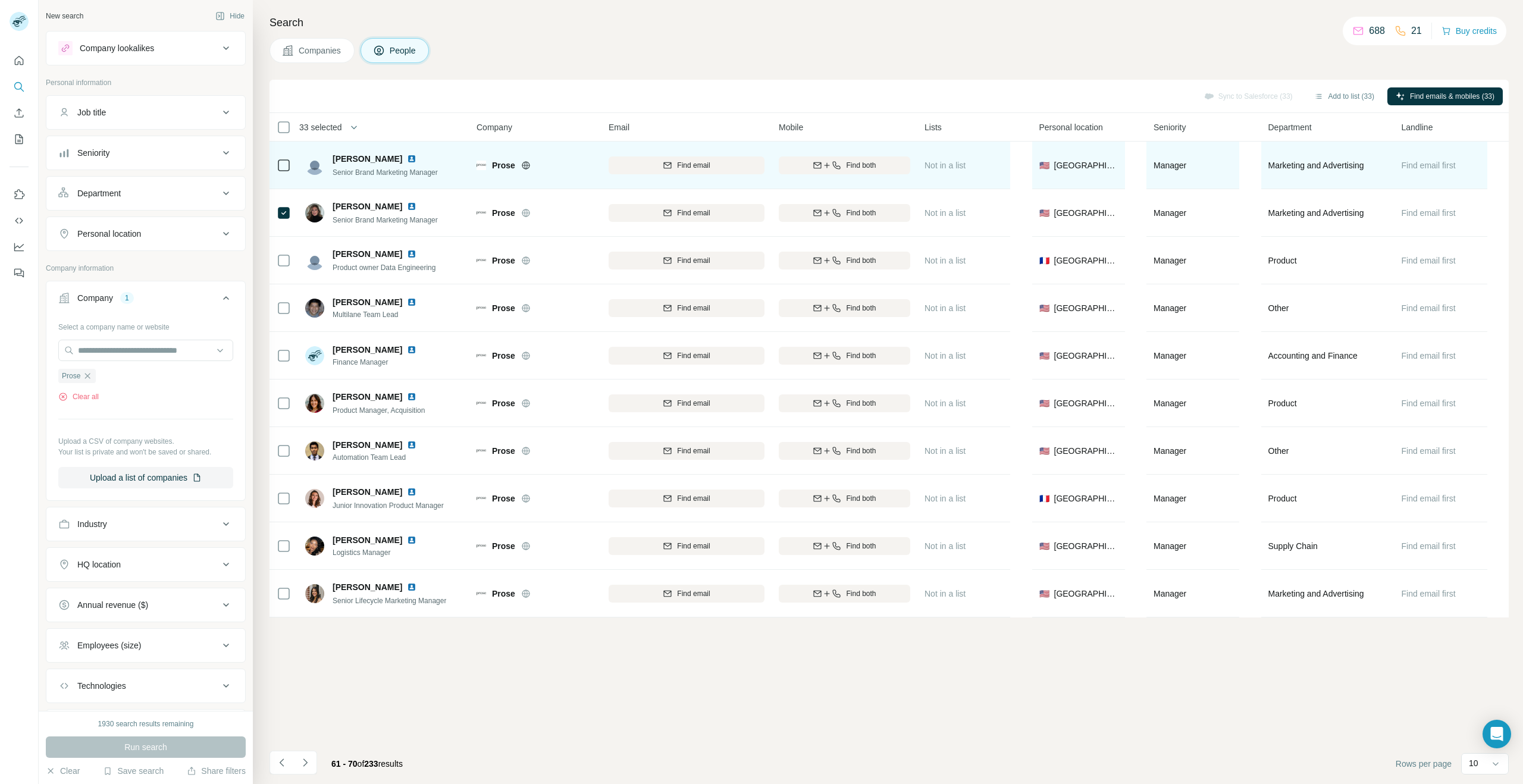
click at [285, 158] on icon at bounding box center [284, 165] width 14 height 14
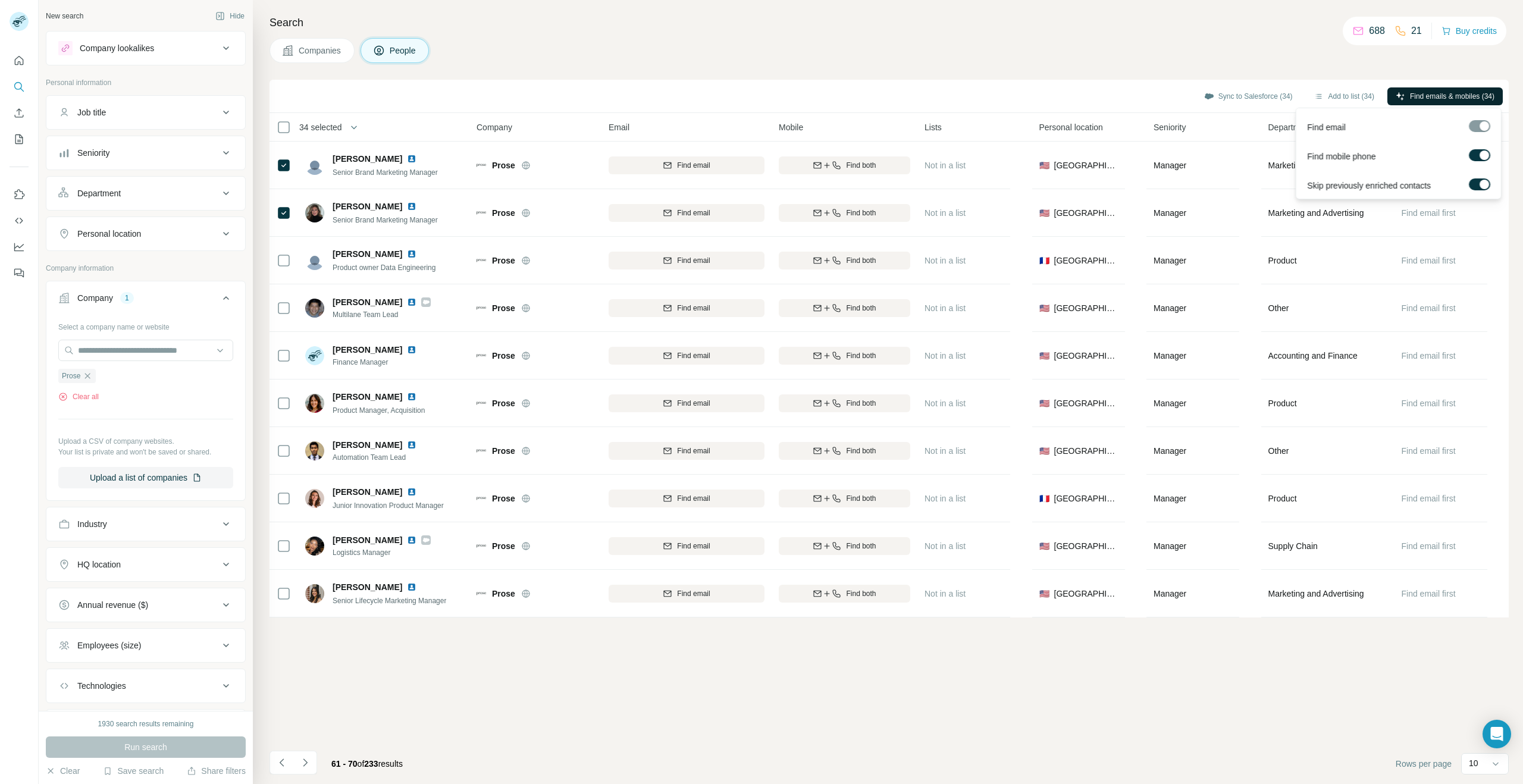
click at [1431, 93] on span "Find emails & mobiles (34)" at bounding box center [1452, 96] width 85 height 11
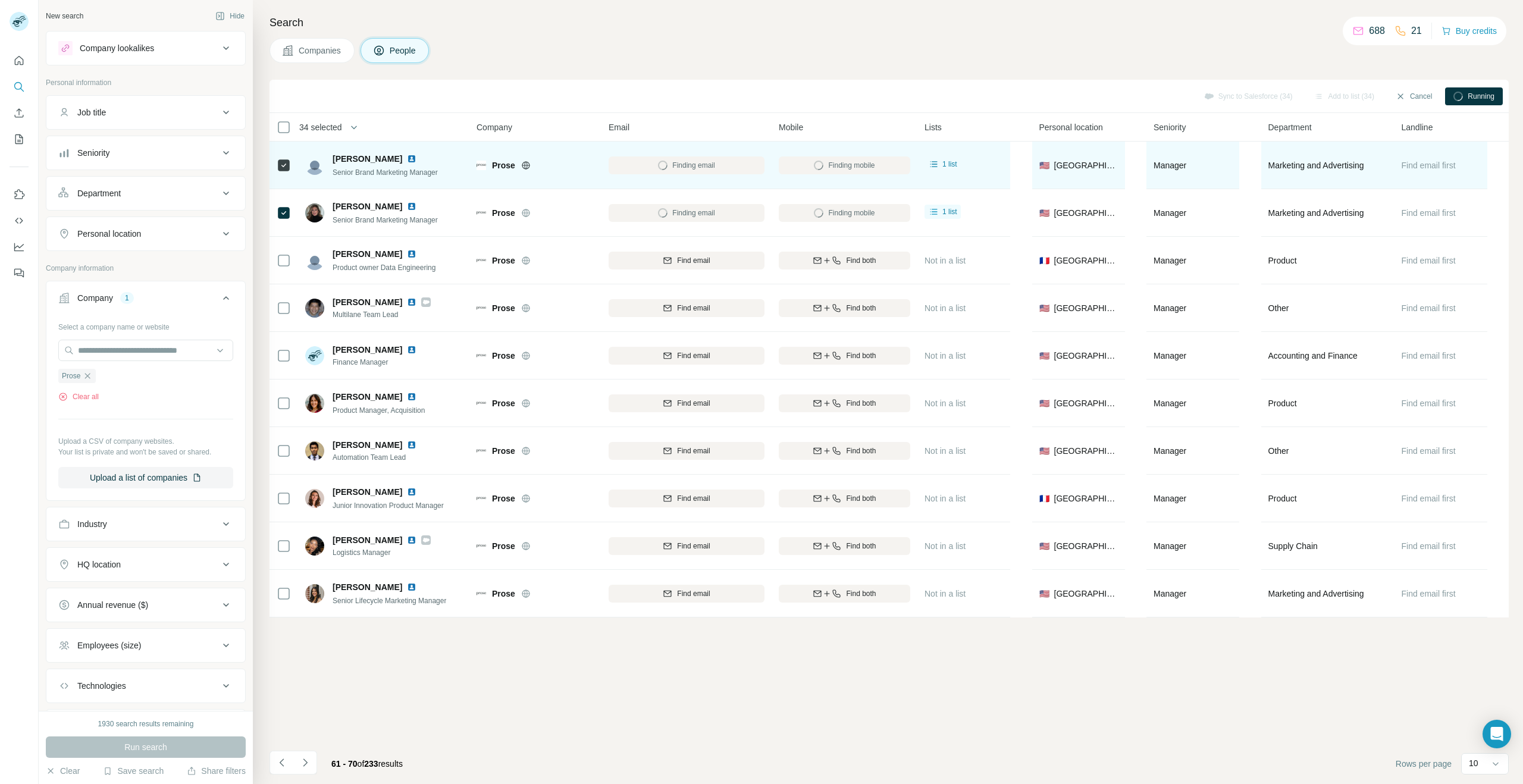
drag, startPoint x: 401, startPoint y: 162, endPoint x: 330, endPoint y: 160, distance: 71.0
click at [330, 160] on div "[PERSON_NAME] Senior Brand Marketing Manager" at bounding box center [372, 165] width 133 height 25
drag, startPoint x: 437, startPoint y: 174, endPoint x: 330, endPoint y: 171, distance: 107.0
click at [330, 171] on div "[PERSON_NAME] Senior Brand Marketing Manager" at bounding box center [385, 165] width 158 height 33
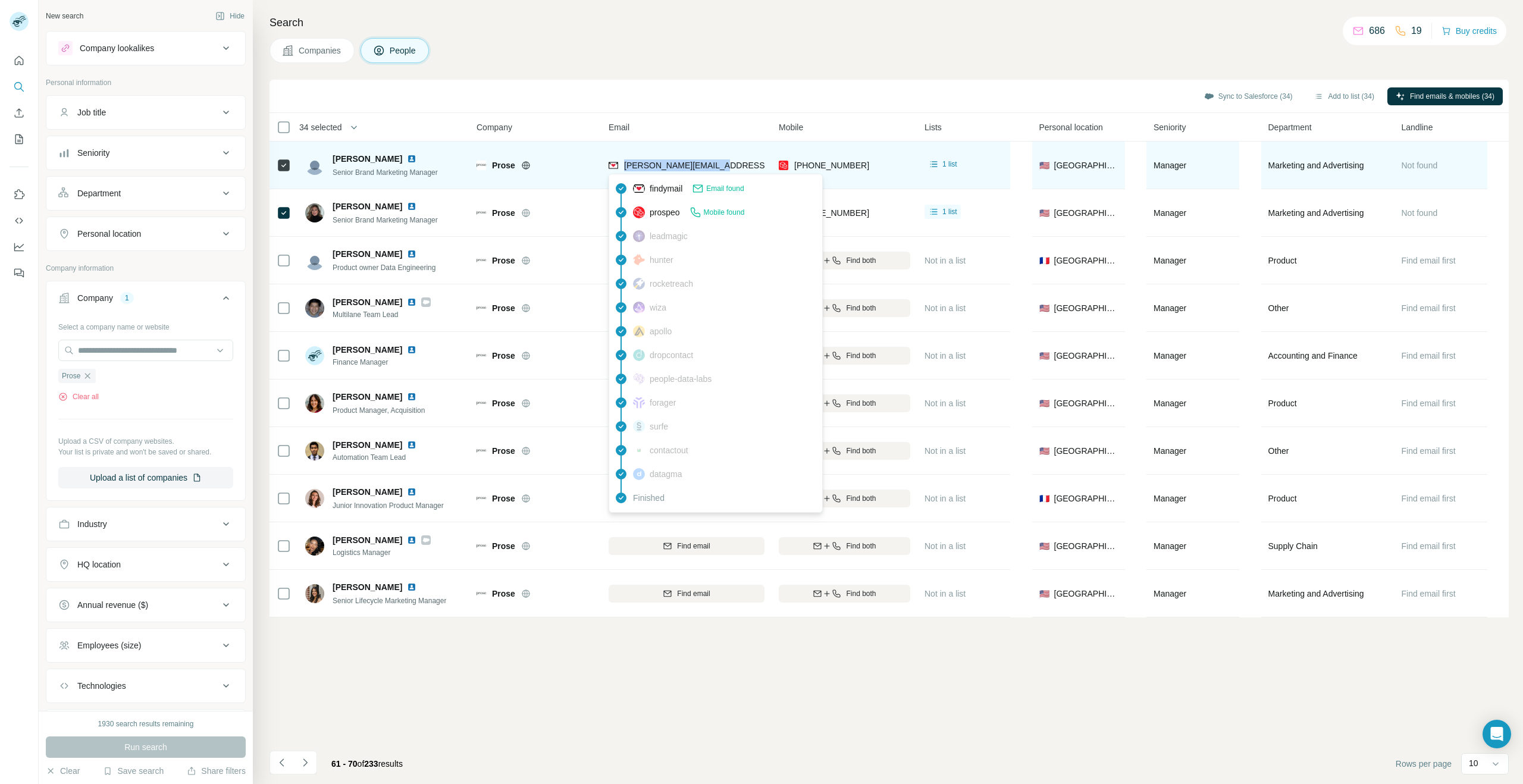
drag, startPoint x: 722, startPoint y: 162, endPoint x: 625, endPoint y: 168, distance: 97.2
click at [625, 168] on div "[PERSON_NAME][EMAIL_ADDRESS][DOMAIN_NAME]" at bounding box center [687, 165] width 156 height 33
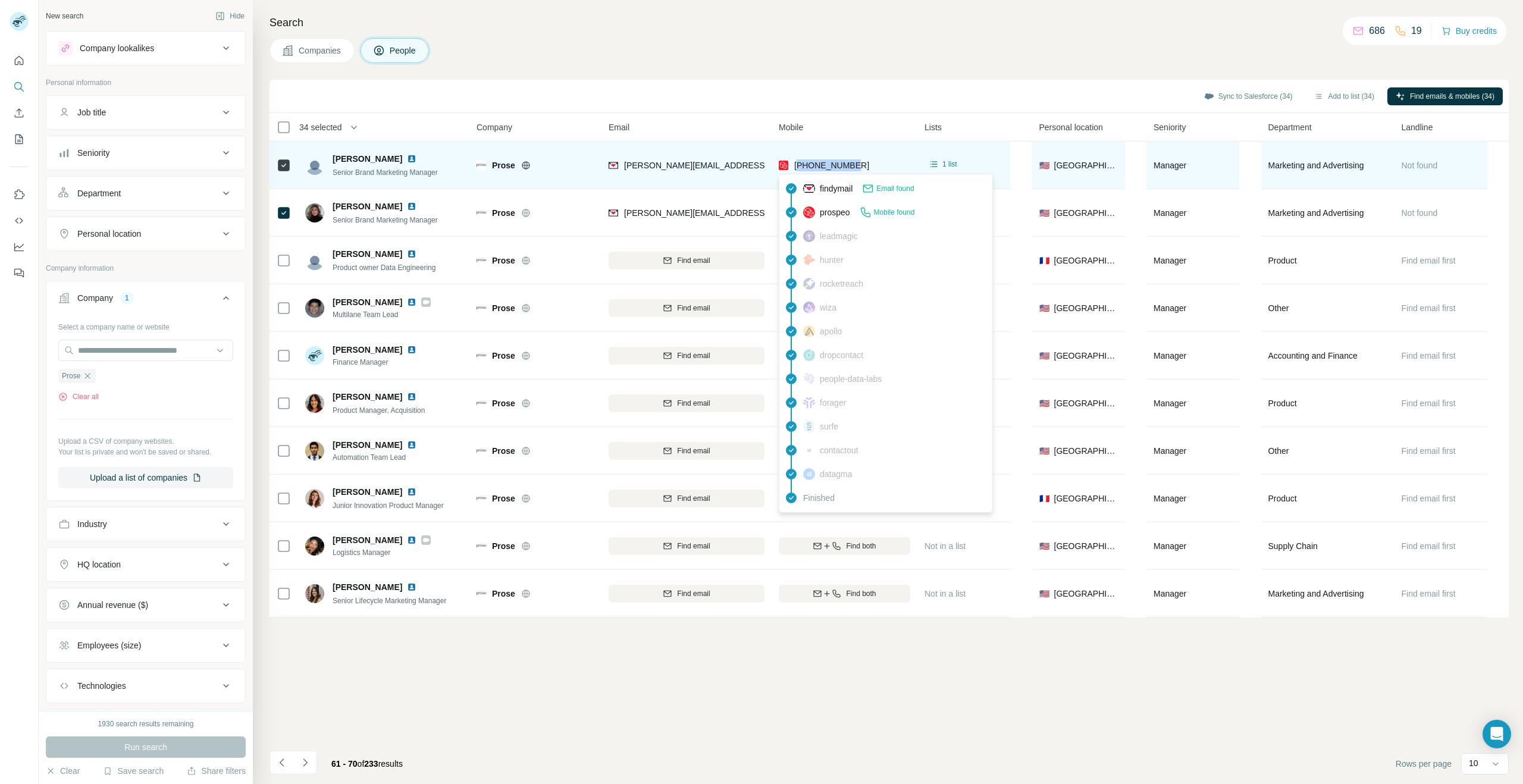
drag, startPoint x: 864, startPoint y: 168, endPoint x: 798, endPoint y: 168, distance: 66.0
click at [798, 168] on div "[PHONE_NUMBER]" at bounding box center [845, 165] width 132 height 33
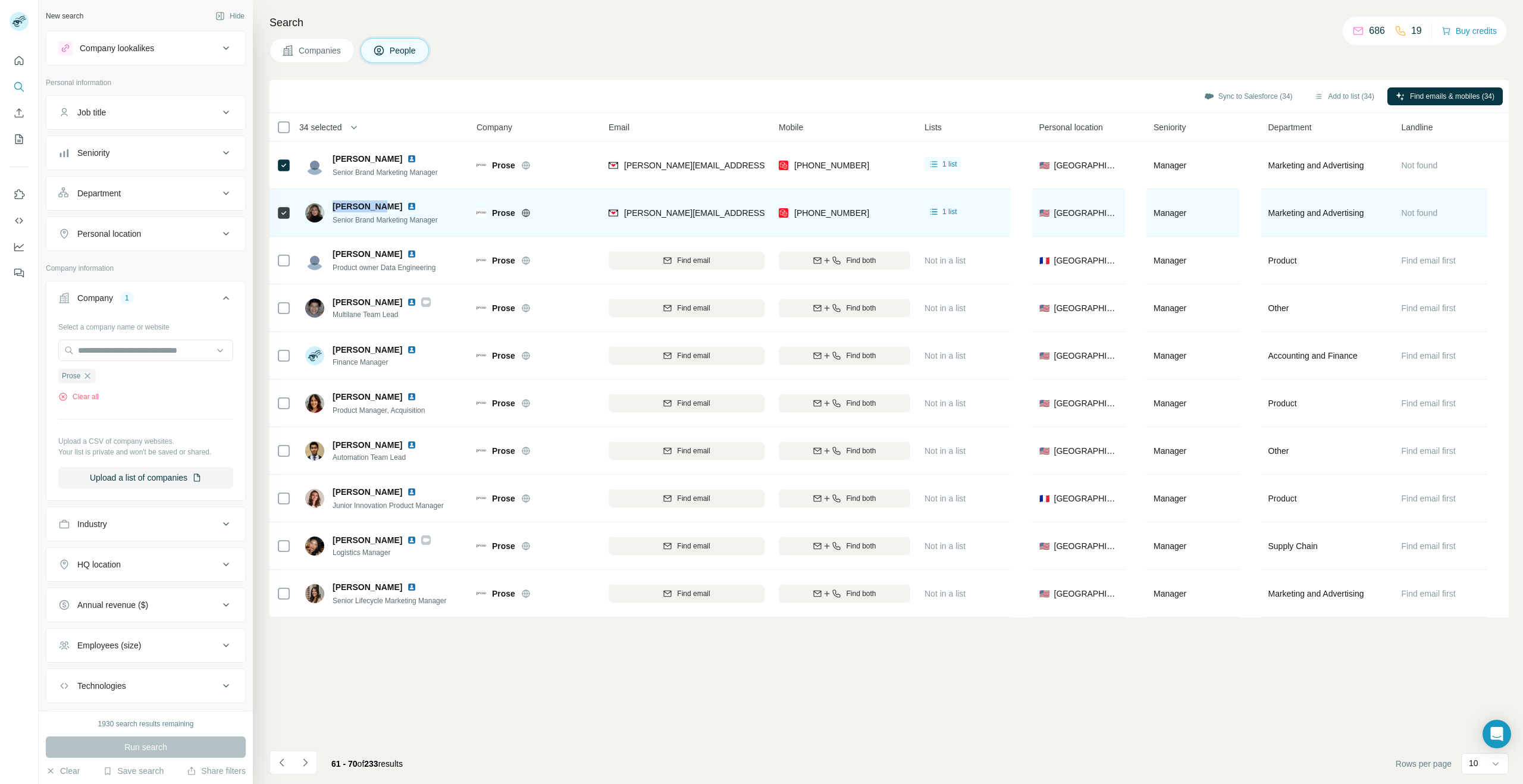
drag, startPoint x: 377, startPoint y: 205, endPoint x: 333, endPoint y: 203, distance: 44.0
click at [333, 203] on div "[PERSON_NAME]" at bounding box center [385, 206] width 105 height 12
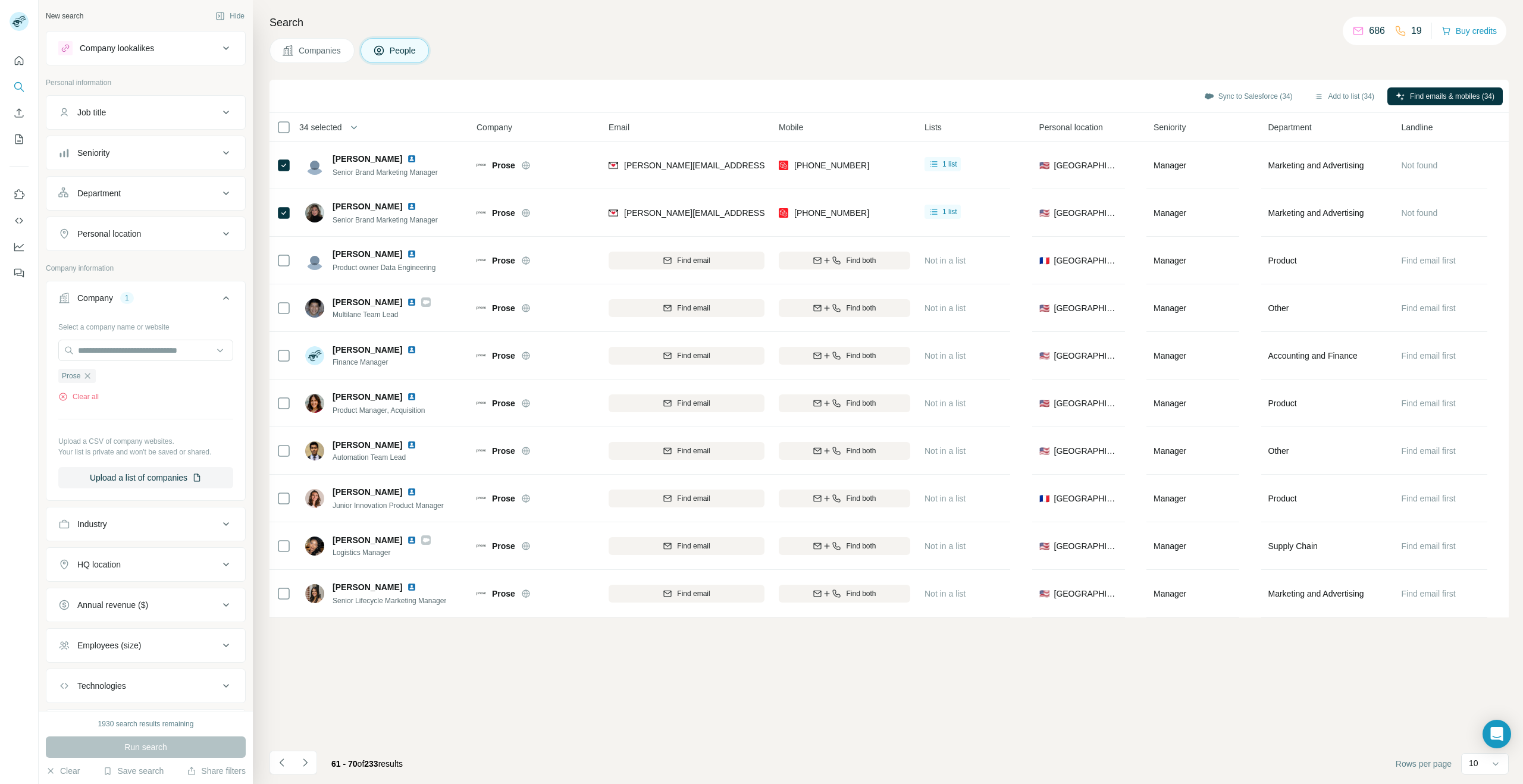
click at [1187, 56] on div "Companies People" at bounding box center [889, 50] width 1239 height 25
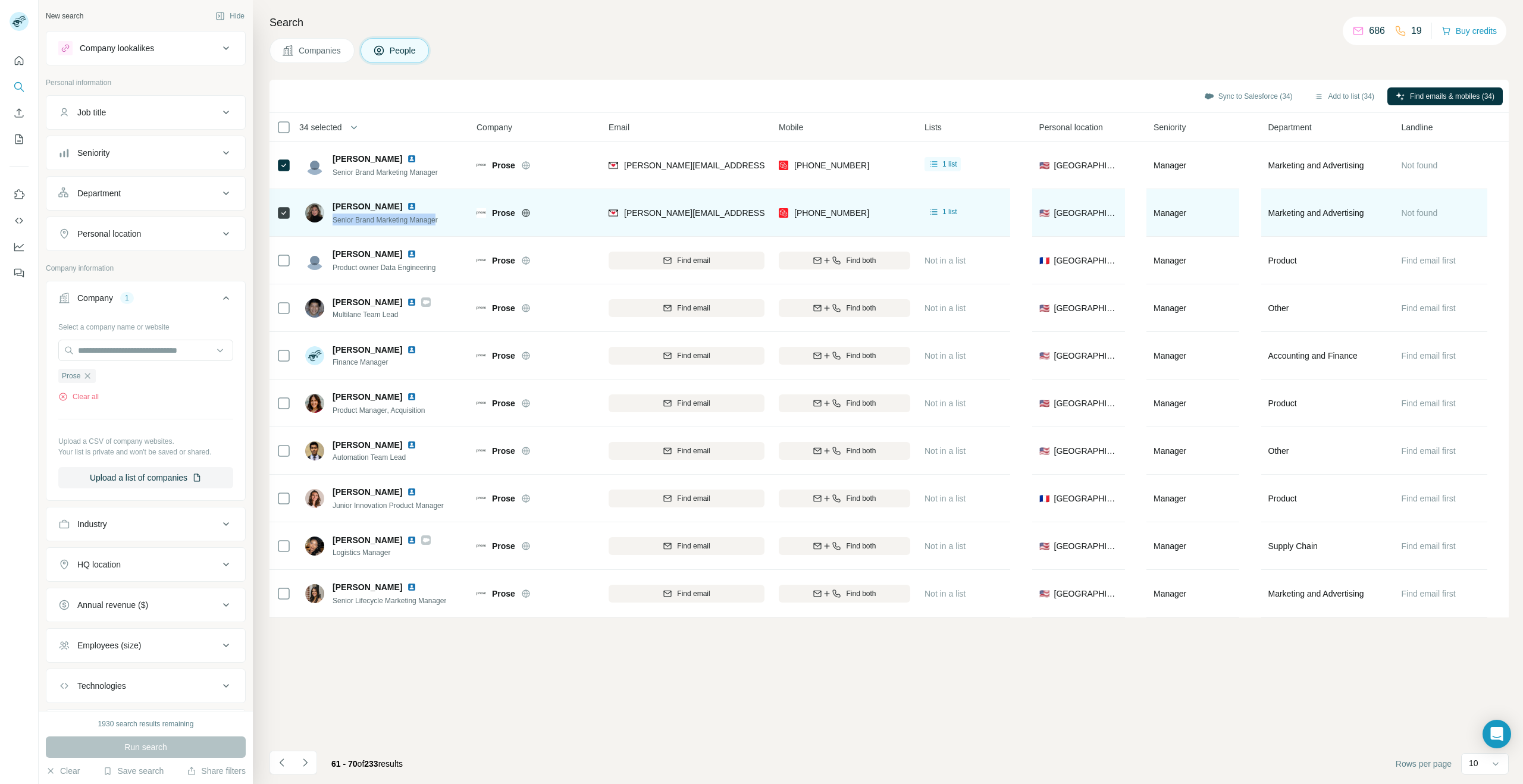
drag, startPoint x: 442, startPoint y: 225, endPoint x: 344, endPoint y: 219, distance: 98.2
click at [327, 223] on div "[PERSON_NAME] Senior Brand Marketing Manager" at bounding box center [372, 213] width 133 height 25
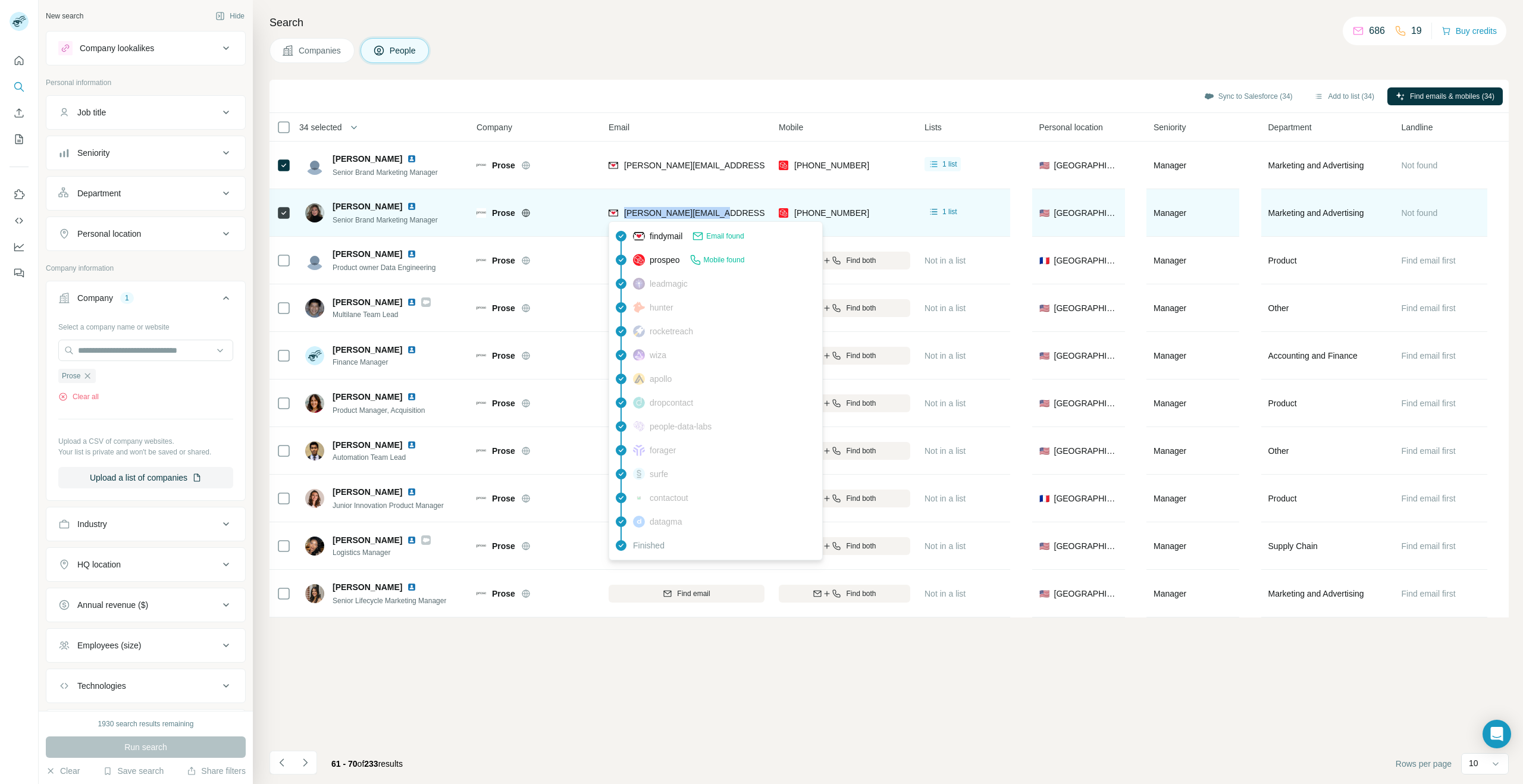
drag, startPoint x: 675, startPoint y: 204, endPoint x: 625, endPoint y: 209, distance: 50.2
click at [625, 209] on div "[PERSON_NAME][EMAIL_ADDRESS][DOMAIN_NAME]" at bounding box center [687, 212] width 156 height 33
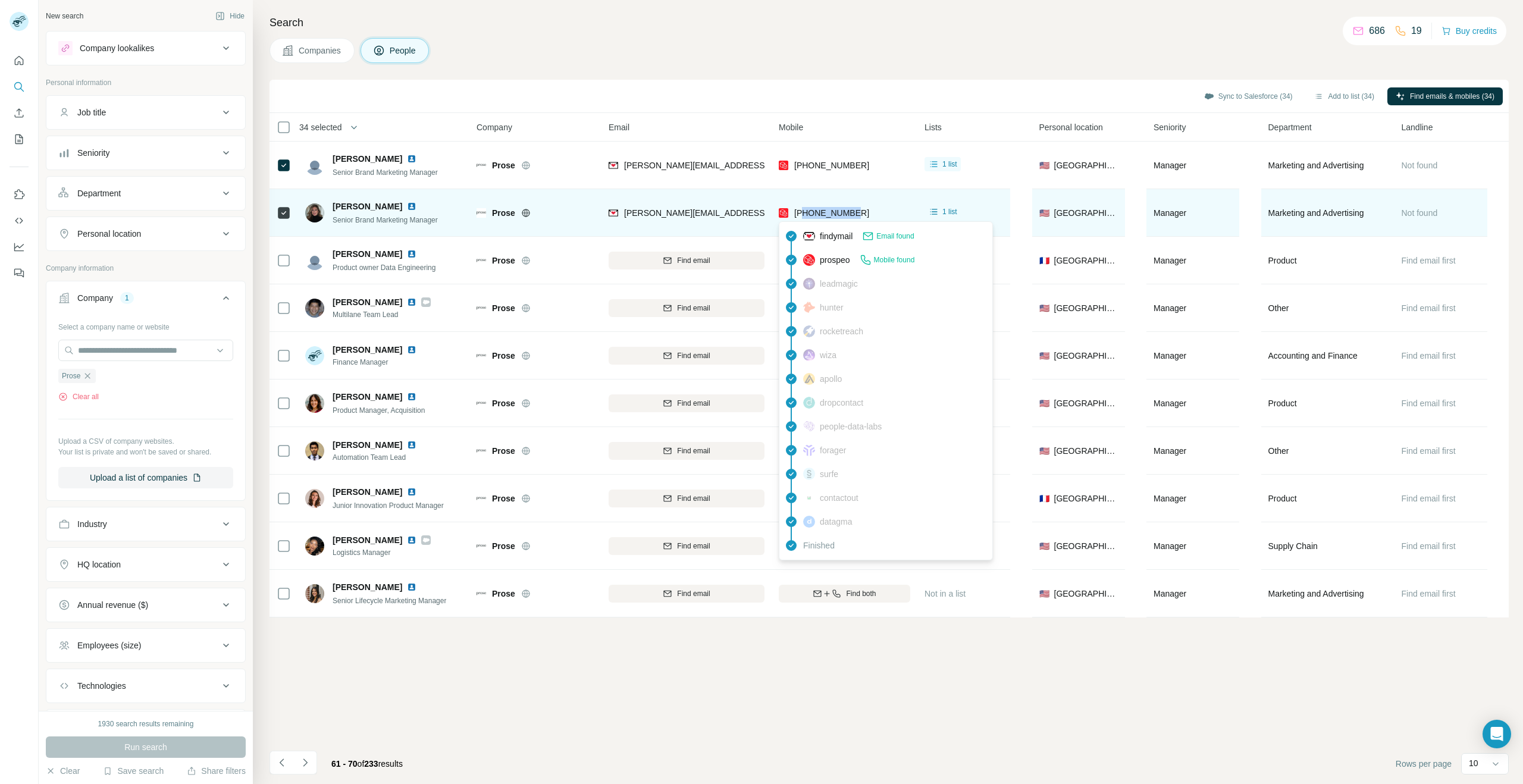
drag, startPoint x: 861, startPoint y: 209, endPoint x: 808, endPoint y: 213, distance: 53.2
click at [802, 215] on div "[PHONE_NUMBER]" at bounding box center [845, 212] width 132 height 33
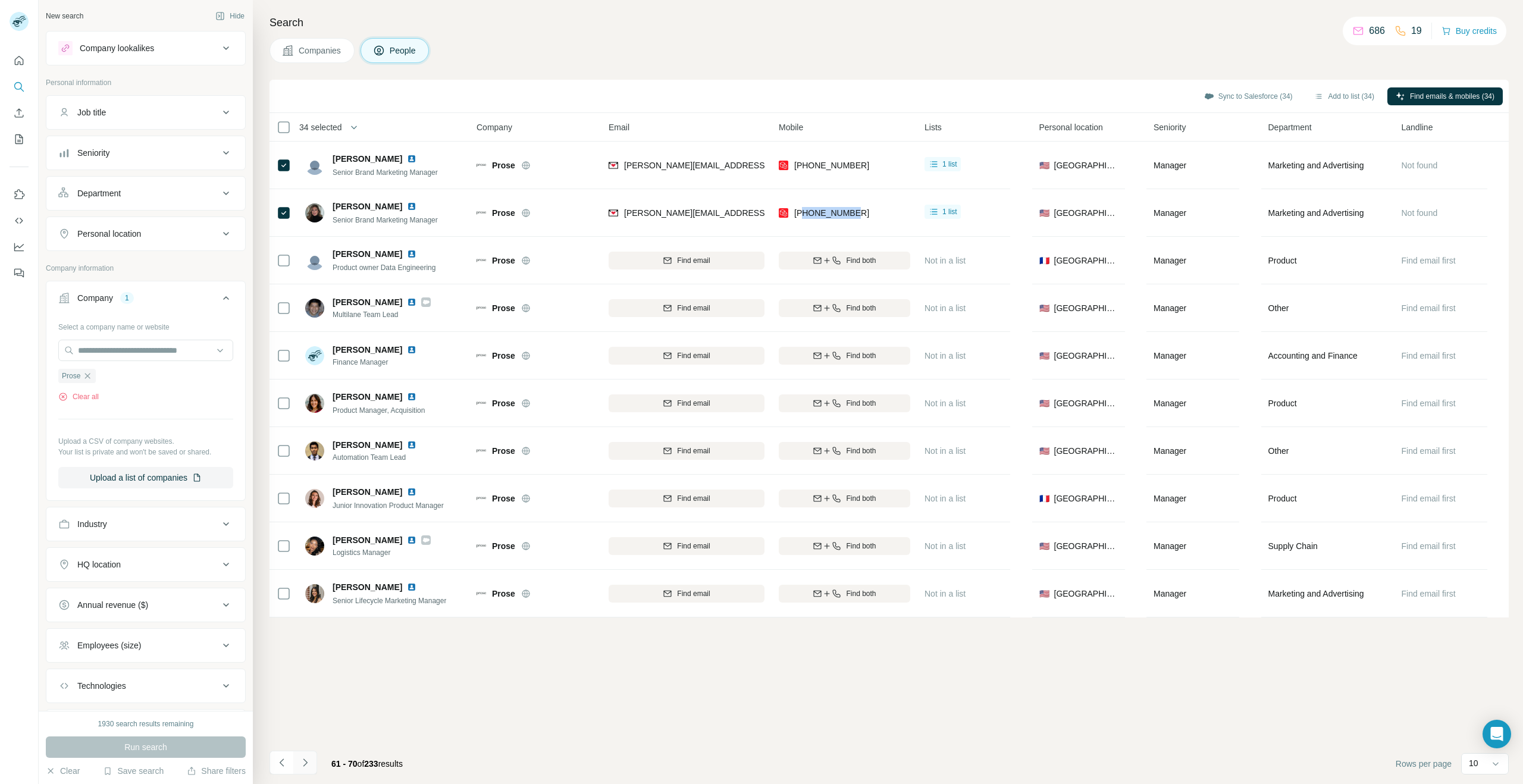
click at [307, 765] on icon "Navigate to next page" at bounding box center [305, 762] width 12 height 12
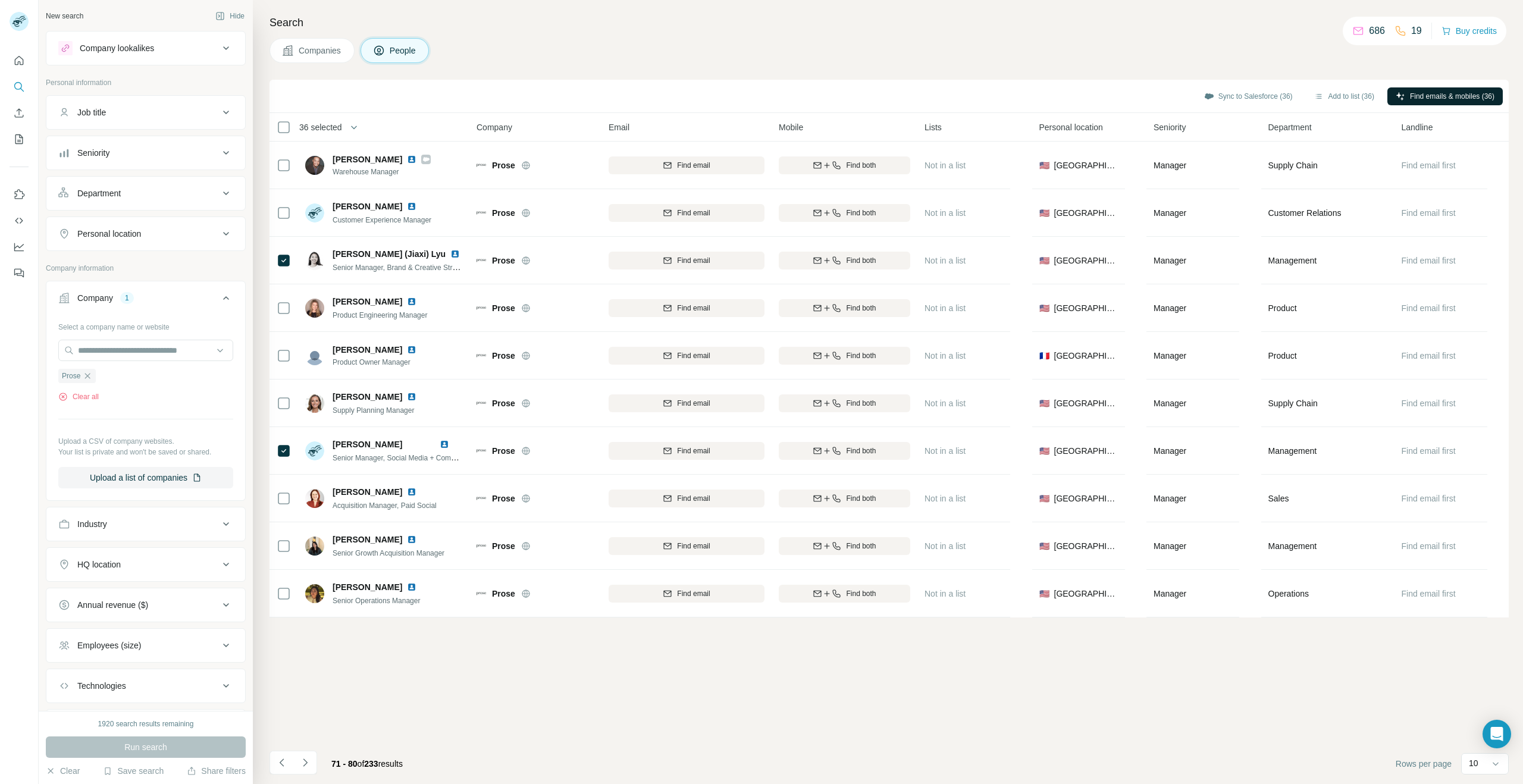
click at [1453, 87] on button "Find emails & mobiles (36)" at bounding box center [1444, 96] width 115 height 18
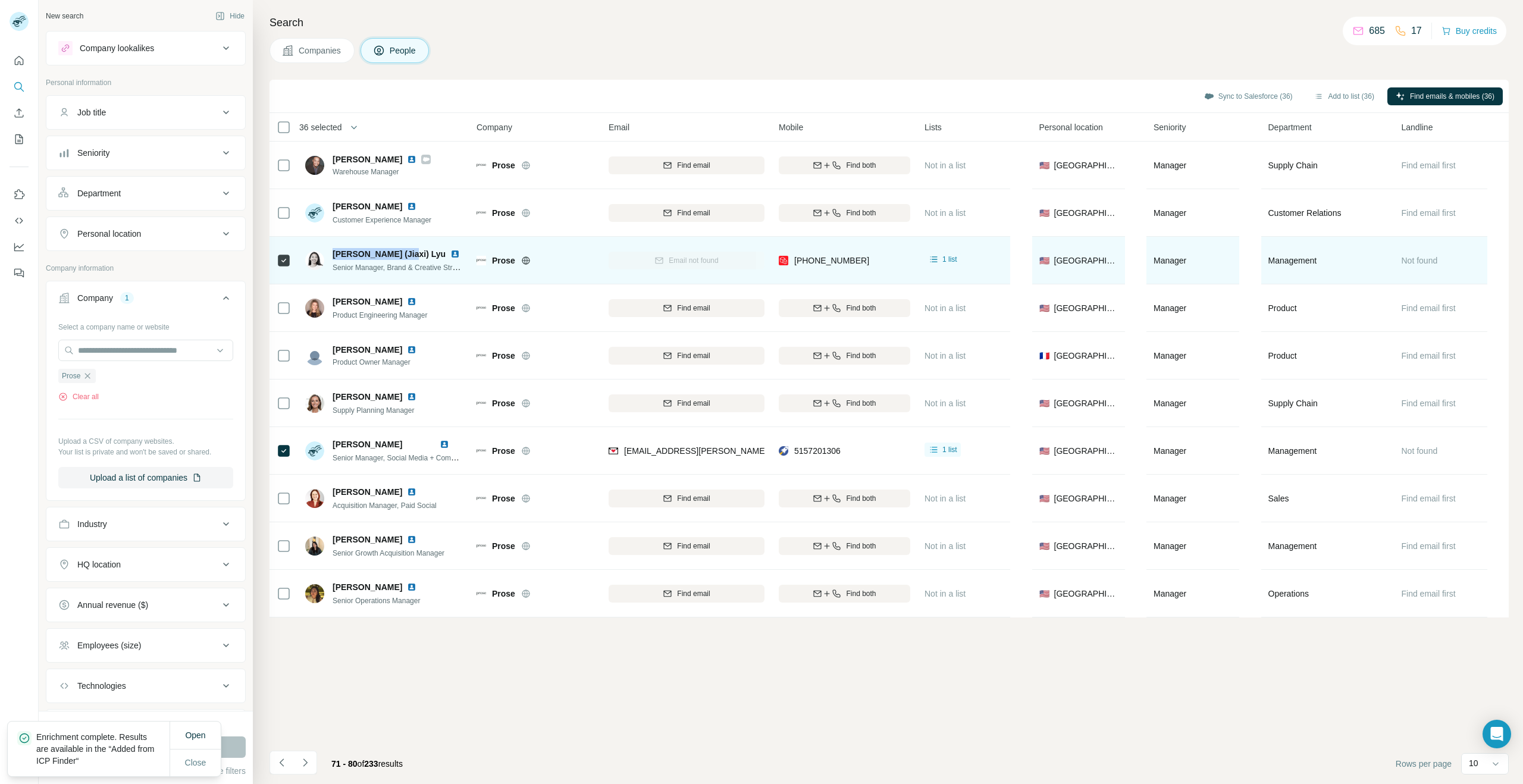
drag, startPoint x: 359, startPoint y: 258, endPoint x: 403, endPoint y: 251, distance: 44.6
click at [403, 251] on div "[PERSON_NAME] (Jiaxi) Lyu" at bounding box center [398, 253] width 131 height 12
drag, startPoint x: 332, startPoint y: 268, endPoint x: 456, endPoint y: 269, distance: 124.0
click at [456, 269] on div "[PERSON_NAME] ([PERSON_NAME]) [PERSON_NAME] Senior Manager, Brand & Creative St…" at bounding box center [385, 260] width 158 height 25
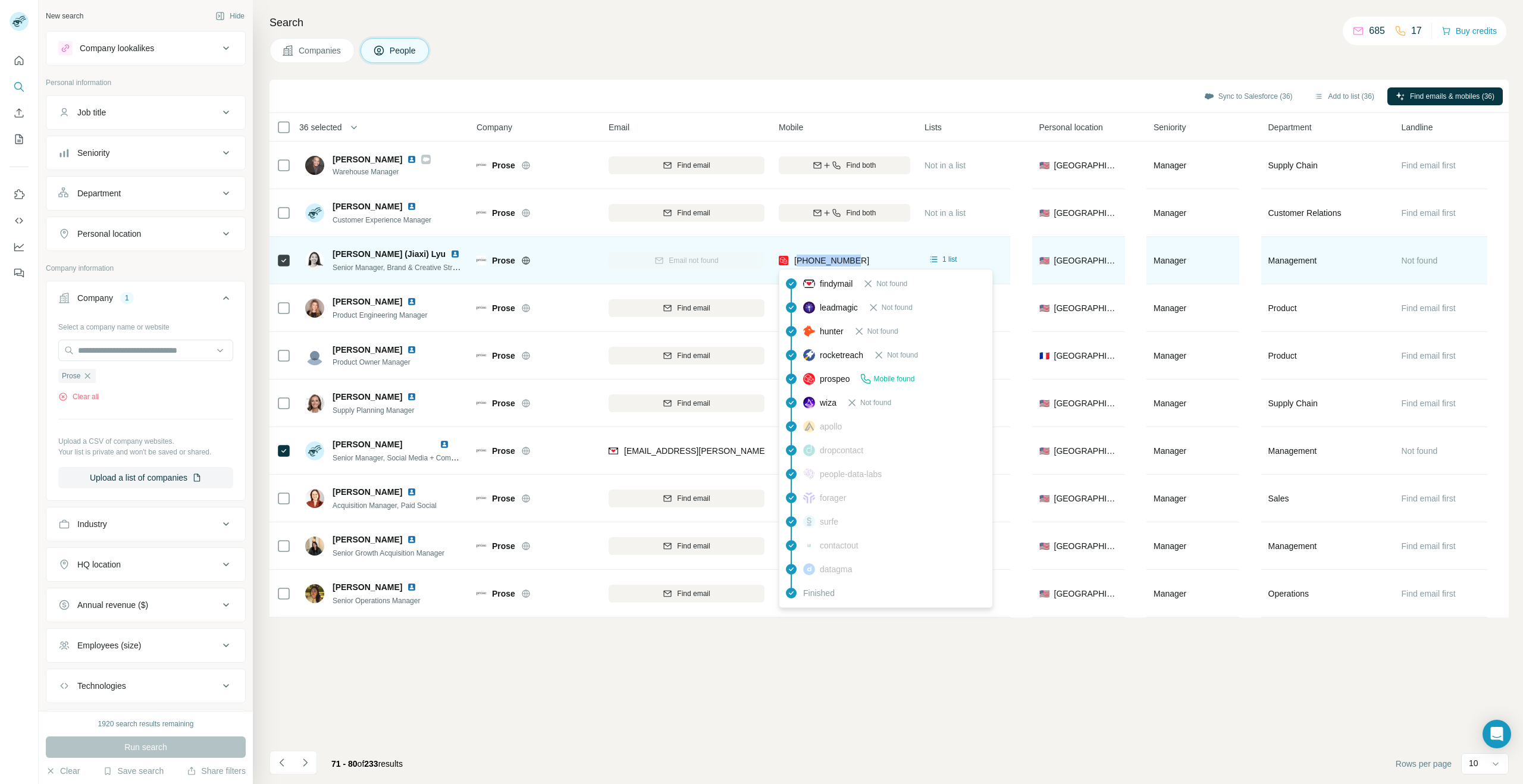
drag, startPoint x: 866, startPoint y: 260, endPoint x: 802, endPoint y: 264, distance: 64.1
click at [802, 264] on div "[PHONE_NUMBER]" at bounding box center [845, 260] width 132 height 33
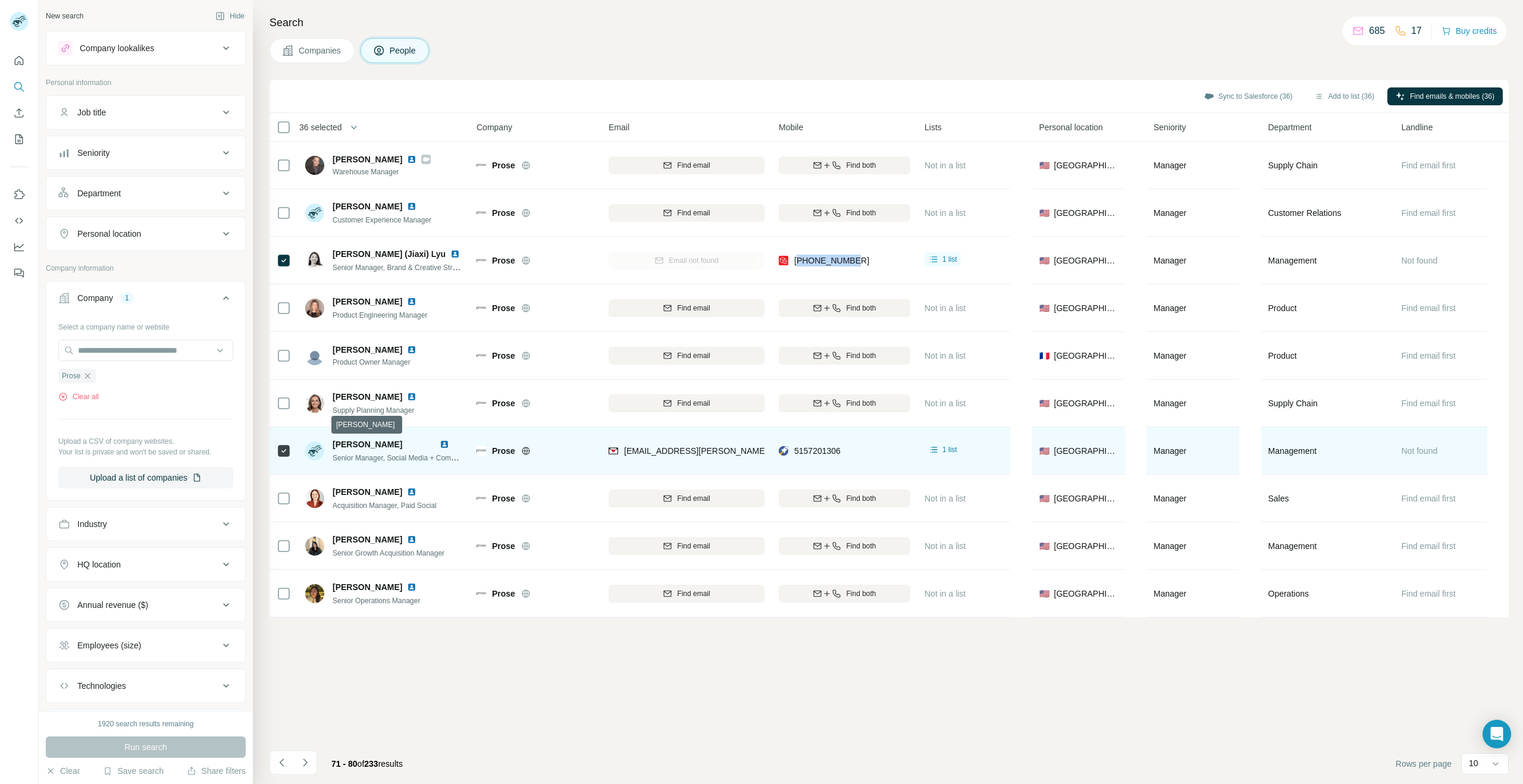
drag, startPoint x: 334, startPoint y: 442, endPoint x: 426, endPoint y: 442, distance: 92.0
click at [402, 442] on span "[PERSON_NAME]" at bounding box center [367, 444] width 70 height 9
drag, startPoint x: 332, startPoint y: 458, endPoint x: 416, endPoint y: 464, distance: 84.2
click at [416, 464] on div "[PERSON_NAME] Senior Manager, Social Media + Community" at bounding box center [385, 450] width 158 height 33
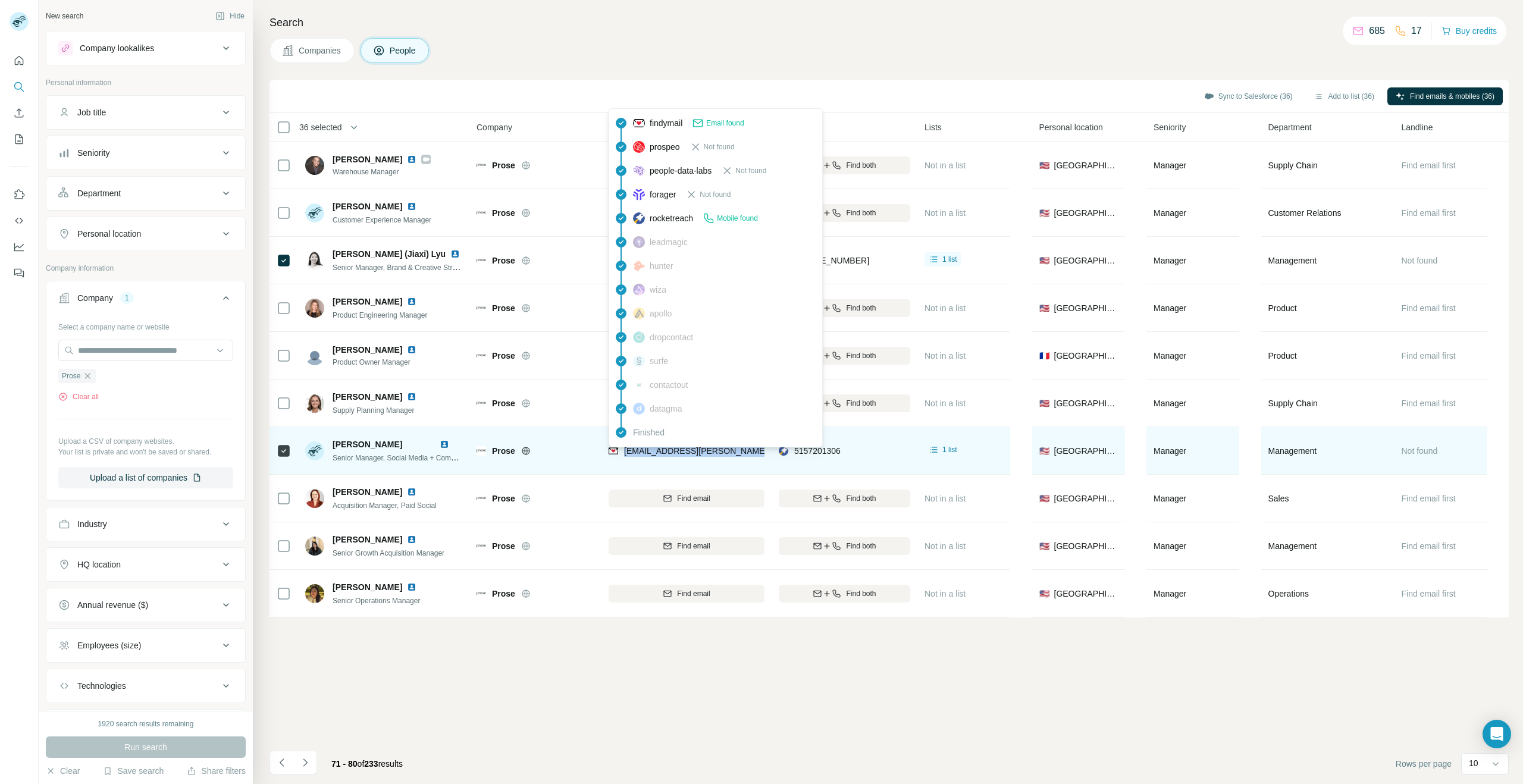
drag, startPoint x: 761, startPoint y: 456, endPoint x: 622, endPoint y: 453, distance: 139.0
click at [622, 453] on div "[EMAIL_ADDRESS][PERSON_NAME][DOMAIN_NAME]" at bounding box center [687, 450] width 156 height 33
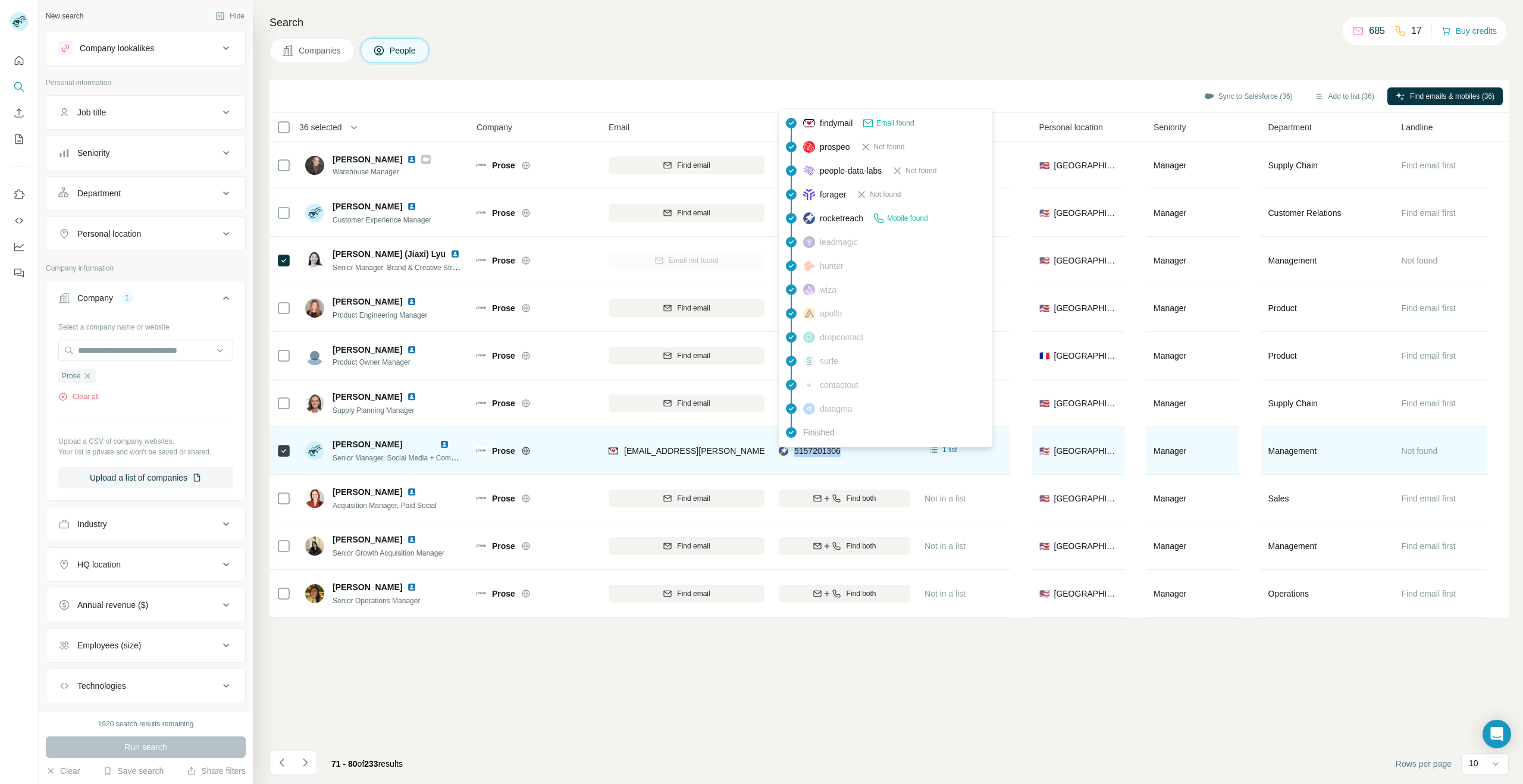
drag, startPoint x: 849, startPoint y: 452, endPoint x: 794, endPoint y: 454, distance: 55.0
click at [794, 454] on div "5157201306" at bounding box center [845, 450] width 132 height 33
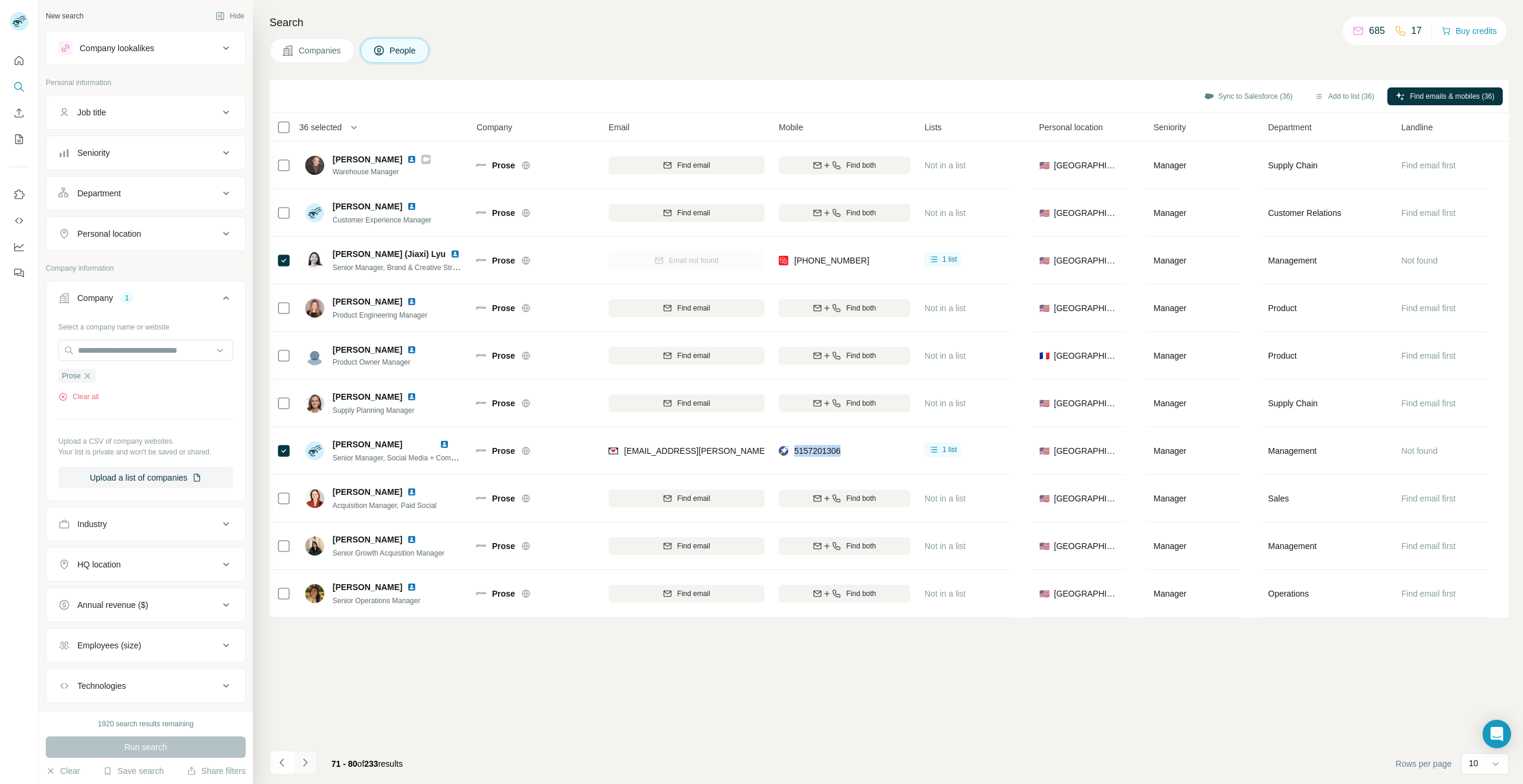
click at [303, 764] on icon "Navigate to next page" at bounding box center [305, 762] width 12 height 12
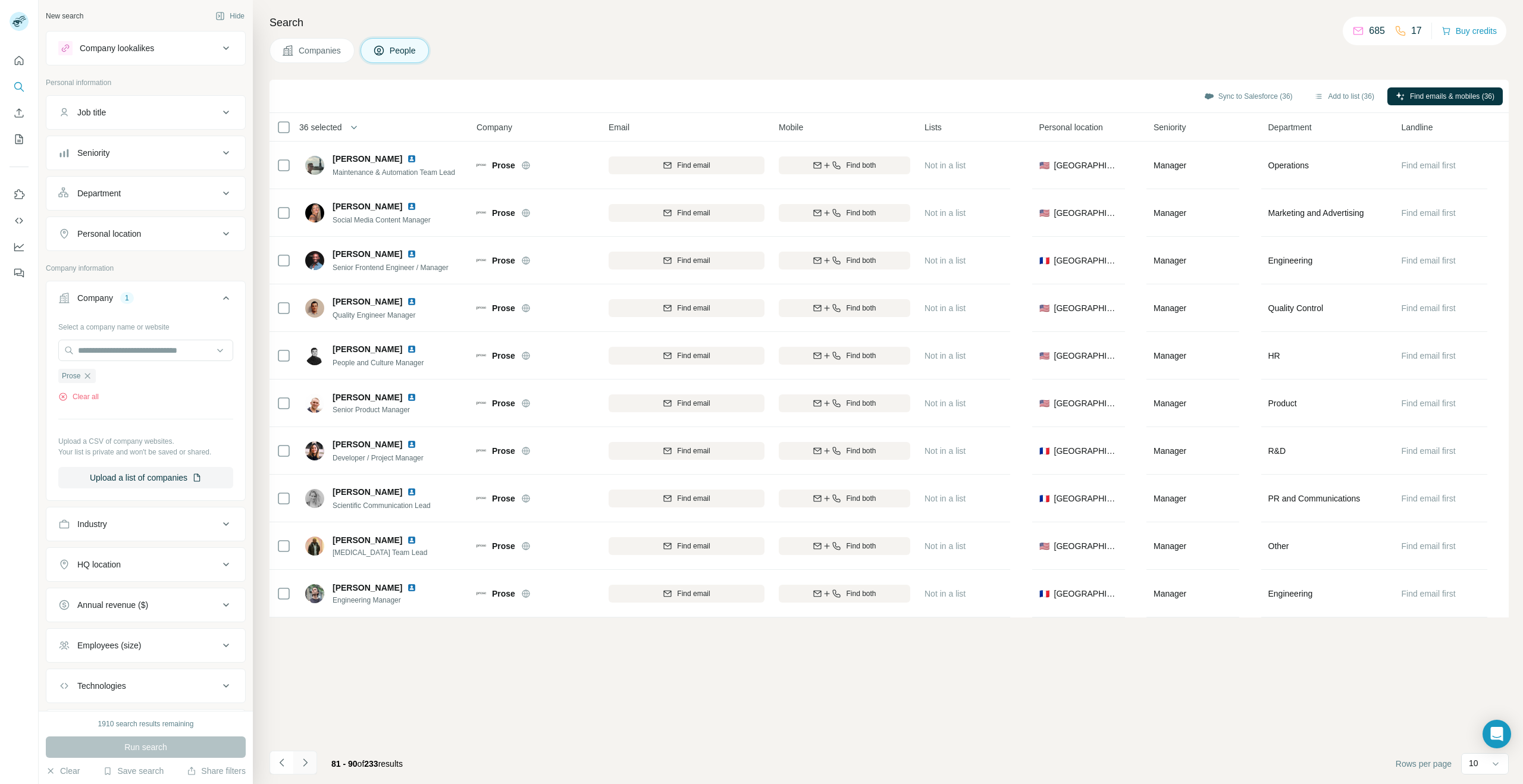
click at [311, 770] on button "Navigate to next page" at bounding box center [305, 762] width 24 height 24
click at [280, 758] on icon "Navigate to previous page" at bounding box center [282, 762] width 12 height 12
click at [1481, 91] on span "Find emails & mobiles (37)" at bounding box center [1452, 96] width 85 height 11
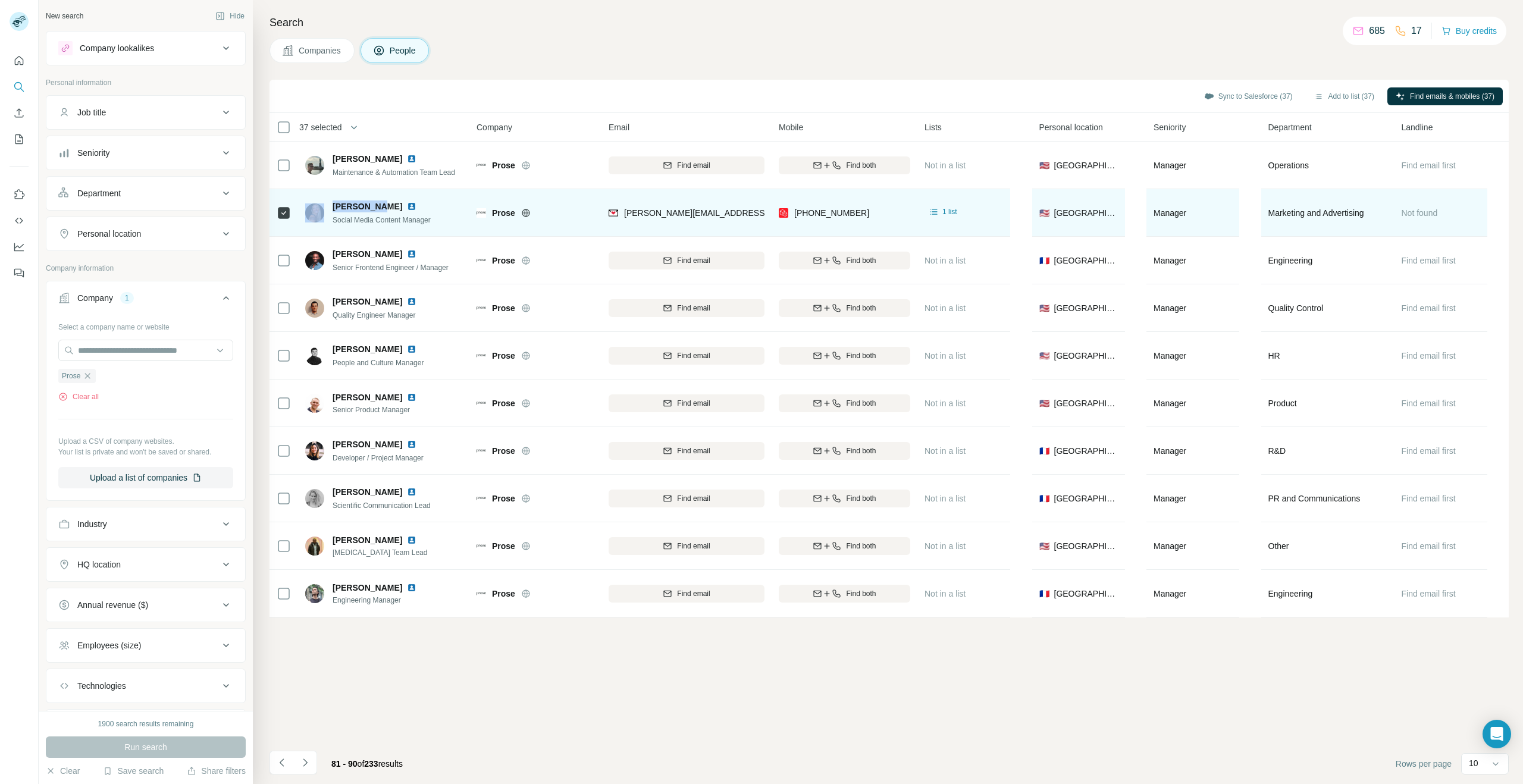
drag, startPoint x: 374, startPoint y: 207, endPoint x: 323, endPoint y: 206, distance: 51.0
click at [323, 206] on div "[PERSON_NAME] Social Media Content Manager" at bounding box center [369, 213] width 126 height 25
drag, startPoint x: 444, startPoint y: 220, endPoint x: 334, endPoint y: 219, distance: 110.0
click at [334, 219] on div "[PERSON_NAME] Social Media Content Manager" at bounding box center [385, 212] width 158 height 33
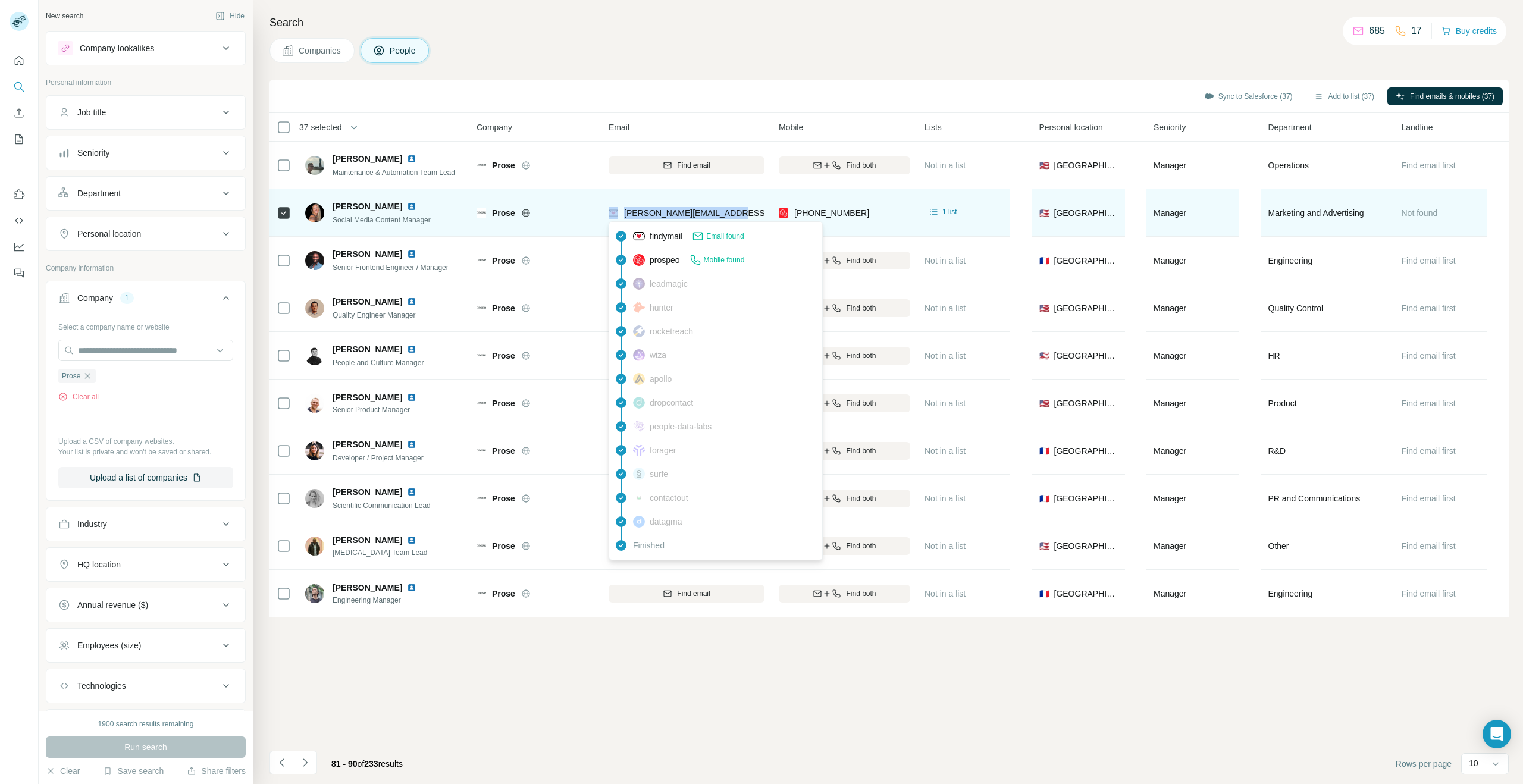
drag, startPoint x: 736, startPoint y: 214, endPoint x: 651, endPoint y: 215, distance: 85.0
click at [620, 209] on div "[PERSON_NAME][EMAIL_ADDRESS][DOMAIN_NAME]" at bounding box center [687, 212] width 156 height 33
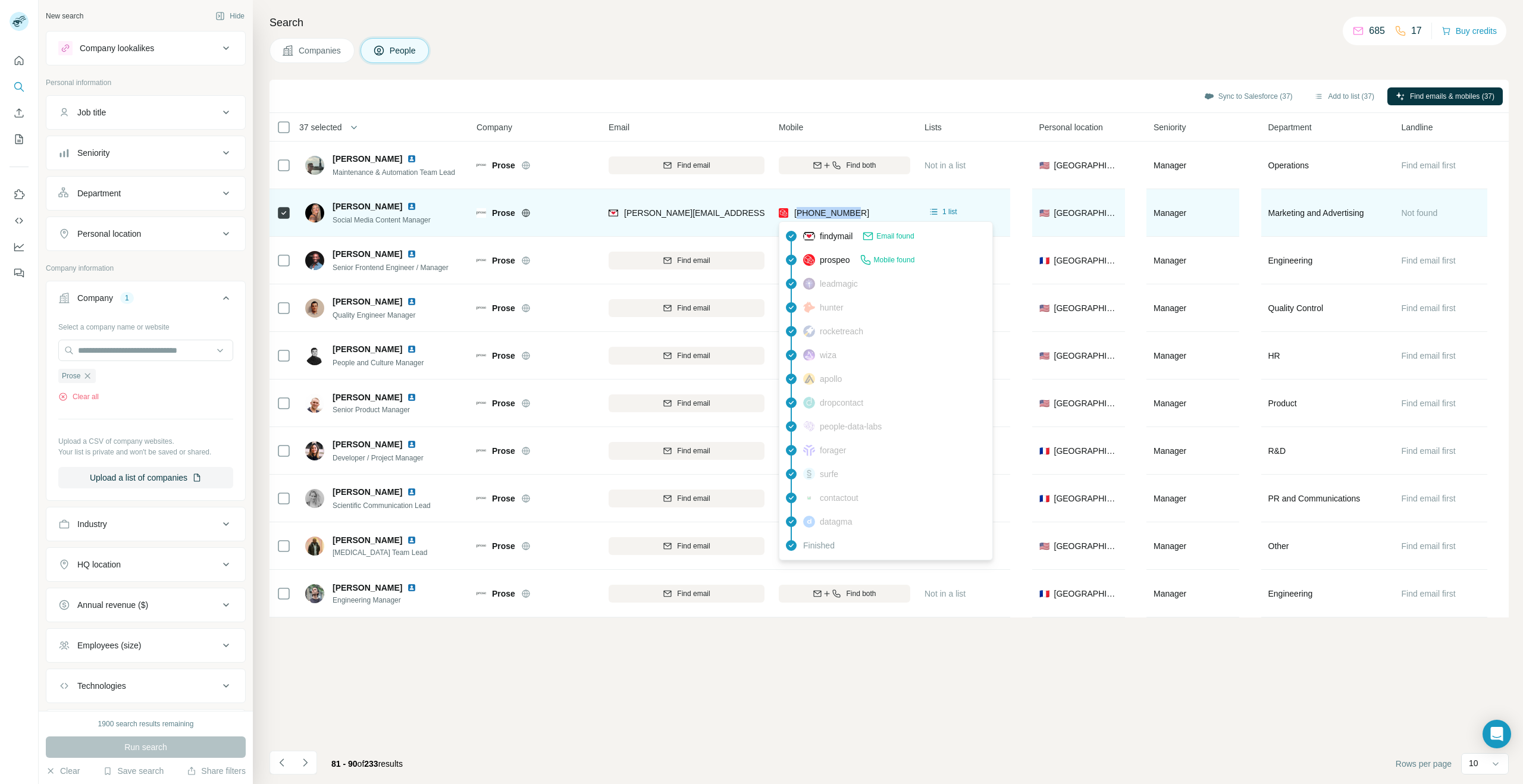
drag, startPoint x: 875, startPoint y: 212, endPoint x: 798, endPoint y: 212, distance: 77.0
click at [798, 212] on div "[PHONE_NUMBER]" at bounding box center [845, 212] width 132 height 33
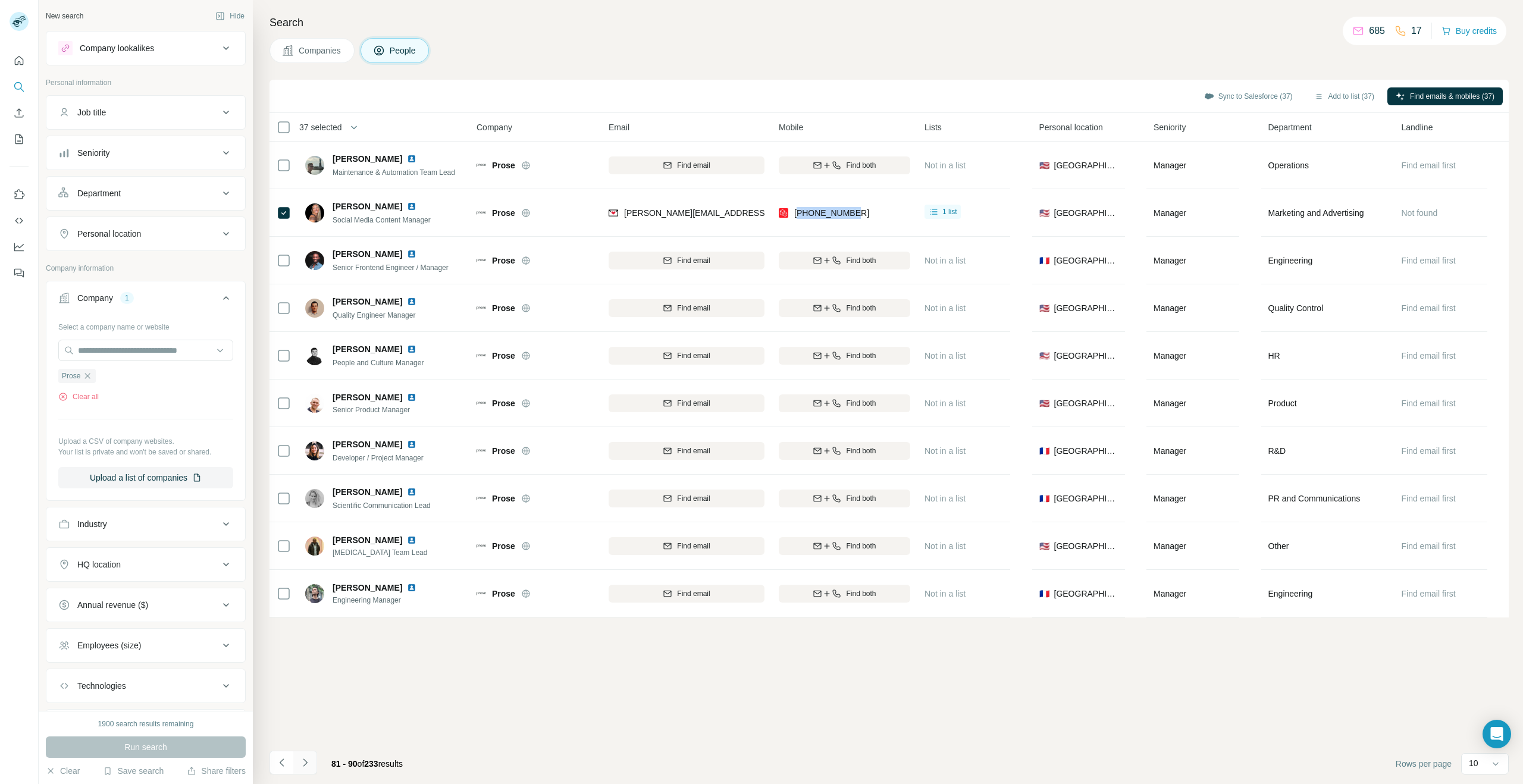
click at [298, 760] on button "Navigate to next page" at bounding box center [305, 762] width 24 height 24
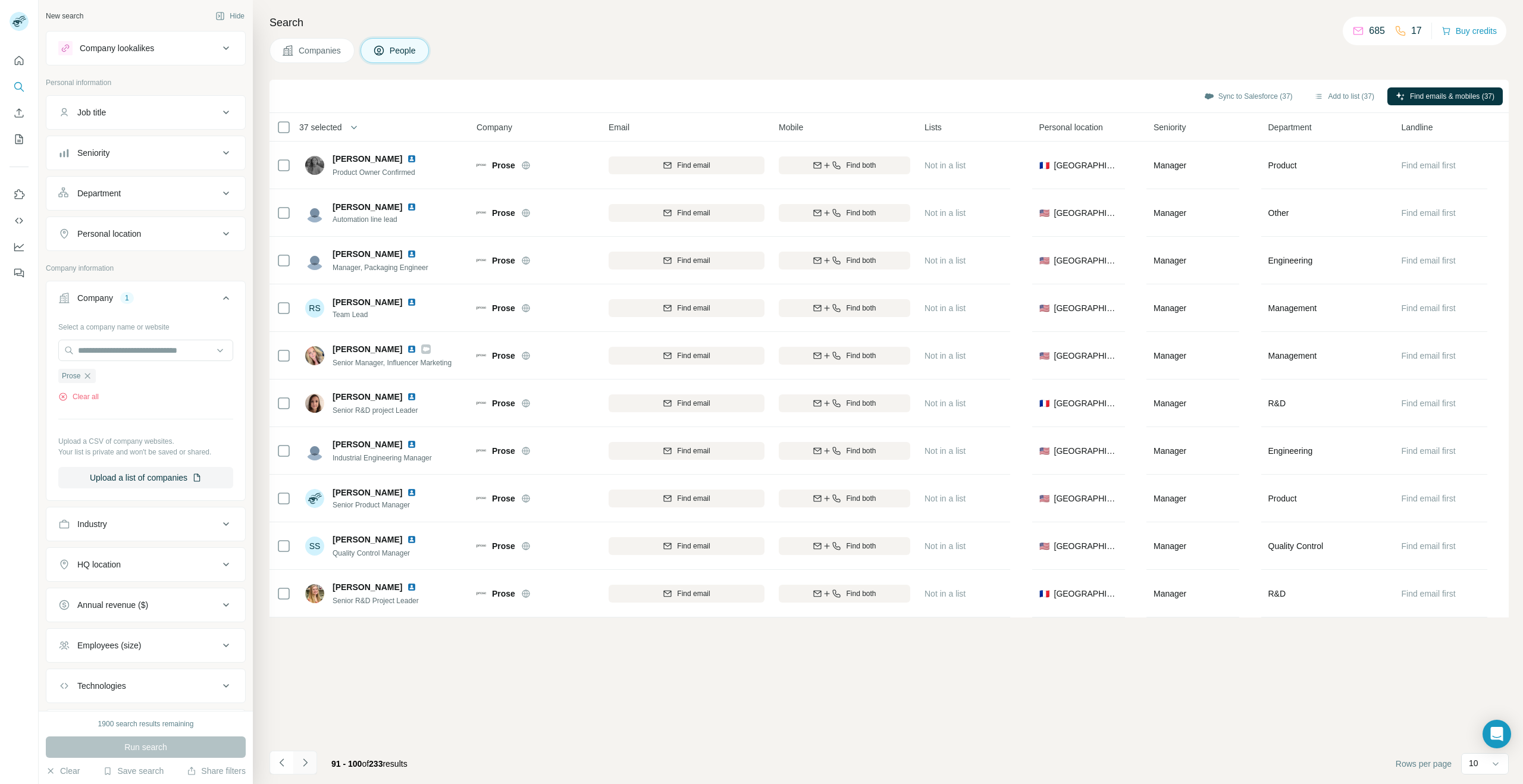
click at [306, 761] on icon "Navigate to next page" at bounding box center [305, 762] width 12 height 12
click at [309, 765] on icon "Navigate to next page" at bounding box center [305, 762] width 12 height 12
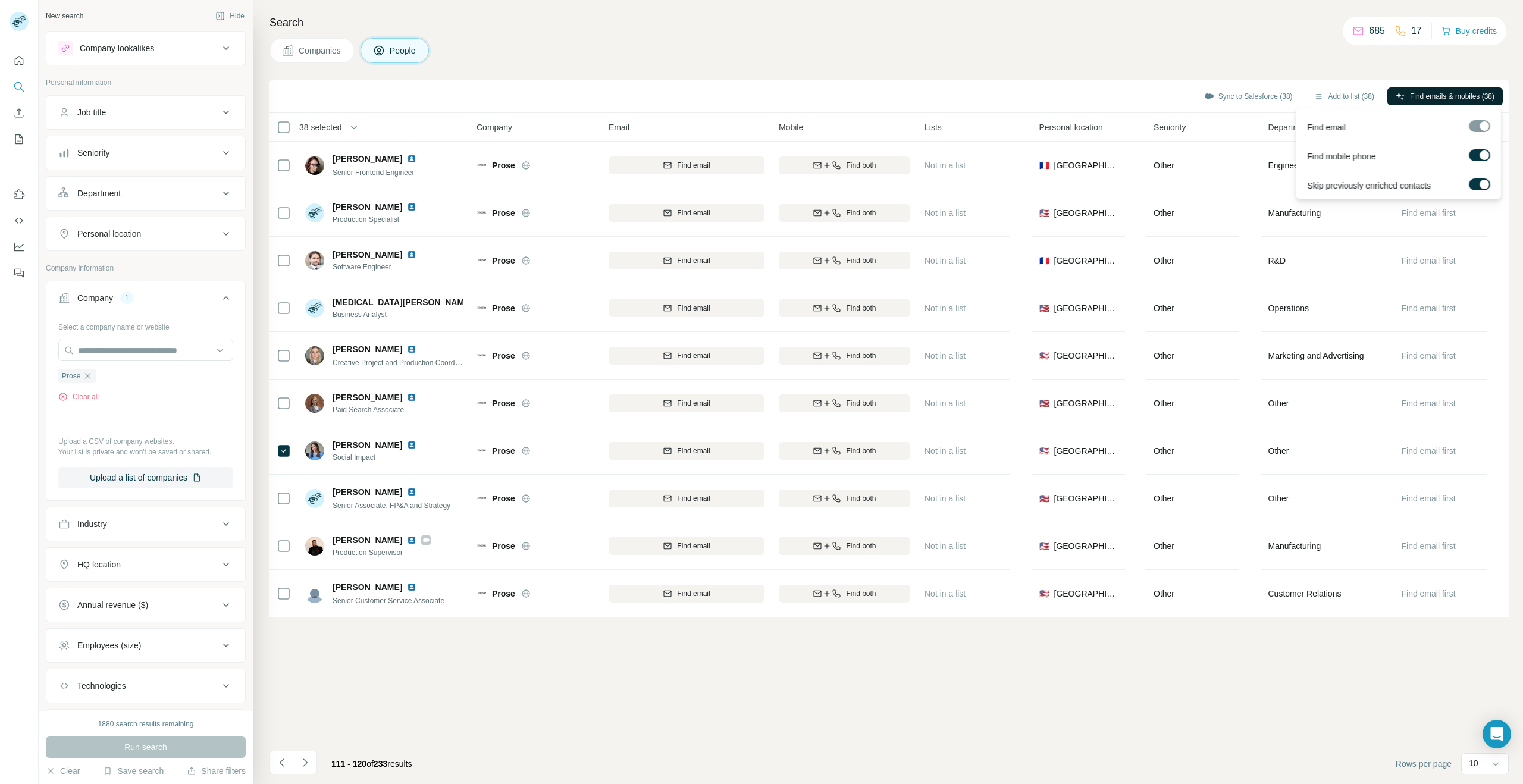
click at [1427, 93] on span "Find emails & mobiles (38)" at bounding box center [1452, 96] width 85 height 11
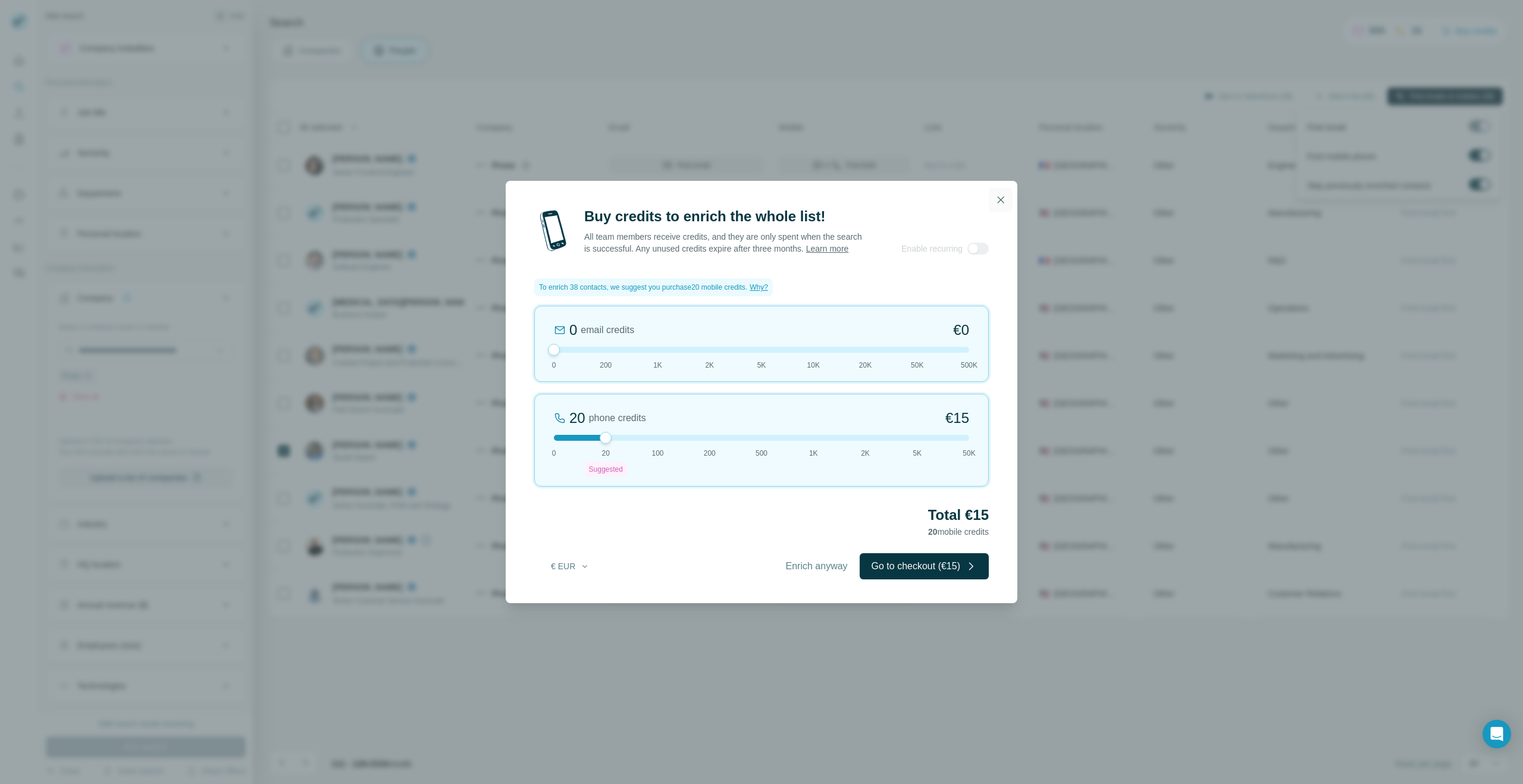
click at [1002, 198] on icon "button" at bounding box center [1001, 200] width 12 height 12
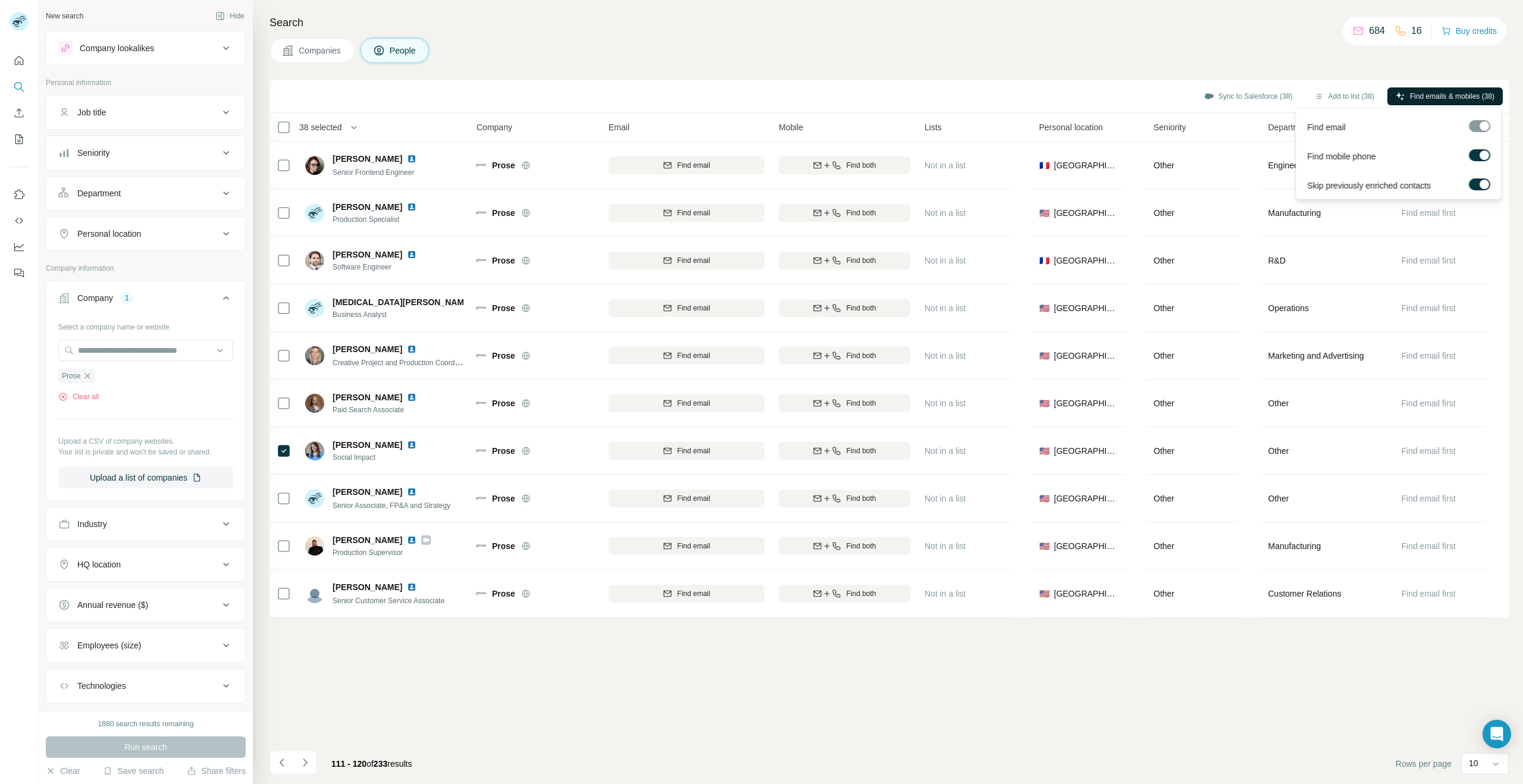
click at [1433, 95] on span "Find emails & mobiles (38)" at bounding box center [1452, 96] width 85 height 11
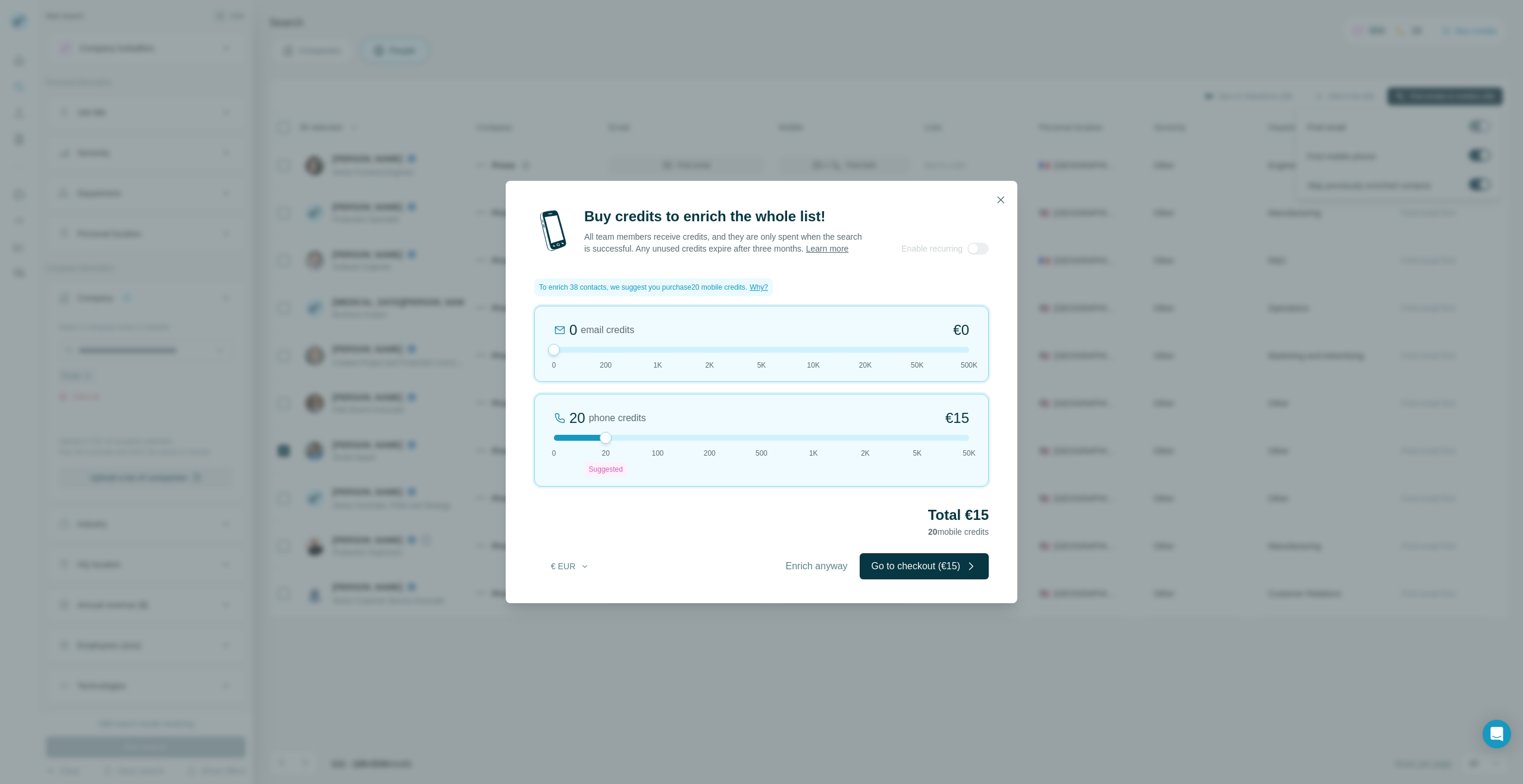
click at [1114, 66] on div "Buy credits to enrich the whole list! All team members receive credits, and the…" at bounding box center [762, 392] width 1523 height 784
click at [623, 628] on div "Buy credits to enrich the whole list! All team members receive credits, and the…" at bounding box center [762, 392] width 1523 height 784
click at [1325, 91] on div "Buy credits to enrich the whole list! All team members receive credits, and the…" at bounding box center [762, 392] width 1523 height 784
click at [1002, 197] on icon "button" at bounding box center [1001, 200] width 12 height 12
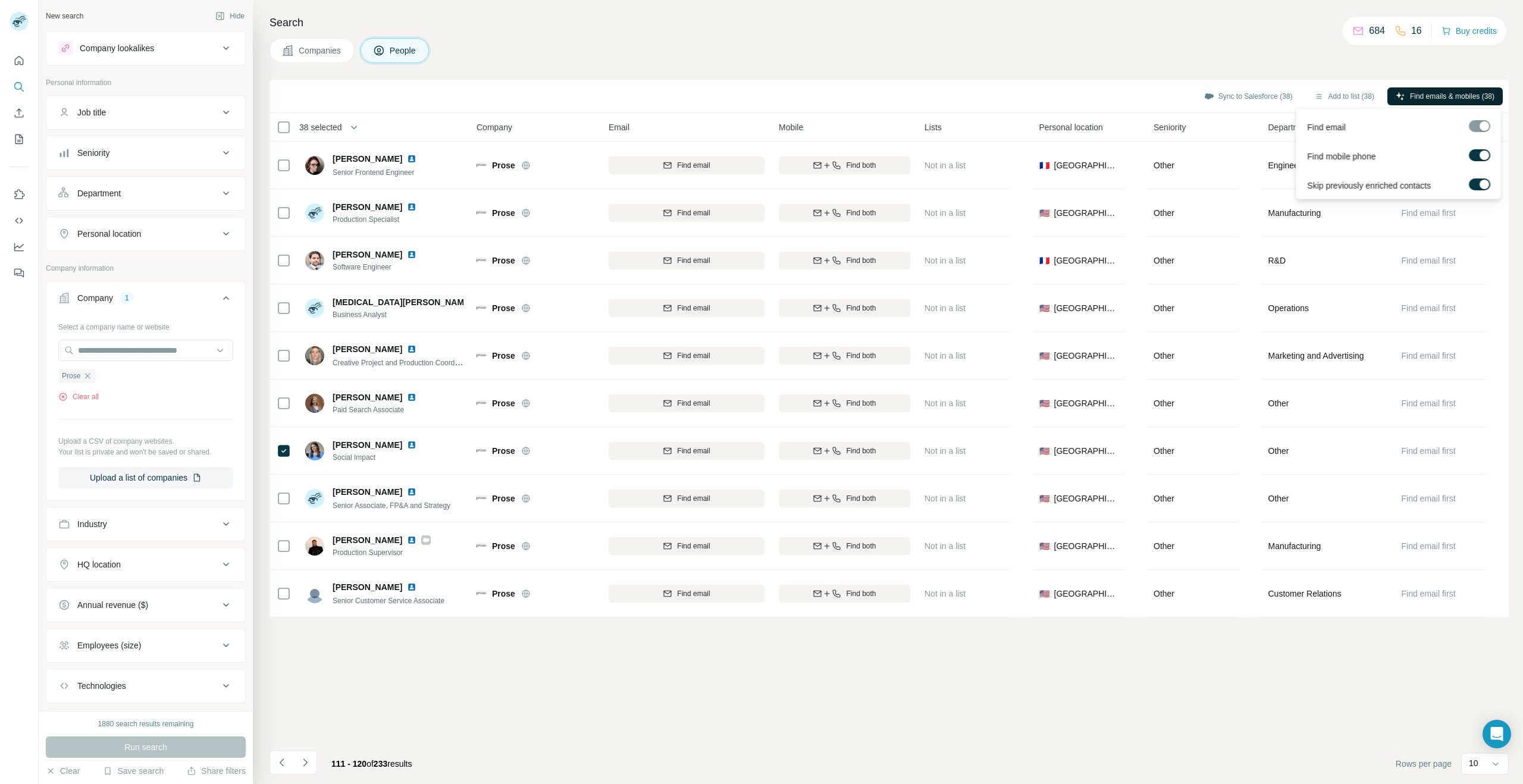
click at [1271, 31] on div "Search Companies People Sync to Salesforce (38) Add to list (38) Find emails & …" at bounding box center [887, 392] width 1270 height 784
click at [1425, 95] on span "Find emails & mobiles (38)" at bounding box center [1452, 96] width 85 height 11
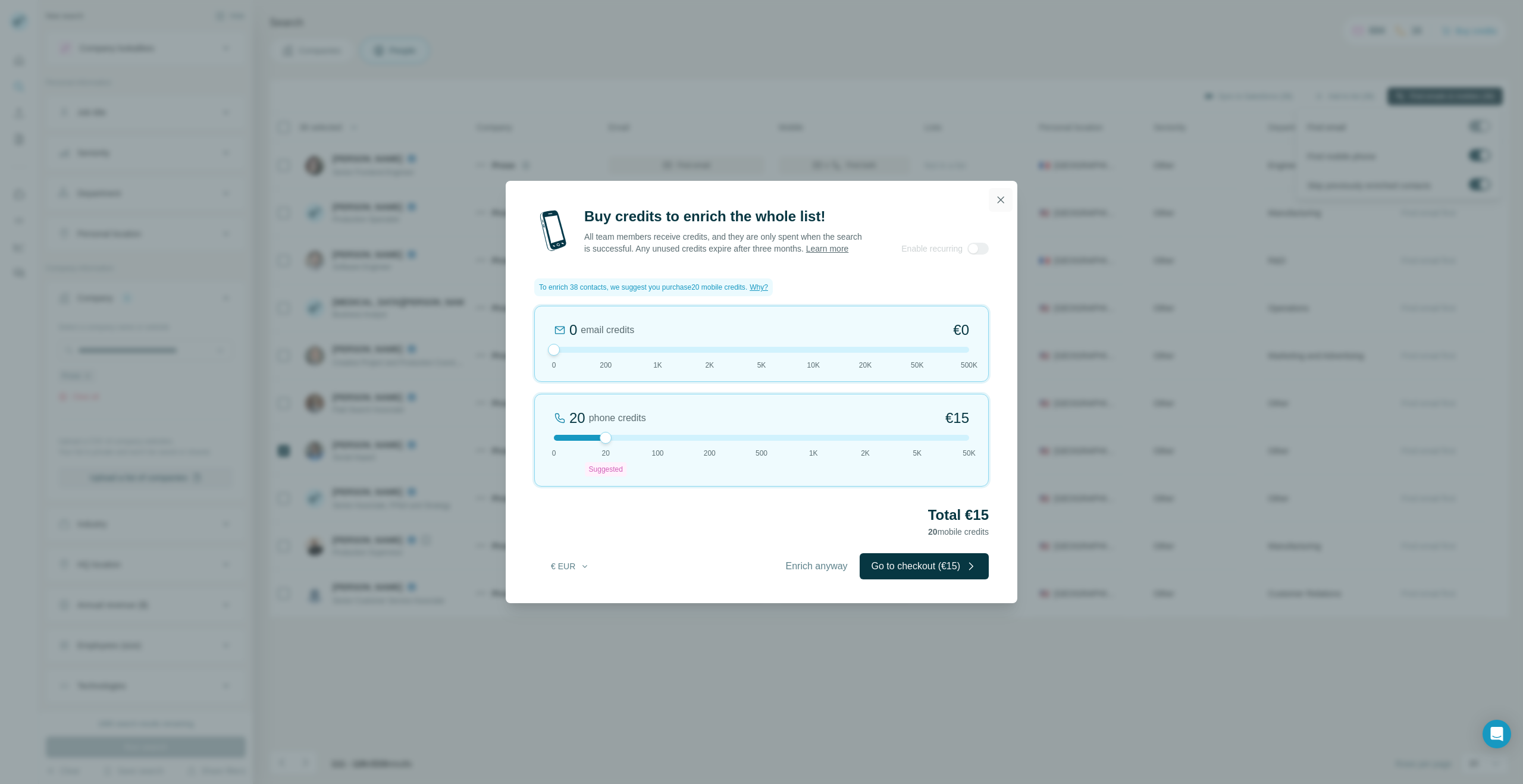
click at [999, 194] on icon "button" at bounding box center [1001, 200] width 12 height 12
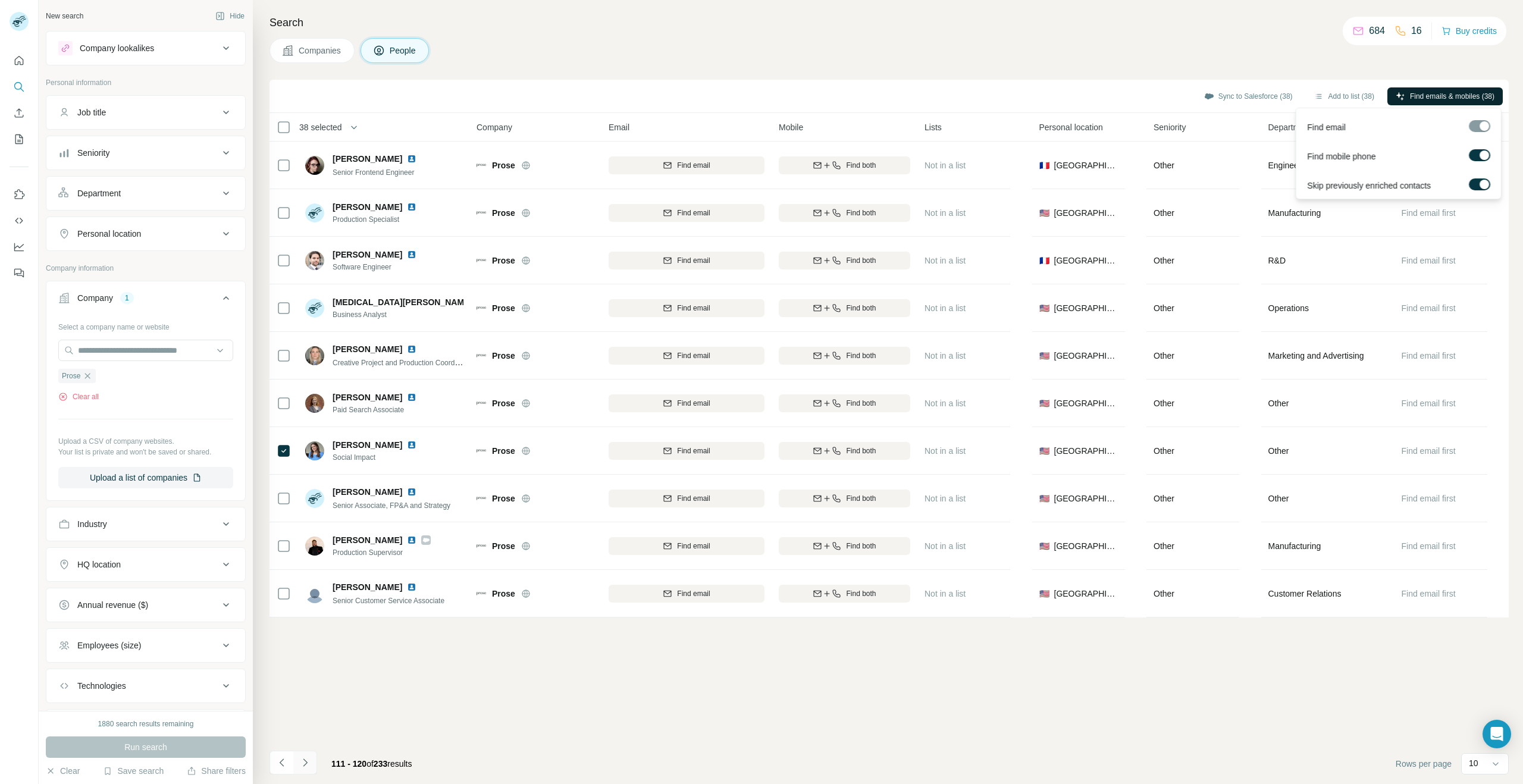
click at [305, 761] on icon "Navigate to next page" at bounding box center [305, 762] width 12 height 12
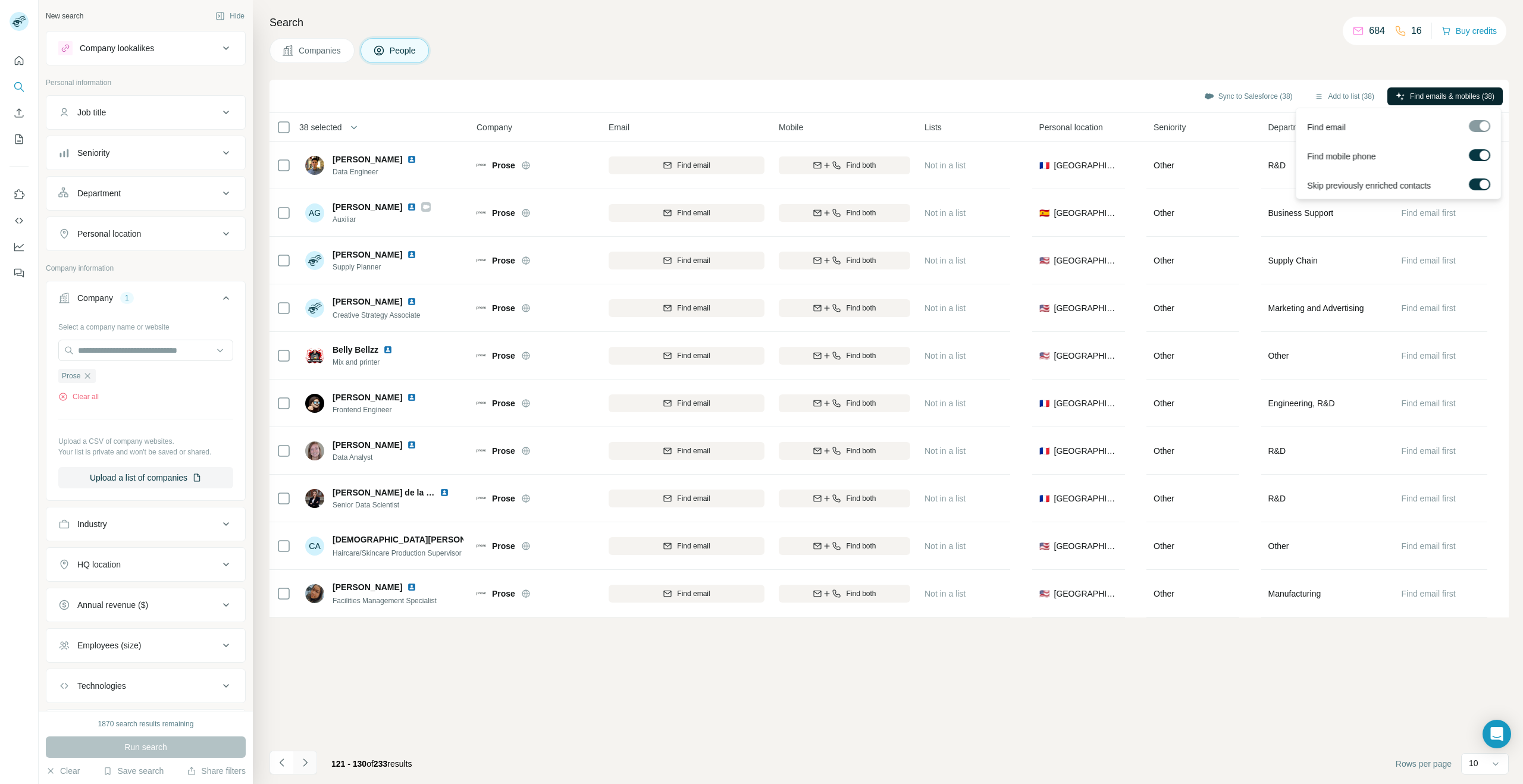
click at [308, 762] on icon "Navigate to next page" at bounding box center [305, 762] width 12 height 12
